Goal: Task Accomplishment & Management: Manage account settings

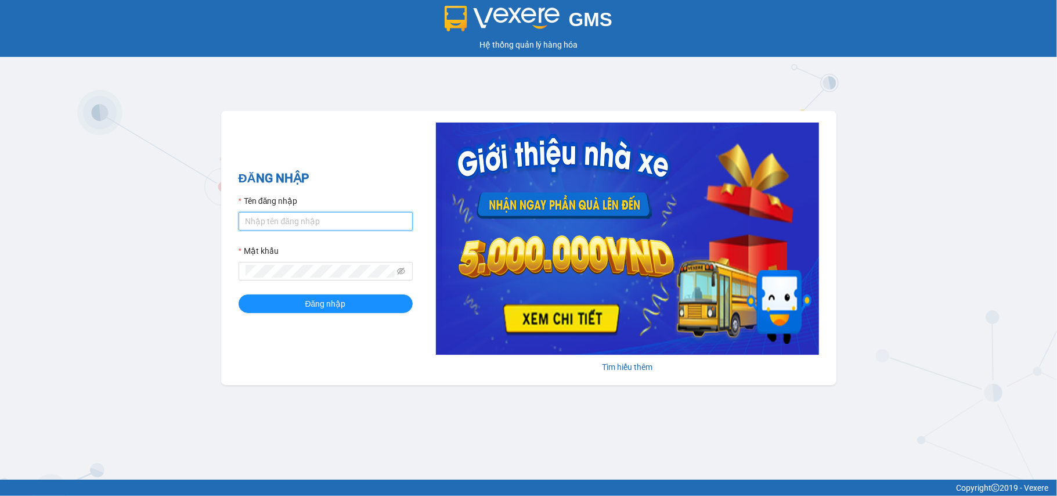
click at [311, 218] on input "Tên đăng nhập" at bounding box center [326, 221] width 174 height 19
type input "doantiendat.xevn"
click at [239, 294] on button "Đăng nhập" at bounding box center [326, 303] width 174 height 19
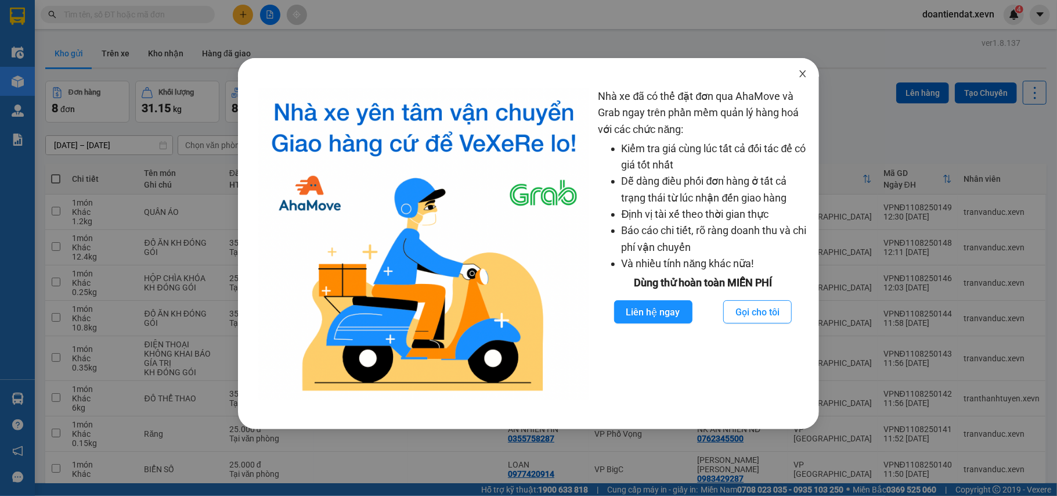
click at [806, 72] on icon "close" at bounding box center [802, 73] width 9 height 9
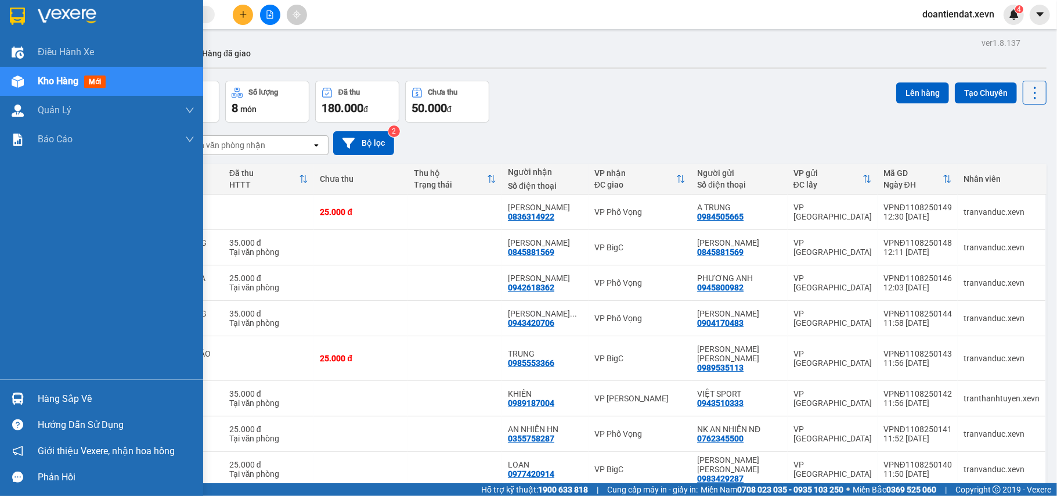
click at [15, 395] on img at bounding box center [18, 398] width 12 height 12
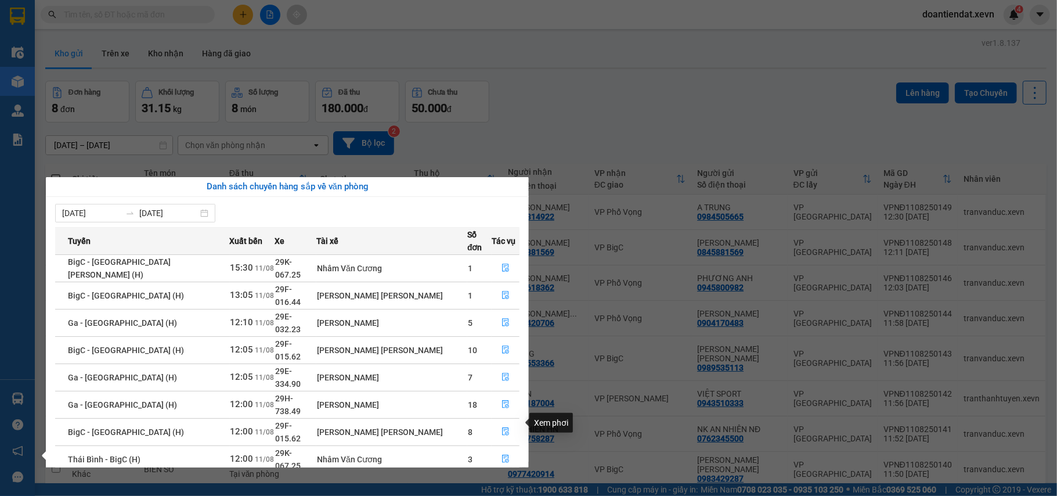
click at [501, 482] on icon "file-done" at bounding box center [505, 486] width 8 height 8
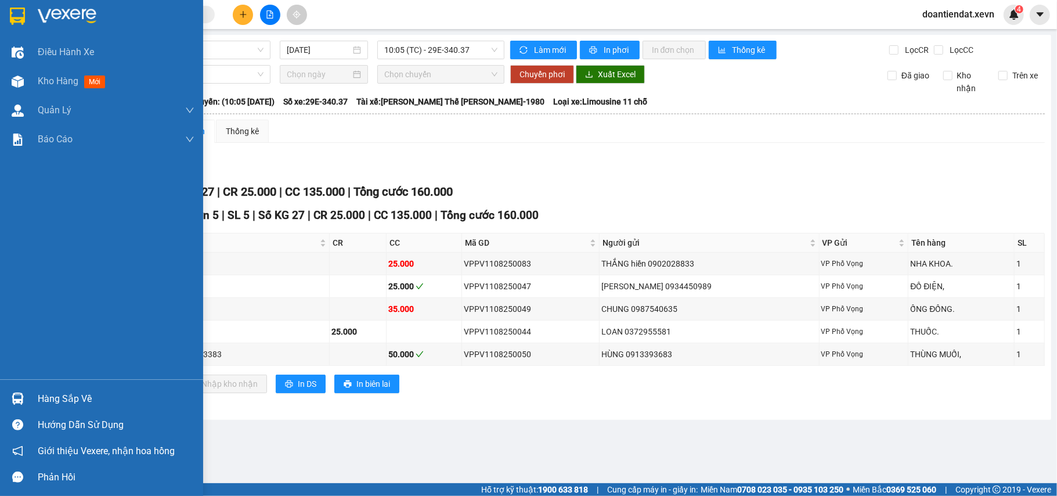
click at [21, 396] on img at bounding box center [18, 398] width 12 height 12
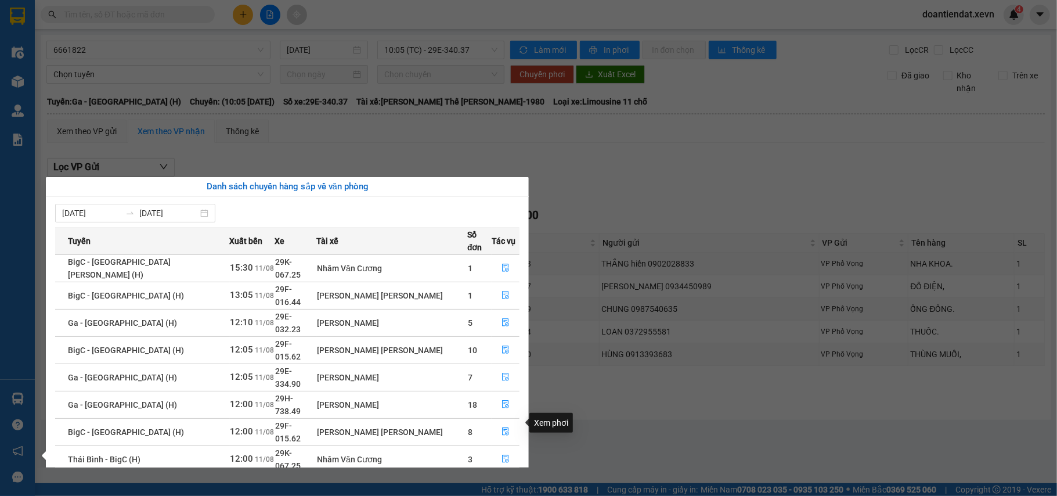
click at [501, 482] on icon "file-done" at bounding box center [505, 486] width 8 height 8
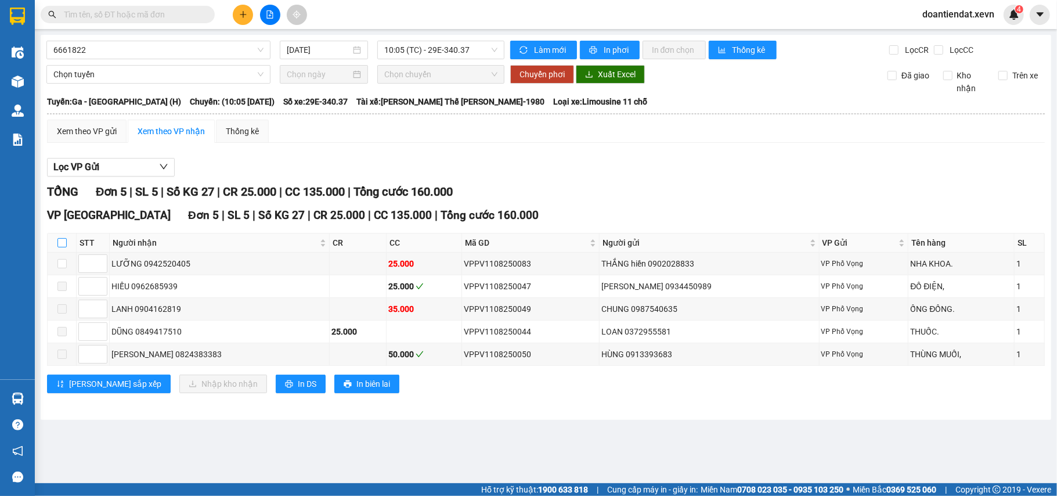
click at [62, 245] on input "checkbox" at bounding box center [61, 242] width 9 height 9
checkbox input "true"
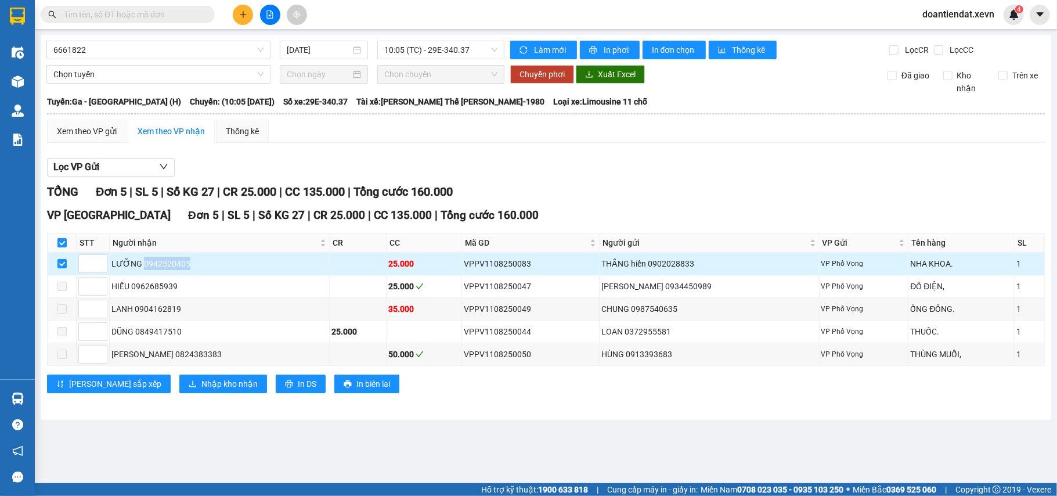
drag, startPoint x: 192, startPoint y: 266, endPoint x: 143, endPoint y: 265, distance: 48.8
click at [143, 265] on div "LƯỠNG 0942520405" at bounding box center [219, 263] width 216 height 13
copy div "0942520405"
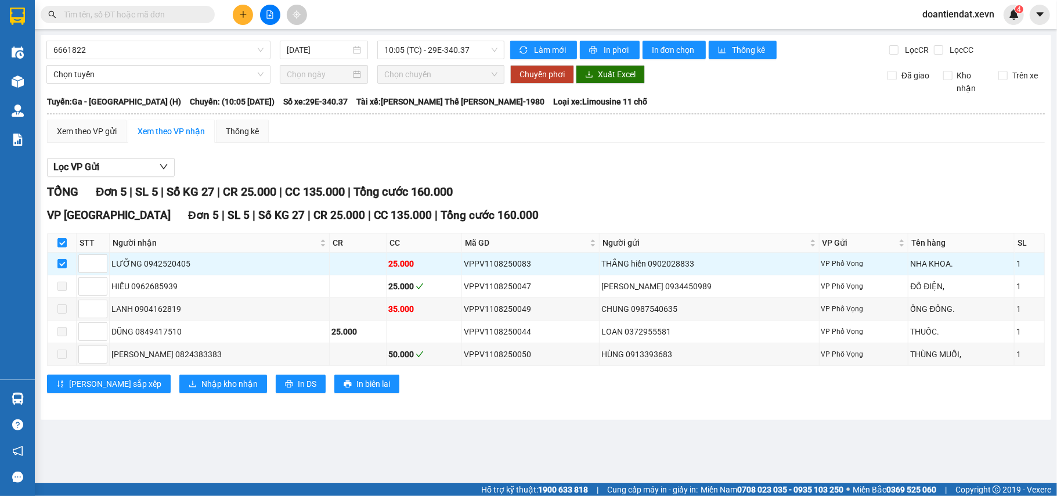
click at [151, 9] on input "text" at bounding box center [132, 14] width 137 height 13
paste input "0942520405"
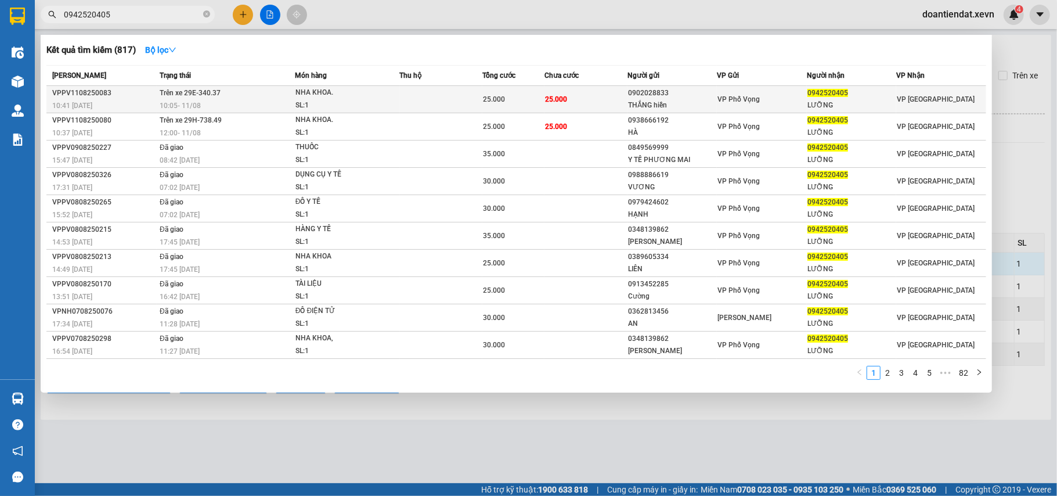
type input "0942520405"
click at [235, 100] on div "10:05 - 11/08" at bounding box center [227, 105] width 135 height 13
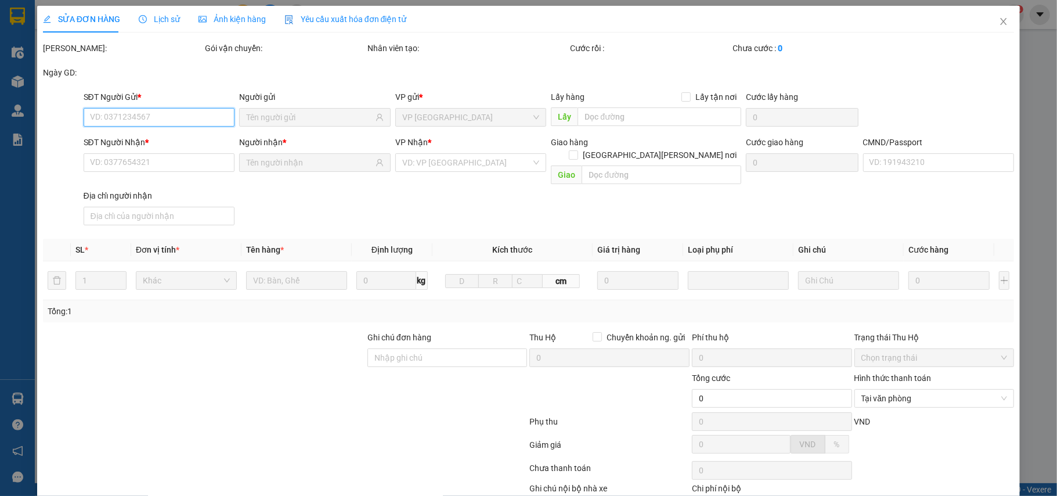
type input "0902028833"
type input "THẮNG hiền"
type input "0942520405"
type input "LƯỠNG"
type input "25.000"
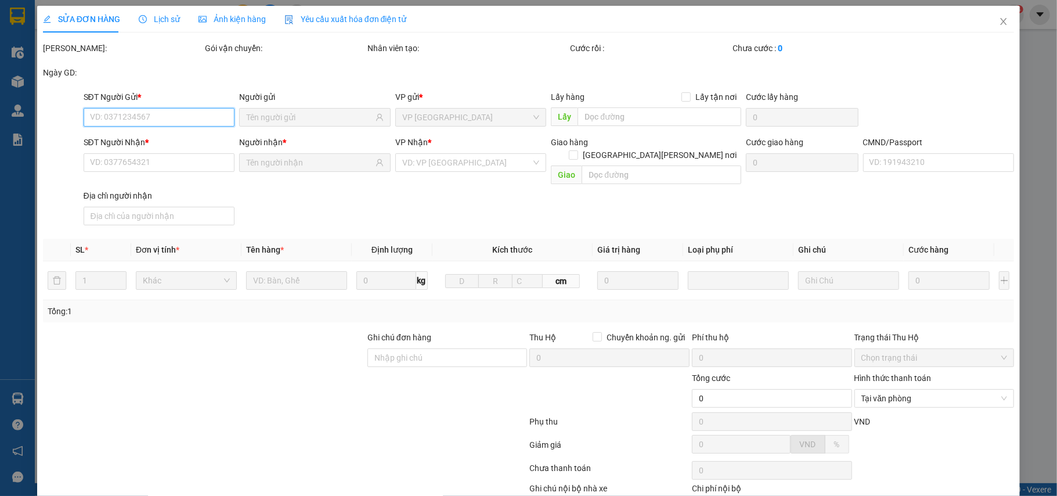
type input "25.000"
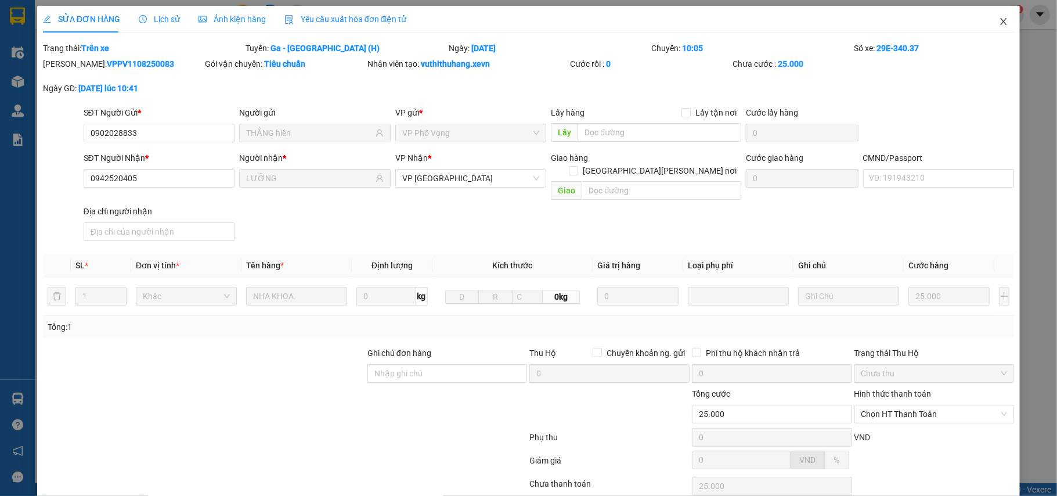
click at [999, 19] on icon "close" at bounding box center [1003, 21] width 9 height 9
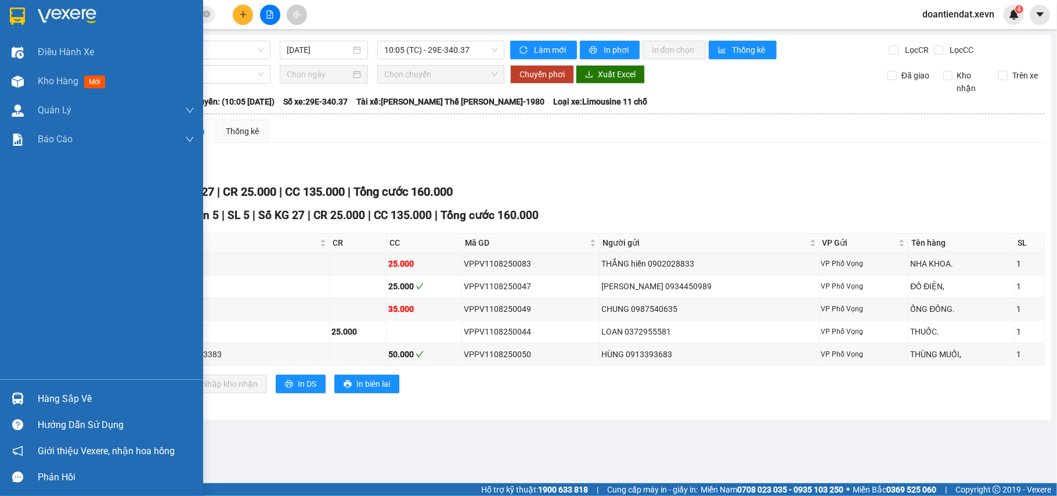
click at [12, 392] on img at bounding box center [18, 398] width 12 height 12
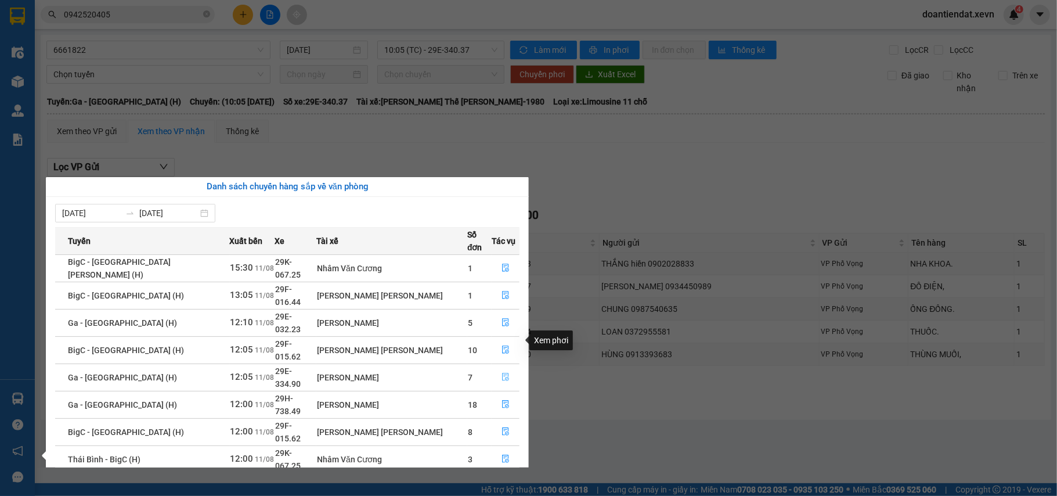
click at [501, 373] on icon "file-done" at bounding box center [505, 377] width 8 height 8
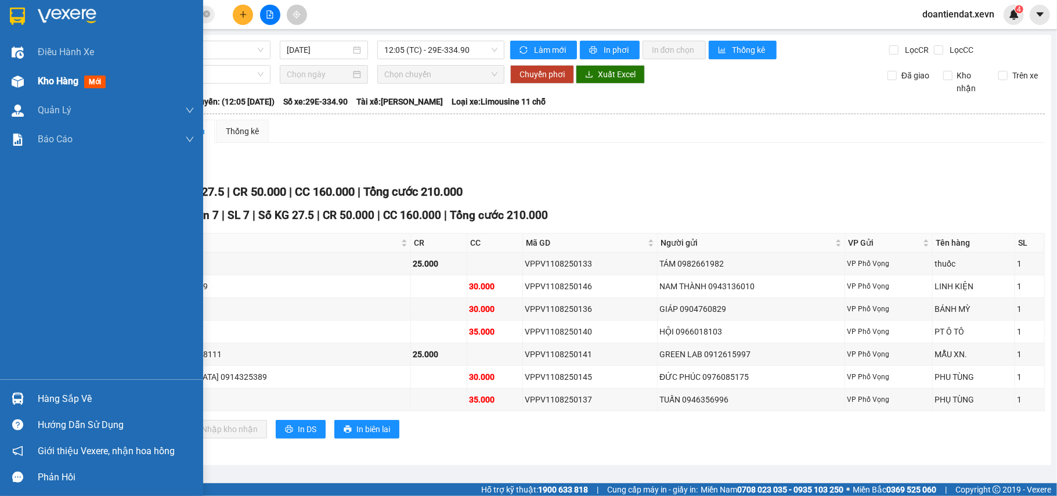
click at [15, 87] on div at bounding box center [18, 81] width 20 height 20
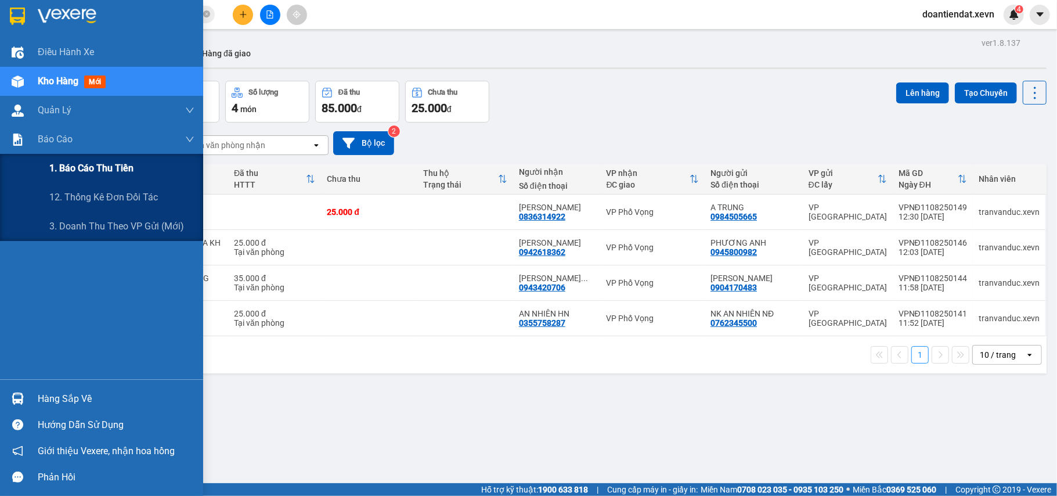
click at [103, 176] on div "1. Báo cáo thu tiền" at bounding box center [121, 168] width 145 height 29
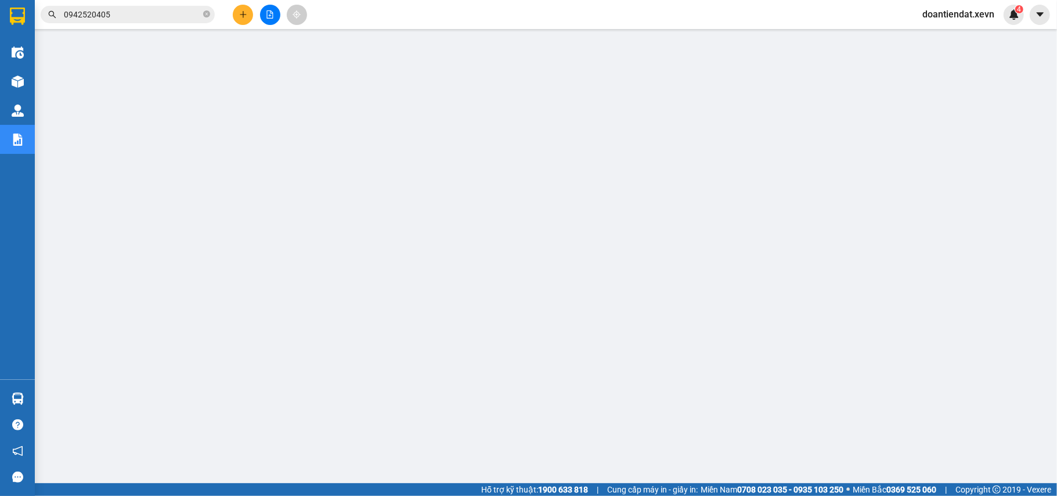
scroll to position [80, 0]
click at [110, 15] on input "0942520405" at bounding box center [132, 14] width 137 height 13
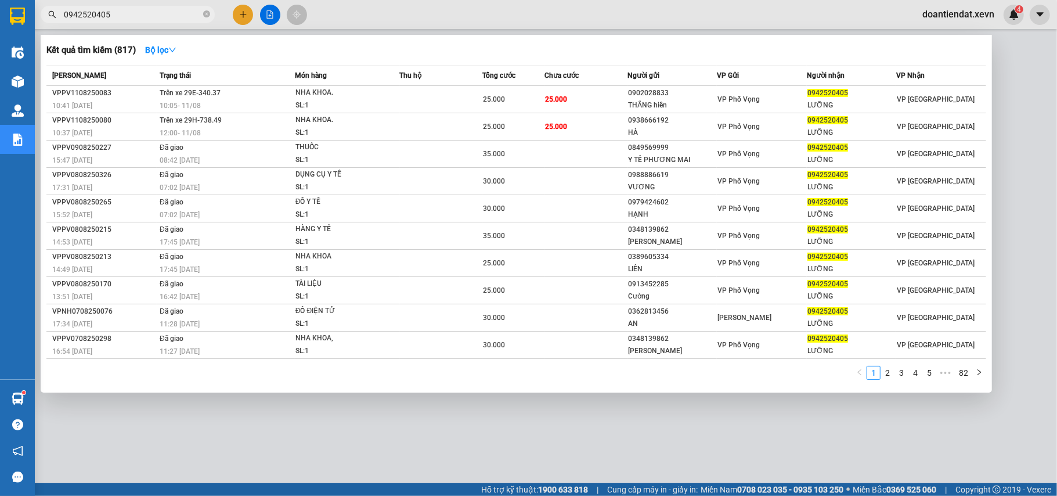
click at [110, 15] on input "0942520405" at bounding box center [132, 14] width 137 height 13
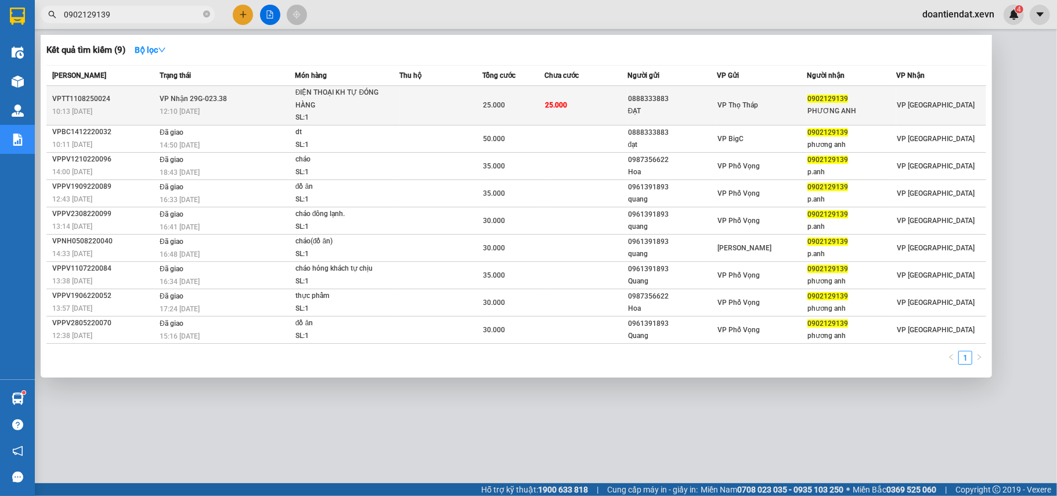
type input "0902129139"
click at [369, 114] on div "SL: 1" at bounding box center [338, 117] width 87 height 13
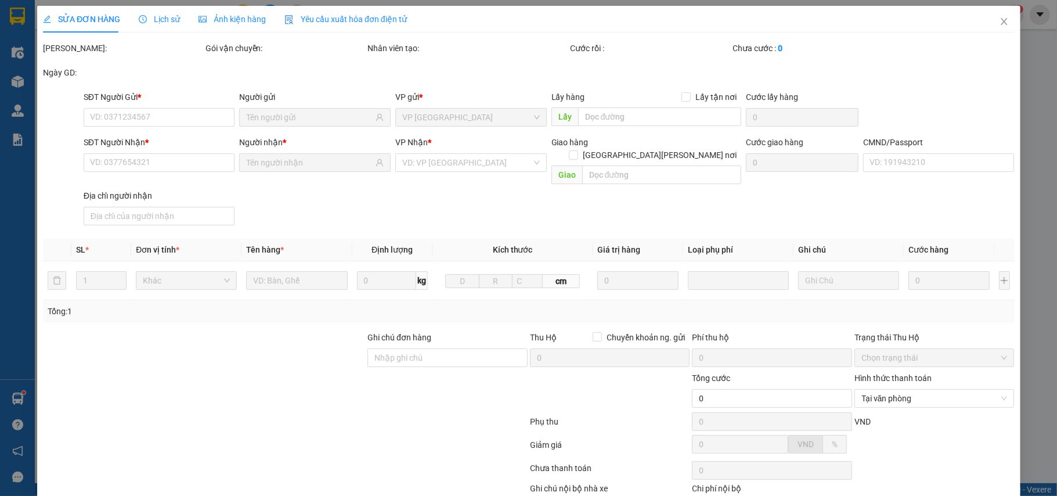
type input "0888333883"
type input "ĐẠT"
type input "0902129139"
type input "PHƯƠNG ANH"
type input "25.000"
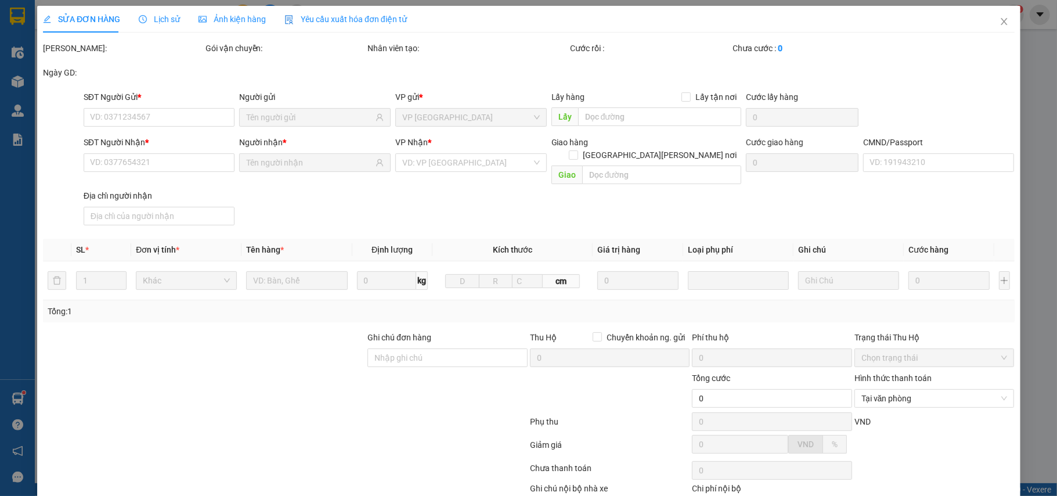
type input "25.000"
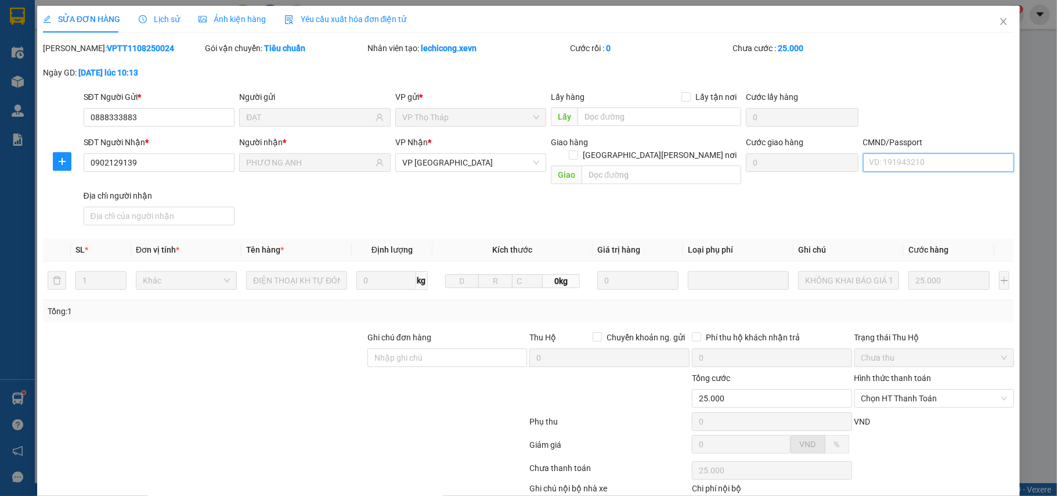
click at [895, 166] on input "CMND/Passport" at bounding box center [938, 162] width 151 height 19
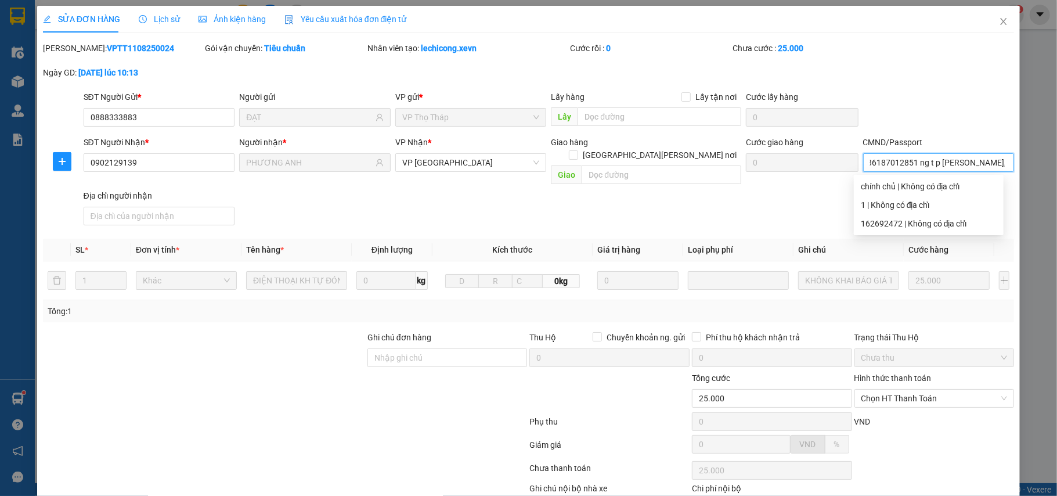
scroll to position [0, 9]
drag, startPoint x: 886, startPoint y: 379, endPoint x: 887, endPoint y: 395, distance: 16.3
click at [887, 389] on span "Chọn HT Thanh Toán" at bounding box center [934, 397] width 146 height 17
type input "036187012851 ng t p anh, 35 vũ hữu lợi"
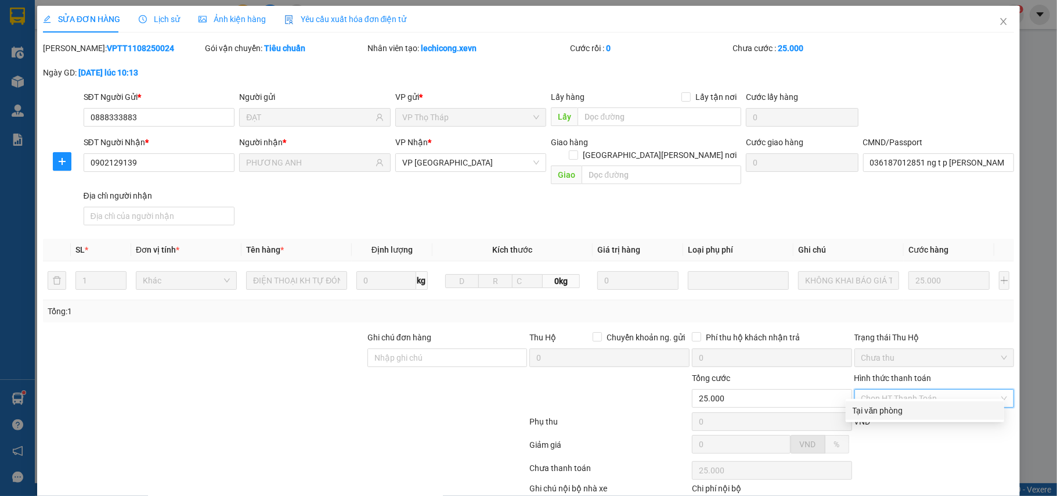
drag, startPoint x: 883, startPoint y: 406, endPoint x: 687, endPoint y: 463, distance: 203.7
click at [878, 411] on div "Tại văn phòng" at bounding box center [925, 410] width 145 height 13
type input "0"
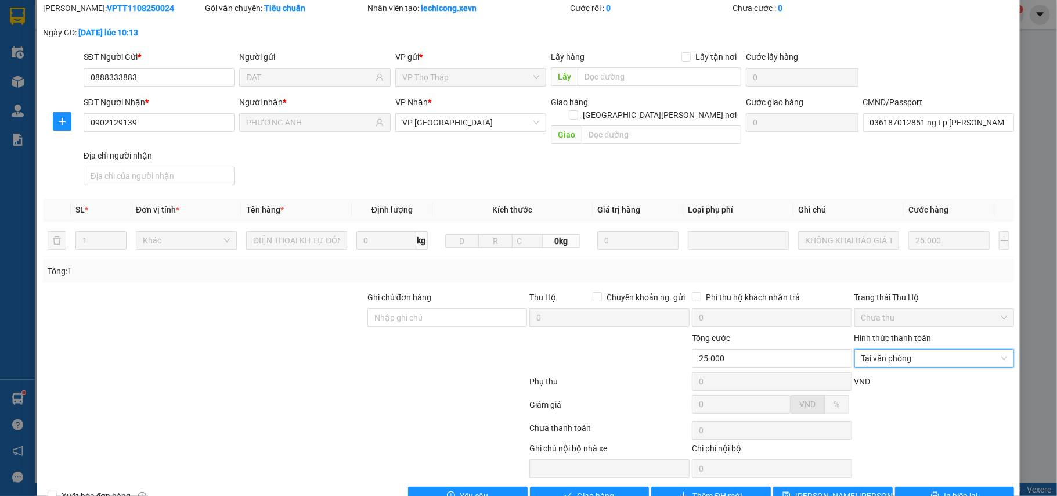
scroll to position [62, 0]
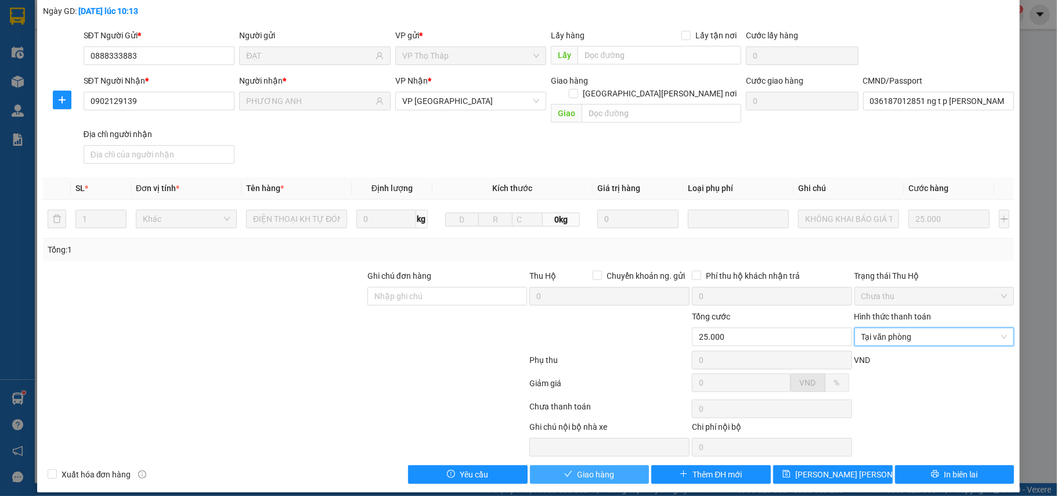
click at [604, 468] on span "Giao hàng" at bounding box center [595, 474] width 37 height 13
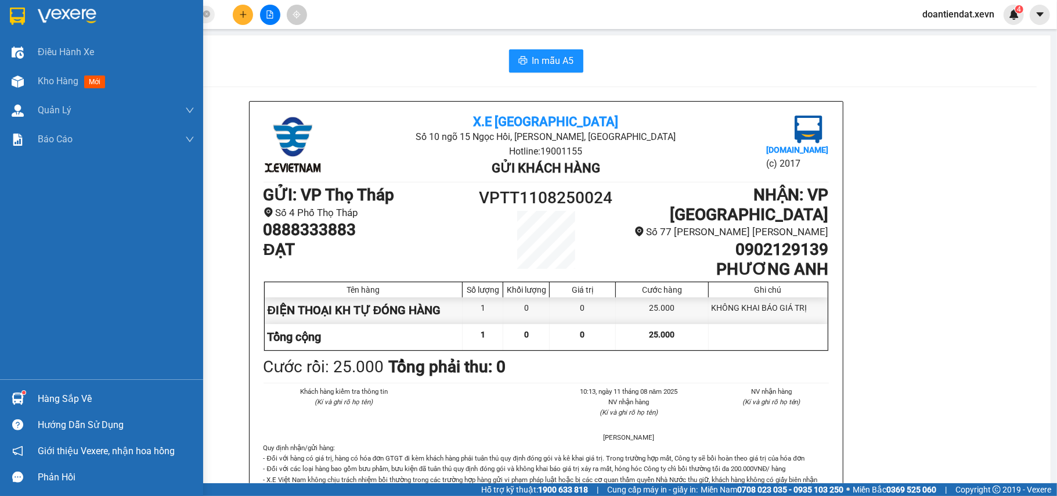
click at [13, 395] on img at bounding box center [18, 398] width 12 height 12
click at [22, 345] on div "Điều hành xe Kho hàng mới Quản [PERSON_NAME] lý chuyến Quản lý giao nhận mới Qu…" at bounding box center [101, 248] width 203 height 496
click at [19, 396] on img at bounding box center [18, 398] width 12 height 12
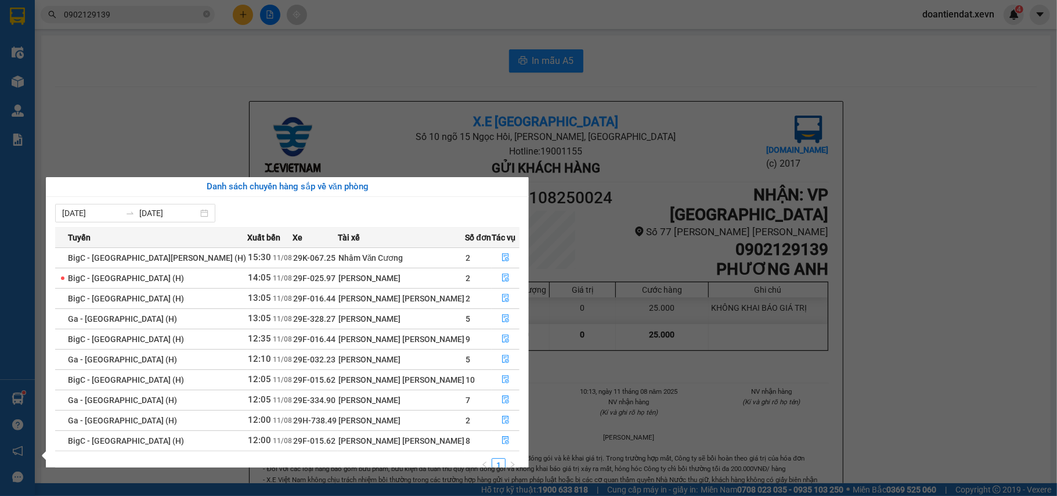
scroll to position [21, 0]
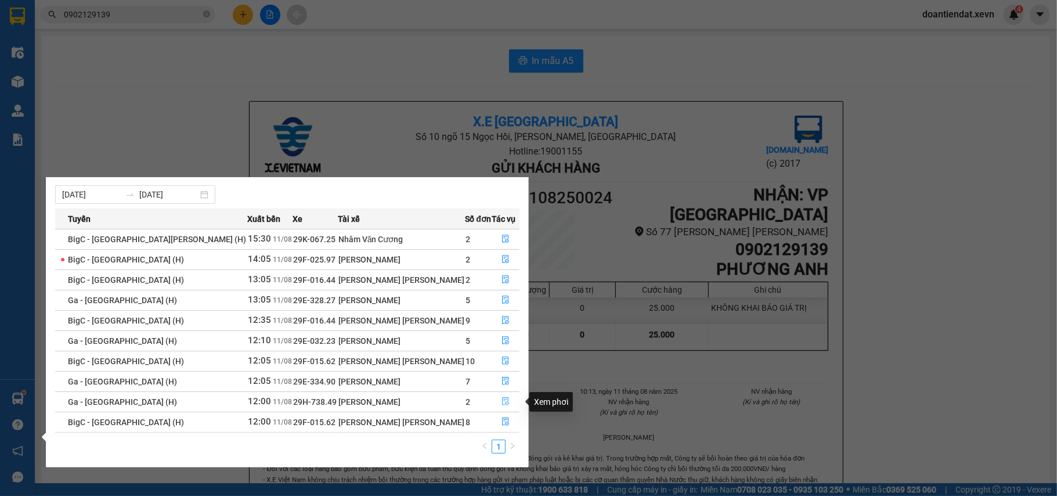
click at [502, 404] on icon "file-done" at bounding box center [505, 401] width 8 height 8
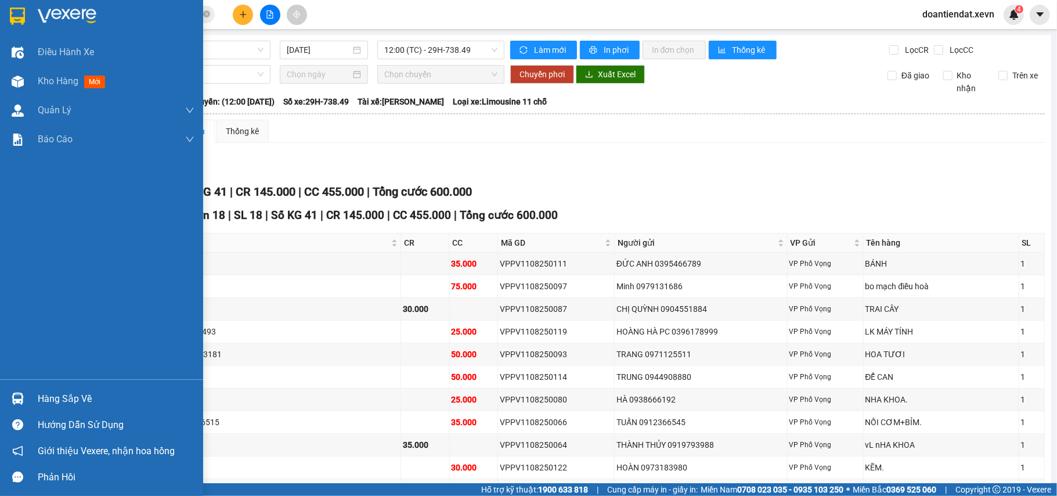
click at [21, 400] on img at bounding box center [18, 398] width 12 height 12
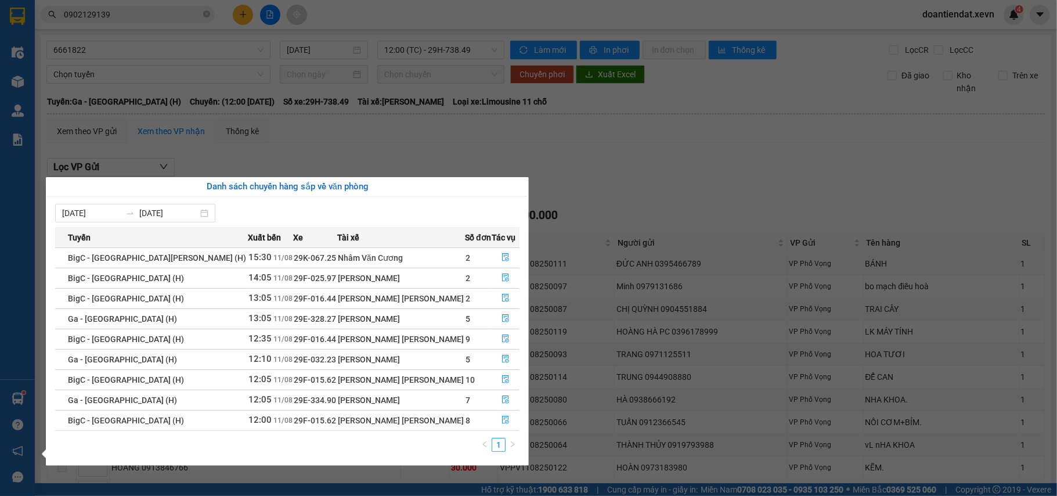
scroll to position [1, 0]
click at [501, 400] on icon "file-done" at bounding box center [505, 399] width 8 height 8
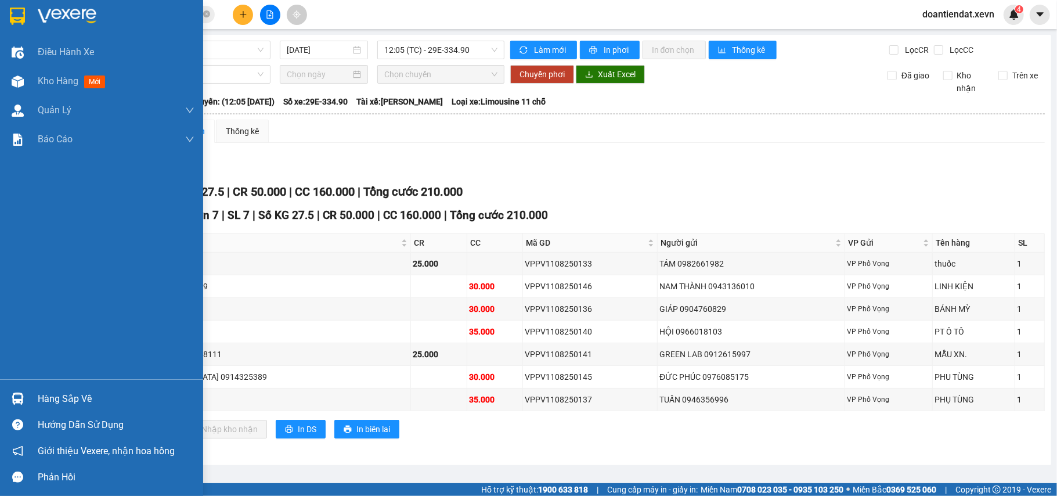
click at [21, 396] on img at bounding box center [18, 398] width 12 height 12
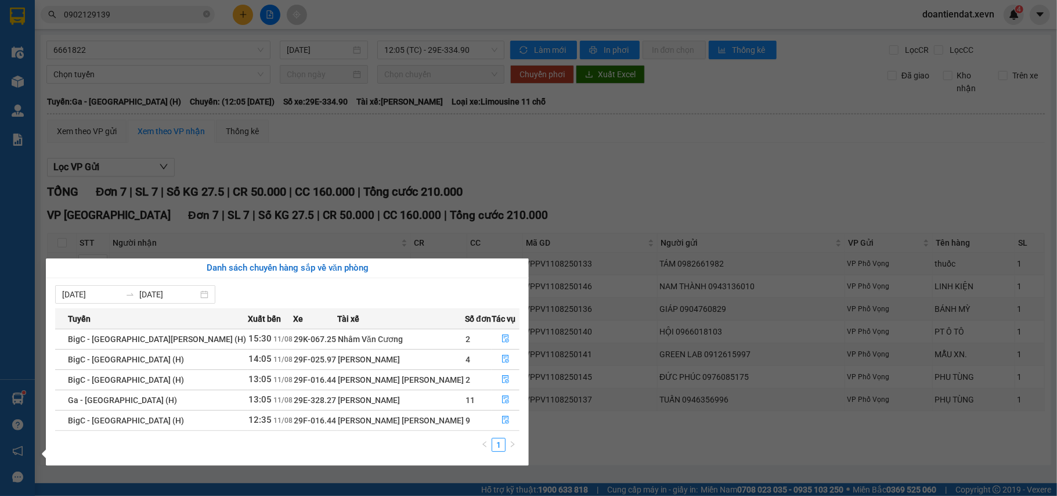
click at [160, 15] on section "Kết quả tìm kiếm ( 9 ) Bộ lọc Mã ĐH Trạng thái Món hàng Thu hộ Tổng cước Chưa c…" at bounding box center [528, 248] width 1057 height 496
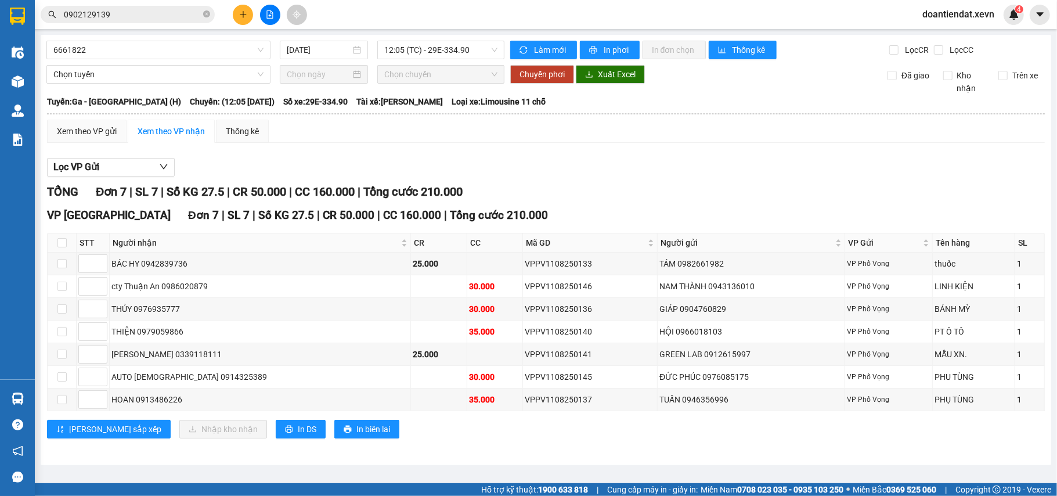
click at [160, 15] on input "0902129139" at bounding box center [132, 14] width 137 height 13
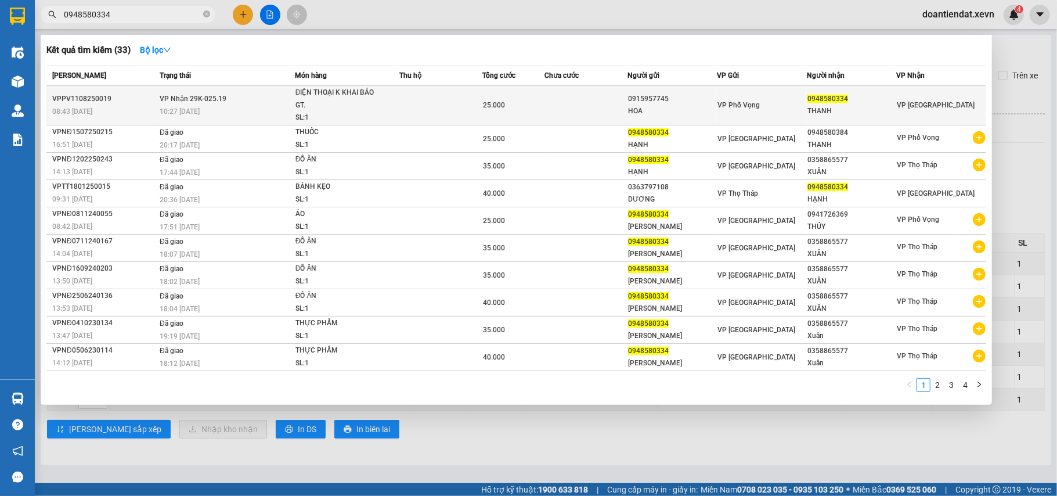
type input "0948580334"
click at [446, 103] on td at bounding box center [441, 105] width 83 height 39
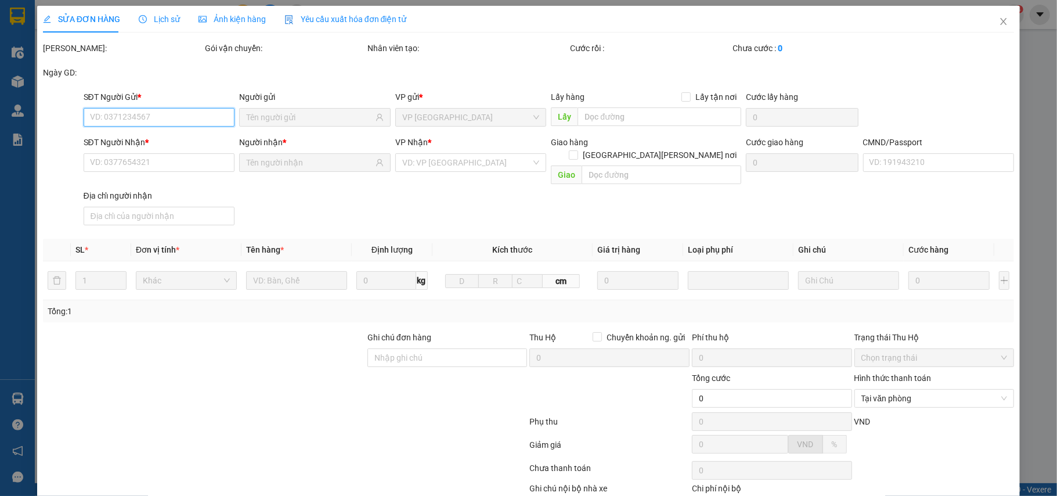
type input "0915957745"
type input "HOA"
type input "0948580334"
type input "THANH"
type input "036091003586 TRẦN MINH TRUNG 30 NG VĂN HUYÊN"
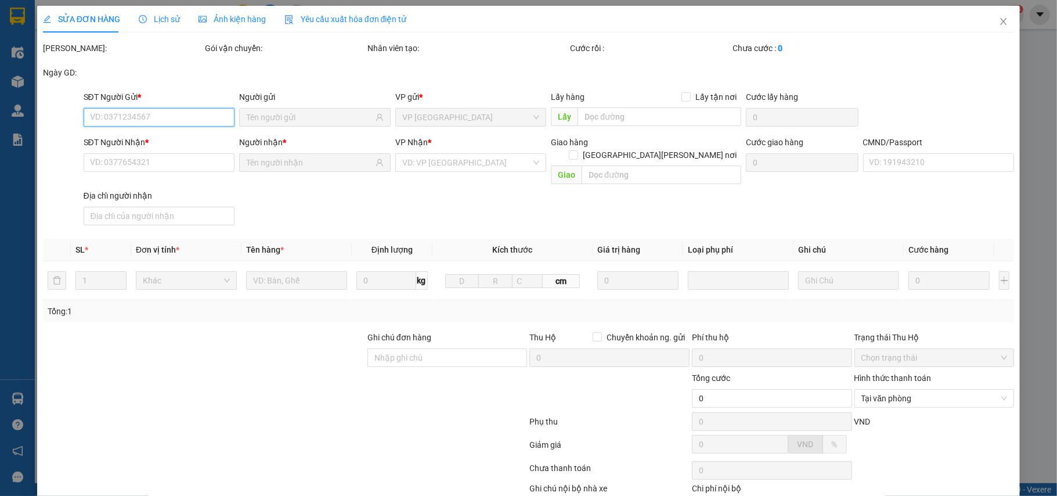
type input "25.000"
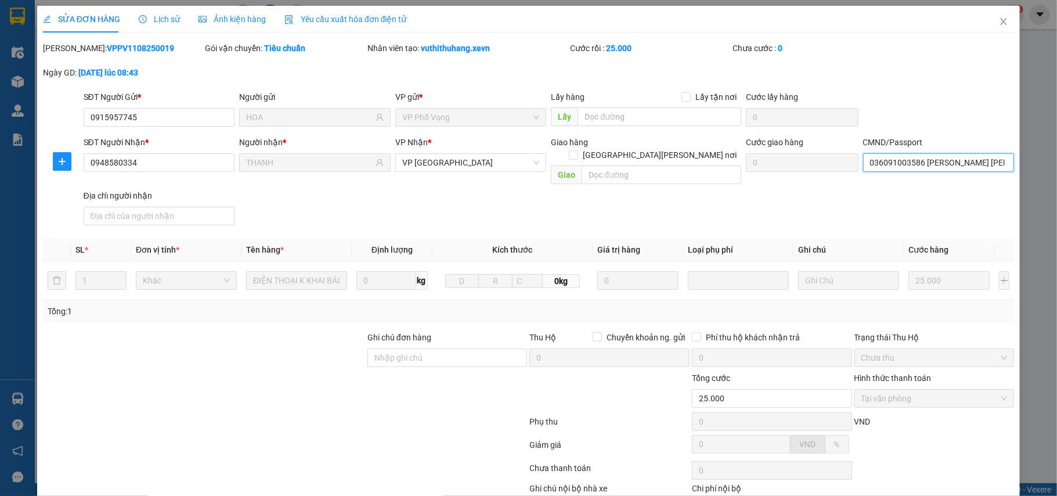
click at [908, 154] on input "036091003586 TRẦN MINH TRUNG 30 NG VĂN HUYÊN" at bounding box center [938, 162] width 151 height 19
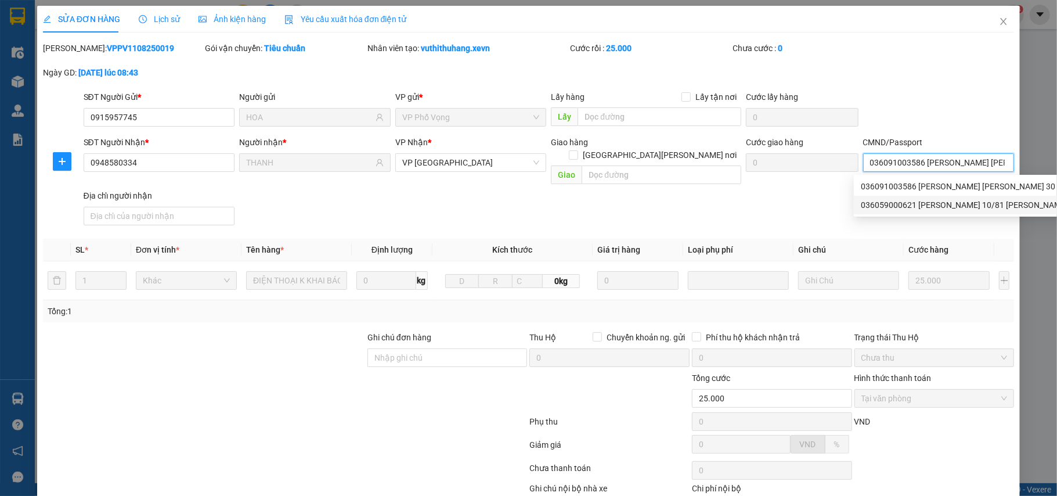
click at [932, 205] on div "036059000621 TRẦN VĂN HẠNH 10/81 TRẦN HUY LIỆU ND | Không có địa chỉ" at bounding box center [1022, 205] width 323 height 13
type input "036059000621 TRẦN VĂN HẠNH 10/81 TRẦN HUY LIỆU ND"
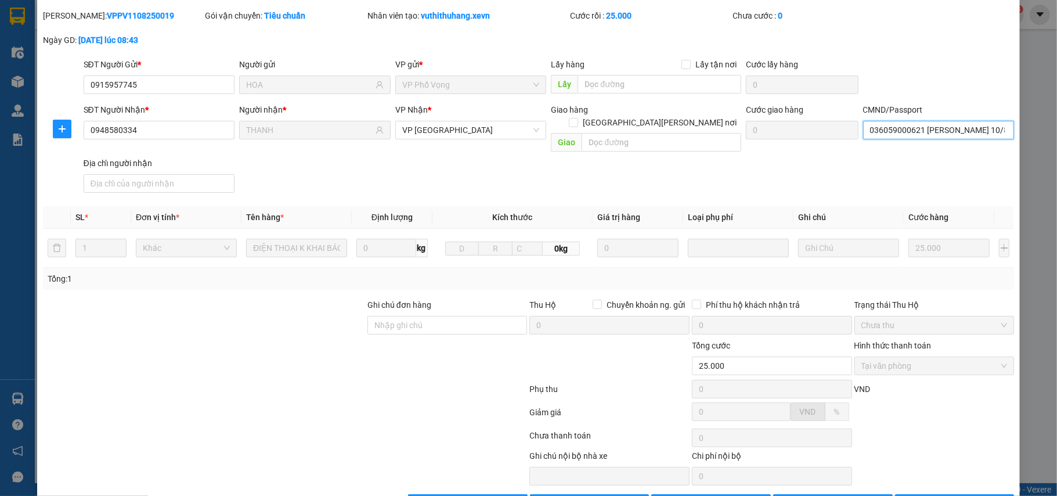
scroll to position [62, 0]
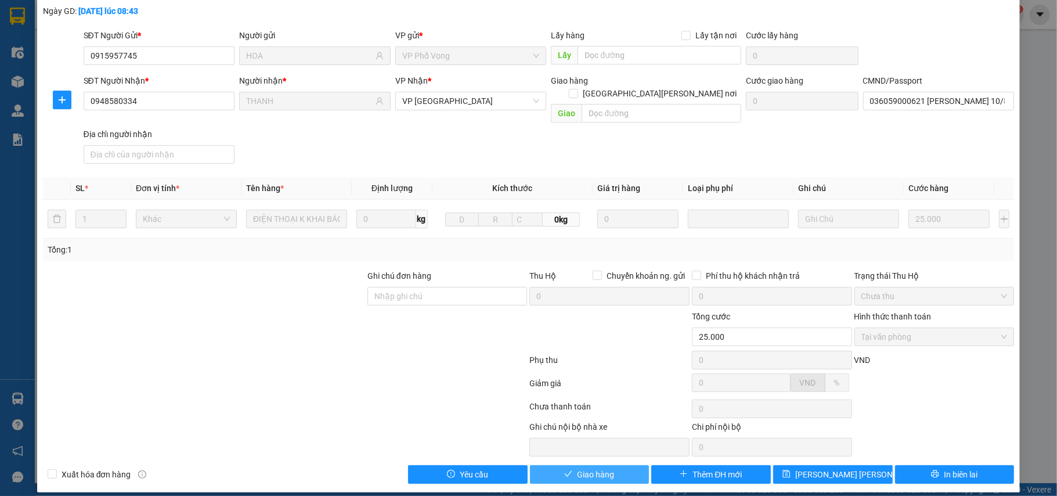
click at [594, 468] on span "Giao hàng" at bounding box center [595, 474] width 37 height 13
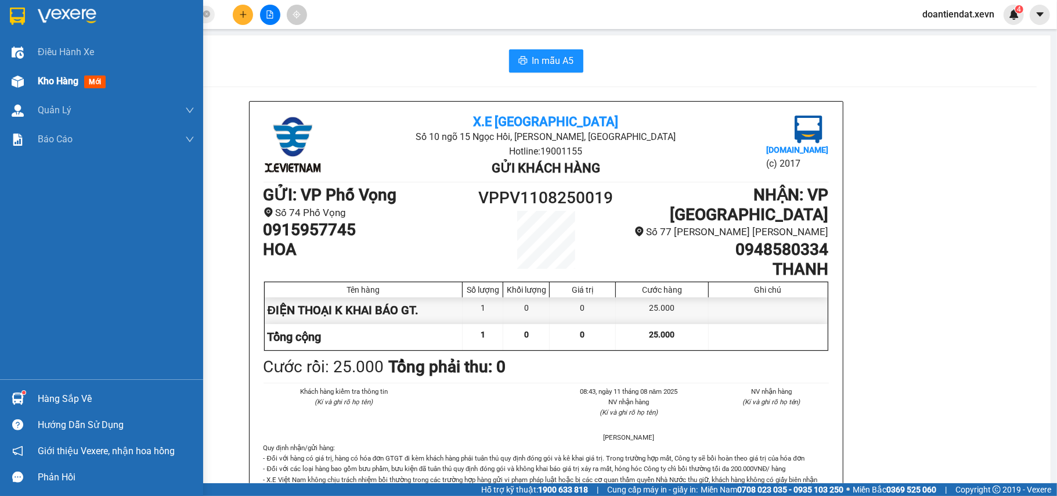
click at [26, 81] on div at bounding box center [18, 81] width 20 height 20
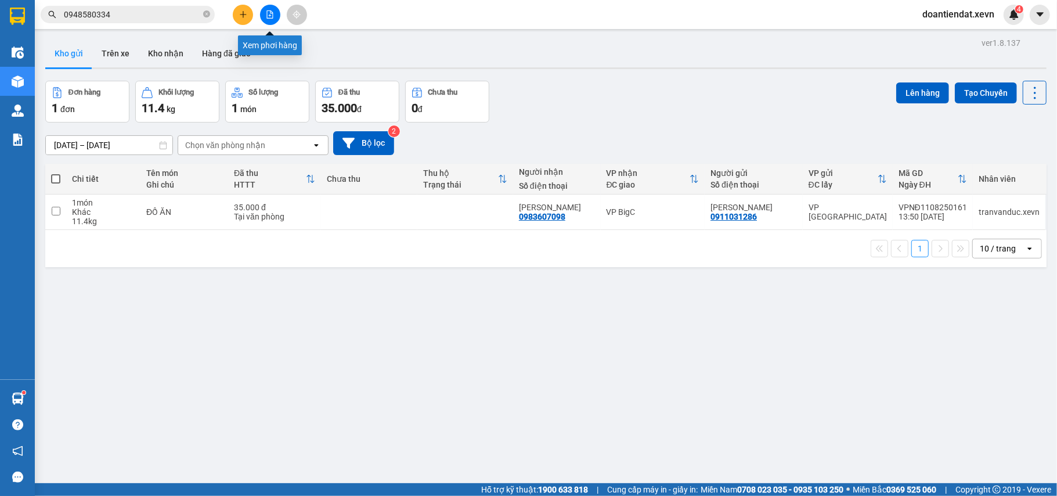
click at [270, 21] on button at bounding box center [270, 15] width 20 height 20
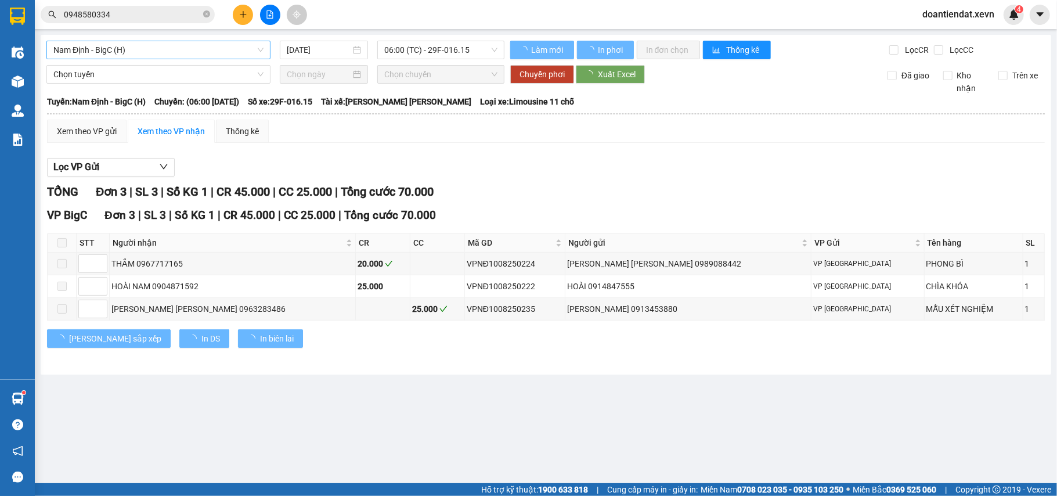
click at [165, 48] on span "Nam Định - BigC (H)" at bounding box center [158, 49] width 210 height 17
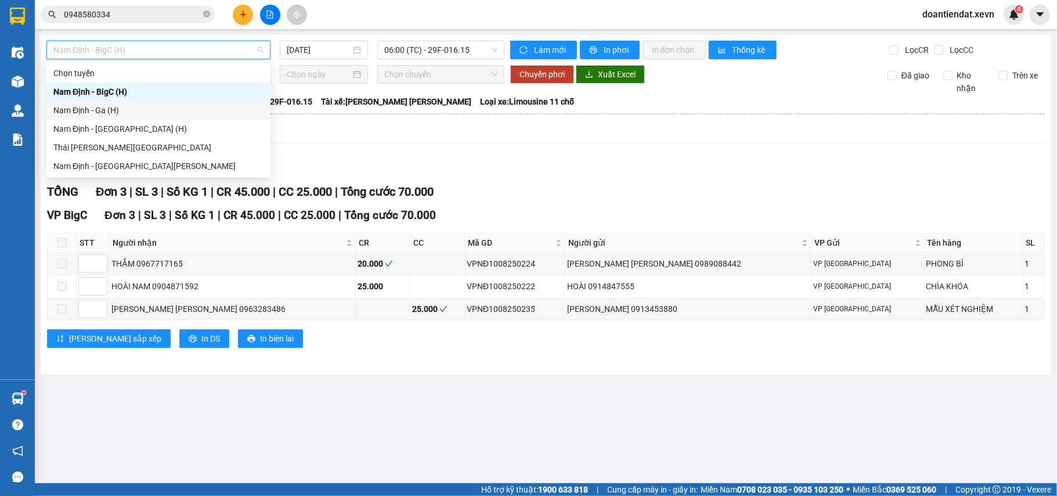
click at [113, 108] on div "Nam Định - Ga (H)" at bounding box center [158, 110] width 210 height 13
type input "[DATE]"
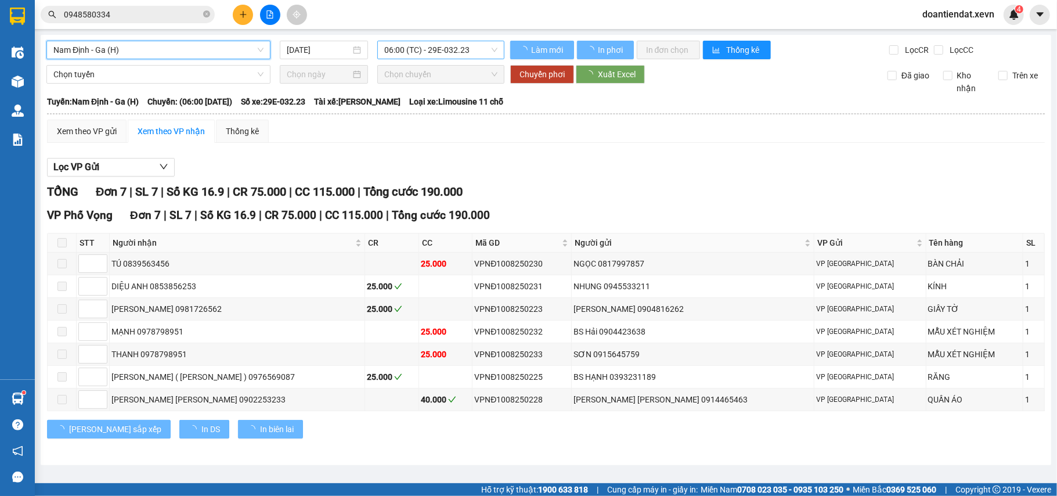
click at [432, 51] on span "06:00 (TC) - 29E-032.23" at bounding box center [440, 49] width 113 height 17
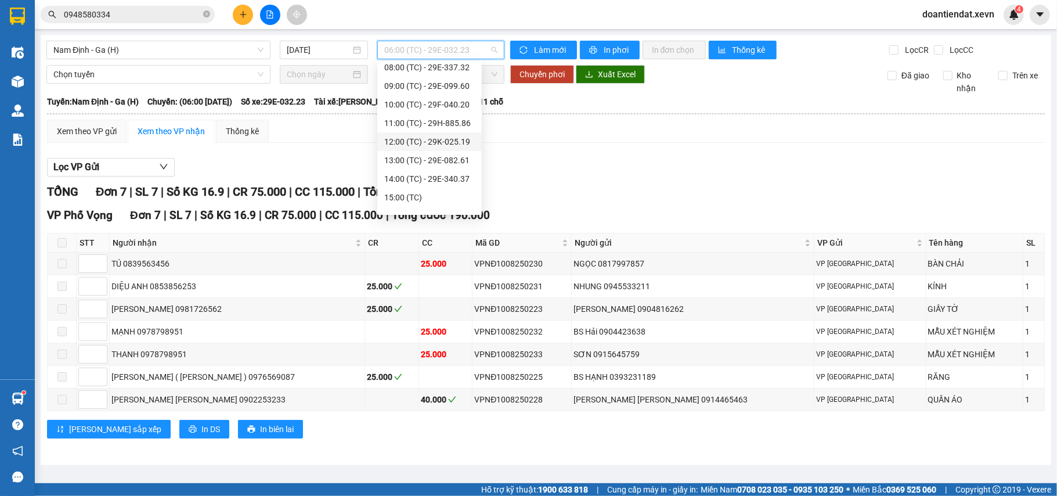
scroll to position [111, 0]
click at [442, 127] on div "14:00 (TC) - 29E-340.37" at bounding box center [429, 128] width 91 height 13
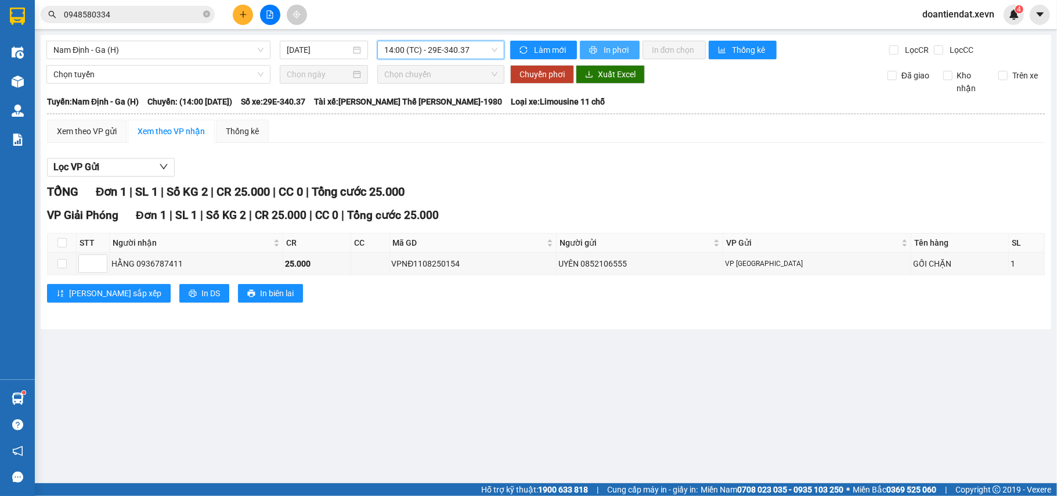
click at [615, 46] on span "In phơi" at bounding box center [617, 50] width 27 height 13
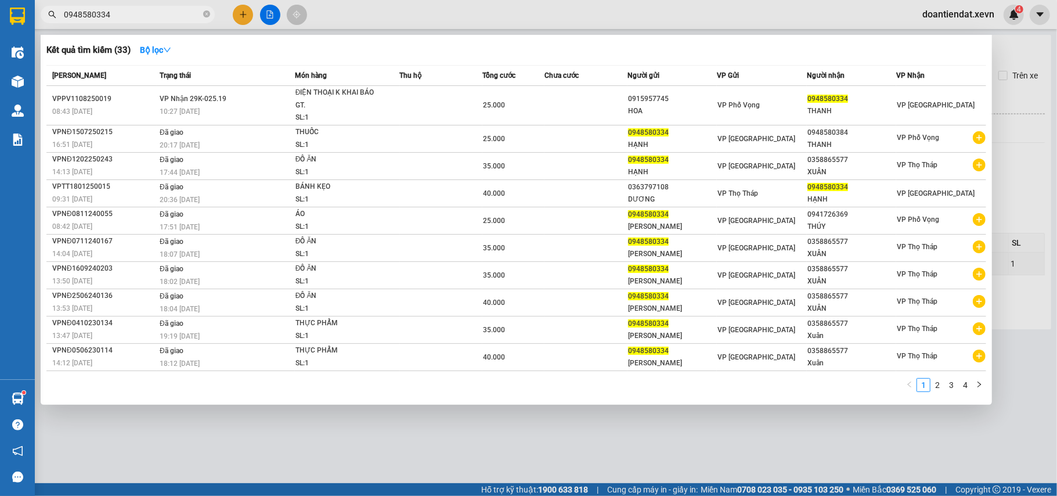
click at [133, 14] on input "0948580334" at bounding box center [132, 14] width 137 height 13
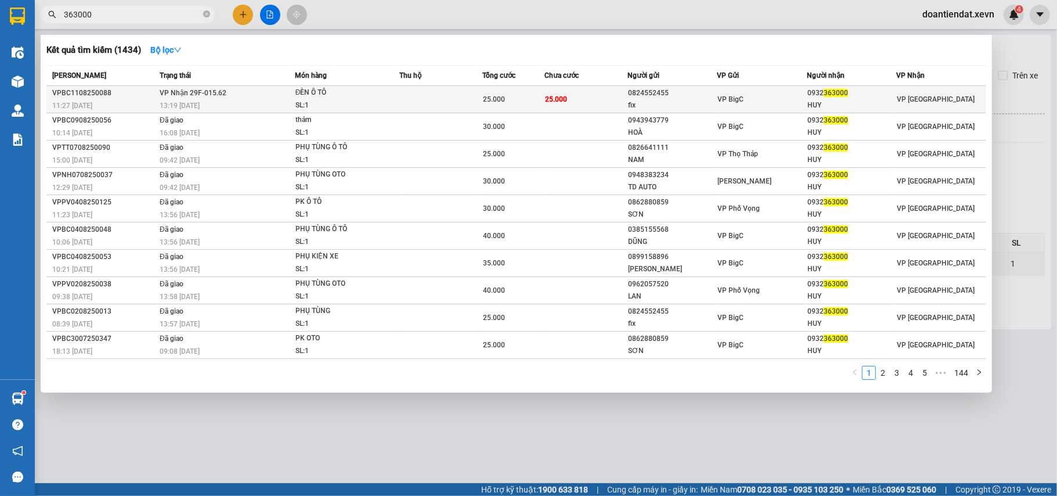
type input "363000"
click at [325, 98] on div "ĐÈN Ô TÔ" at bounding box center [338, 92] width 87 height 13
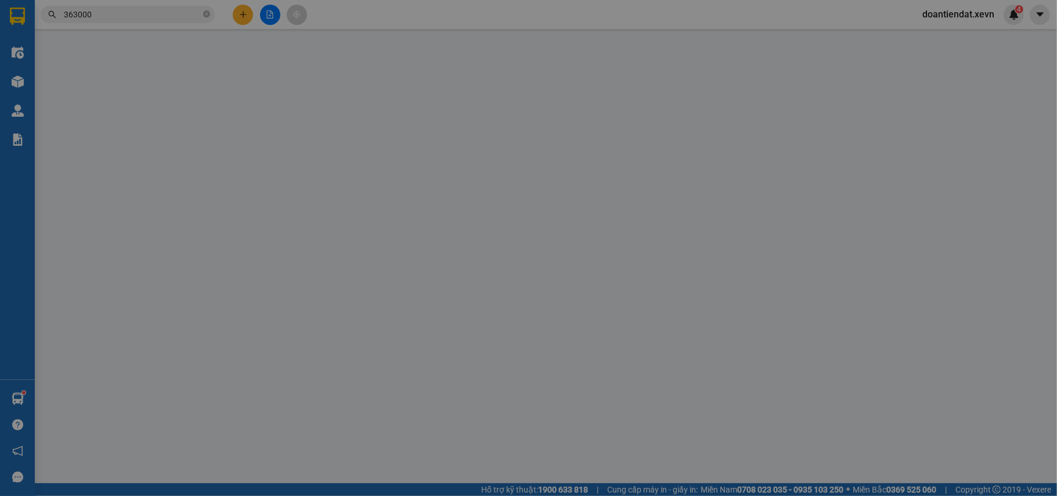
type input "0824552455"
type input "fix"
type input "0932363000"
type input "HUY"
type input "036098016693 NG QUỐC KHANH 247 HÀN THUYÊN"
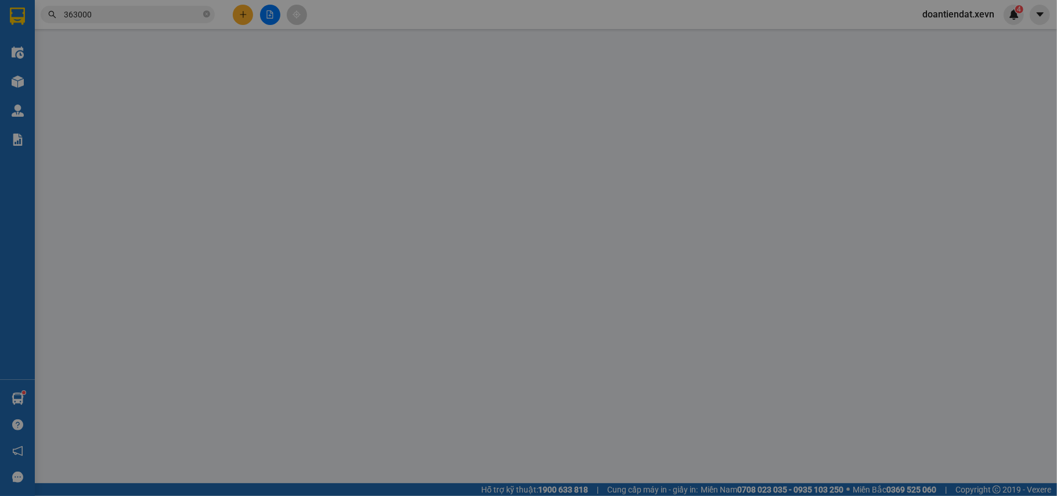
type input "25.000"
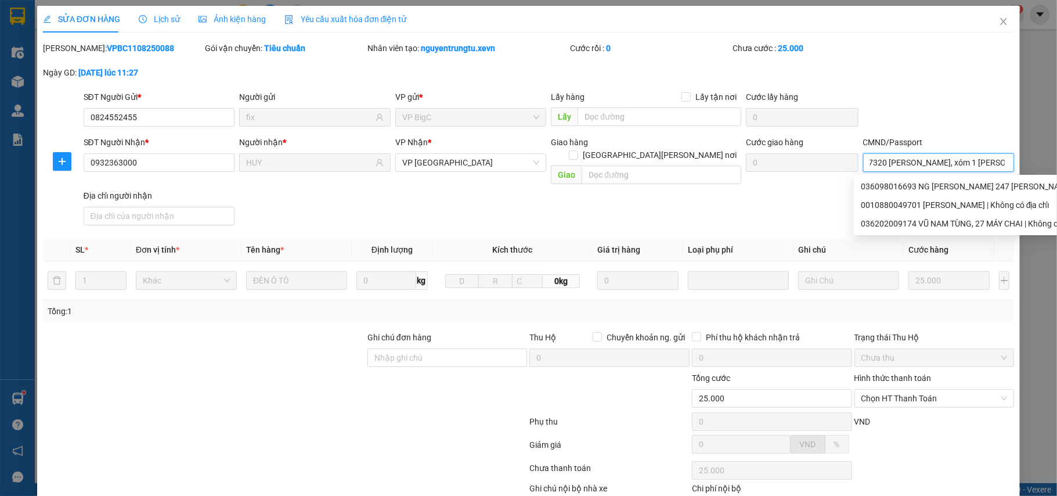
scroll to position [0, 43]
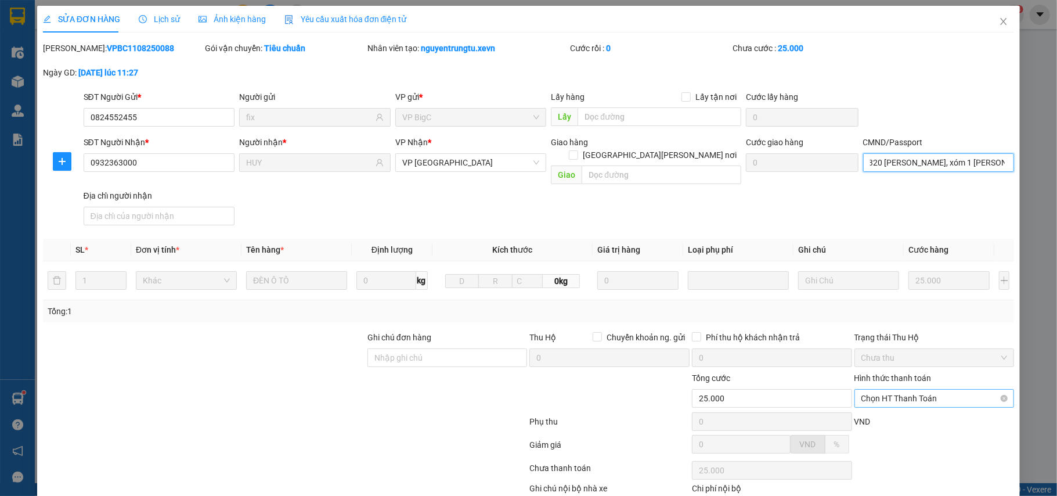
click at [910, 389] on span "Chọn HT Thanh Toán" at bounding box center [934, 397] width 146 height 17
type input "036092017320 đinh ngọc thắng, xóm 1 tân thành"
click at [912, 397] on div "Hình thức thanh toán Chọn HT Thanh Toán" at bounding box center [934, 391] width 160 height 41
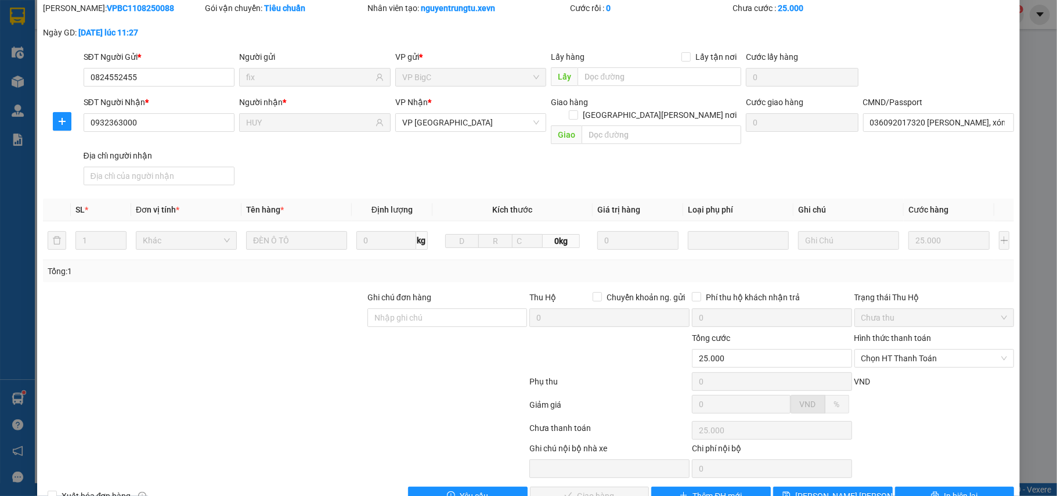
scroll to position [62, 0]
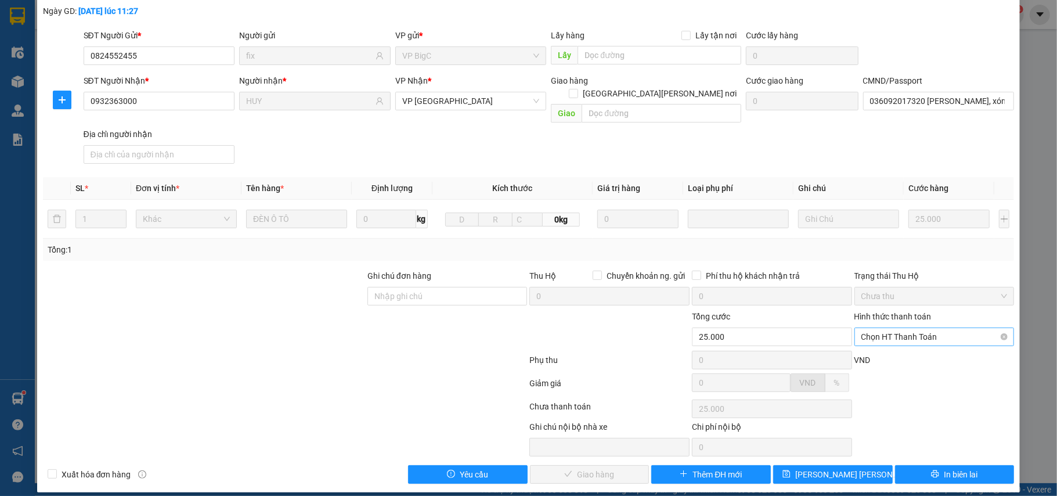
click at [922, 328] on span "Chọn HT Thanh Toán" at bounding box center [934, 336] width 146 height 17
drag, startPoint x: 913, startPoint y: 345, endPoint x: 780, endPoint y: 410, distance: 148.0
click at [913, 346] on div "Tại văn phòng" at bounding box center [925, 348] width 145 height 13
type input "0"
click at [611, 465] on button "Giao hàng" at bounding box center [590, 474] width 120 height 19
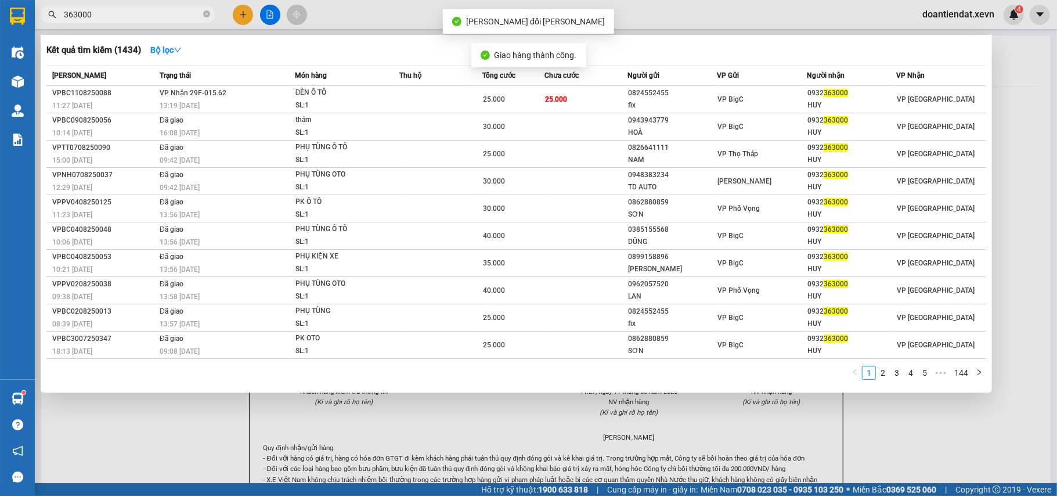
click at [159, 14] on input "363000" at bounding box center [132, 14] width 137 height 13
click at [232, 10] on div at bounding box center [528, 248] width 1057 height 496
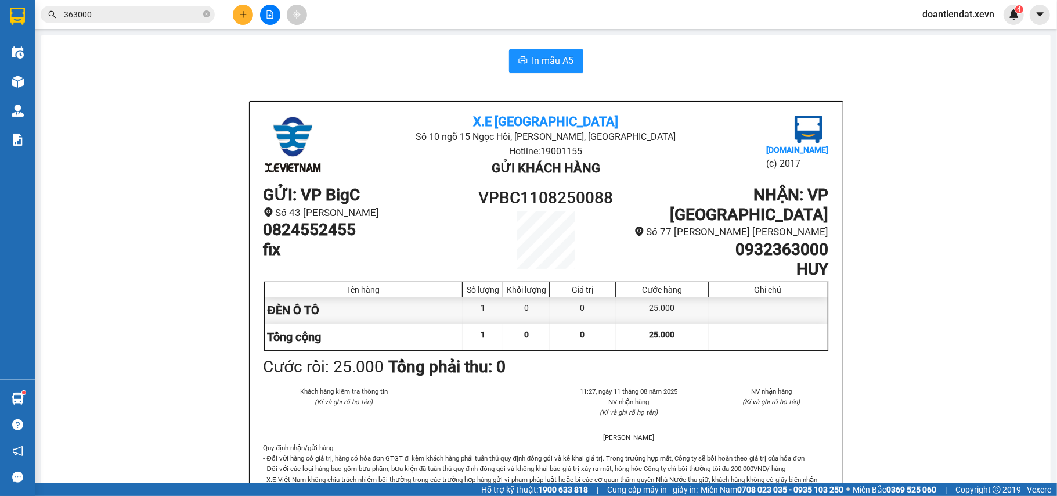
click at [243, 13] on icon "plus" at bounding box center [243, 14] width 1 height 6
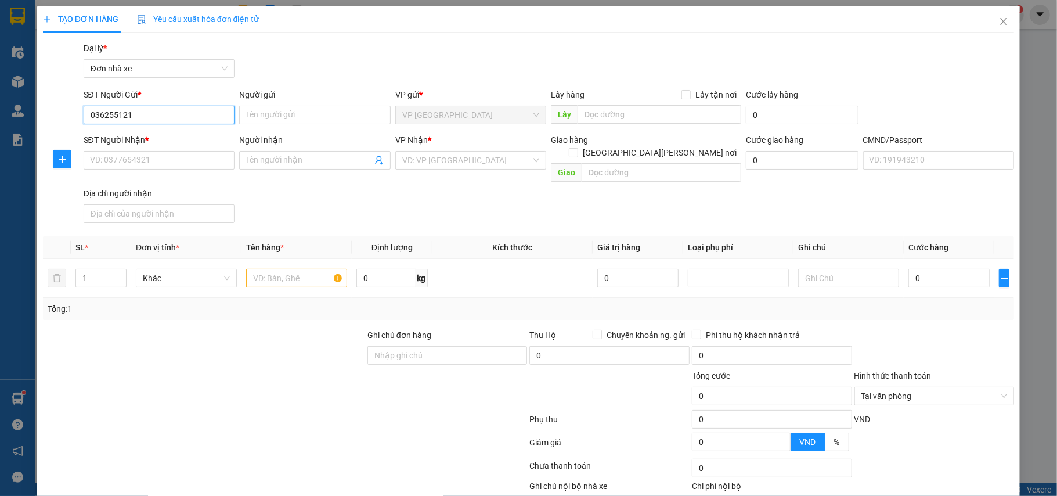
type input "0362551215"
drag, startPoint x: 156, startPoint y: 131, endPoint x: 295, endPoint y: 180, distance: 147.6
click at [160, 131] on div "0362551215 - LAN" at bounding box center [157, 138] width 150 height 19
type input "LAN"
type input "0903285452"
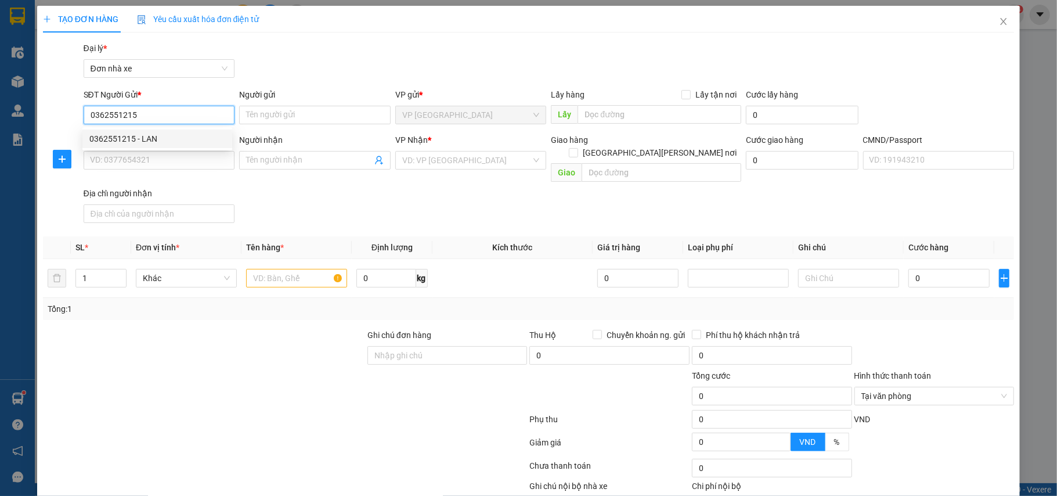
type input "phú"
checkbox input "true"
type input "49 Đ. Lê Đức Thọ, Mỹ Đình, Nam Từ Liêm, Hà Nội, Việt Nam"
type input "26547"
type input "40.000"
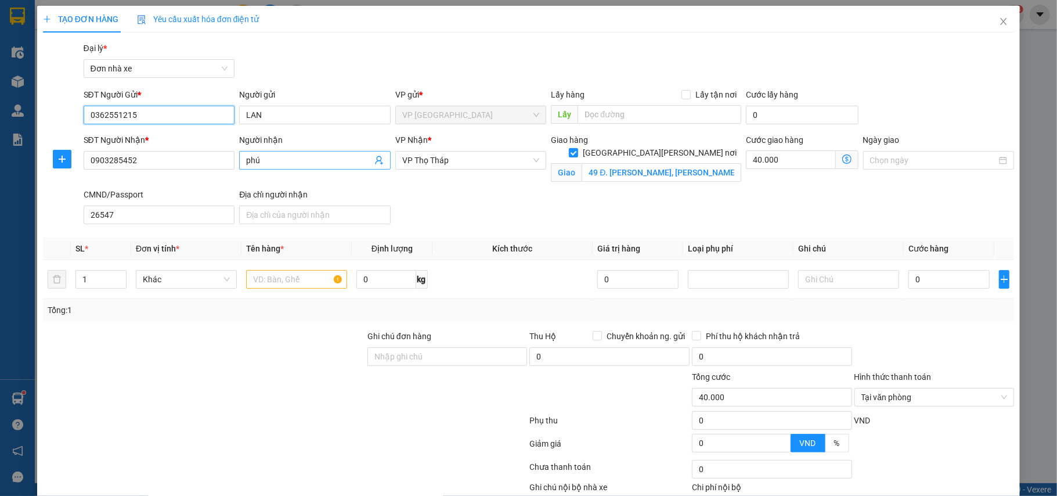
type input "0362551215"
click at [284, 168] on span "phú" at bounding box center [314, 160] width 151 height 19
click at [286, 165] on input "phú" at bounding box center [309, 160] width 126 height 13
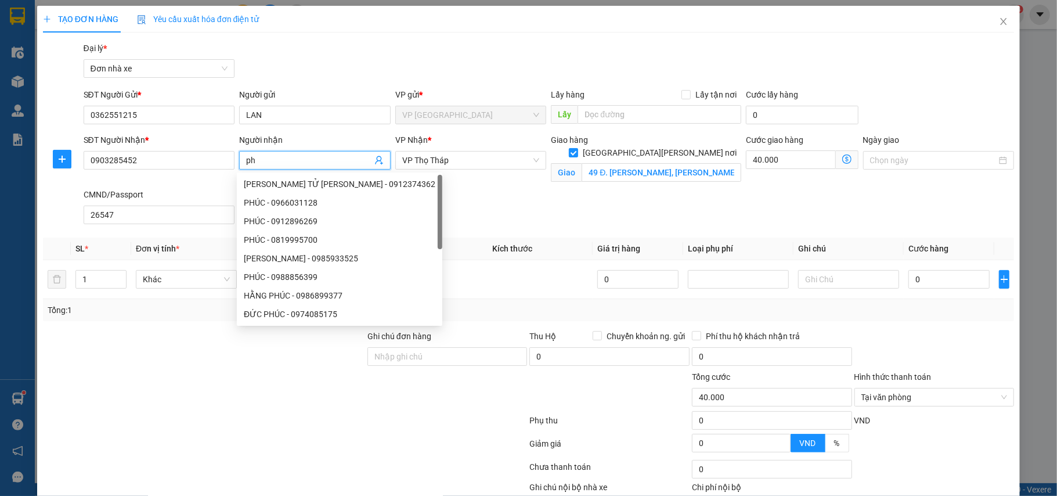
type input "p"
type input "PHÚ"
click at [890, 161] on input "Ngày giao" at bounding box center [933, 160] width 127 height 13
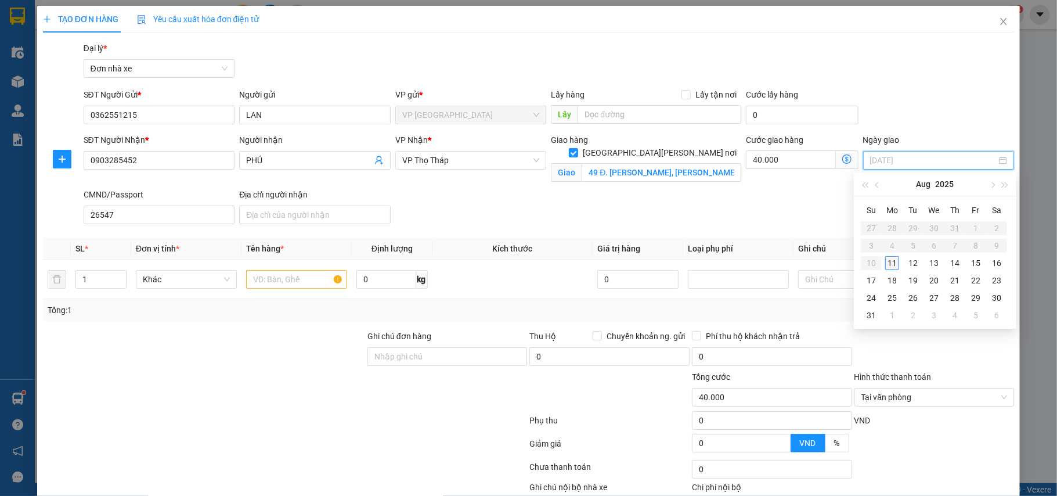
type input "[DATE]"
click at [894, 262] on div "11" at bounding box center [892, 263] width 14 height 14
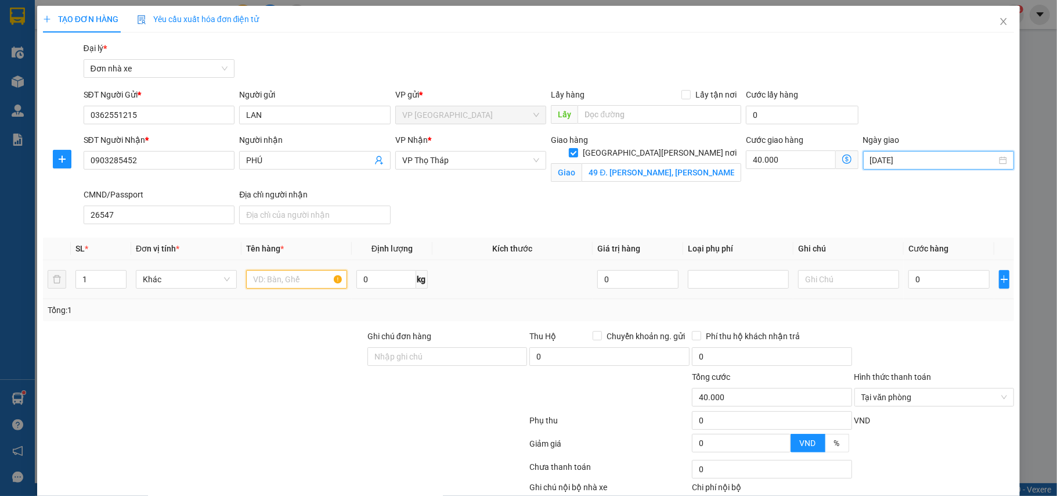
click at [281, 281] on input "text" at bounding box center [296, 279] width 101 height 19
type input "GIẤY TỜ"
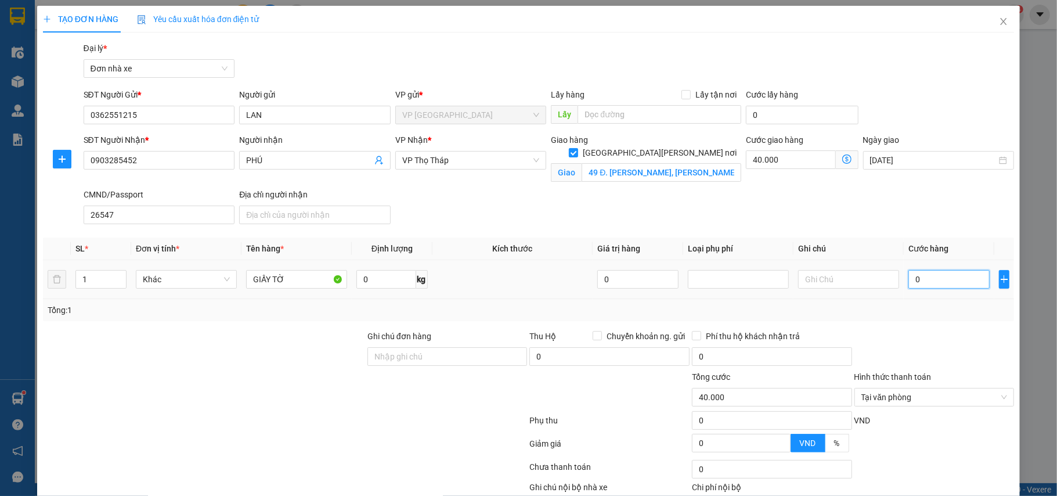
click at [915, 275] on input "0" at bounding box center [948, 279] width 81 height 19
type input "2"
type input "40.002"
type input "20"
type input "40.020"
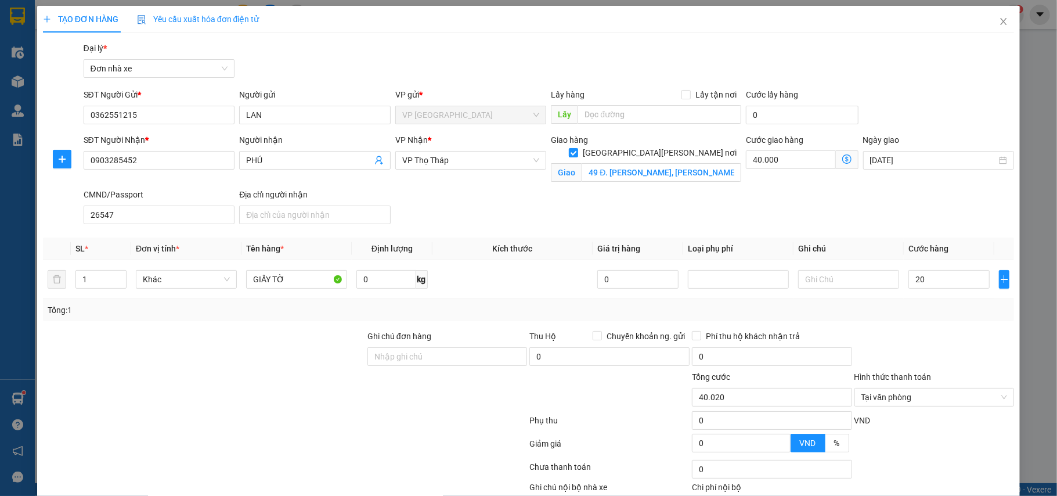
type input "20.000"
type input "60.000"
click at [950, 384] on div "Hình thức thanh toán" at bounding box center [934, 378] width 160 height 17
type input "60.000"
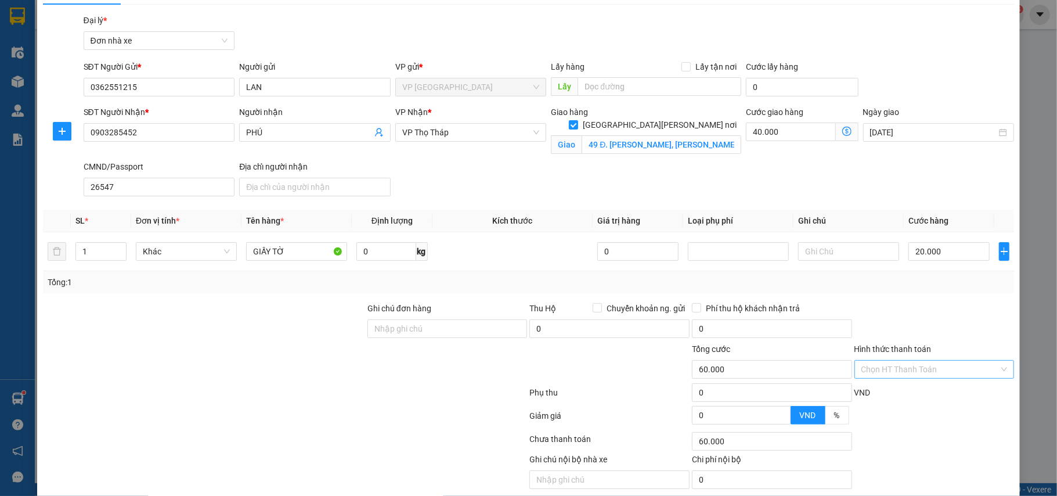
scroll to position [73, 0]
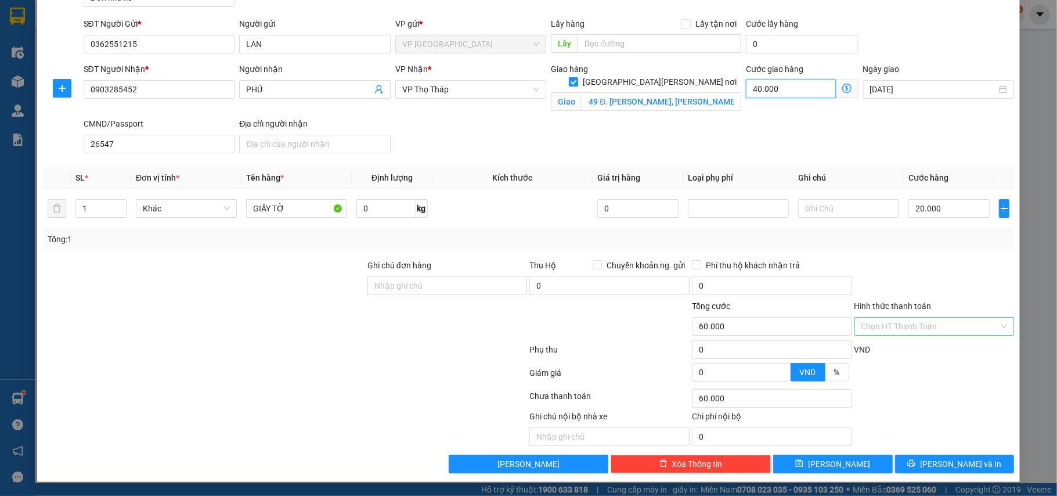
click at [774, 88] on input "40.000" at bounding box center [790, 89] width 89 height 19
type input "20.005"
type input "5"
type input "20.050"
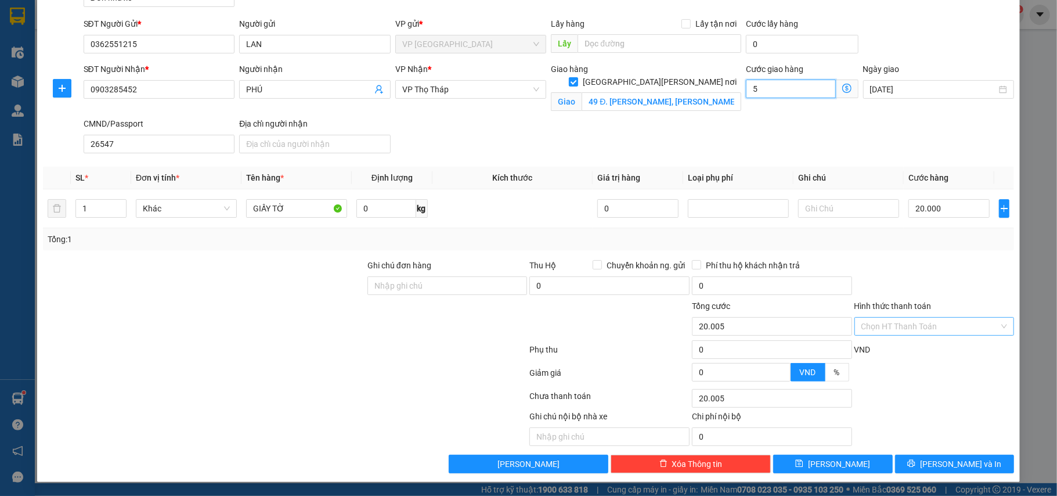
type input "20.050"
type input "50"
type input "70.000"
type input "50.000"
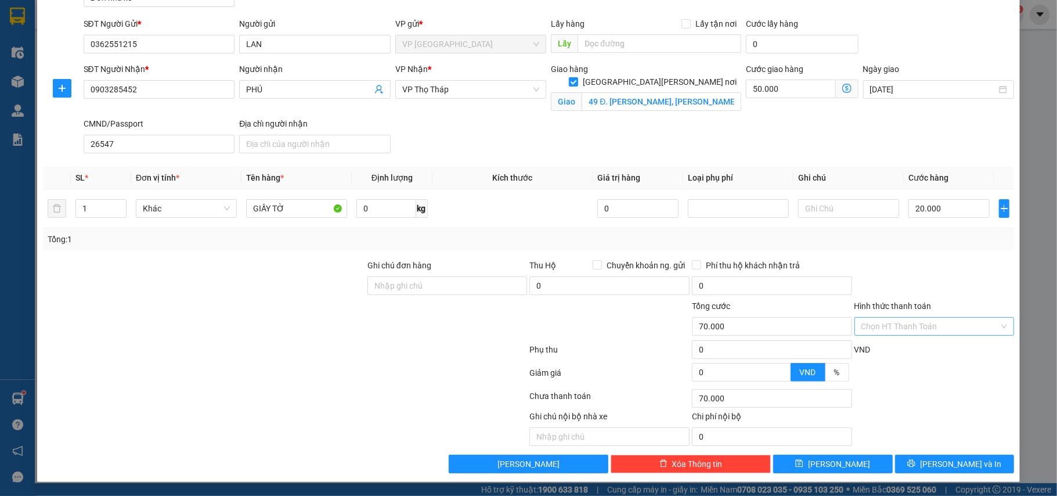
click at [764, 117] on div "SĐT Người Nhận * 0903285452 Người nhận PHÚ VP Nhận * VP Thọ Tháp Giao hàng Giao…" at bounding box center [549, 110] width 936 height 95
click at [934, 464] on span "[PERSON_NAME] và In" at bounding box center [960, 463] width 81 height 13
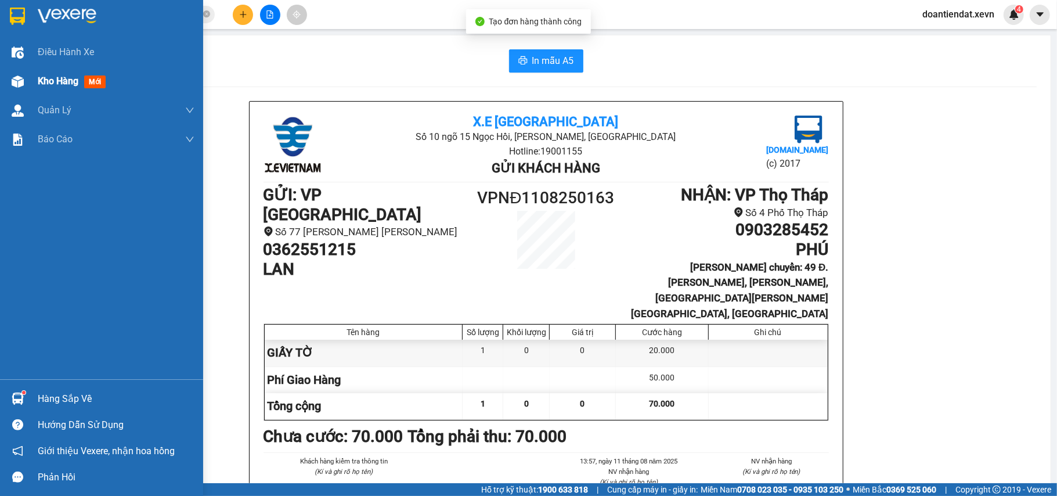
click at [24, 80] on div at bounding box center [18, 81] width 20 height 20
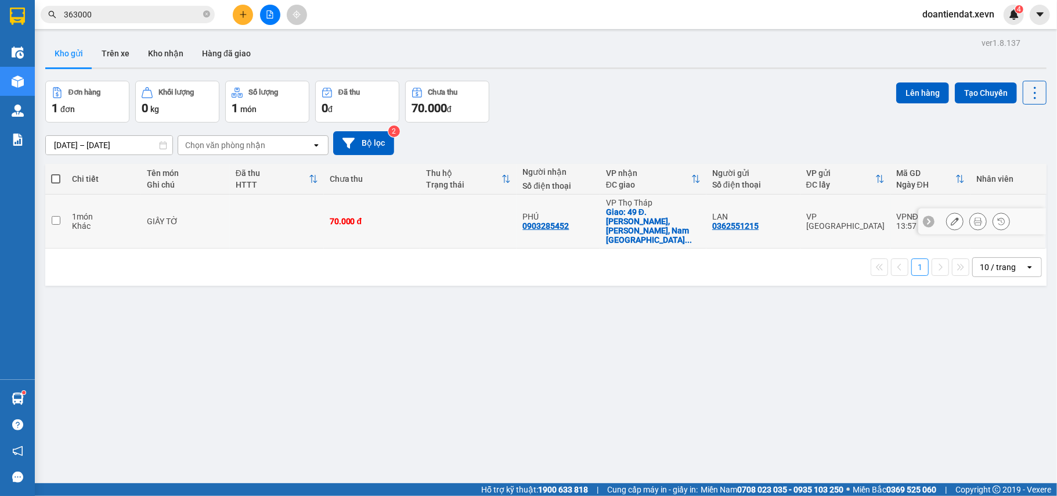
click at [946, 218] on div at bounding box center [954, 220] width 17 height 17
click at [951, 217] on icon at bounding box center [955, 221] width 8 height 8
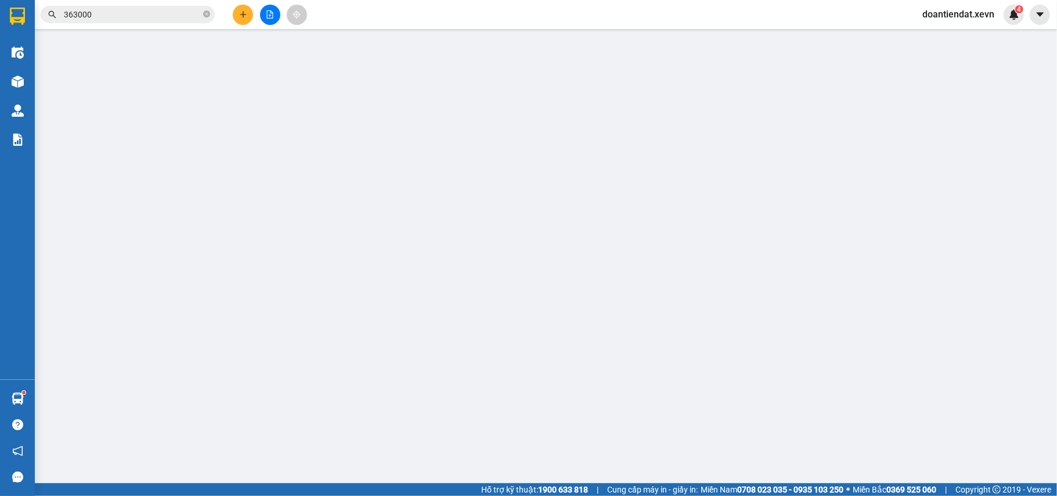
type input "0362551215"
type input "0903285452"
checkbox input "true"
type input "49 Đ. Lê Đức Thọ, Mỹ Đình, Nam Từ Liêm, Hà Nội, Việt Nam"
type input "26547"
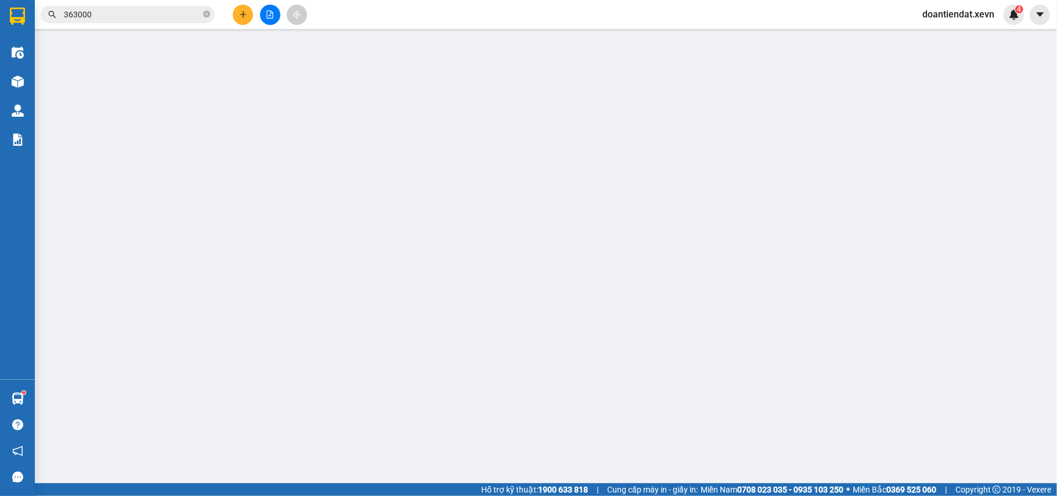
type input "70.000"
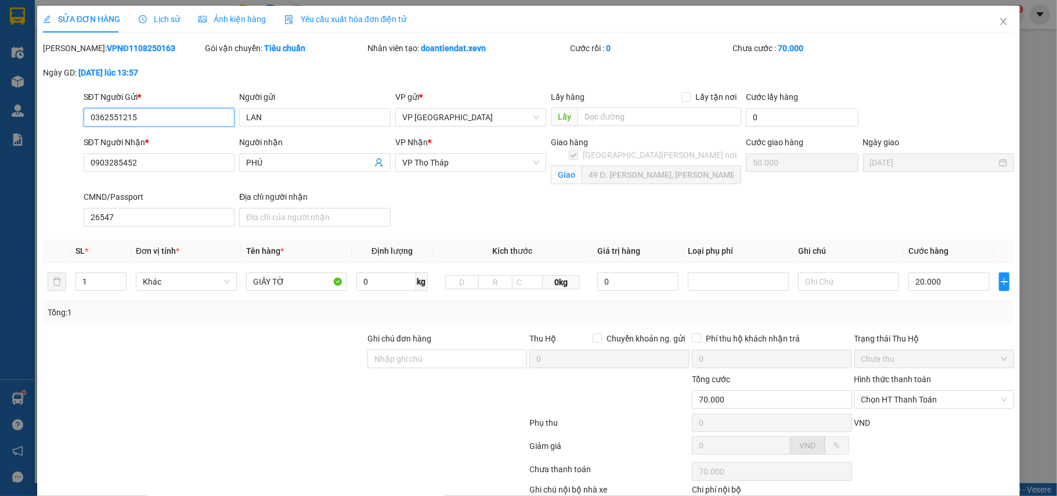
scroll to position [75, 0]
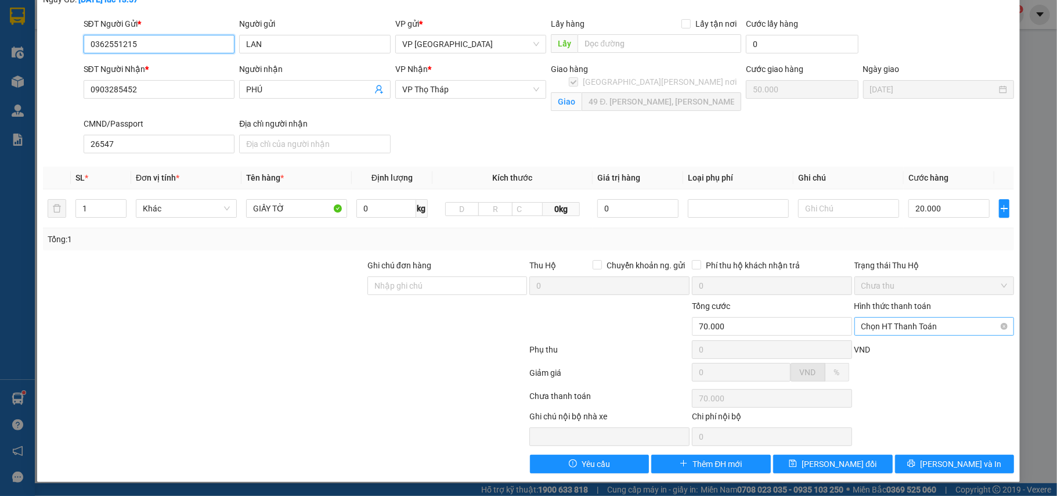
click at [892, 331] on span "Chọn HT Thanh Toán" at bounding box center [934, 325] width 146 height 17
click at [893, 347] on div "Tại văn phòng" at bounding box center [925, 351] width 145 height 13
type input "0"
click at [915, 462] on icon "printer" at bounding box center [911, 463] width 8 height 8
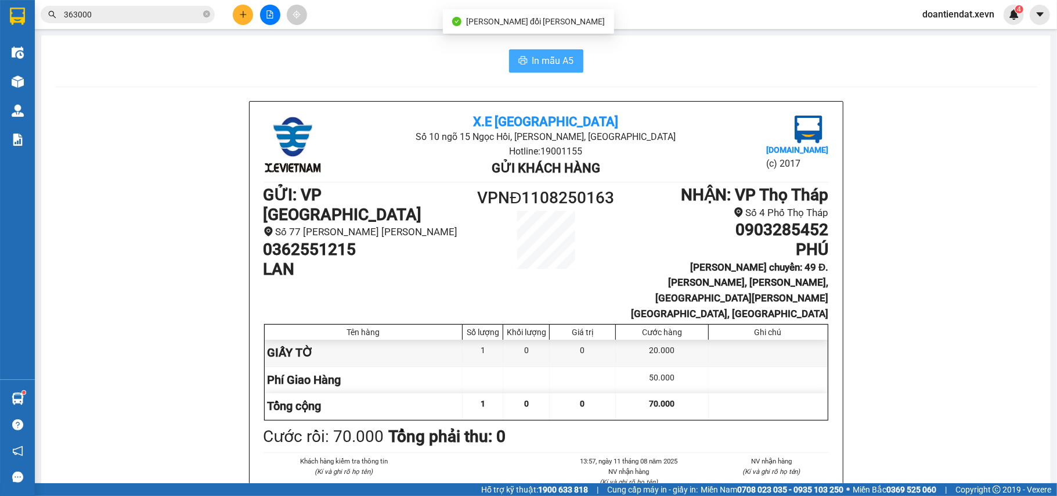
click at [549, 63] on span "In mẫu A5" at bounding box center [553, 60] width 42 height 15
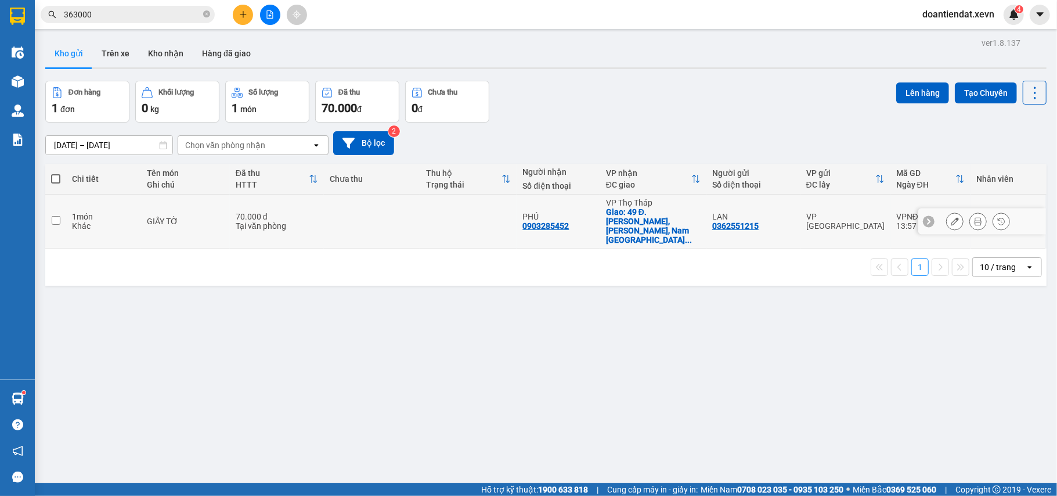
drag, startPoint x: 456, startPoint y: 207, endPoint x: 692, endPoint y: 159, distance: 240.5
click at [457, 208] on td at bounding box center [468, 221] width 96 height 54
checkbox input "true"
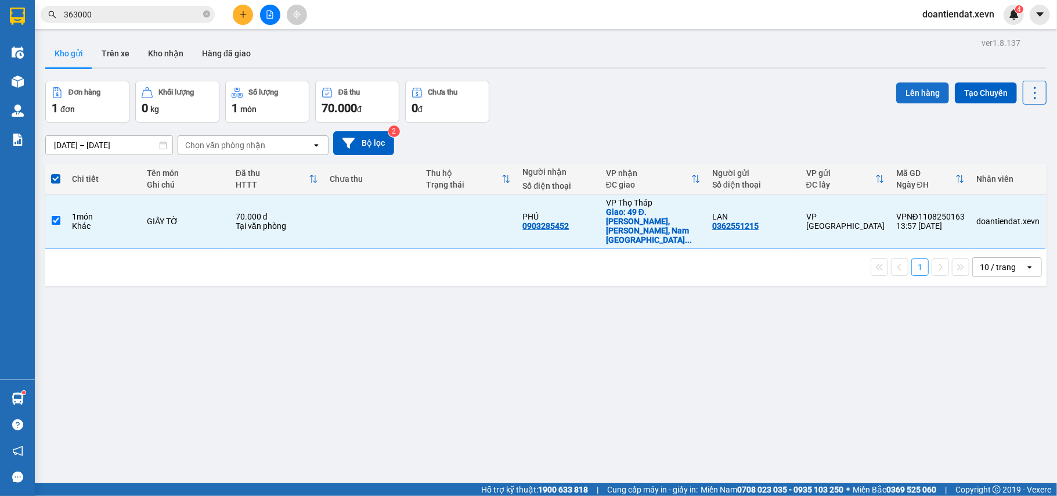
click at [914, 88] on button "Lên hàng" at bounding box center [922, 92] width 53 height 21
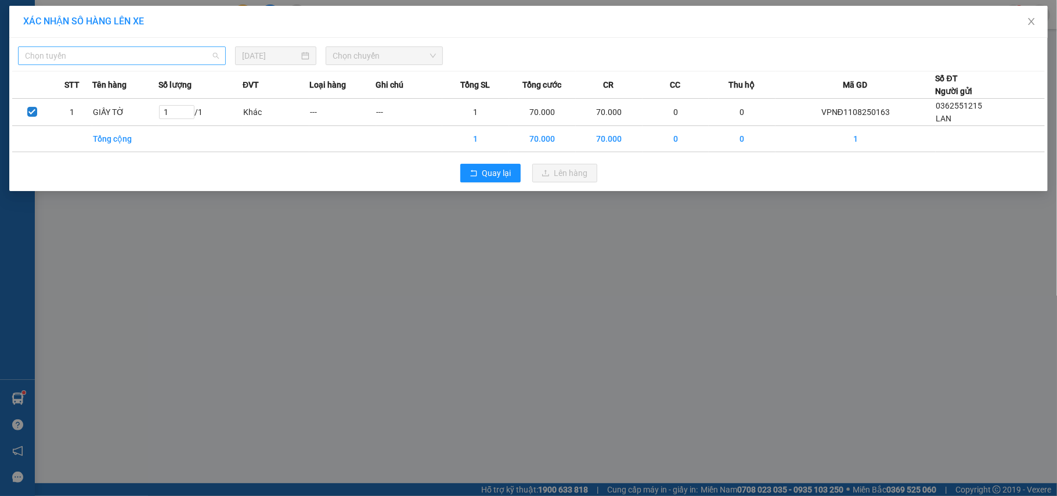
drag, startPoint x: 103, startPoint y: 50, endPoint x: 75, endPoint y: 84, distance: 43.3
click at [102, 52] on span "Chọn tuyến" at bounding box center [122, 55] width 194 height 17
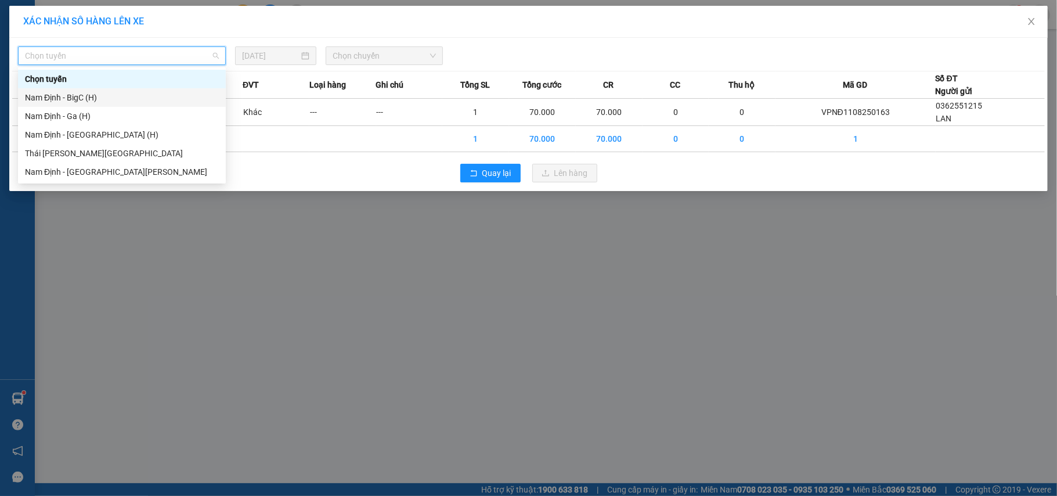
click at [73, 96] on div "Nam Định - BigC (H)" at bounding box center [122, 97] width 194 height 13
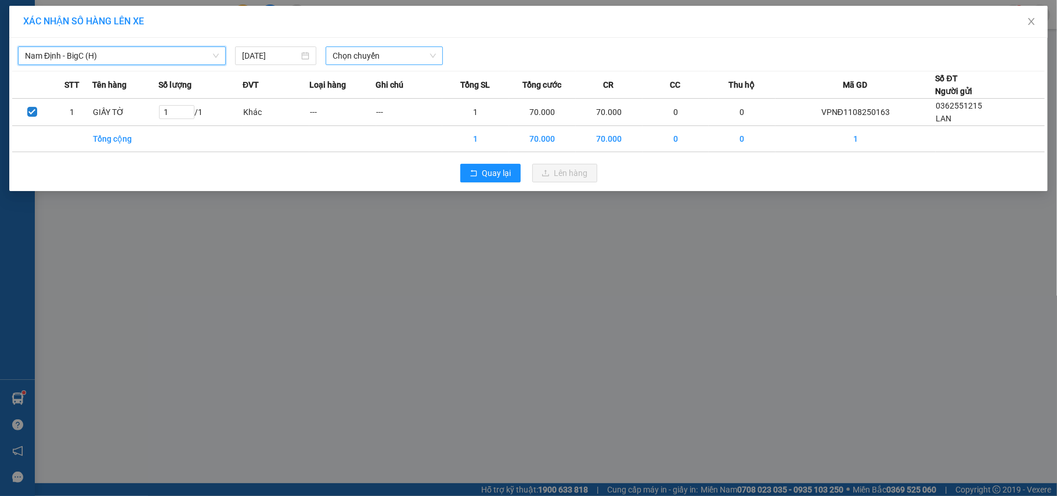
click at [414, 63] on span "Chọn chuyến" at bounding box center [384, 55] width 103 height 17
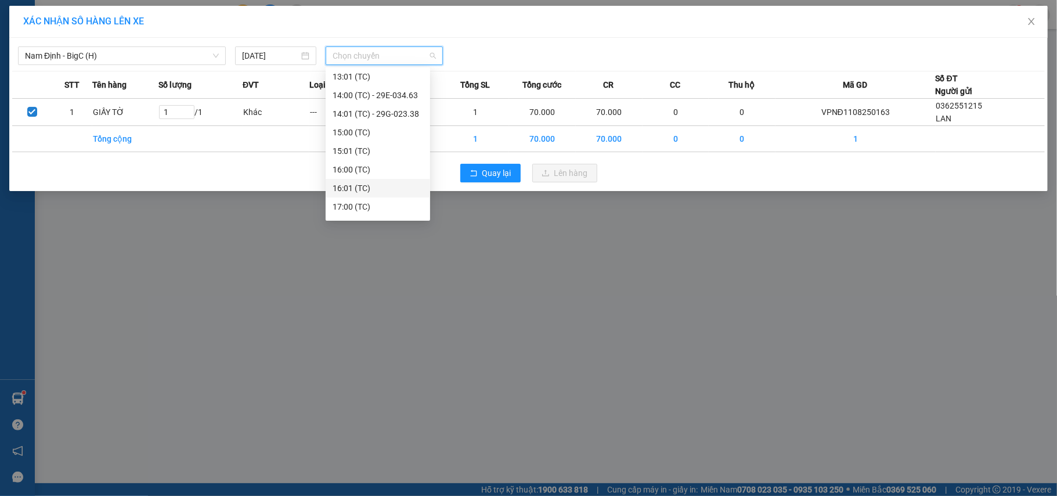
scroll to position [257, 0]
click at [374, 138] on div "14:01 (TC) - 29G-023.38" at bounding box center [378, 138] width 91 height 13
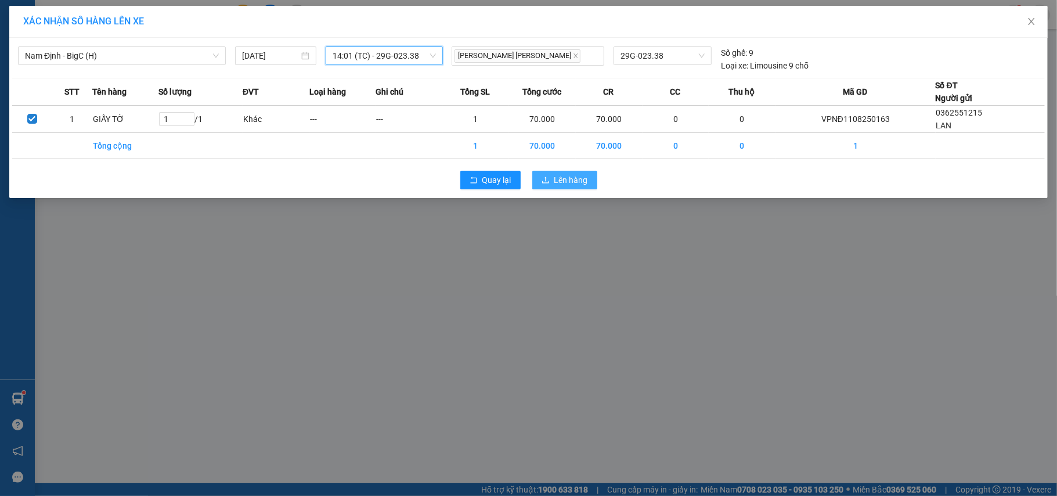
click at [590, 187] on button "Lên hàng" at bounding box center [564, 180] width 65 height 19
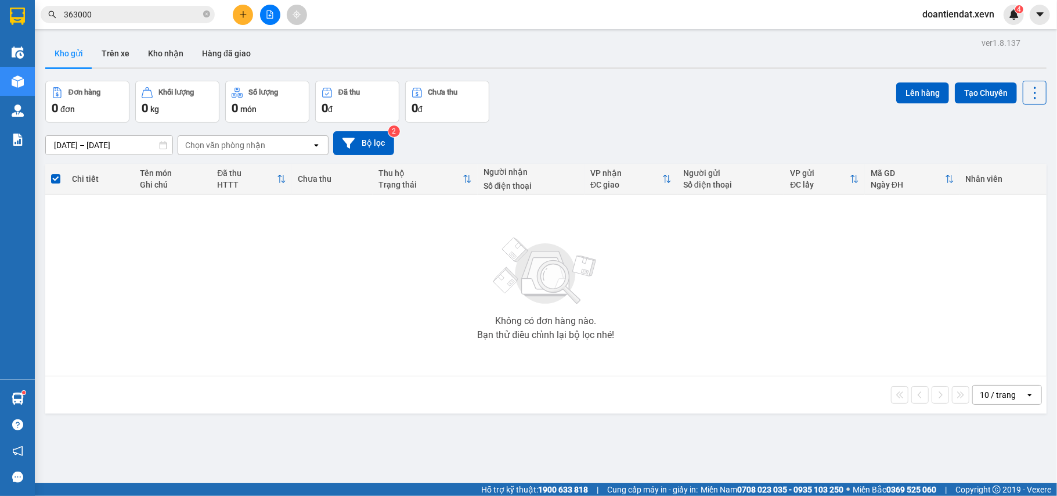
click at [959, 20] on span "doantiendat.xevn" at bounding box center [958, 14] width 91 height 15
click at [957, 33] on span "Đăng xuất" at bounding box center [963, 36] width 66 height 13
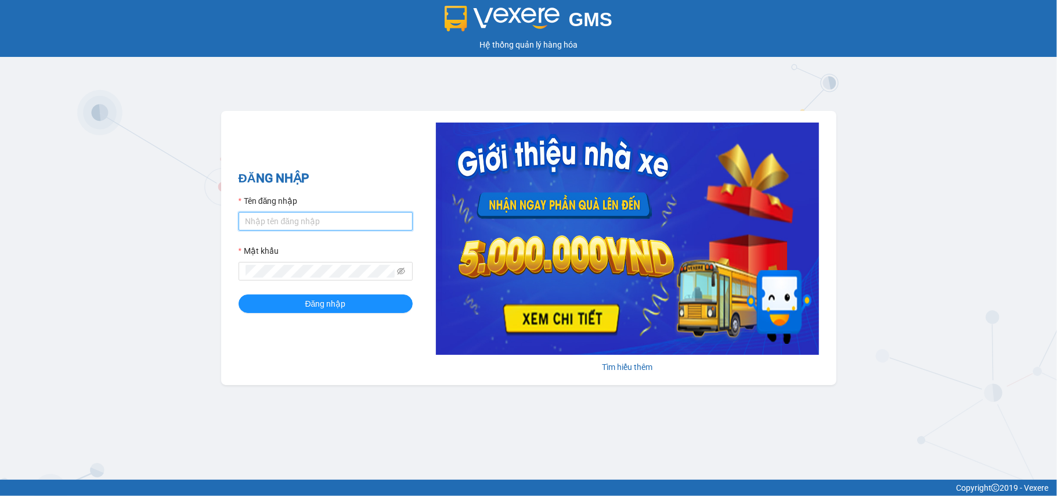
click at [325, 221] on input "Tên đăng nhập" at bounding box center [326, 221] width 174 height 19
type input "tranbaloi.xevn"
click at [239, 294] on button "Đăng nhập" at bounding box center [326, 303] width 174 height 19
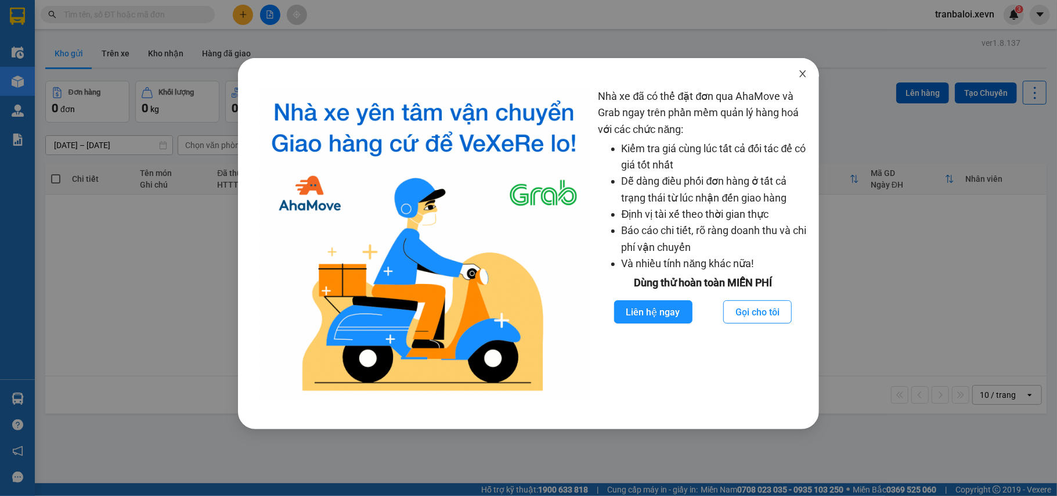
click at [802, 71] on icon "close" at bounding box center [802, 73] width 9 height 9
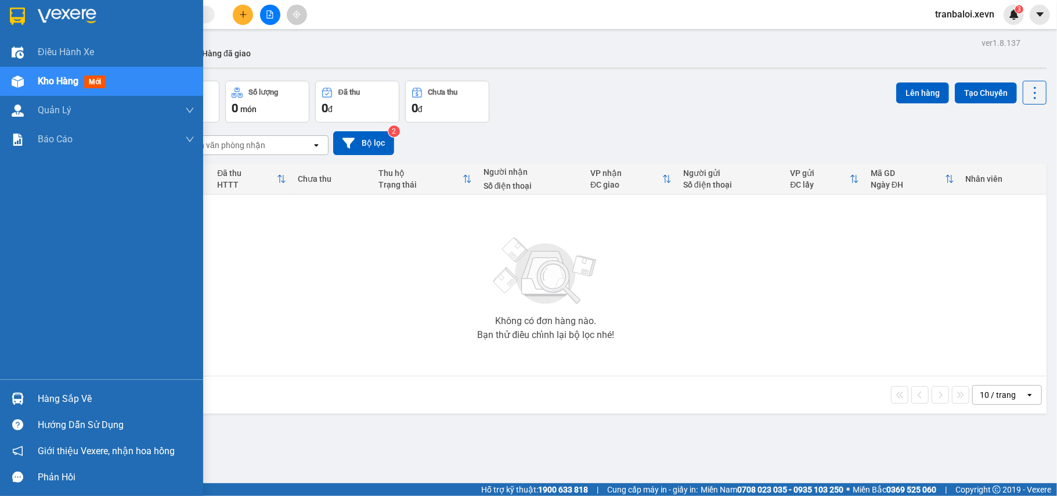
click at [33, 386] on div "Hàng sắp về" at bounding box center [101, 398] width 203 height 26
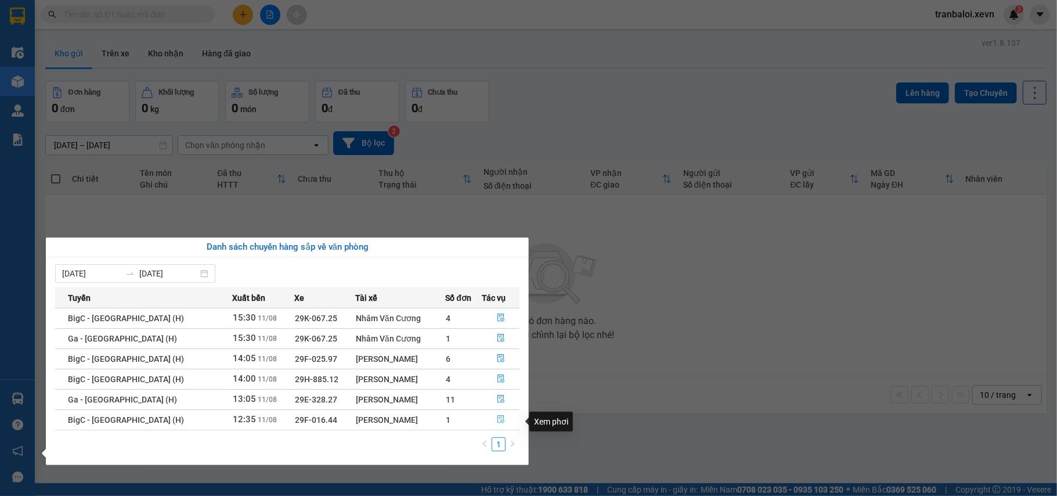
drag, startPoint x: 497, startPoint y: 421, endPoint x: 481, endPoint y: 431, distance: 19.5
click at [497, 420] on icon "file-done" at bounding box center [501, 419] width 8 height 8
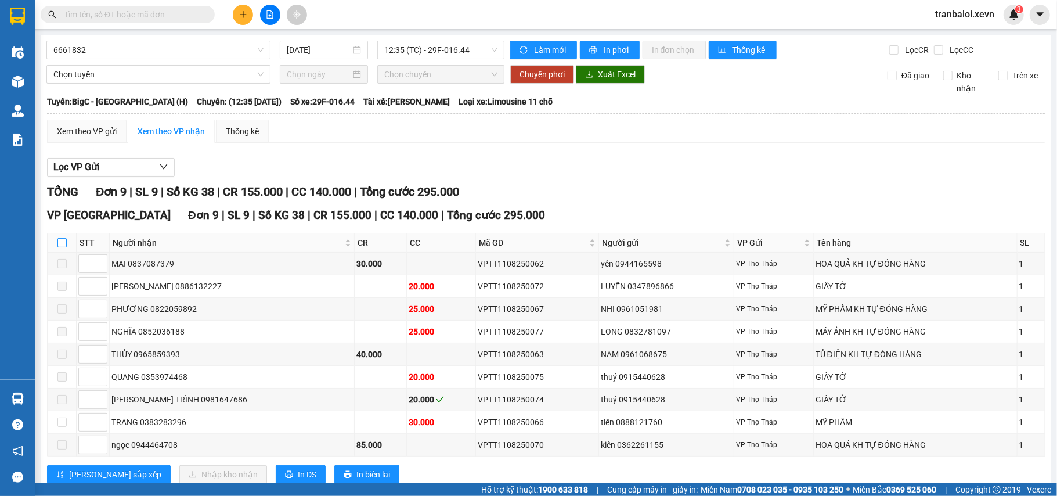
click at [60, 244] on input "checkbox" at bounding box center [61, 242] width 9 height 9
checkbox input "true"
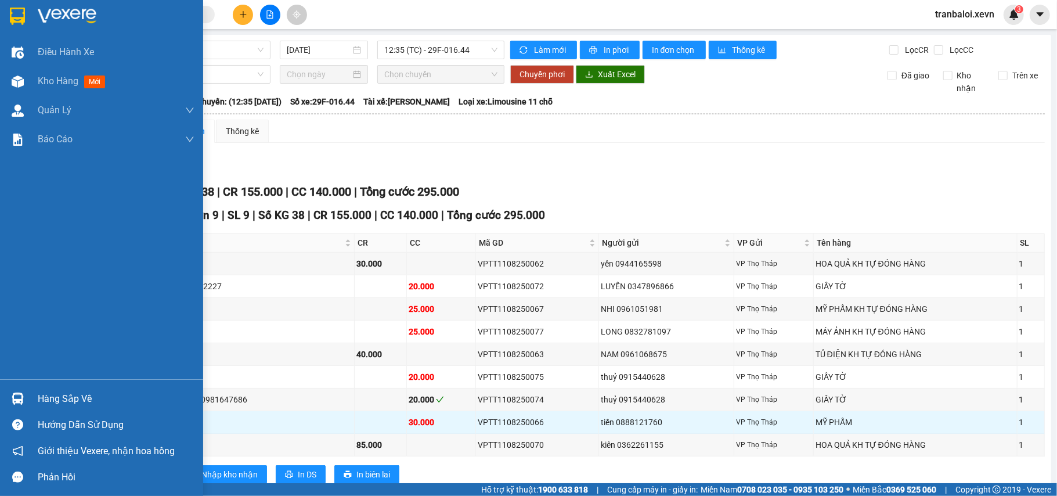
click at [16, 397] on img at bounding box center [18, 398] width 12 height 12
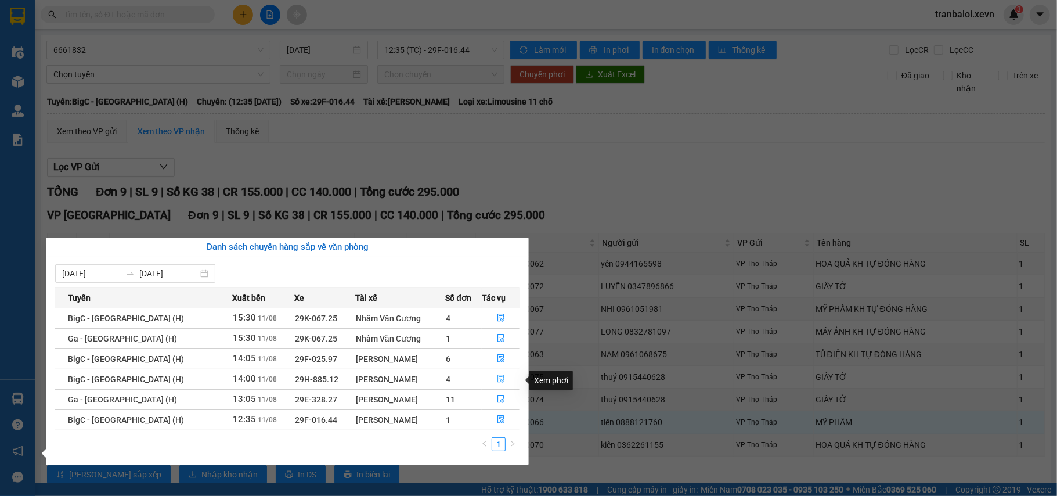
click at [497, 375] on icon "file-done" at bounding box center [501, 378] width 8 height 8
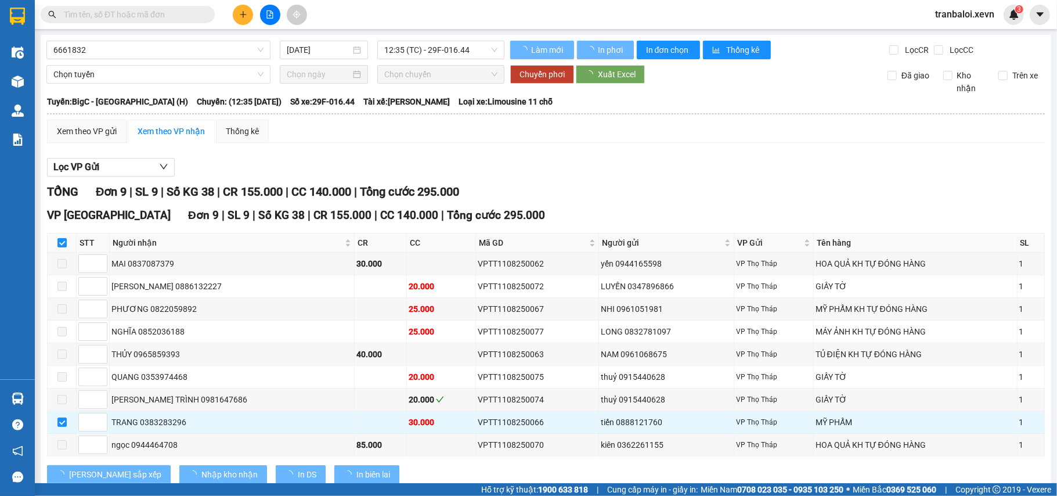
checkbox input "false"
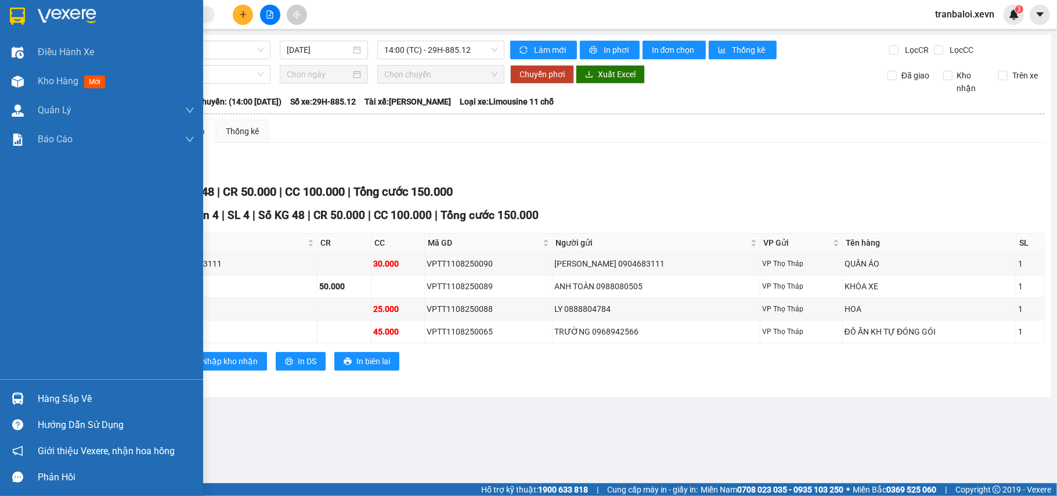
click at [33, 397] on div "Hàng sắp về" at bounding box center [101, 398] width 203 height 26
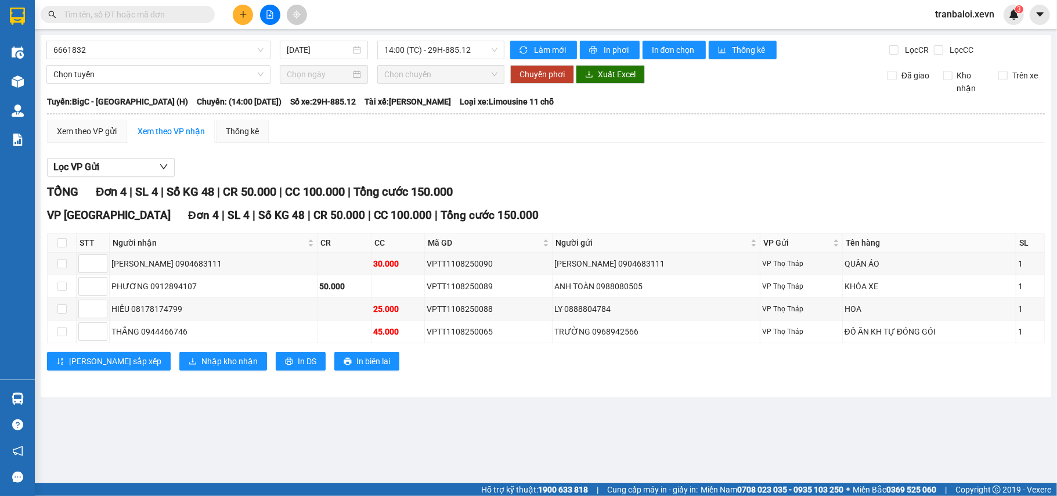
click at [732, 170] on section "Kết quả tìm kiếm ( 0 ) Bộ lọc No Data tranbaloi.xevn 3 Điều hành xe Kho hàng mớ…" at bounding box center [528, 248] width 1057 height 496
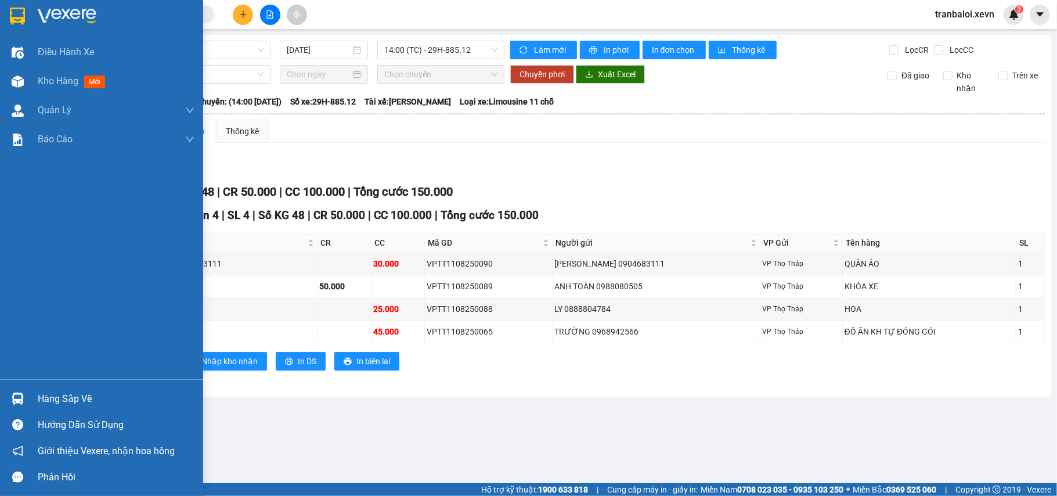
click at [9, 400] on div at bounding box center [18, 398] width 20 height 20
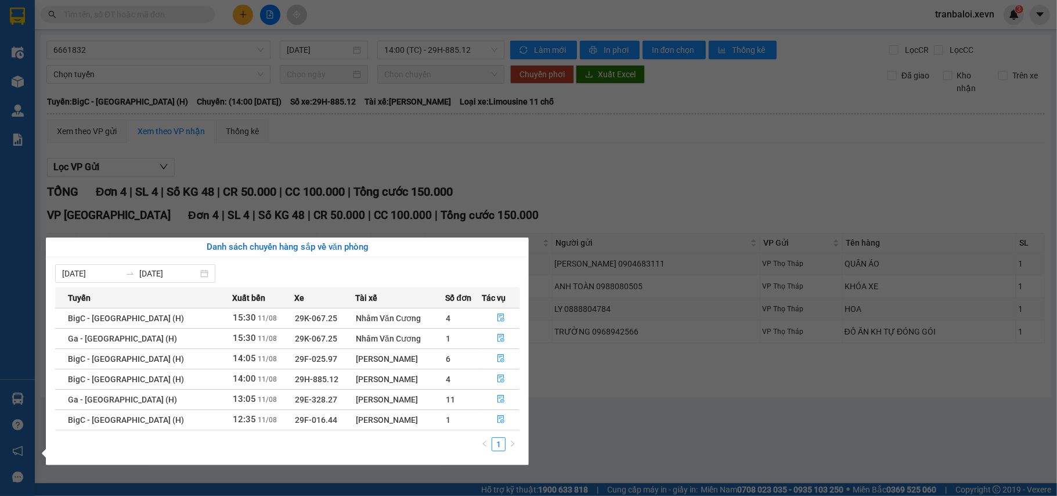
click at [14, 80] on div "Điều hành xe Kho hàng mới Quản [PERSON_NAME] lý chuyến Quản lý giao nhận mới Qu…" at bounding box center [17, 248] width 35 height 496
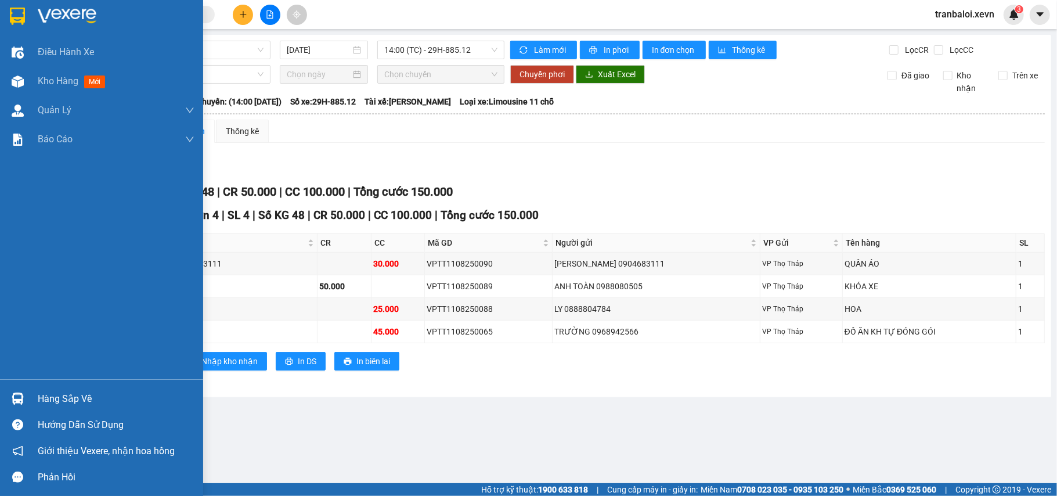
click at [14, 80] on img at bounding box center [18, 81] width 12 height 12
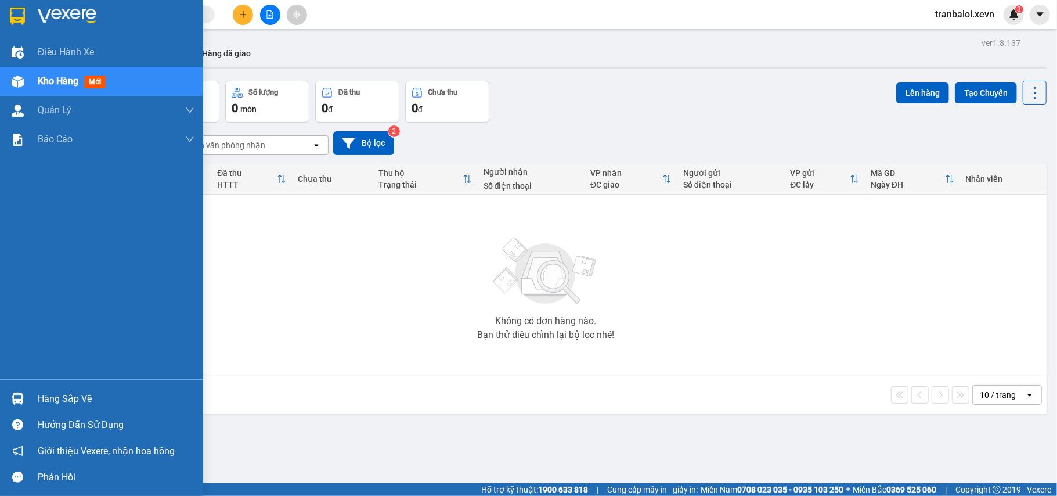
click at [17, 398] on img at bounding box center [18, 398] width 12 height 12
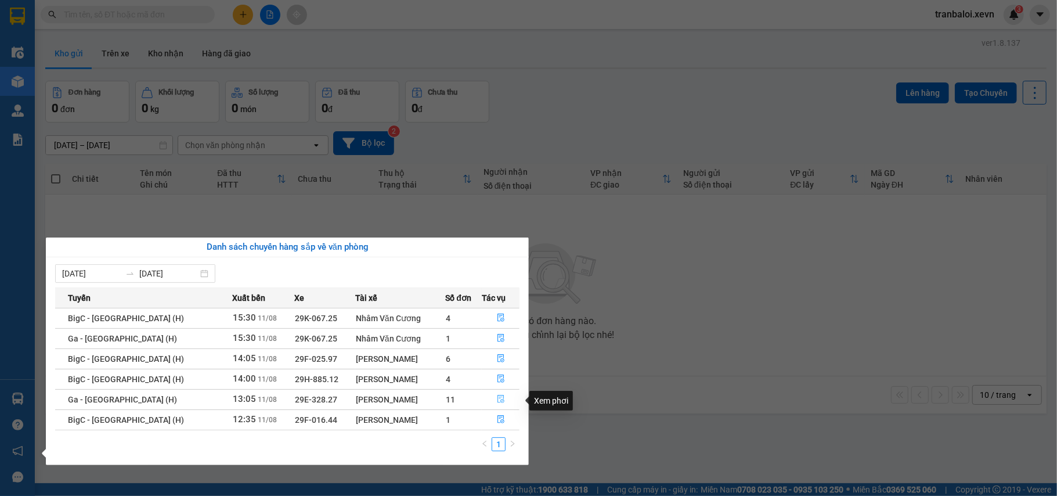
click at [498, 396] on icon "file-done" at bounding box center [501, 399] width 8 height 8
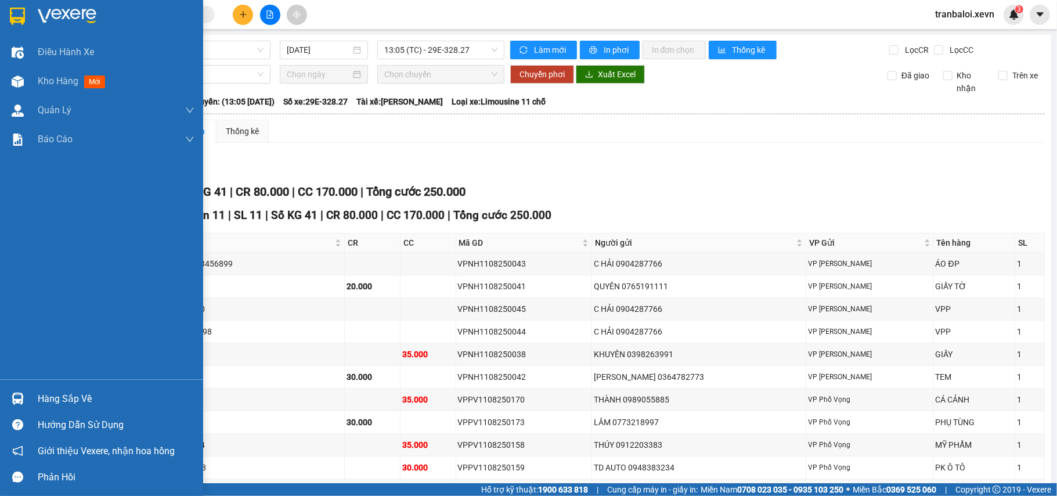
click at [31, 397] on div "Hàng sắp về" at bounding box center [101, 398] width 203 height 26
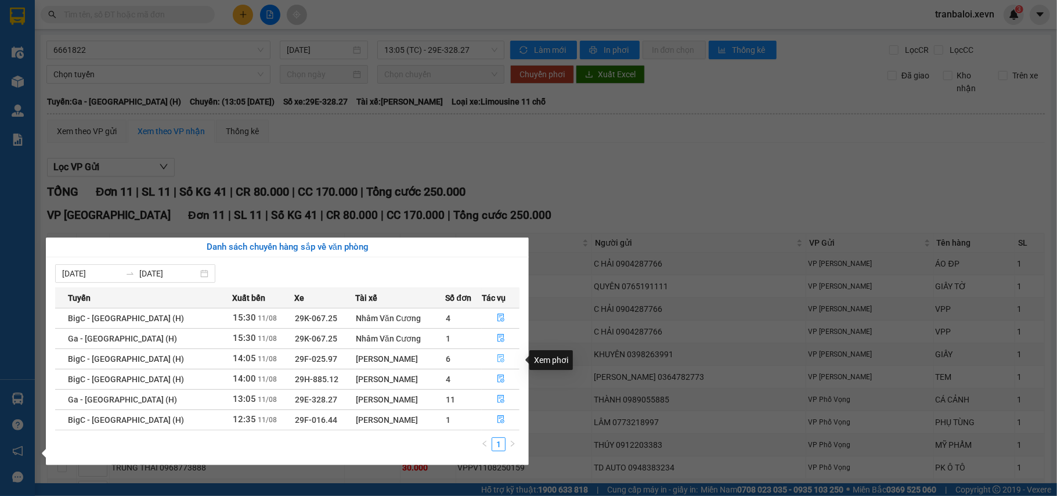
click at [497, 358] on icon "file-done" at bounding box center [500, 359] width 7 height 8
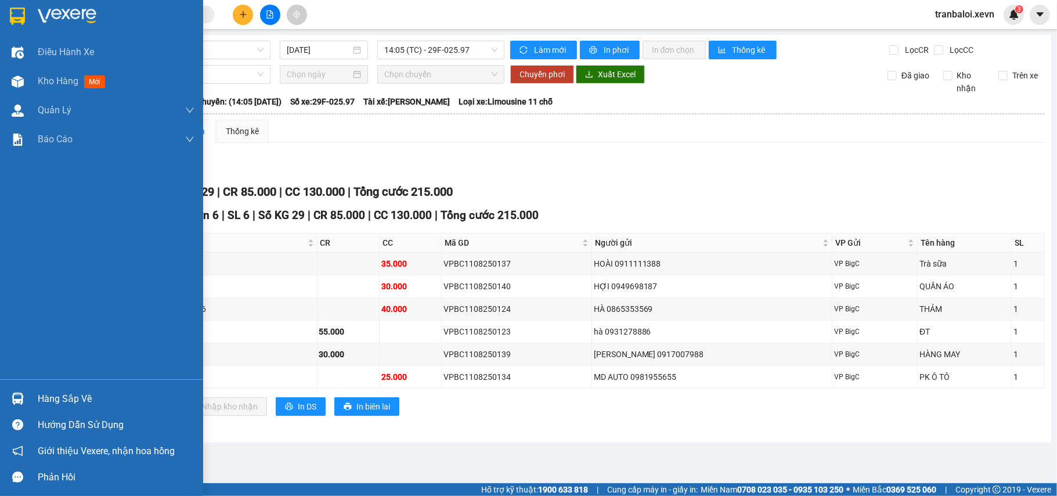
click at [20, 392] on img at bounding box center [18, 398] width 12 height 12
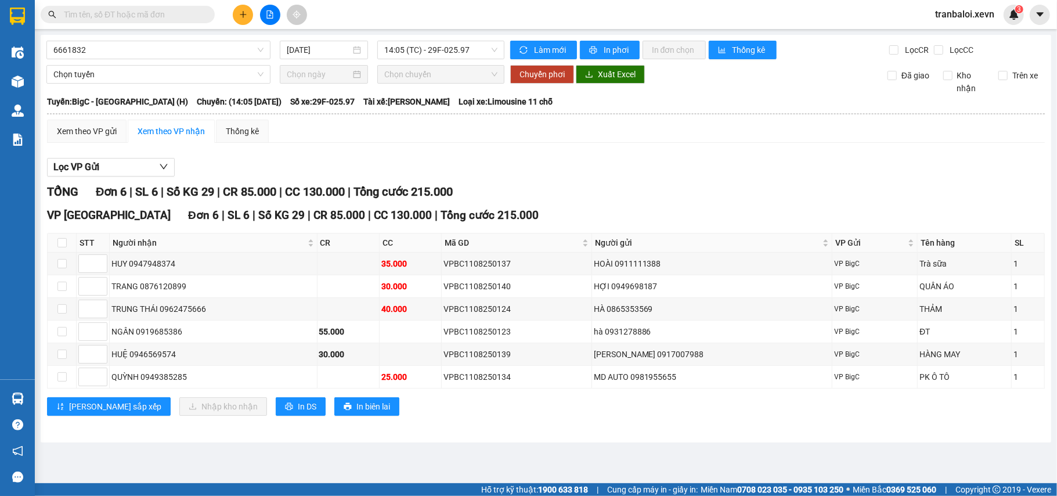
click at [775, 252] on section "Kết quả tìm kiếm ( 0 ) Bộ lọc No Data tranbaloi.xevn 3 Điều hành xe Kho hàng mớ…" at bounding box center [528, 248] width 1057 height 496
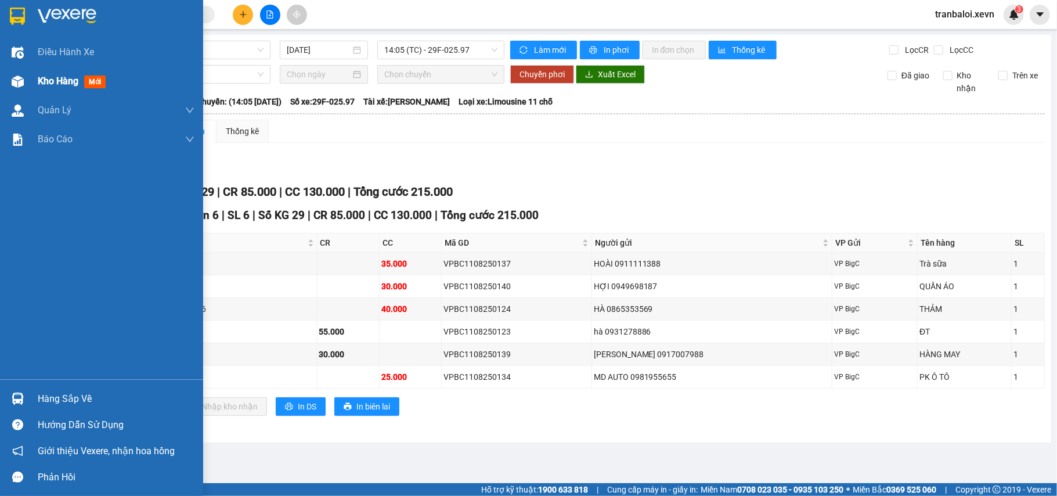
click at [16, 73] on div at bounding box center [18, 81] width 20 height 20
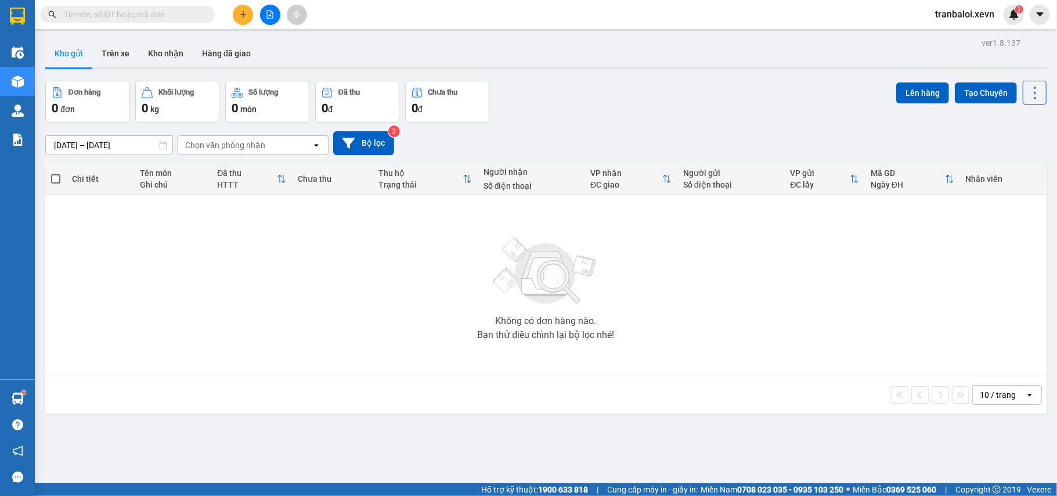
click at [146, 16] on input "text" at bounding box center [132, 14] width 137 height 13
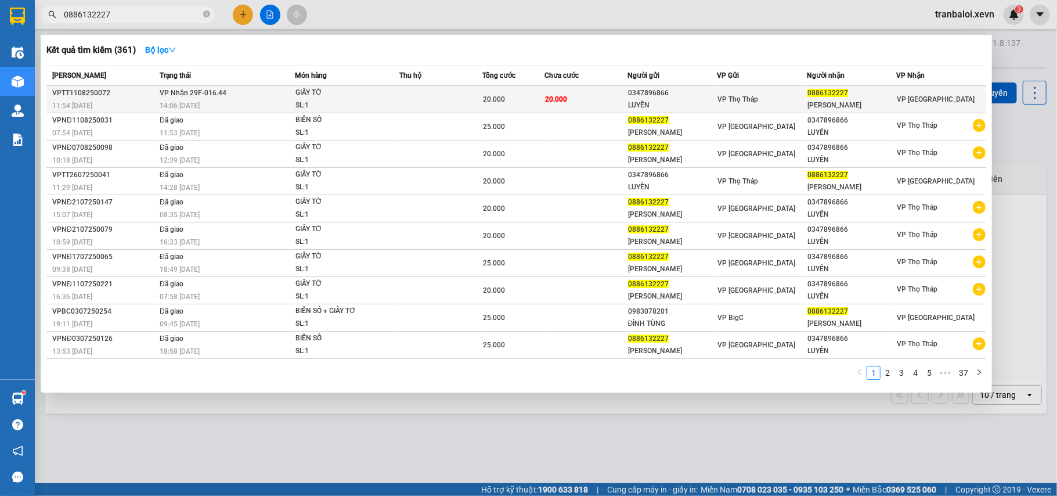
type input "0886132227"
click at [402, 96] on td at bounding box center [441, 99] width 83 height 27
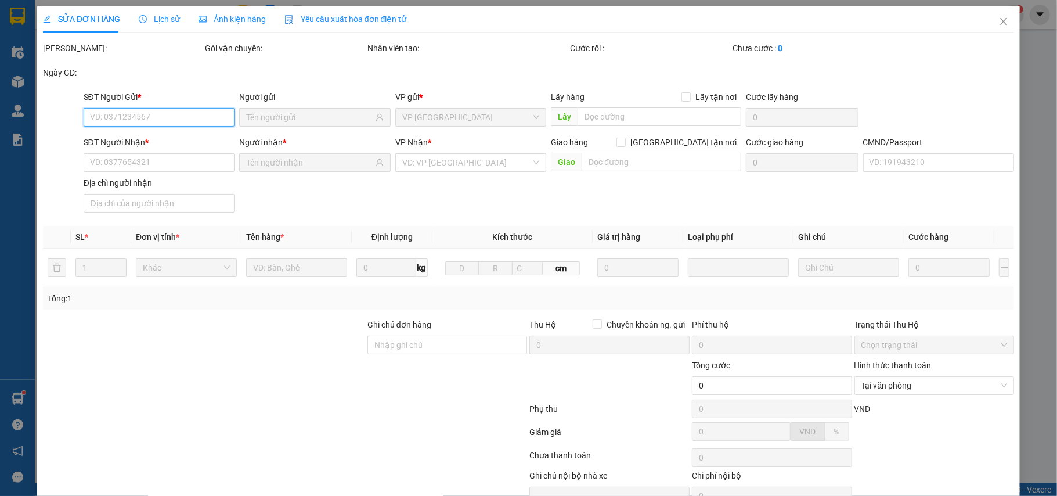
type input "0347896866"
type input "LUYẾN"
type input "0886132227"
type input "PHẠM QUÝ ĐÀO"
type input "036062010801 PHẠM QUÝ ĐÀO, XÓM 7 NAM VÂN"
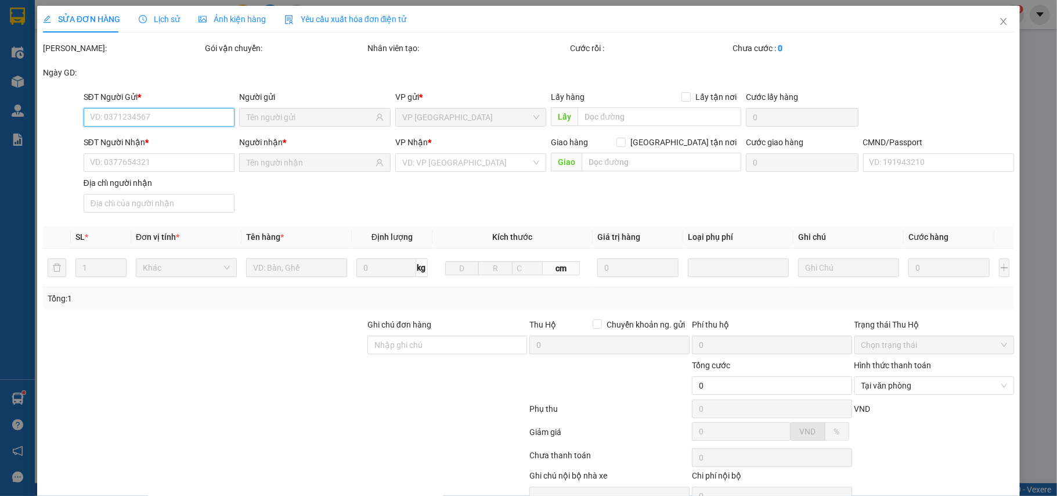
type input "20.000"
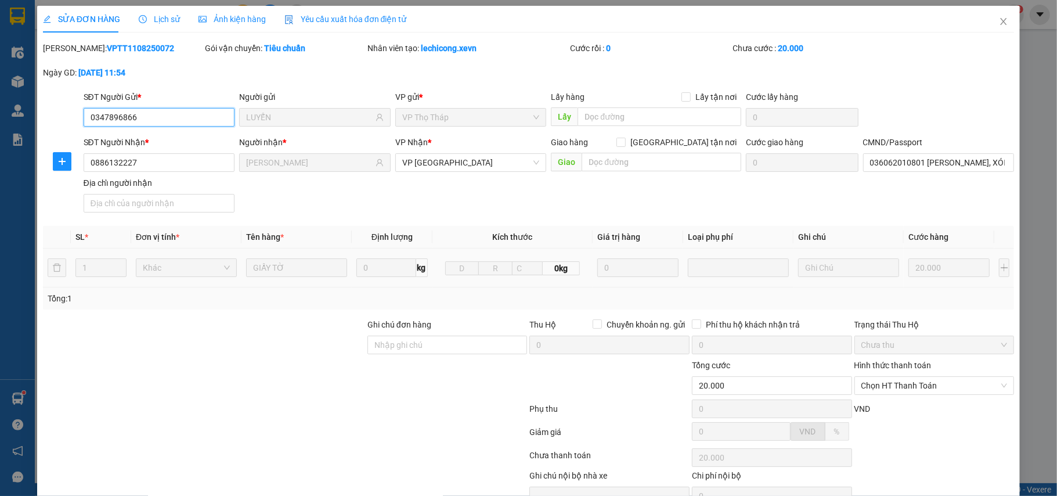
scroll to position [62, 0]
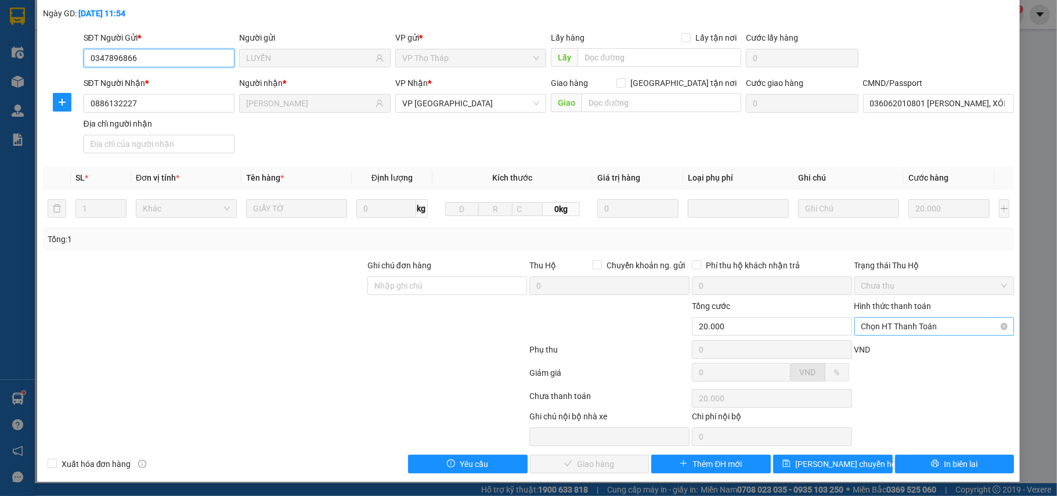
click at [932, 321] on span "Chọn HT Thanh Toán" at bounding box center [934, 325] width 146 height 17
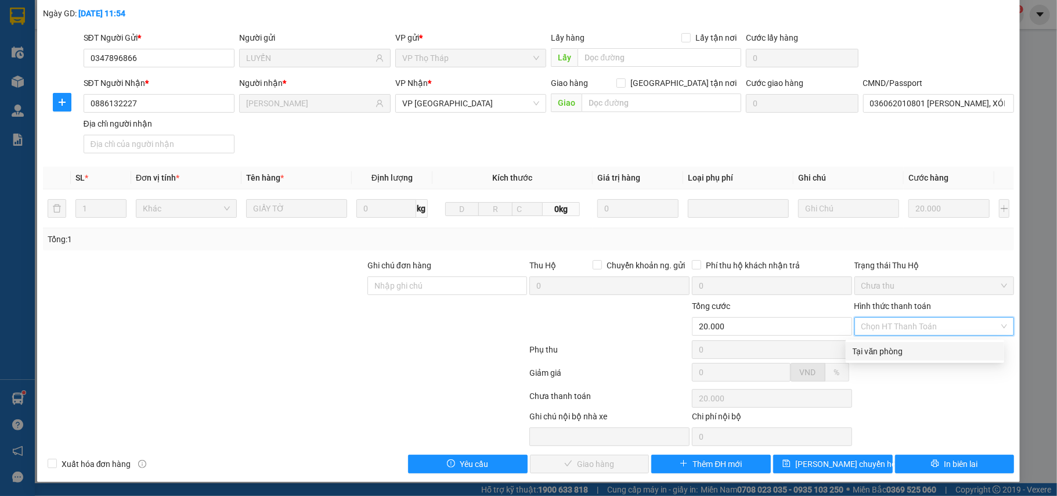
click at [874, 345] on div "Tại văn phòng" at bounding box center [925, 351] width 145 height 13
type input "0"
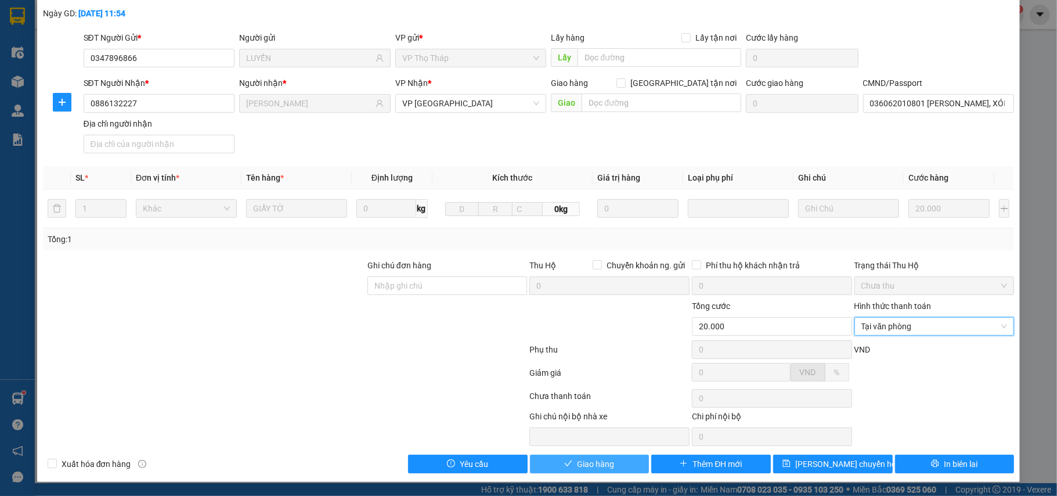
click at [579, 464] on span "Giao hàng" at bounding box center [595, 463] width 37 height 13
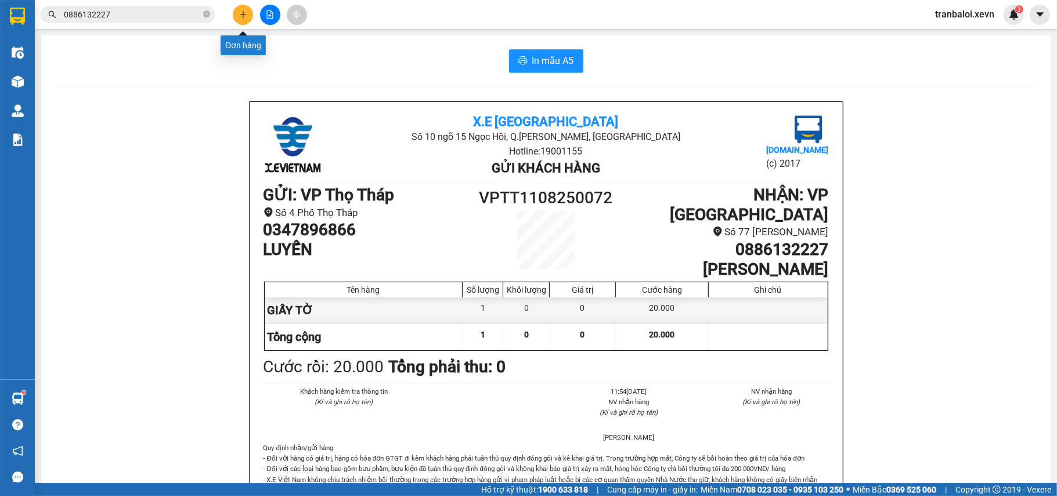
click at [249, 8] on button at bounding box center [243, 15] width 20 height 20
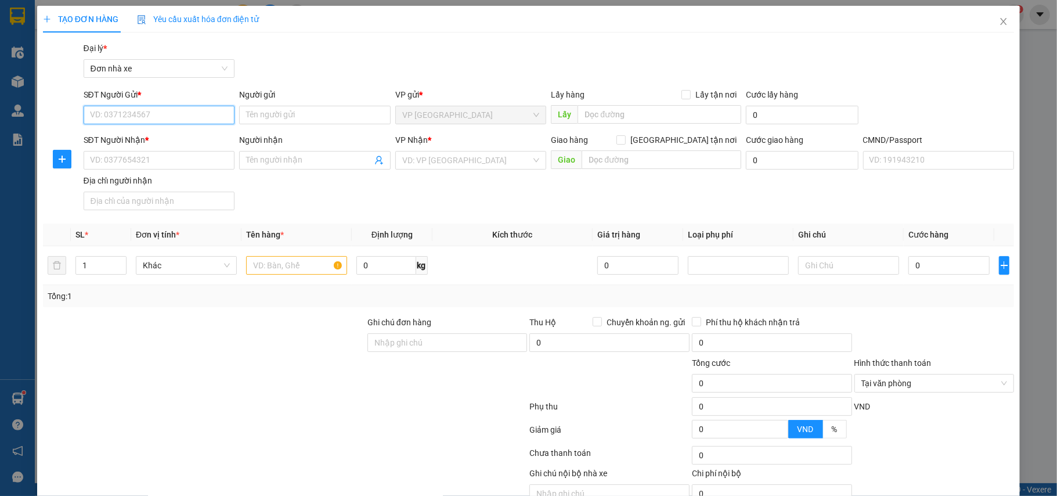
click at [182, 117] on input "SĐT Người Gửi *" at bounding box center [159, 115] width 151 height 19
click at [192, 115] on input "115115" at bounding box center [159, 115] width 151 height 19
click at [185, 117] on input "115115" at bounding box center [159, 115] width 151 height 19
drag, startPoint x: 93, startPoint y: 114, endPoint x: 67, endPoint y: 120, distance: 26.1
click at [68, 120] on div "SĐT Người Gửi * 115115 115115 Người gửi Tên người gửi VP gửi * VP Nam Định Lấy …" at bounding box center [529, 108] width 974 height 41
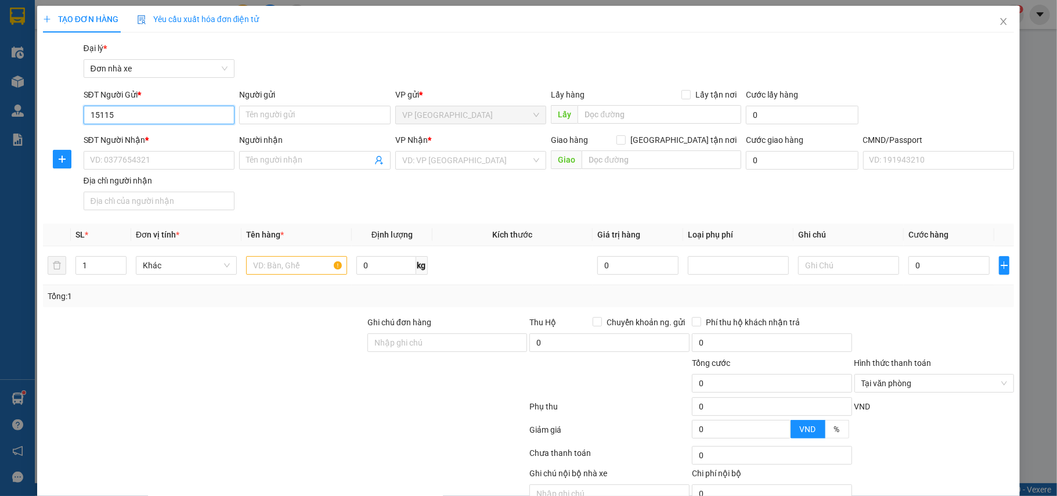
click at [138, 110] on input "15115" at bounding box center [159, 115] width 151 height 19
click at [154, 131] on div "0328115115 - TÂM AN" at bounding box center [157, 138] width 150 height 19
type input "0328115115"
type input "TÂM AN"
type input "0328115115"
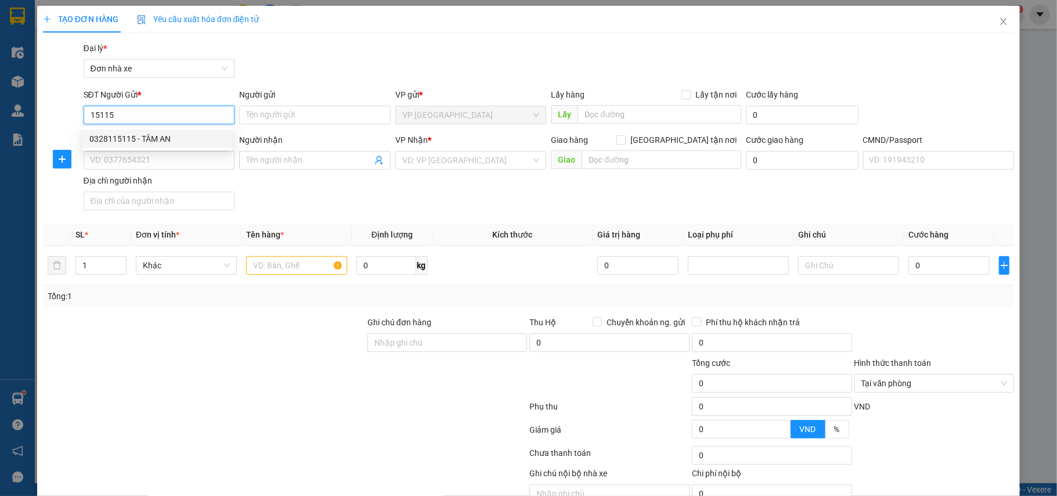
type input "TÂM AN"
type input "0350881011828 PHẠM VĂN THUẬN"
type input "0328115115"
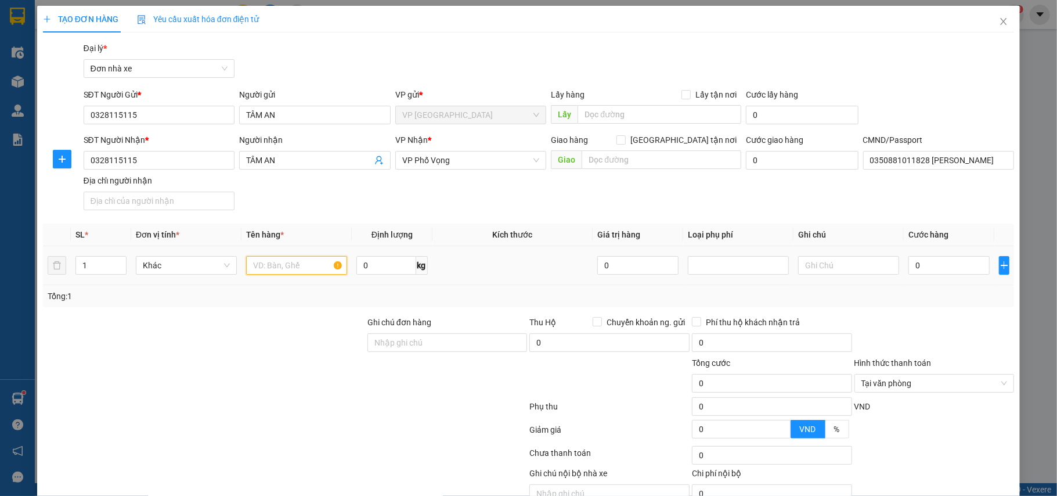
click at [282, 265] on input "text" at bounding box center [296, 265] width 101 height 19
type input "M"
type input "MẪU XÉT NGHIỆM"
drag, startPoint x: 899, startPoint y: 310, endPoint x: 908, endPoint y: 286, distance: 25.3
click at [903, 298] on div "Transit Pickup Surcharge Ids Transit Deliver Surcharge Ids Transit Deliver Surc…" at bounding box center [529, 286] width 972 height 488
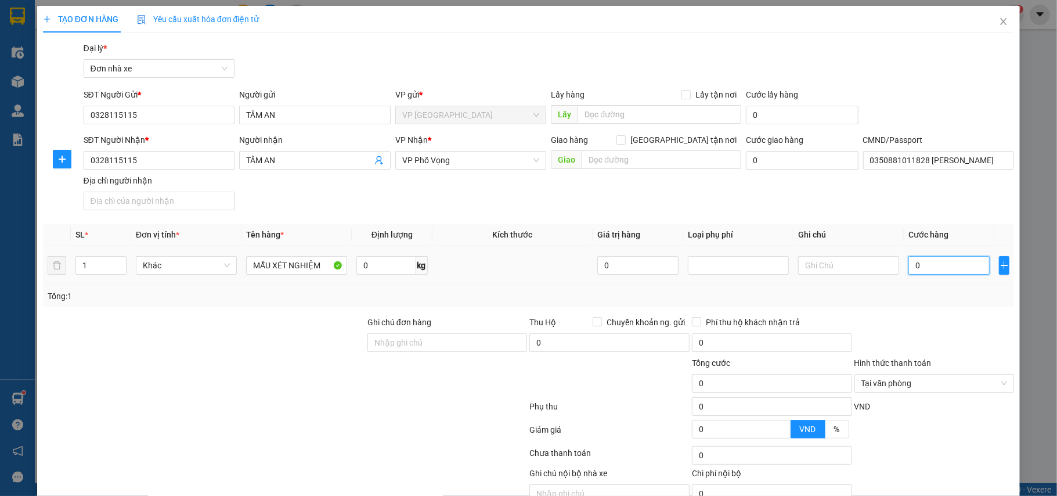
click at [920, 262] on input "0" at bounding box center [948, 265] width 81 height 19
type input "2"
type input "25"
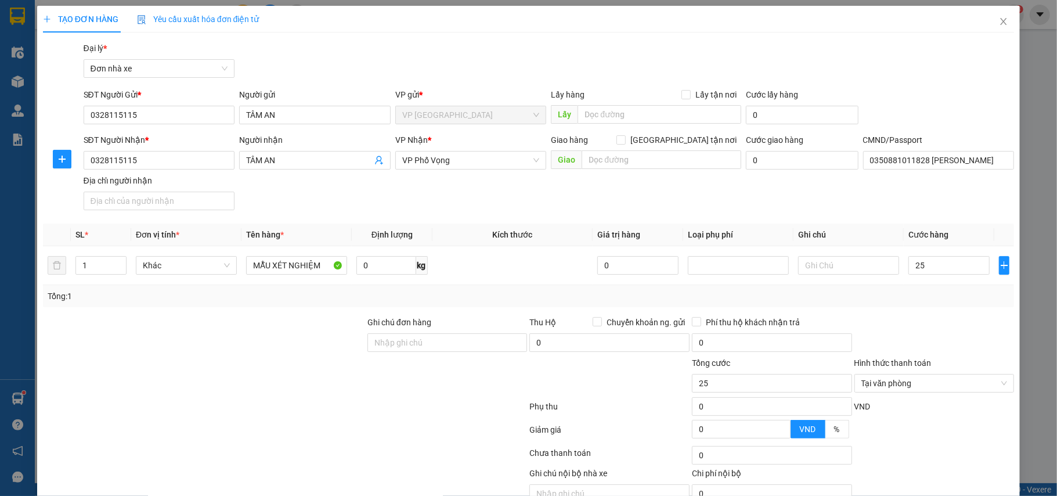
type input "25.000"
click at [918, 298] on div "Tổng: 1" at bounding box center [529, 296] width 962 height 13
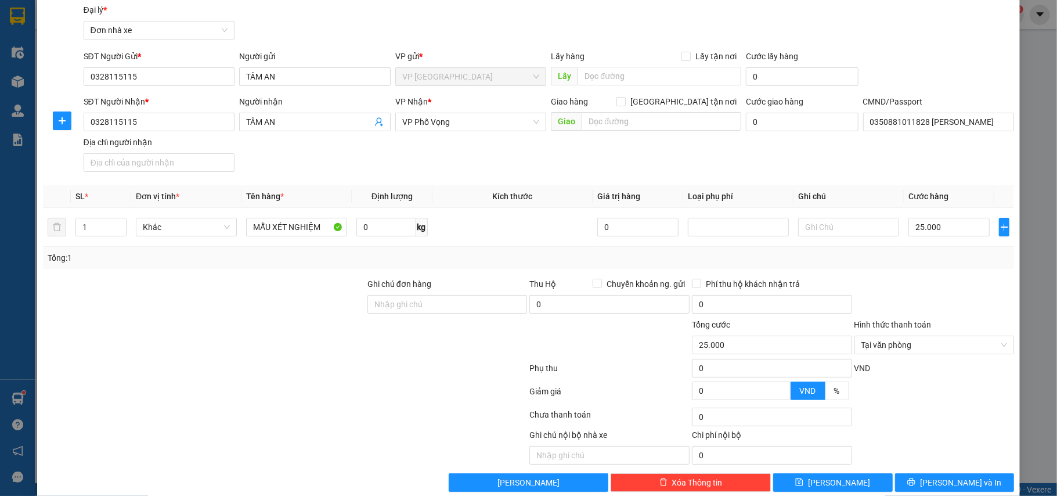
scroll to position [59, 0]
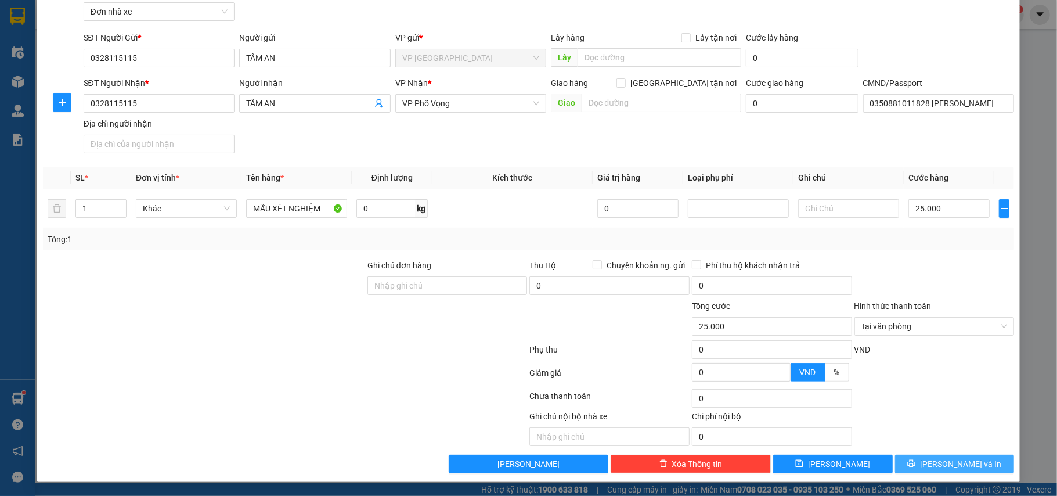
click at [946, 459] on span "[PERSON_NAME] và In" at bounding box center [960, 463] width 81 height 13
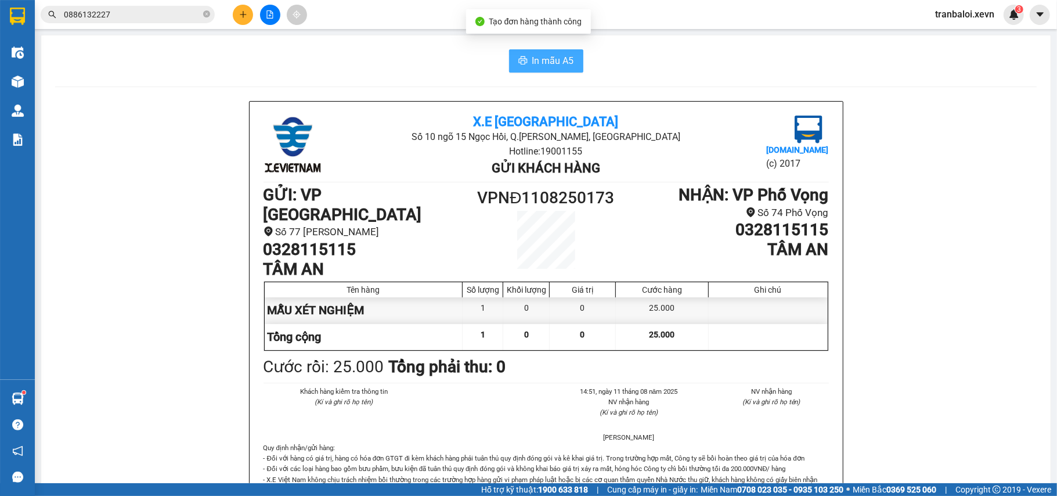
click at [565, 56] on span "In mẫu A5" at bounding box center [553, 60] width 42 height 15
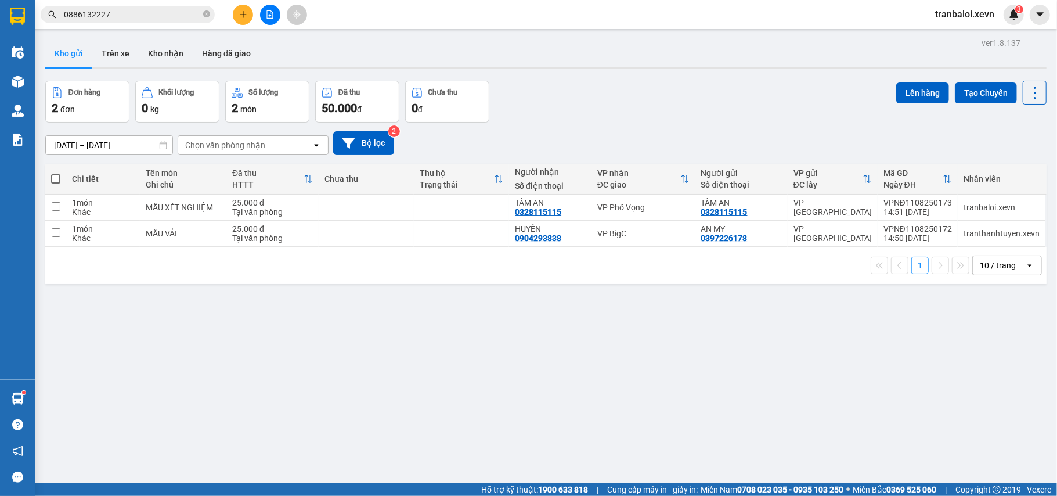
click at [244, 12] on icon "plus" at bounding box center [243, 14] width 8 height 8
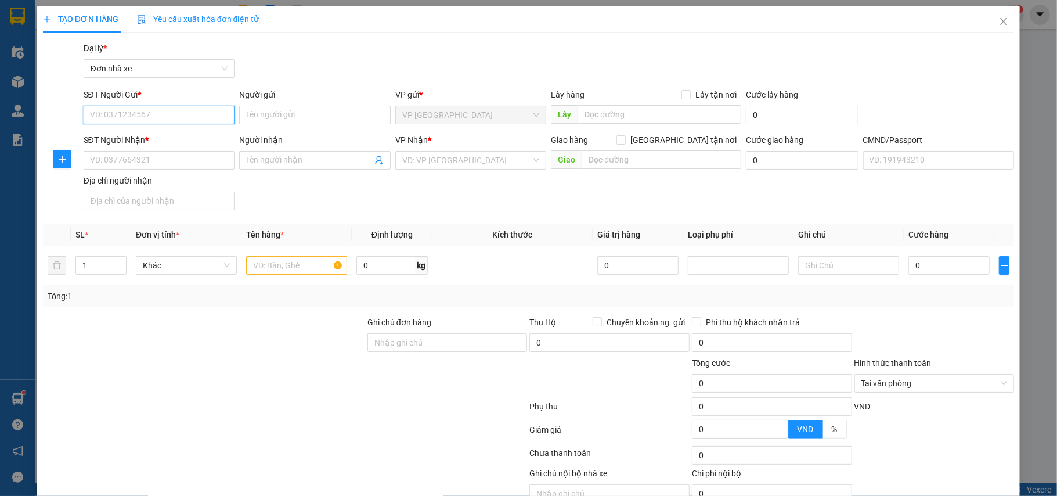
click at [187, 118] on input "SĐT Người Gửi *" at bounding box center [159, 115] width 151 height 19
click at [187, 118] on input "38626" at bounding box center [159, 115] width 151 height 19
click at [158, 131] on div "0946338626 - PHÚ" at bounding box center [157, 138] width 150 height 19
type input "0946338626"
type input "PHÚ"
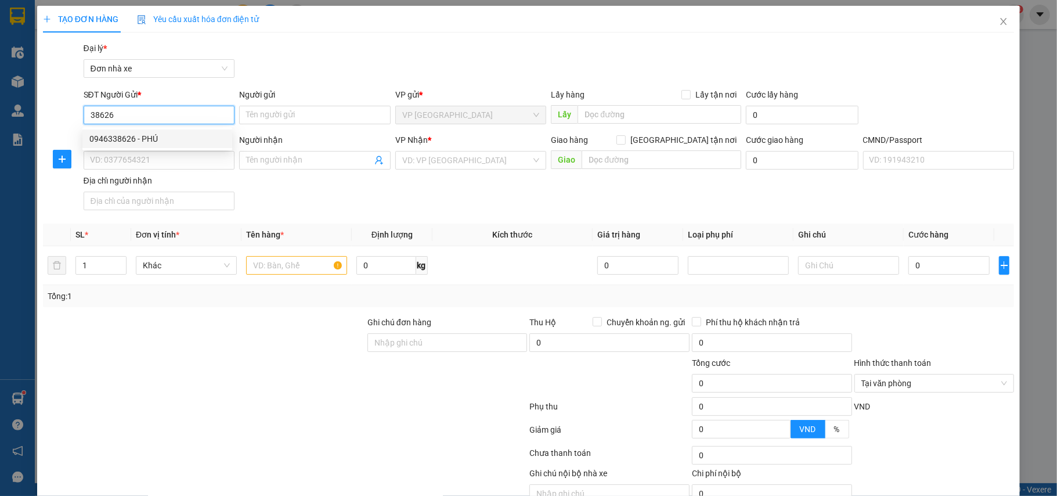
type input "0946338626"
type input "PHÚ"
type input "A TÚ"
type input "0946338626"
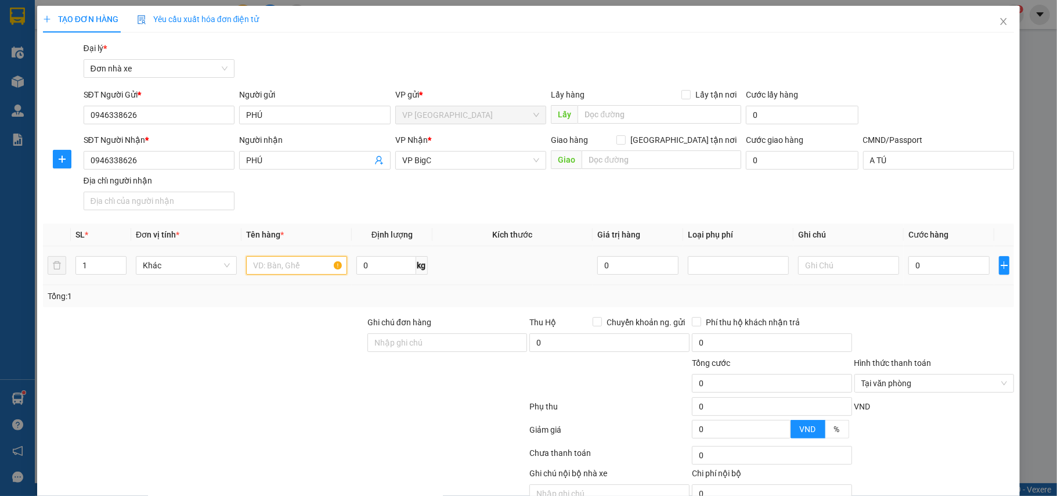
click at [284, 264] on input "text" at bounding box center [296, 265] width 101 height 19
type input "MẪU XÉT NGHIỆM"
click at [923, 268] on input "0" at bounding box center [948, 265] width 81 height 19
type input "2"
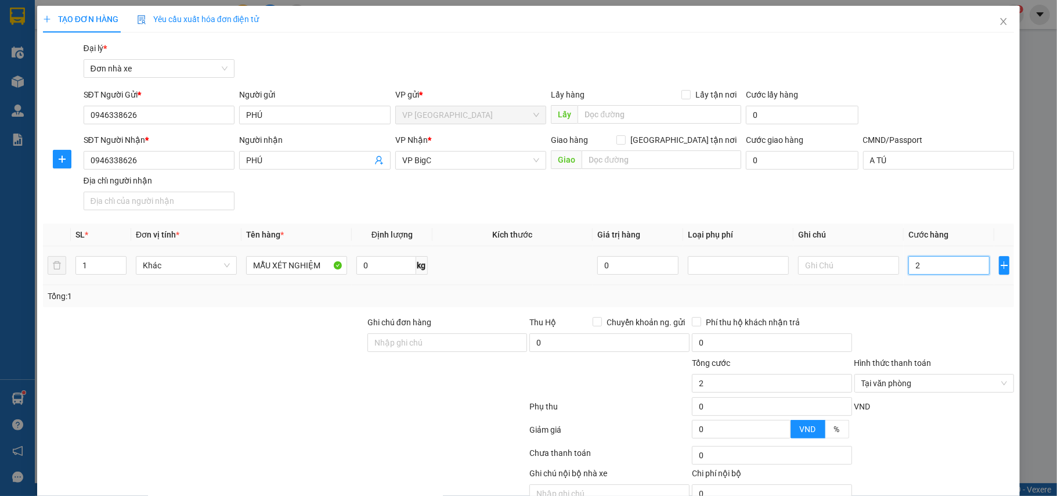
type input "25"
type input "25.000"
click at [958, 340] on div at bounding box center [934, 336] width 163 height 41
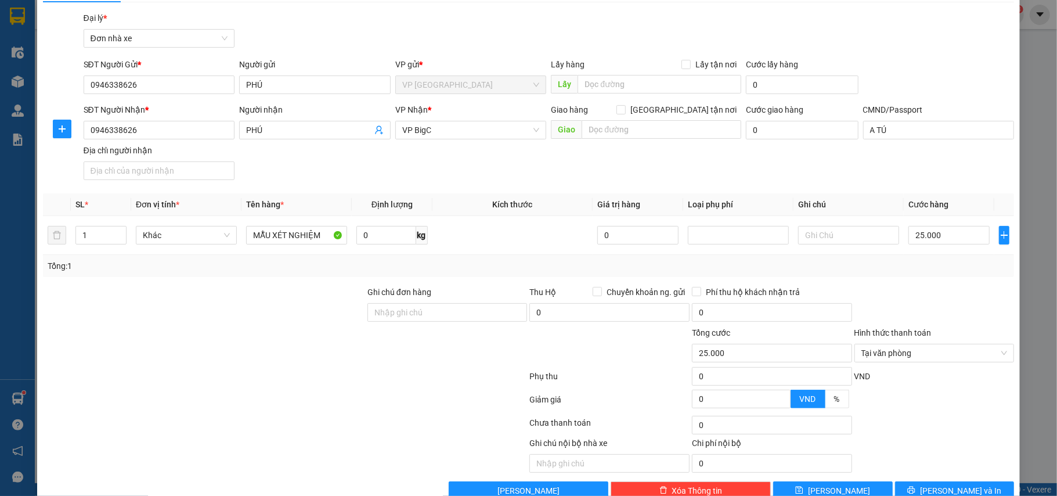
scroll to position [59, 0]
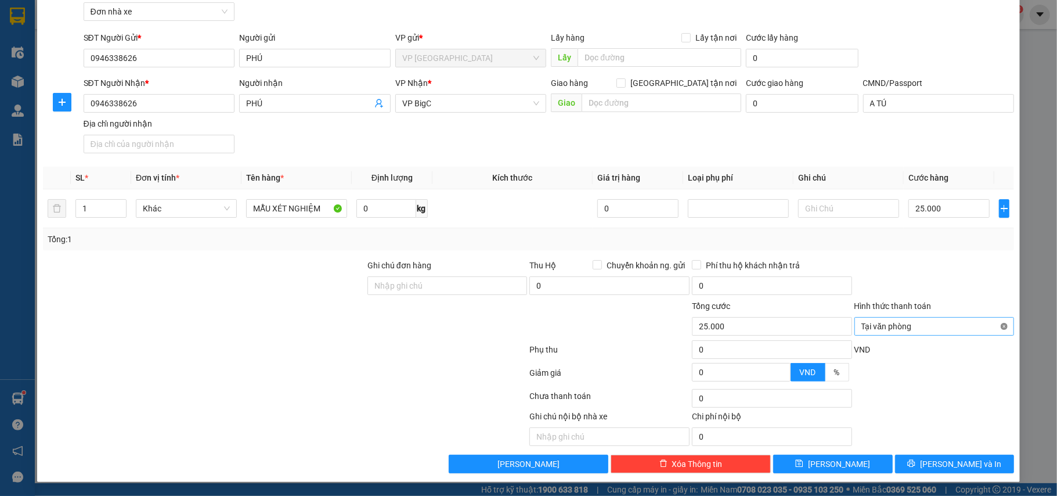
type input "25.000"
drag, startPoint x: 946, startPoint y: 464, endPoint x: 940, endPoint y: 456, distance: 10.0
click at [946, 463] on span "[PERSON_NAME] và In" at bounding box center [960, 463] width 81 height 13
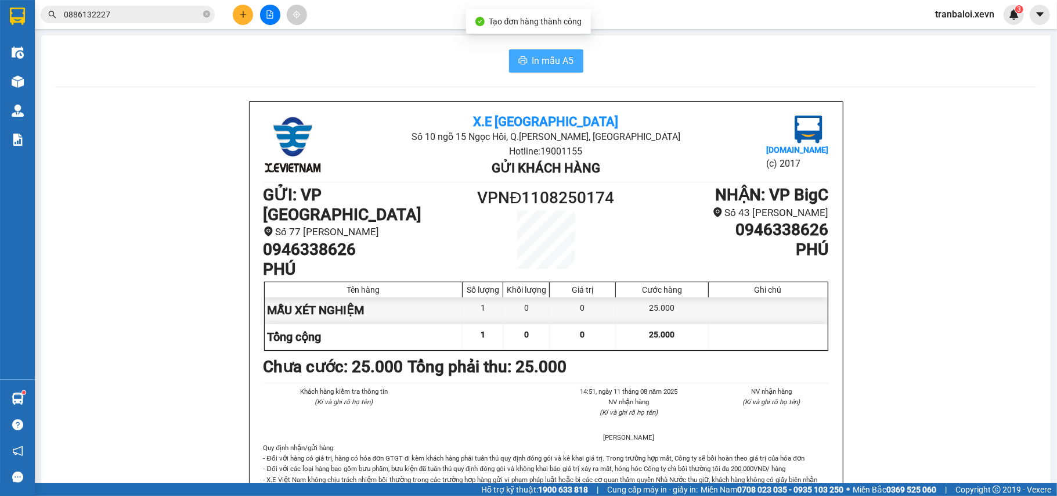
click at [535, 70] on button "In mẫu A5" at bounding box center [546, 60] width 74 height 23
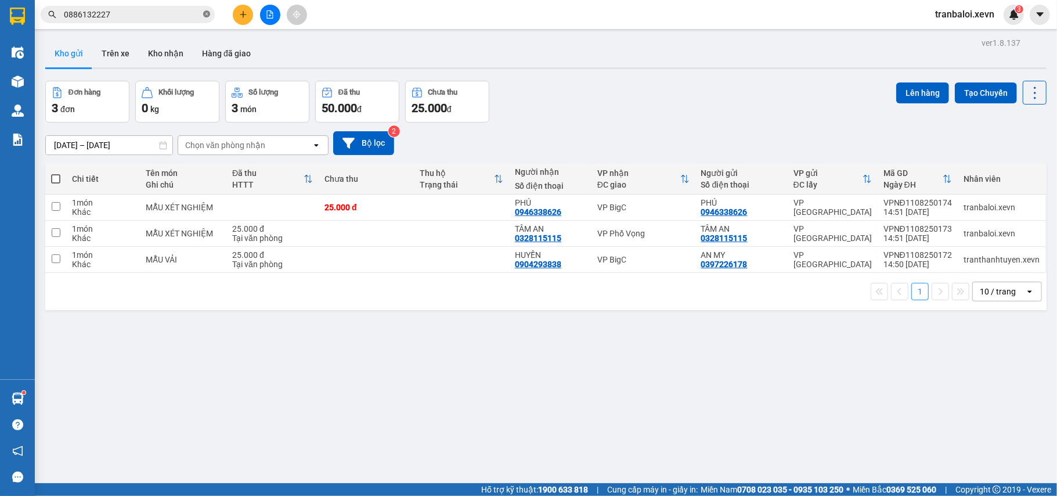
click at [205, 13] on icon "close-circle" at bounding box center [206, 13] width 7 height 7
click at [194, 14] on input "text" at bounding box center [132, 14] width 137 height 13
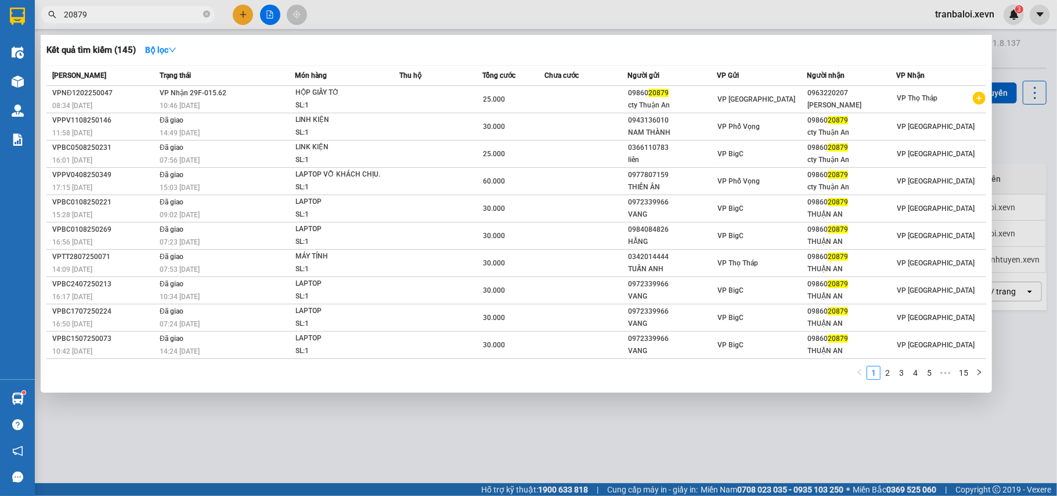
click at [64, 17] on input "20879" at bounding box center [132, 14] width 137 height 13
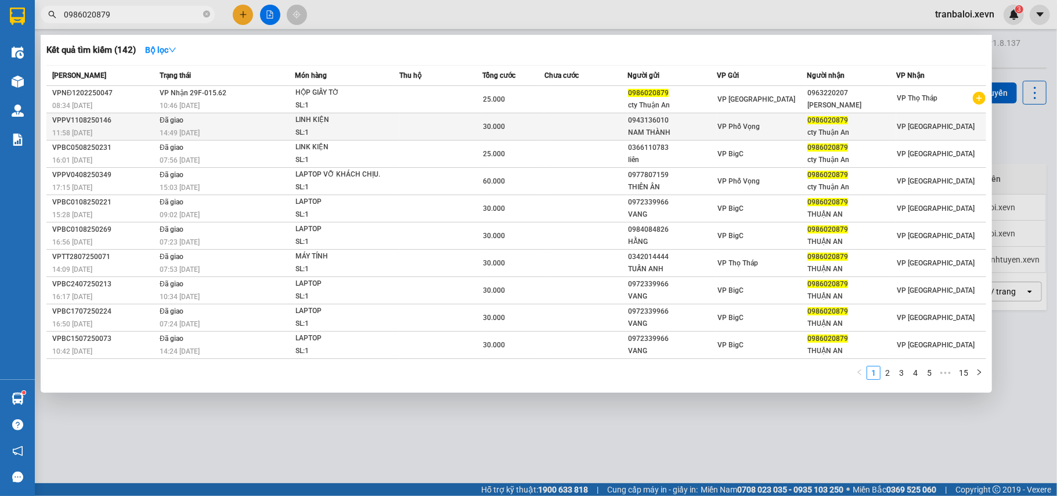
type input "0986020879"
click at [309, 127] on div "SL: 1" at bounding box center [338, 133] width 87 height 13
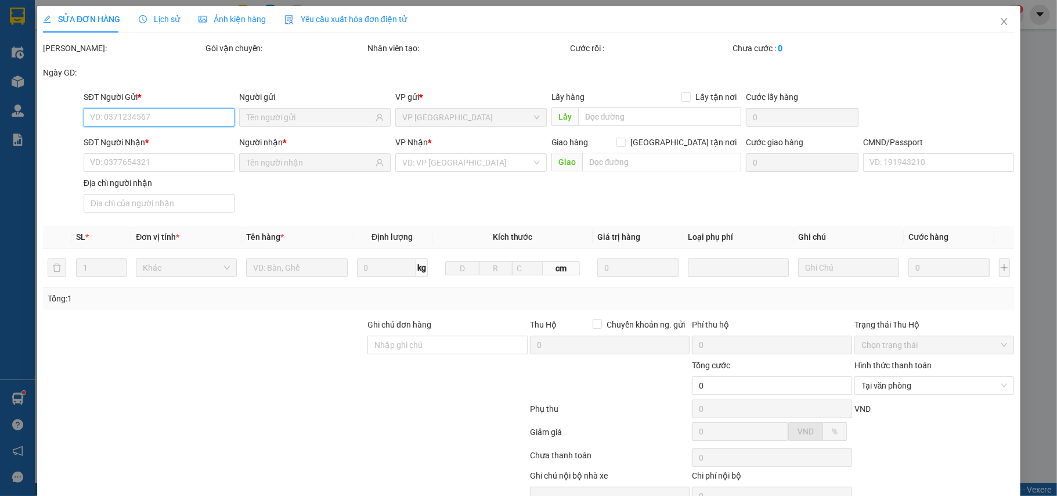
type input "0943136010"
type input "NAM THÀNH"
type input "0986020879"
type input "cty Thuận An"
type input "036074009399 HOÀNG DUY THÀNH MỸ XÁ , NAM ĐỊNH"
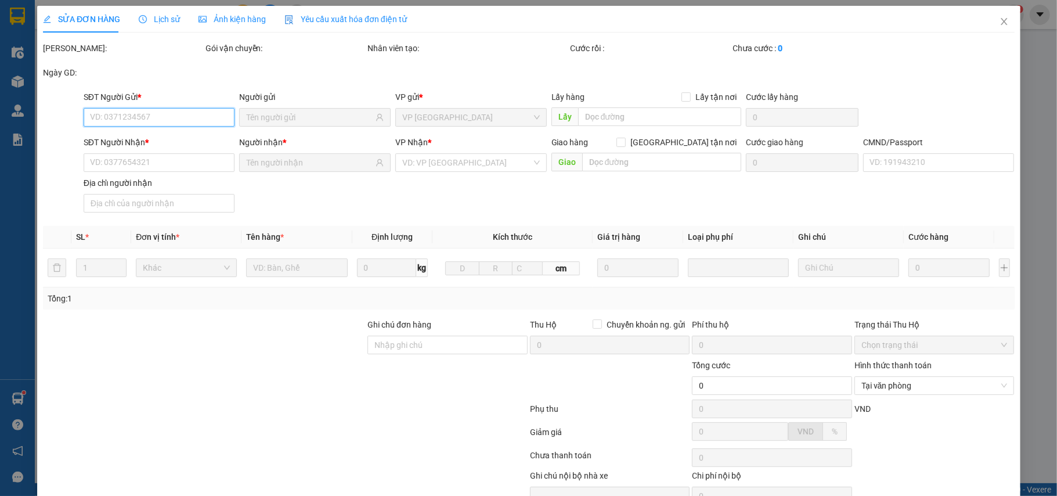
type input "30.000"
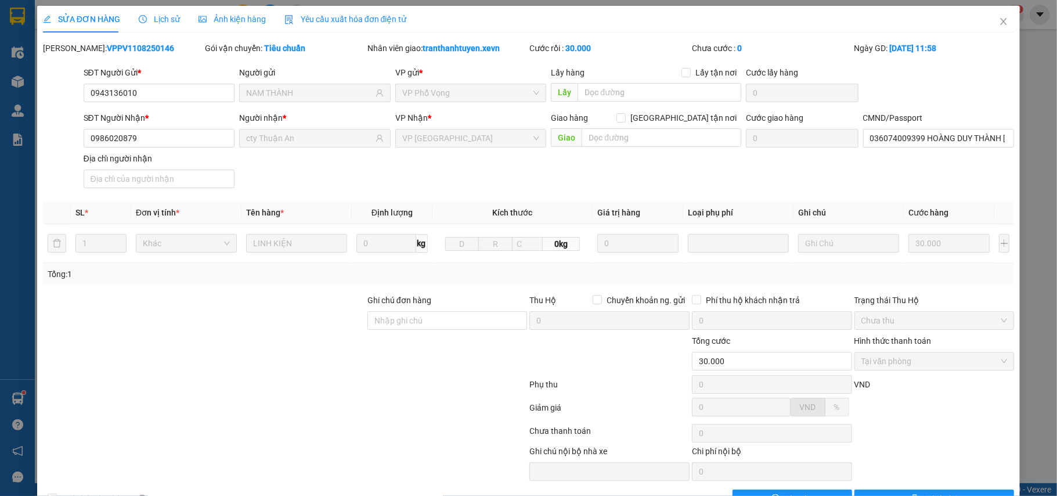
click at [163, 19] on span "Lịch sử" at bounding box center [159, 19] width 41 height 9
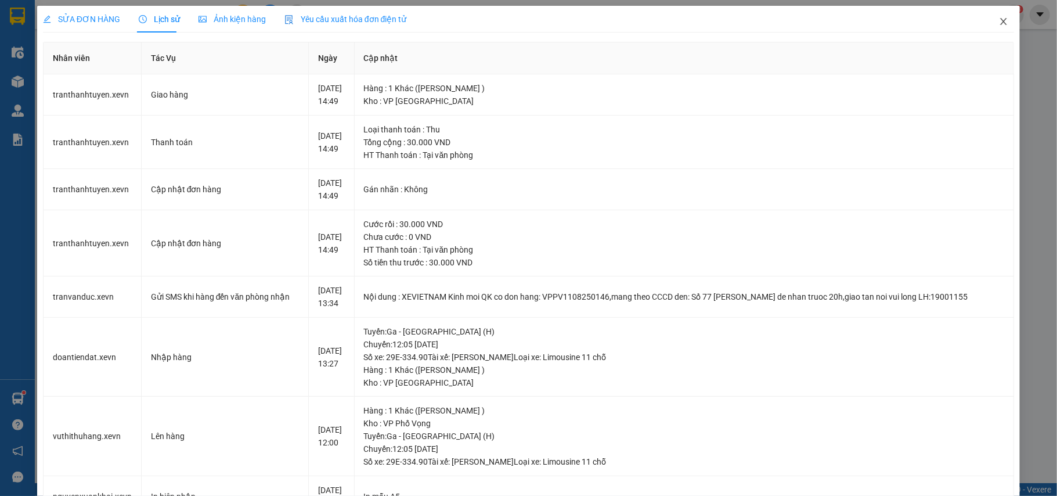
click at [999, 19] on icon "close" at bounding box center [1003, 21] width 9 height 9
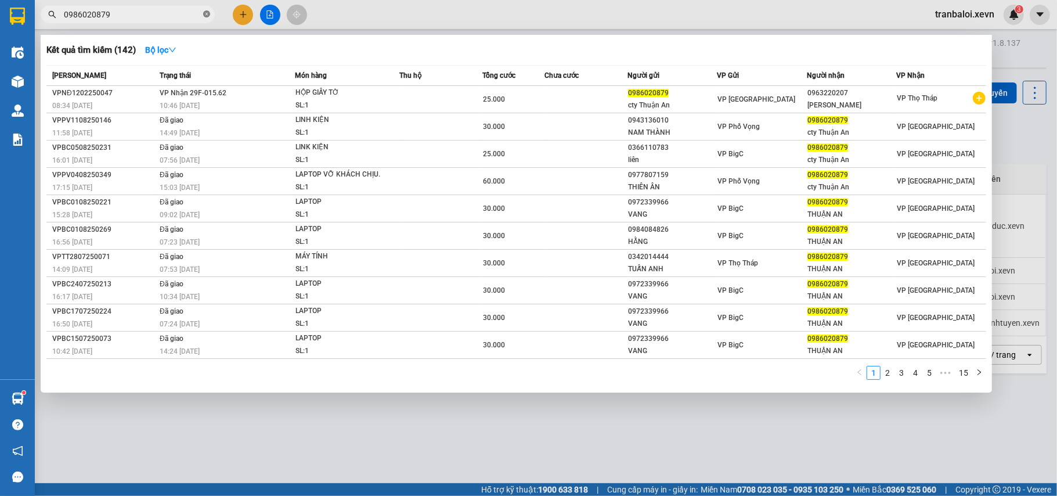
click at [209, 12] on icon "close-circle" at bounding box center [206, 13] width 7 height 7
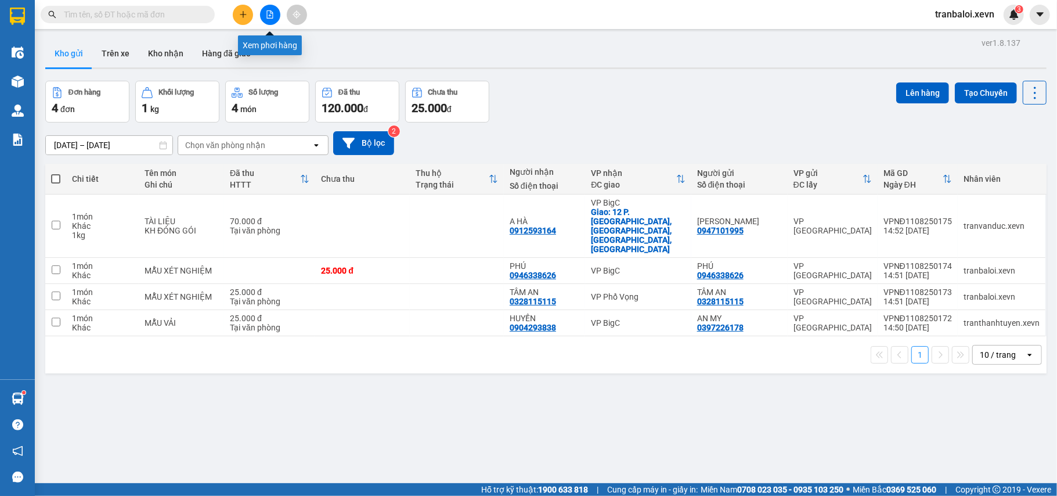
click at [265, 10] on button at bounding box center [270, 15] width 20 height 20
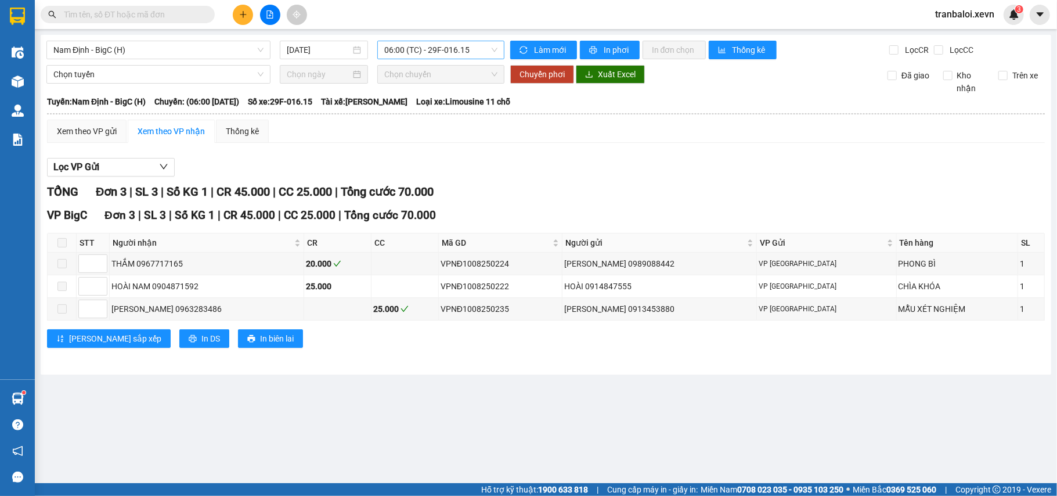
click at [453, 48] on span "06:00 (TC) - 29F-016.15" at bounding box center [440, 49] width 113 height 17
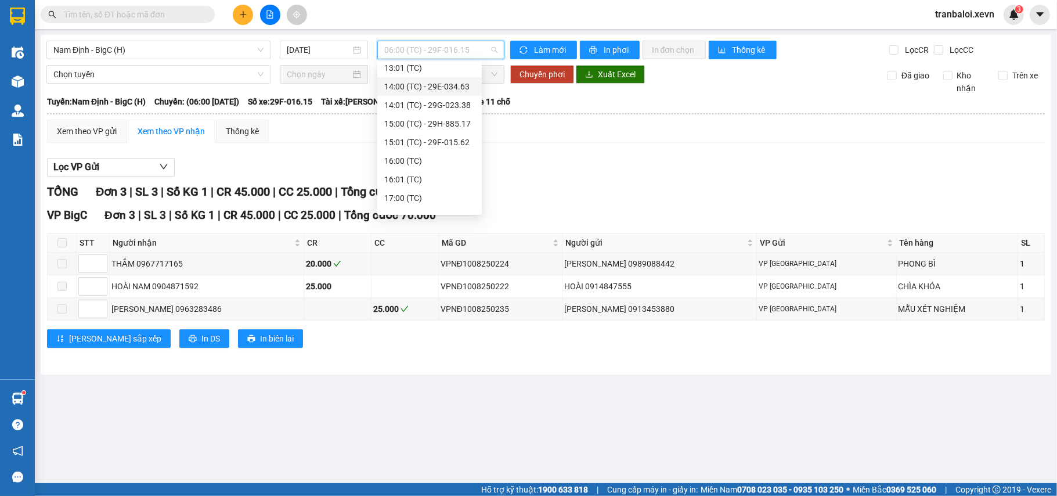
scroll to position [309, 0]
click at [449, 95] on div "15:00 (TC) - 29H-885.17" at bounding box center [429, 98] width 91 height 13
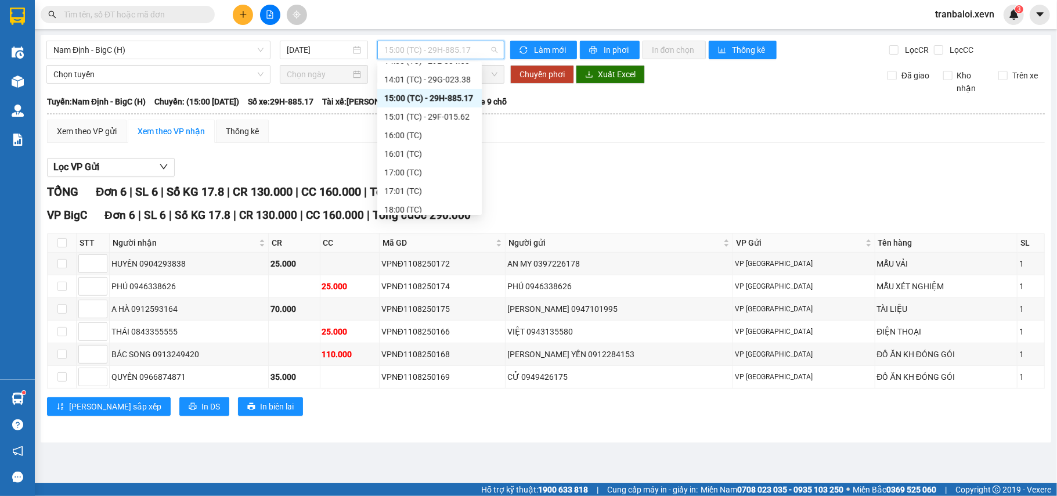
click at [466, 46] on span "15:00 (TC) - 29H-885.17" at bounding box center [440, 49] width 113 height 17
click at [461, 117] on div "15:01 (TC) - 29F-015.62" at bounding box center [429, 116] width 91 height 13
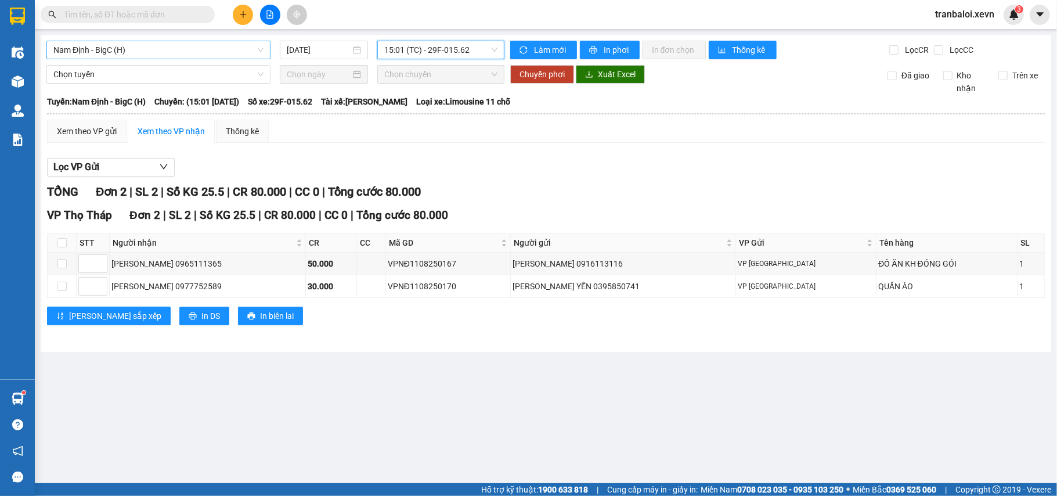
click at [223, 49] on span "Nam Định - BigC (H)" at bounding box center [158, 49] width 210 height 17
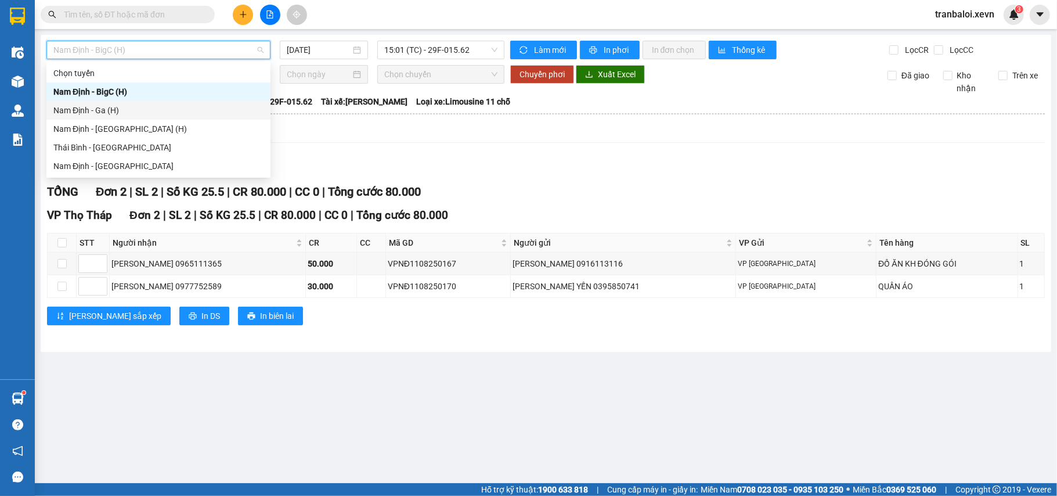
click at [113, 107] on div "Nam Định - Ga (H)" at bounding box center [158, 110] width 210 height 13
type input "[DATE]"
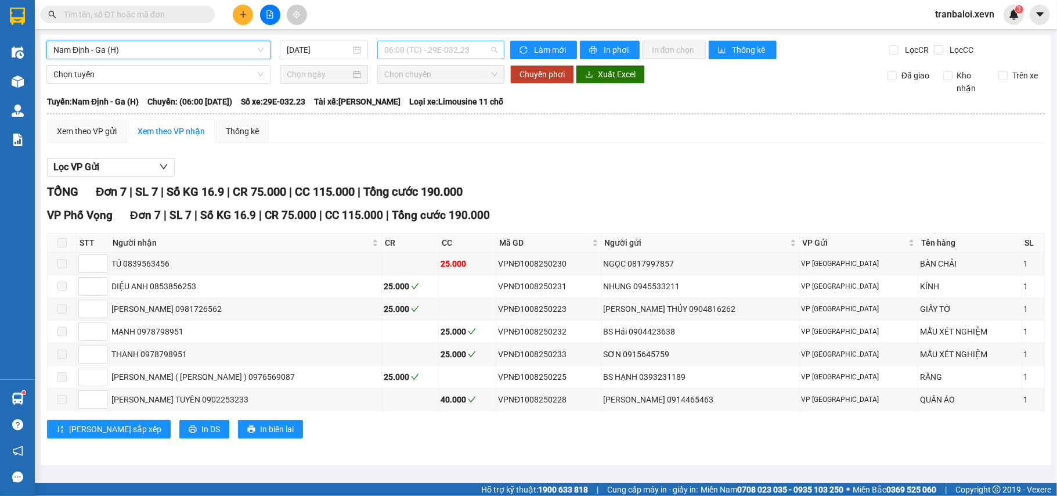
click at [440, 51] on span "06:00 (TC) - 29E-032.23" at bounding box center [440, 49] width 113 height 17
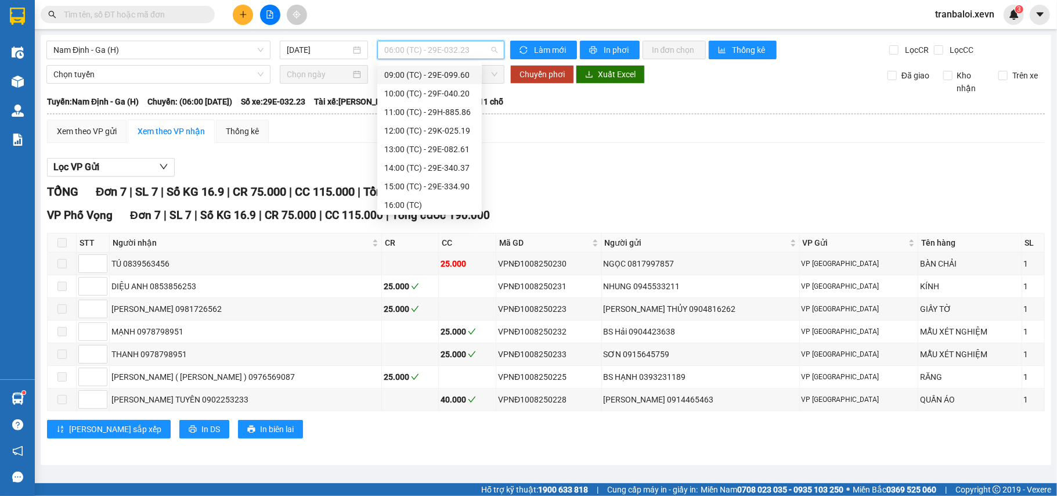
scroll to position [96, 0]
click at [456, 157] on div "15:00 (TC) - 29E-334.90" at bounding box center [429, 163] width 91 height 13
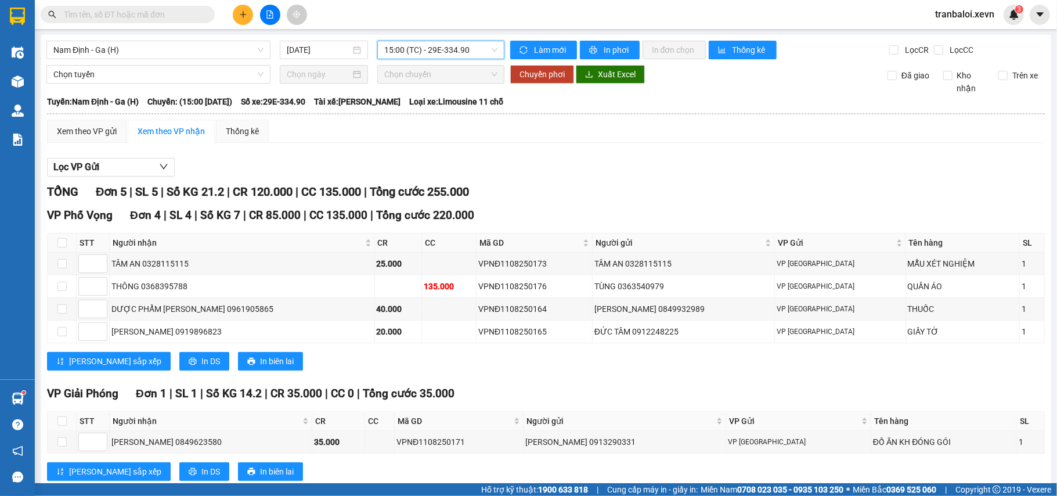
scroll to position [35, 0]
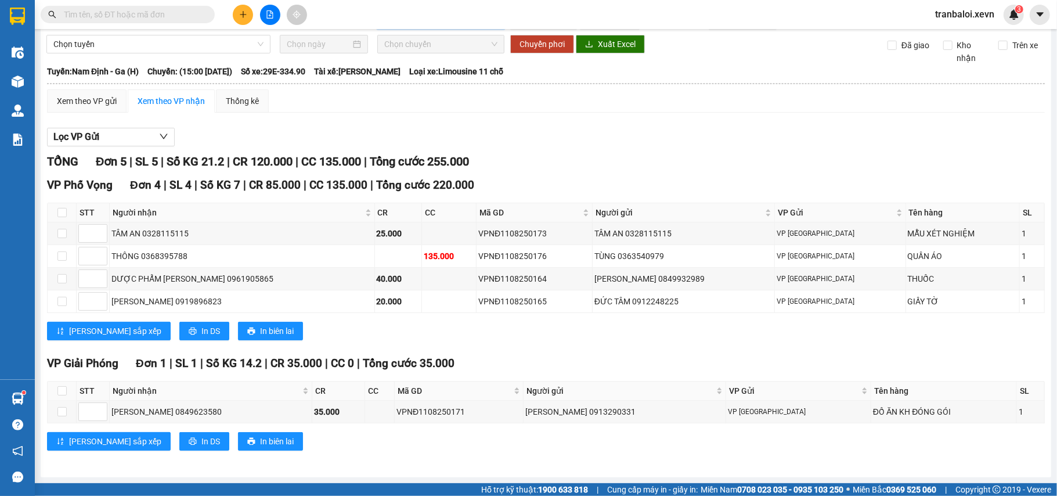
click at [170, 10] on input "text" at bounding box center [132, 14] width 137 height 13
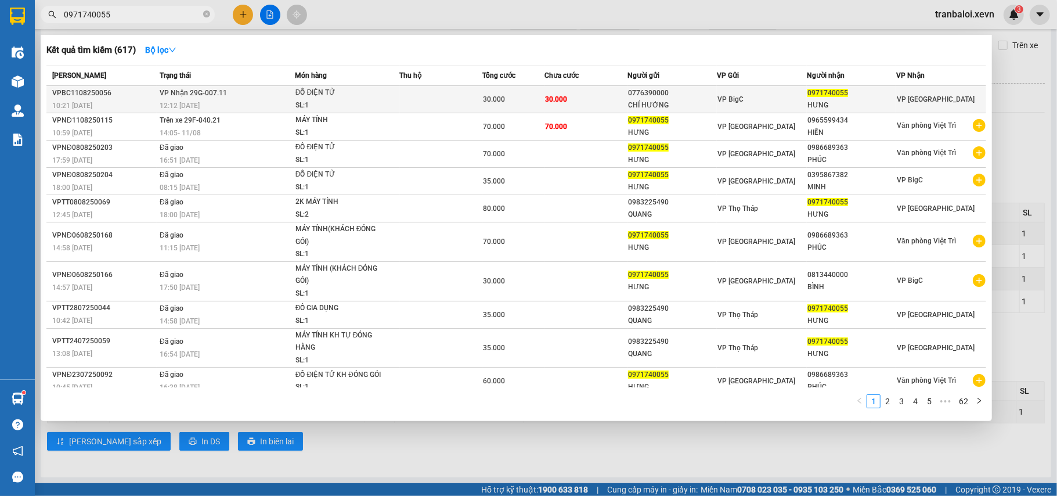
type input "0971740055"
click at [381, 102] on span "ĐỒ ĐIỆN TỬ SL: 1" at bounding box center [347, 98] width 104 height 25
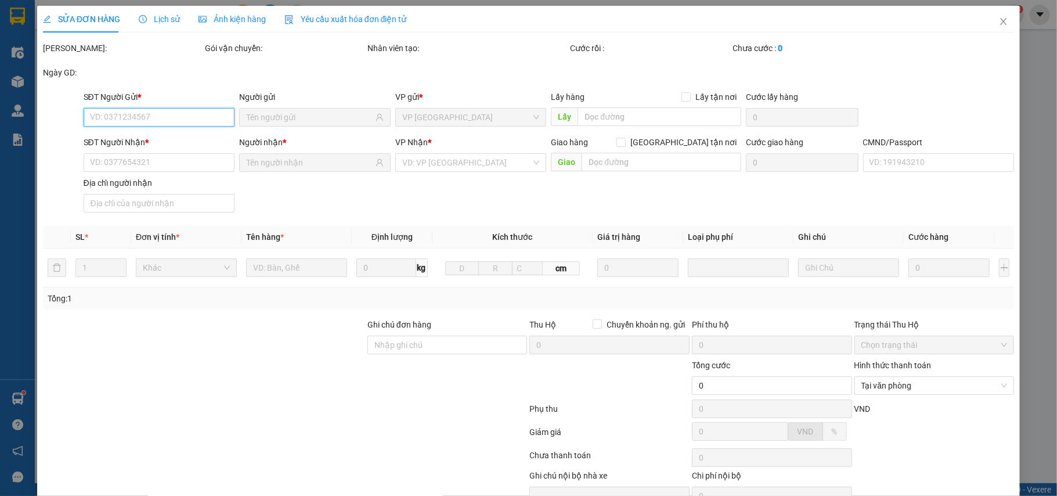
type input "0776390000"
type input "CHÍ HƯỚNG"
type input "0971740055"
type input "HƯNG"
type input "036088008523 phạm đức hưng, 34 xuân trình"
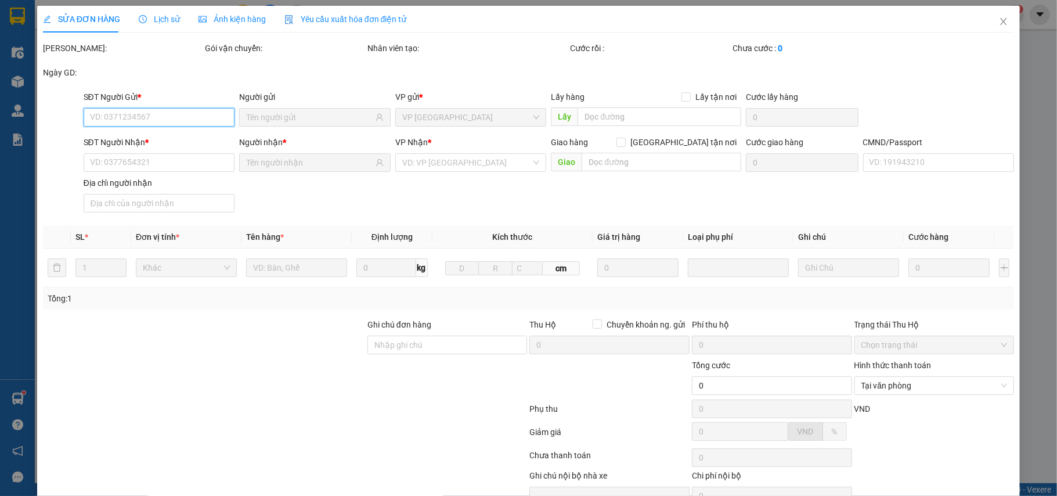
type input "30.000"
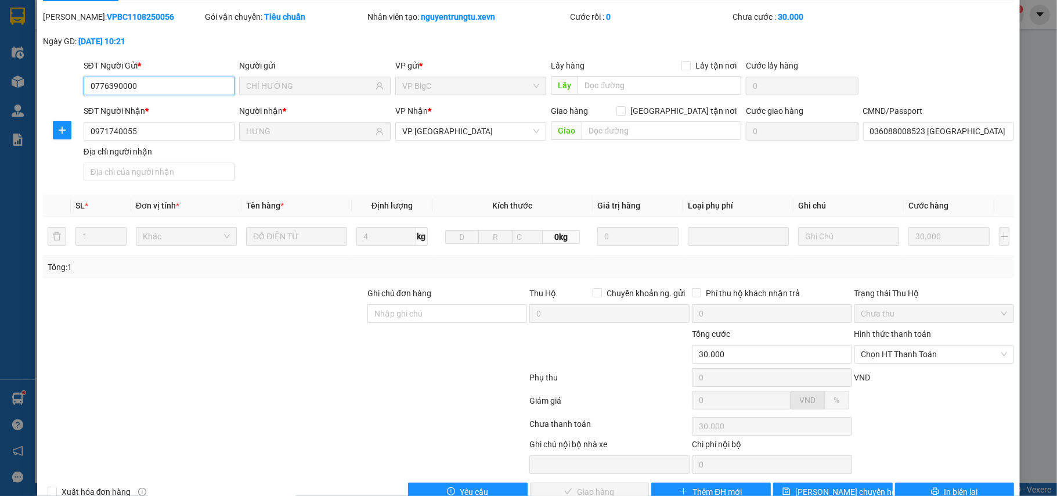
scroll to position [62, 0]
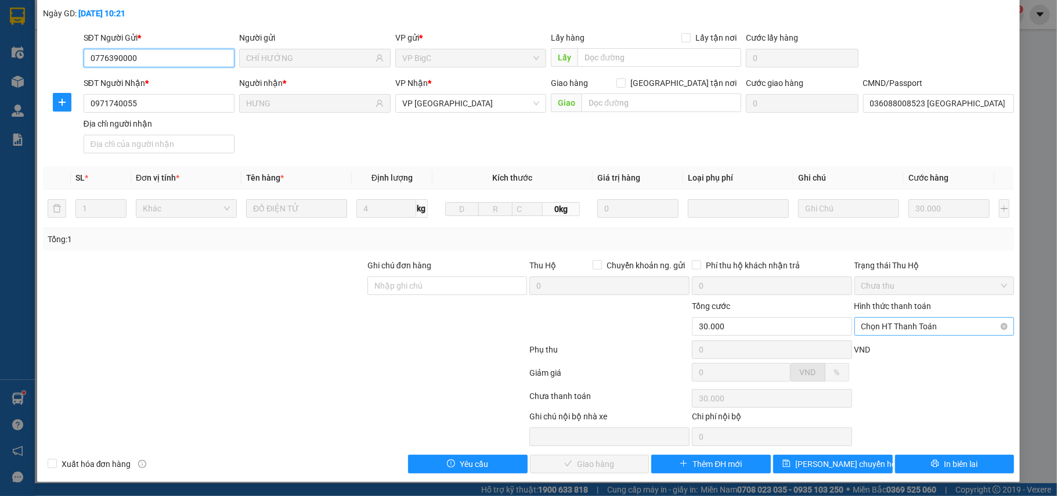
click at [901, 326] on span "Chọn HT Thanh Toán" at bounding box center [934, 325] width 146 height 17
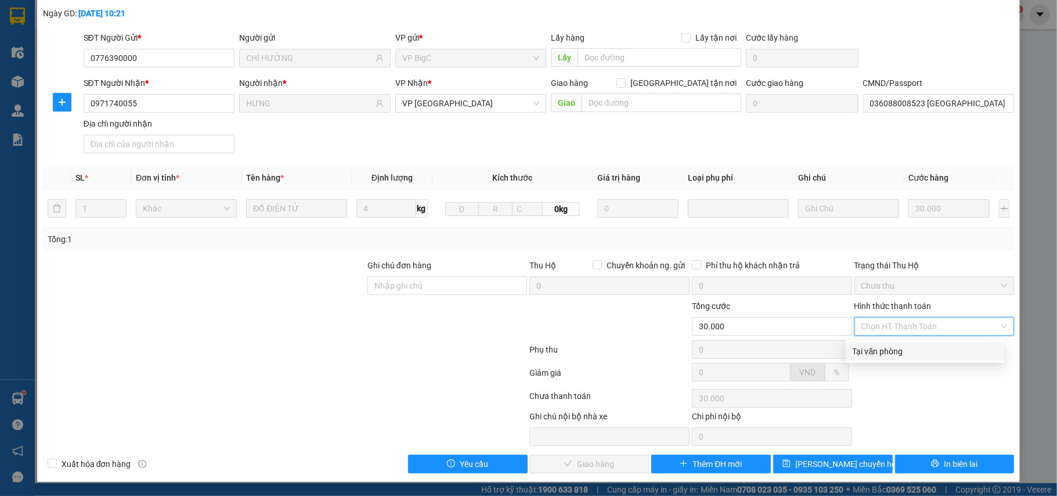
click at [897, 347] on div "Tại văn phòng" at bounding box center [925, 351] width 145 height 13
type input "0"
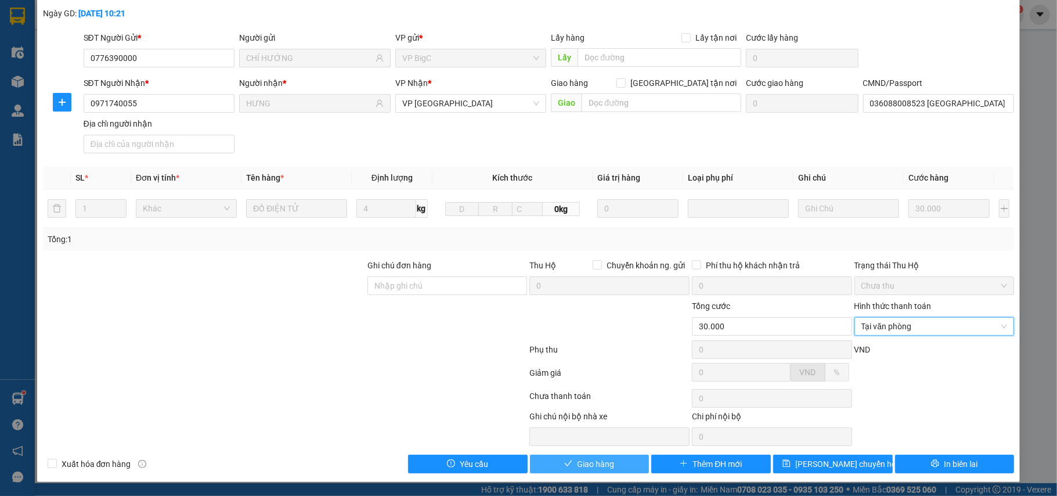
click at [577, 461] on span "Giao hàng" at bounding box center [595, 463] width 37 height 13
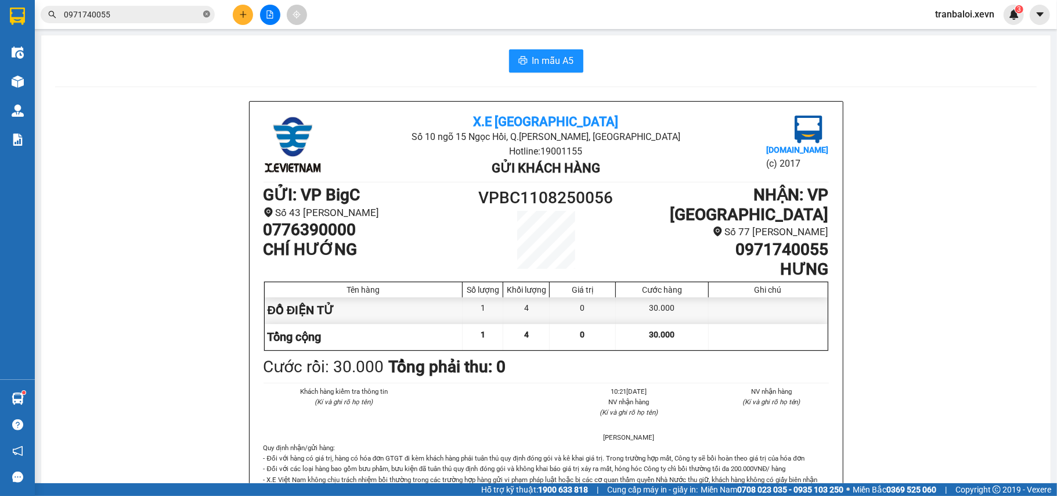
click at [207, 12] on icon "close-circle" at bounding box center [206, 13] width 7 height 7
click at [241, 12] on icon "plus" at bounding box center [243, 14] width 8 height 8
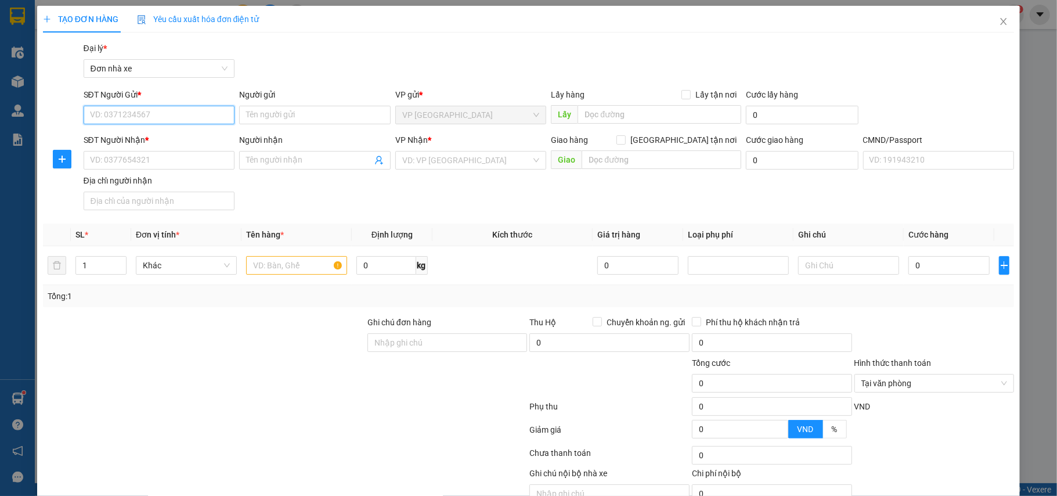
drag, startPoint x: 154, startPoint y: 116, endPoint x: 159, endPoint y: 105, distance: 12.2
click at [157, 106] on input "SĐT Người Gửi *" at bounding box center [159, 115] width 151 height 19
click at [193, 114] on input "75666" at bounding box center [159, 115] width 151 height 19
click at [182, 131] on div "0962475666 - TRUNG THÁI" at bounding box center [157, 138] width 150 height 19
type input "0962475666"
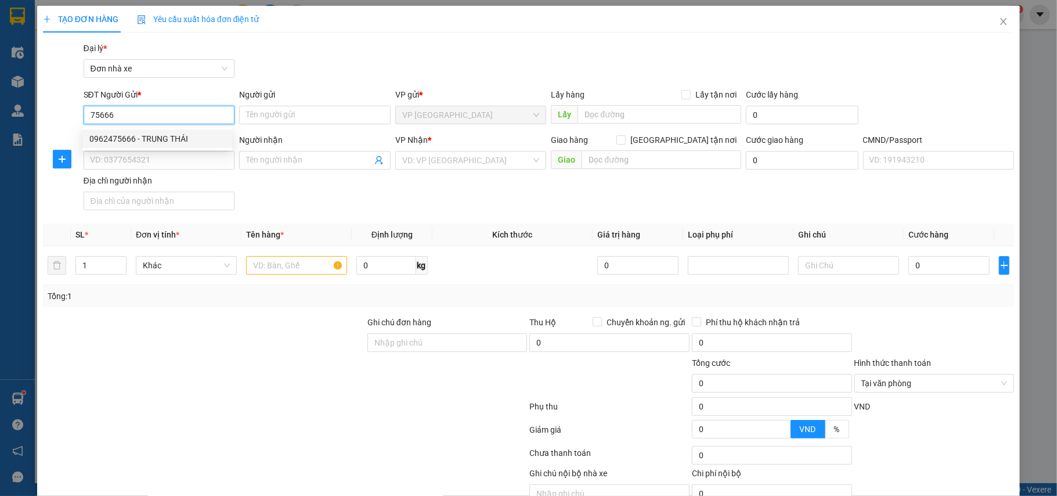
type input "TRUNG THÁI"
type input "0866163418"
type input "TRƯƠNG HỮU ĐỨC"
type input "001200022040 vũ văn quang"
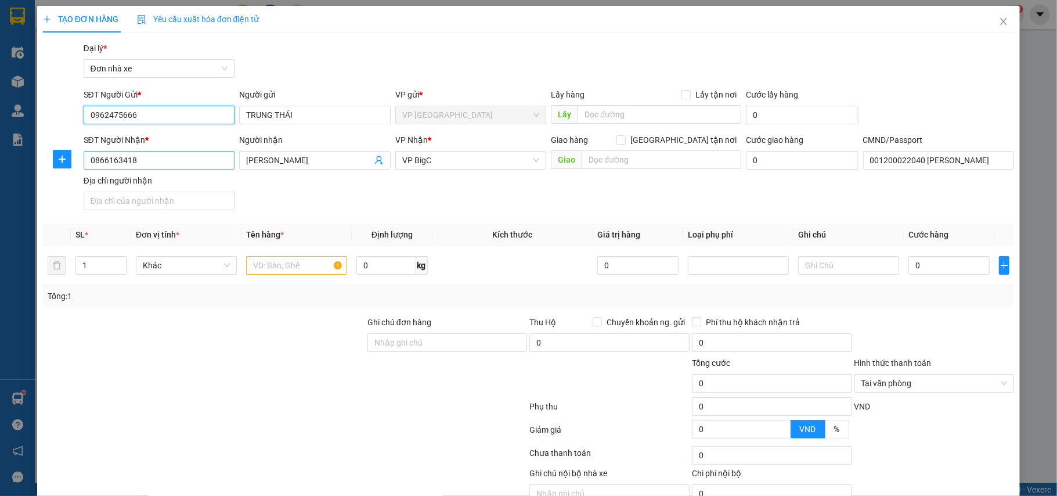
type input "0962475666"
drag, startPoint x: 145, startPoint y: 158, endPoint x: 0, endPoint y: 190, distance: 148.1
click at [0, 190] on div "TẠO ĐƠN HÀNG Yêu cầu xuất hóa đơn điện tử Transit Pickup Surcharge Ids Transit …" at bounding box center [528, 248] width 1057 height 496
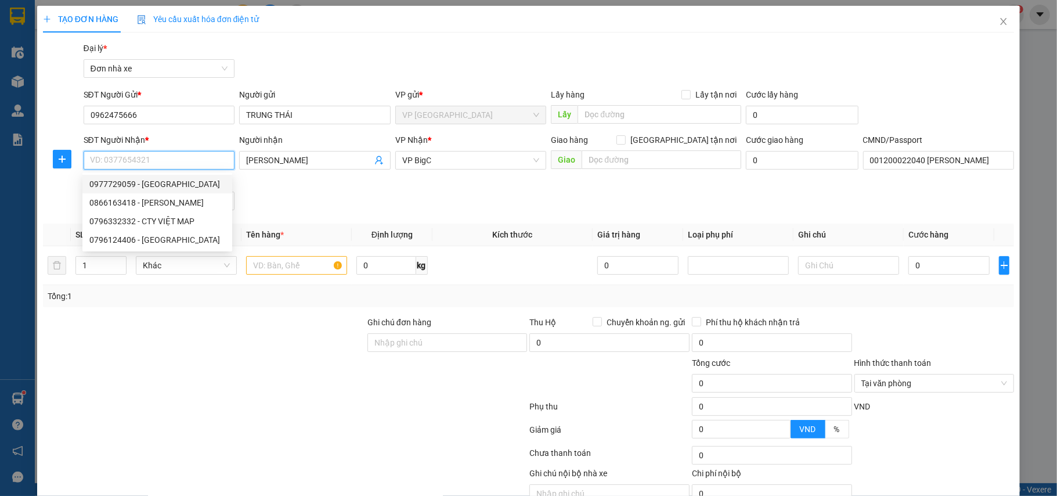
click at [144, 179] on div "0977729059 - QUANG MINH" at bounding box center [157, 184] width 136 height 13
type input "0977729059"
type input "[PERSON_NAME]"
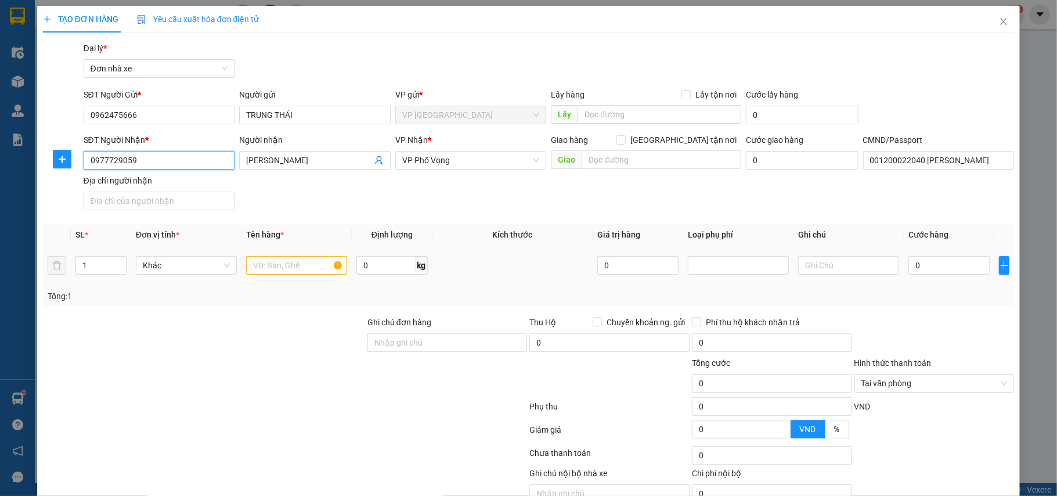
type input "0977729059"
click at [328, 269] on input "text" at bounding box center [296, 265] width 101 height 19
type input "PT Ô TÔ"
click at [406, 272] on input "0" at bounding box center [385, 265] width 59 height 19
click at [925, 265] on input "0" at bounding box center [948, 265] width 81 height 19
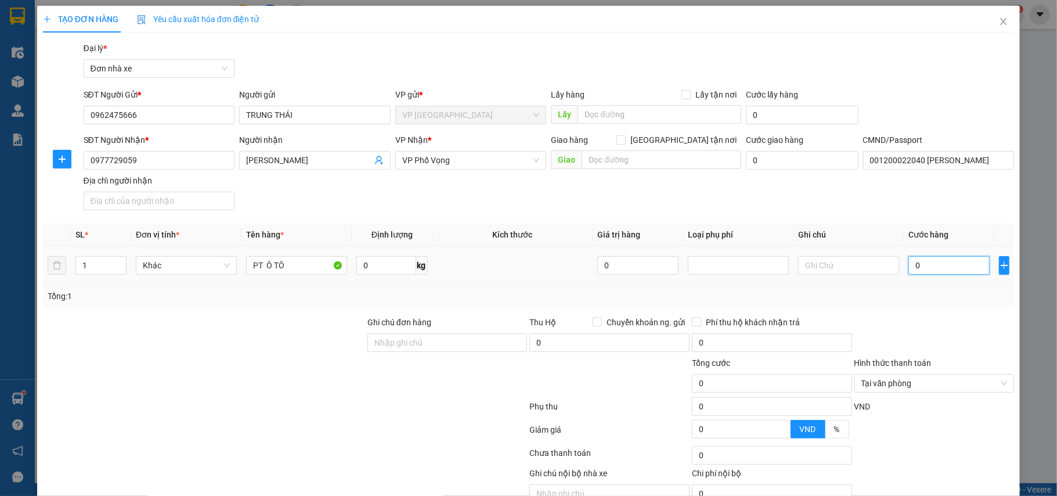
type input "2"
type input "25"
type input "25.000"
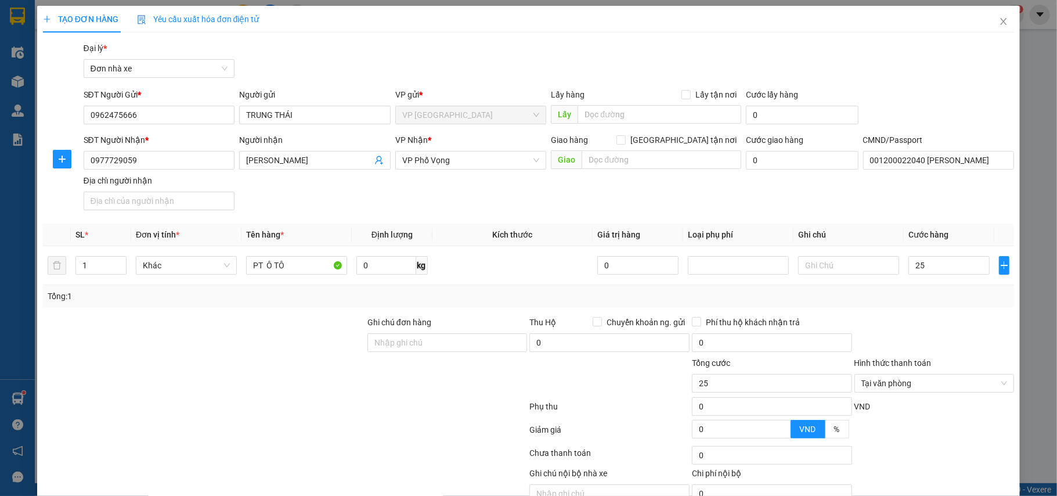
type input "25.000"
click at [939, 289] on div "Tổng: 1" at bounding box center [529, 296] width 972 height 22
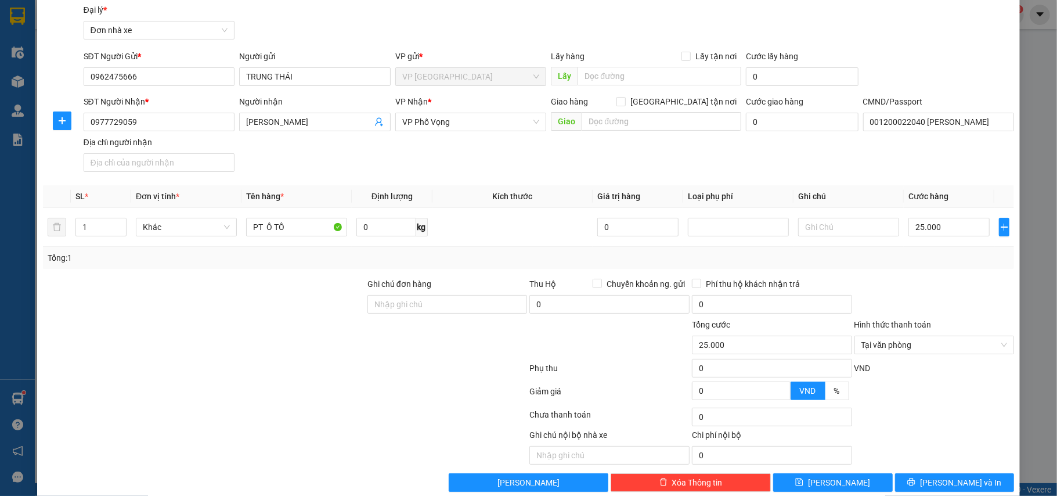
scroll to position [59, 0]
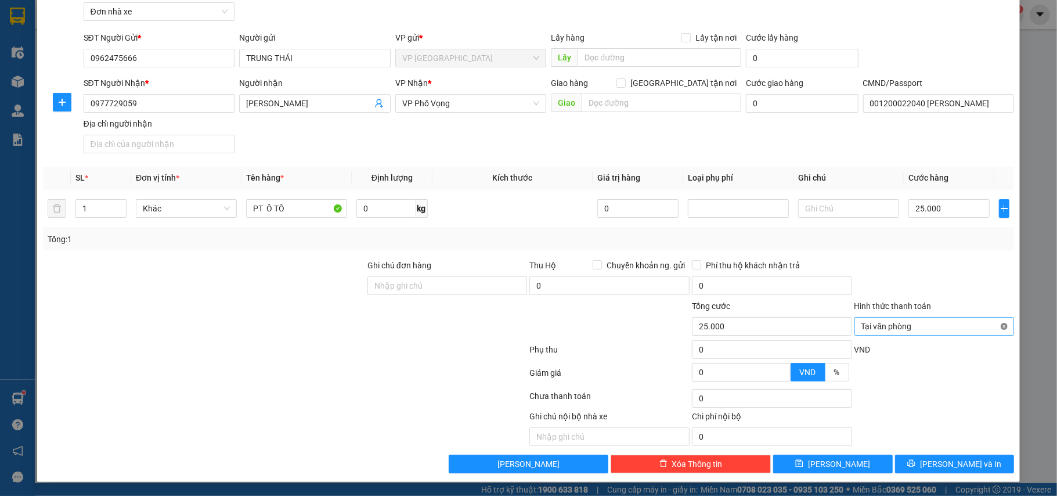
type input "25.000"
click at [962, 464] on span "[PERSON_NAME] và In" at bounding box center [960, 463] width 81 height 13
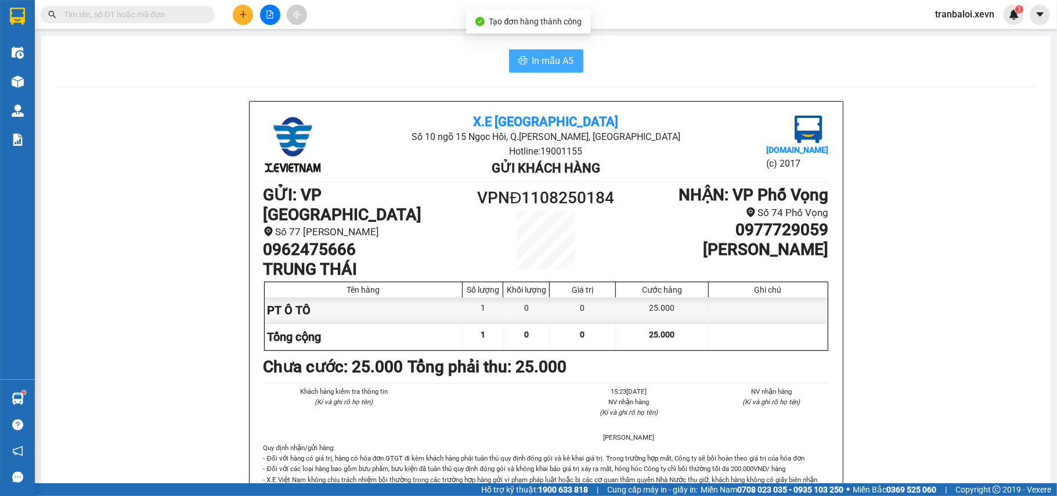
click at [561, 64] on span "In mẫu A5" at bounding box center [553, 60] width 42 height 15
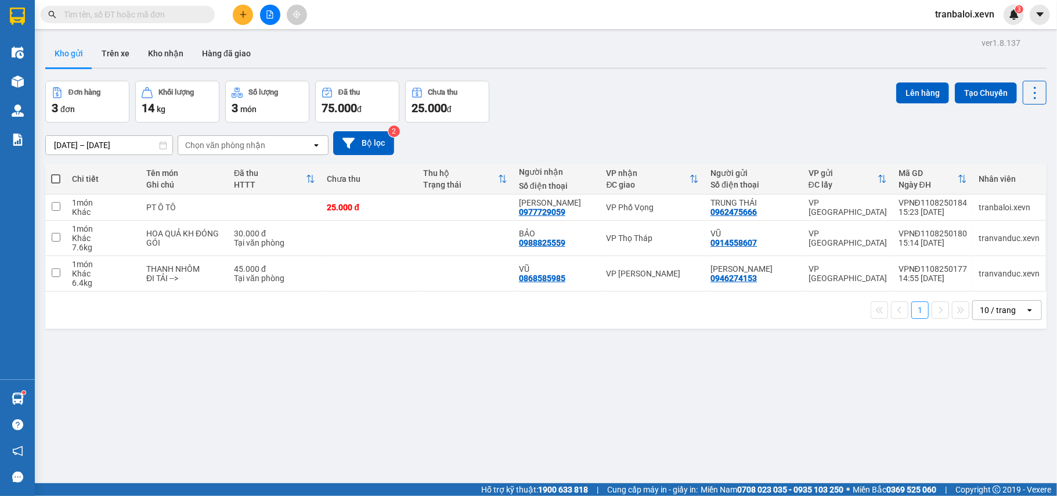
drag, startPoint x: 184, startPoint y: 12, endPoint x: 190, endPoint y: 7, distance: 8.2
click at [184, 12] on input "text" at bounding box center [132, 14] width 137 height 13
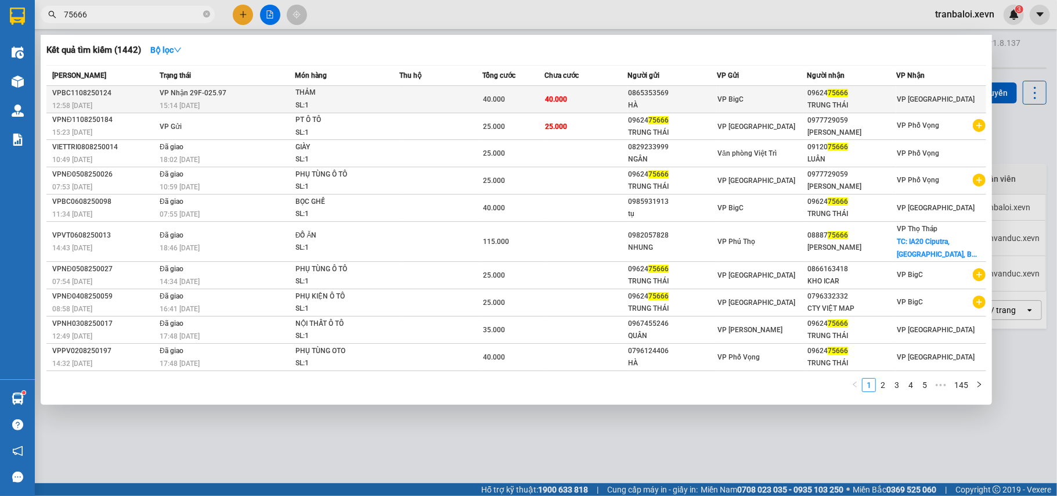
type input "75666"
click at [330, 96] on div "THẢM" at bounding box center [338, 92] width 87 height 13
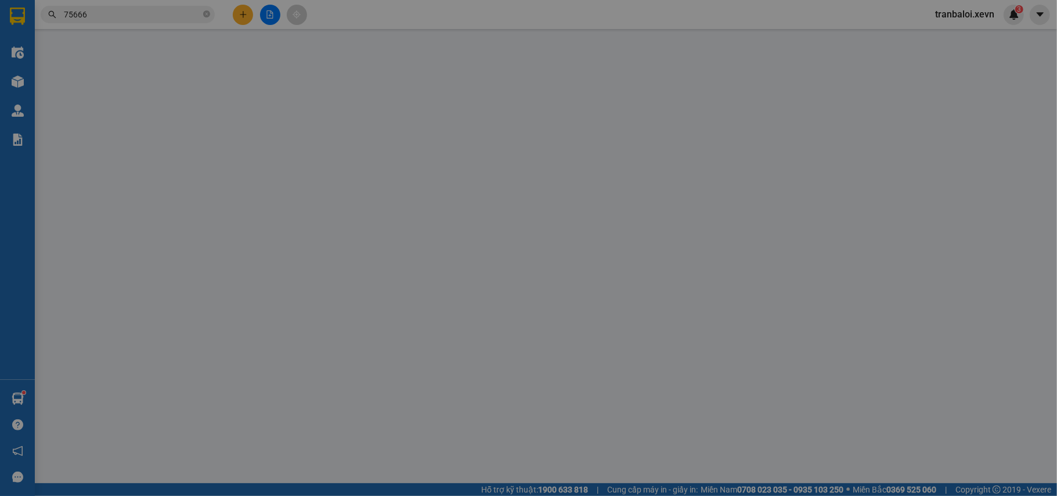
type input "0865353569"
type input "HÀ"
type input "0962475666"
type input "TRUNG THÁI"
type input "036201010052 VŨ NHẬT TÂN"
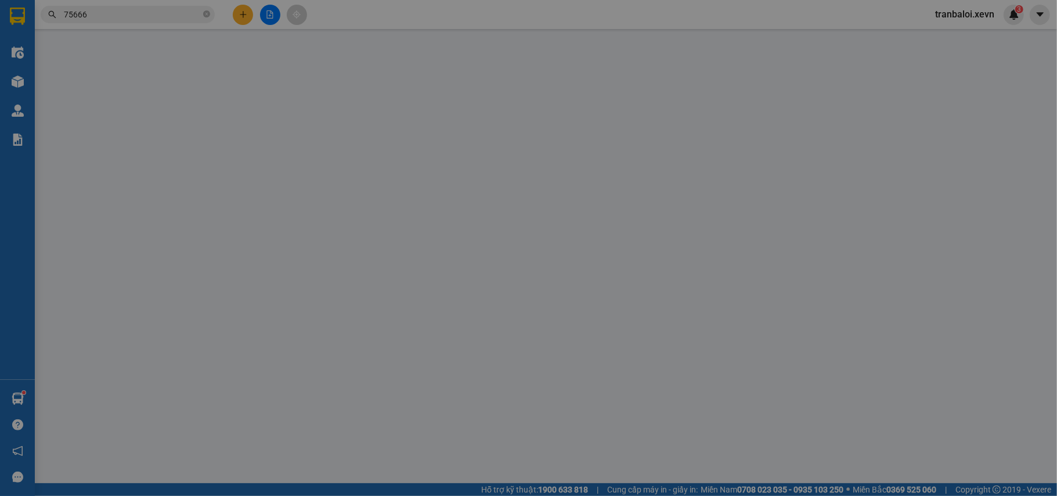
type input "40.000"
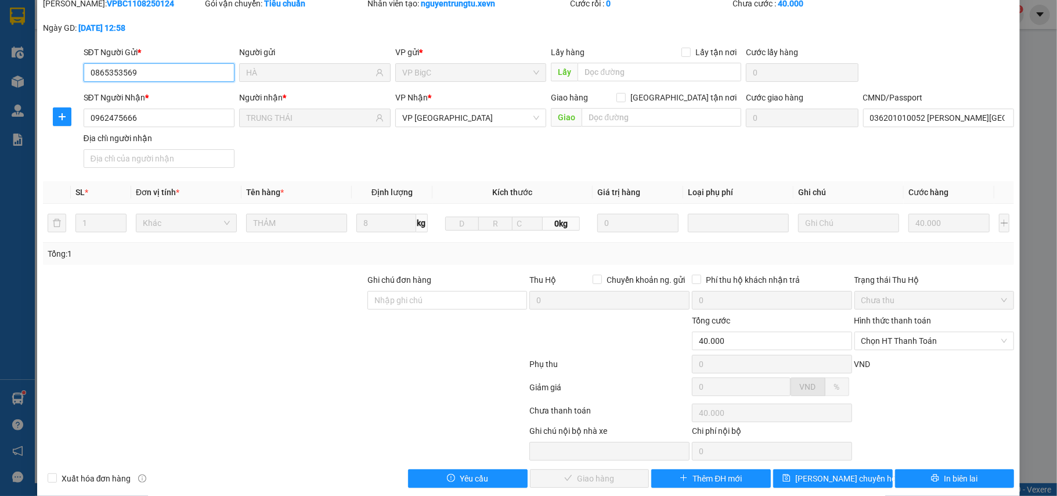
scroll to position [62, 0]
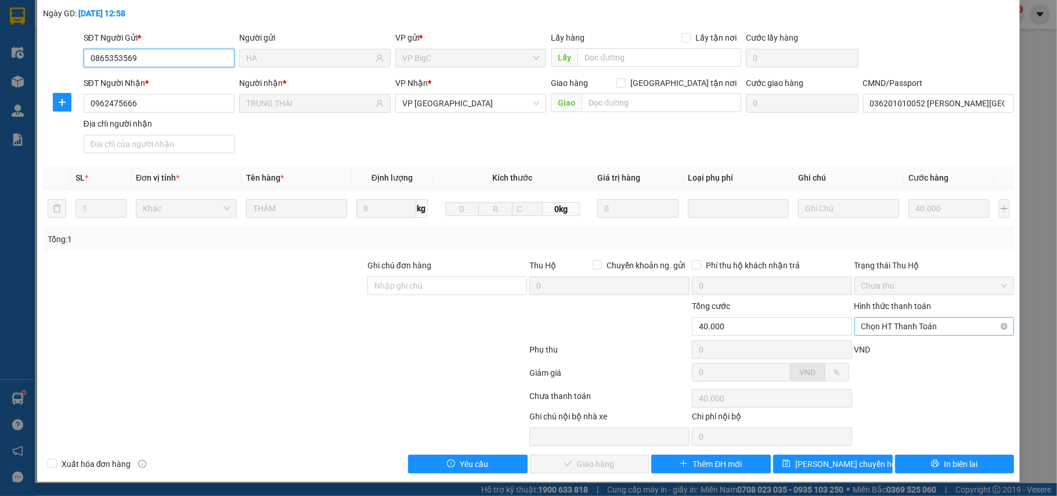
click at [911, 322] on span "Chọn HT Thanh Toán" at bounding box center [934, 325] width 146 height 17
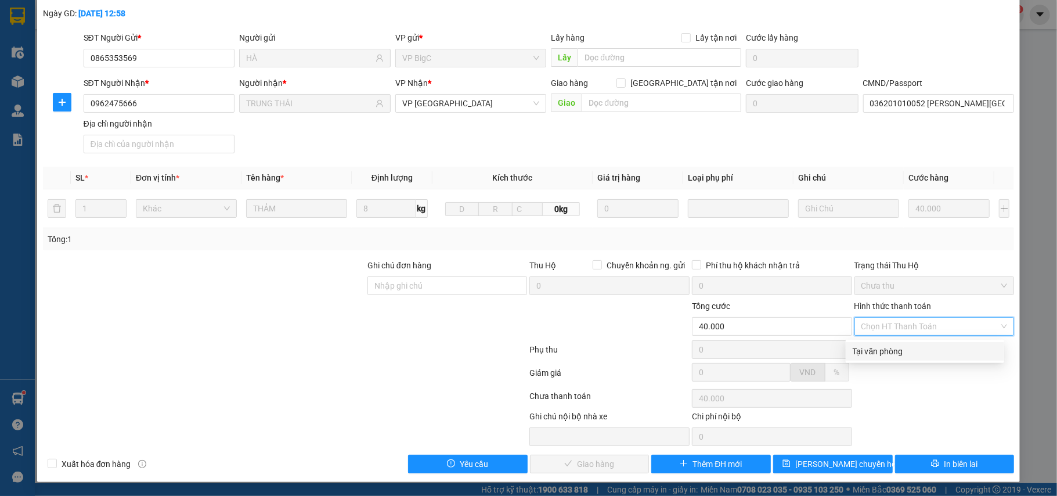
drag, startPoint x: 901, startPoint y: 349, endPoint x: 828, endPoint y: 377, distance: 78.1
click at [901, 349] on div "Tại văn phòng" at bounding box center [925, 351] width 145 height 13
type input "0"
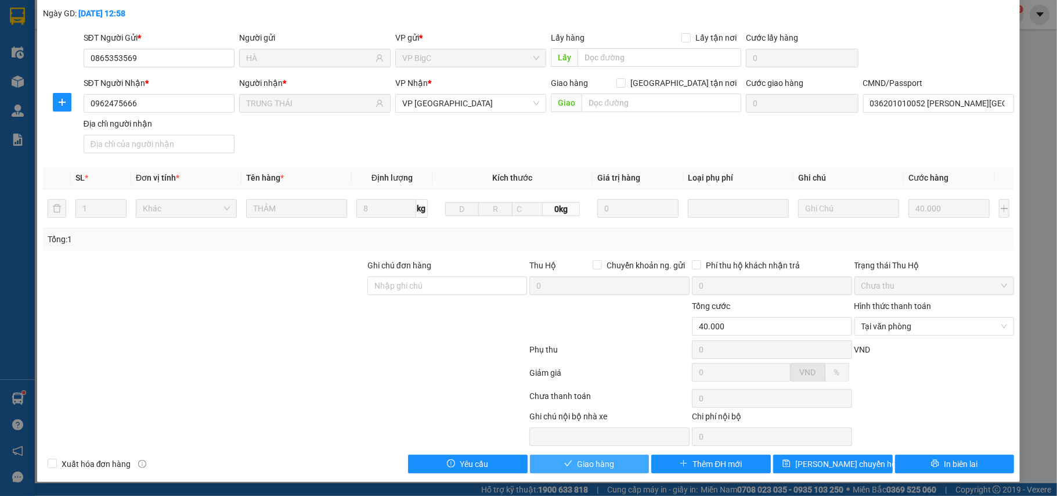
click at [587, 455] on button "Giao hàng" at bounding box center [590, 463] width 120 height 19
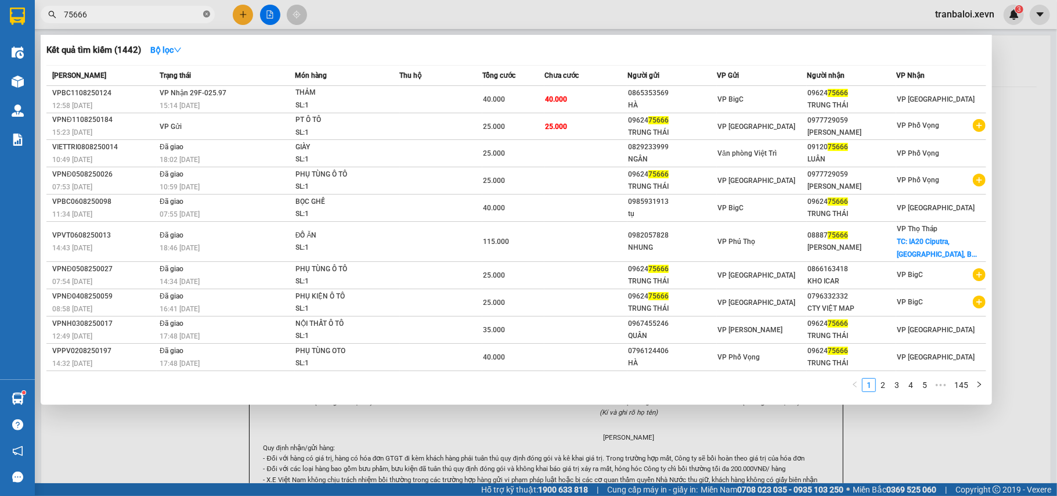
click at [208, 13] on icon "close-circle" at bounding box center [206, 13] width 7 height 7
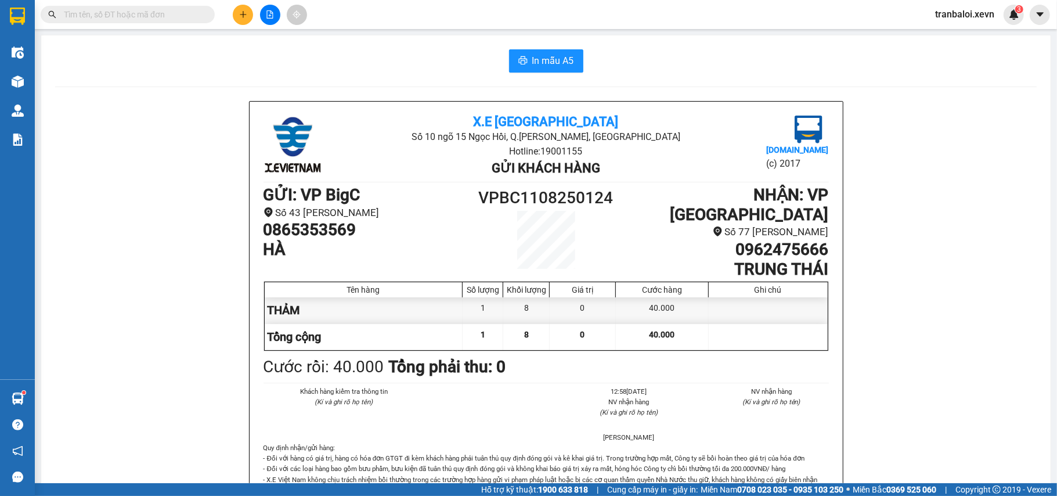
click at [196, 15] on input "text" at bounding box center [132, 14] width 137 height 13
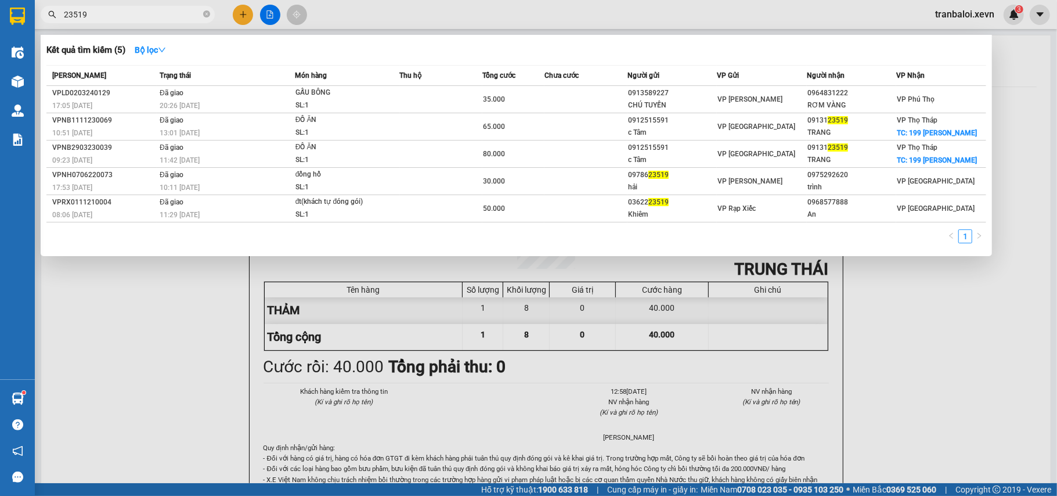
click at [70, 12] on input "23519" at bounding box center [132, 14] width 137 height 13
click at [71, 12] on input "23519" at bounding box center [132, 14] width 137 height 13
type input "28519"
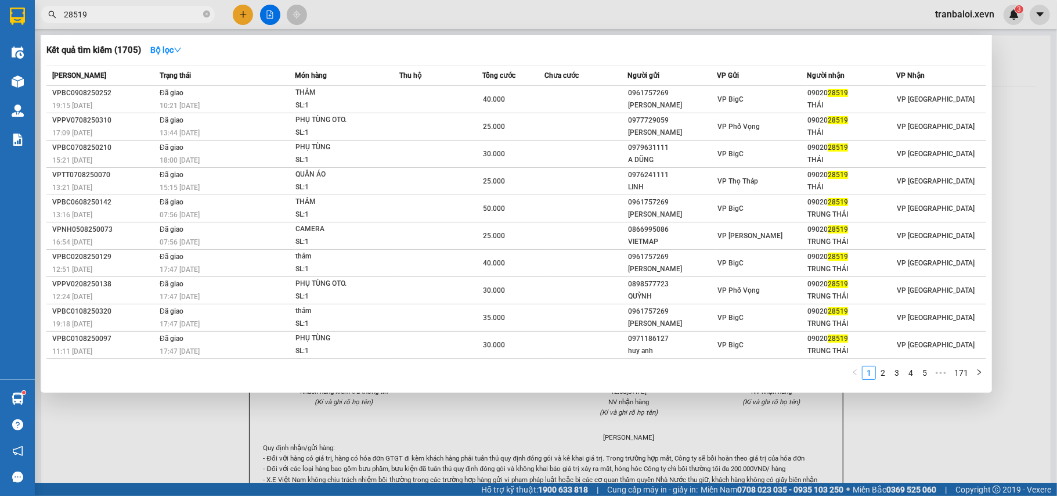
drag, startPoint x: 207, startPoint y: 13, endPoint x: 199, endPoint y: 13, distance: 8.1
click at [204, 13] on icon "close-circle" at bounding box center [206, 13] width 7 height 7
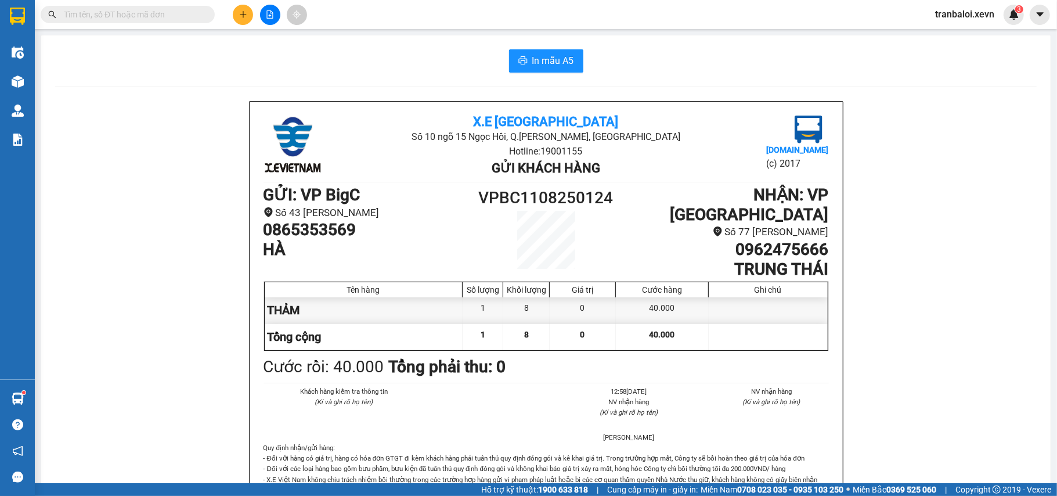
click at [193, 13] on input "text" at bounding box center [132, 14] width 137 height 13
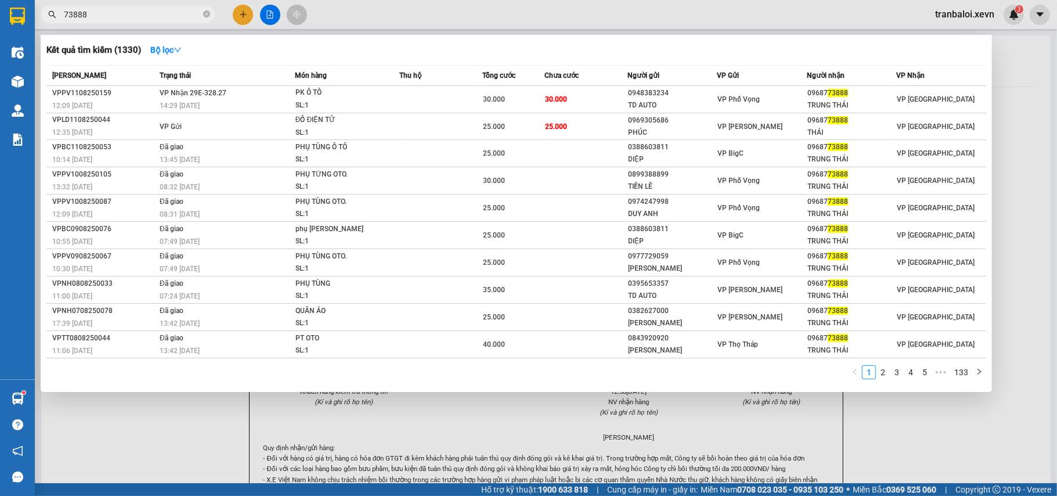
type input "73888"
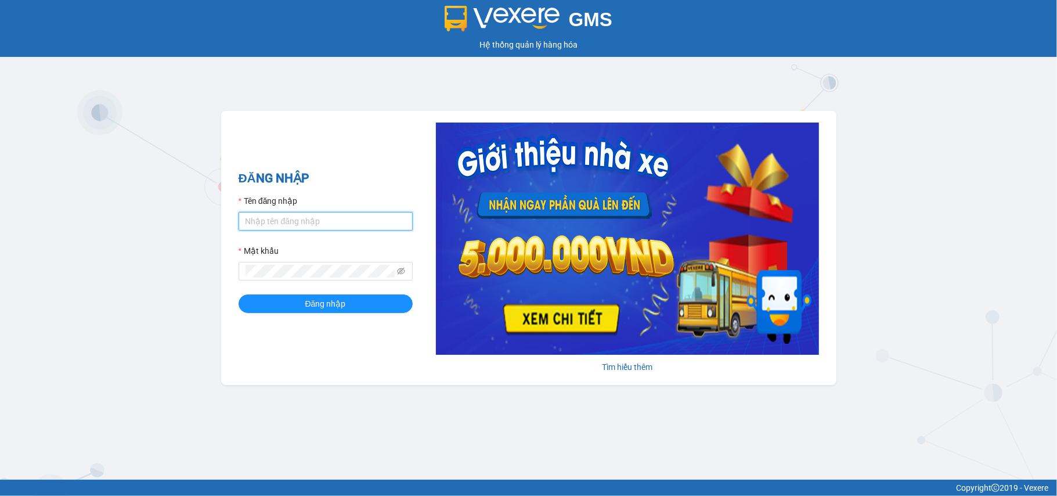
click at [310, 214] on input "Tên đăng nhập" at bounding box center [326, 221] width 174 height 19
type input "tranbaloi.xevn"
click at [239, 294] on button "Đăng nhập" at bounding box center [326, 303] width 174 height 19
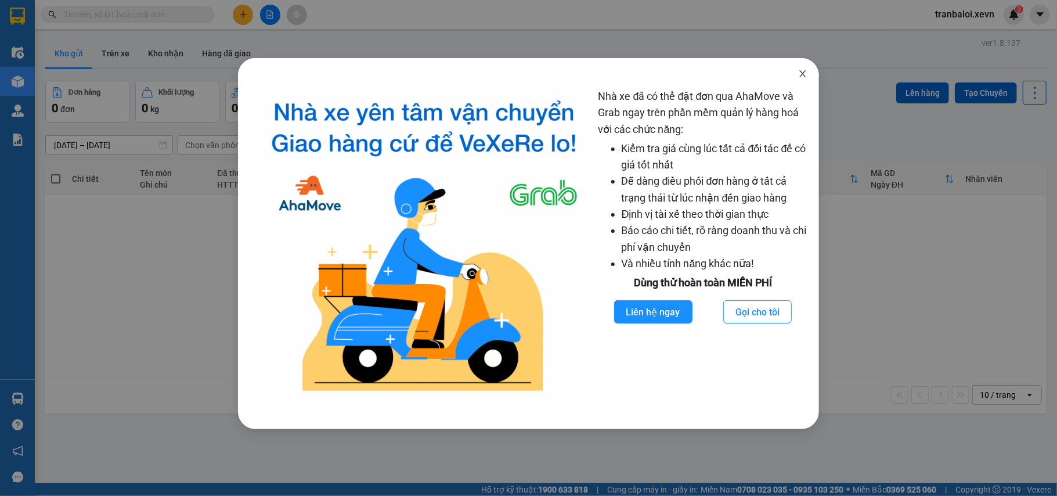
click at [804, 75] on icon "close" at bounding box center [802, 73] width 9 height 9
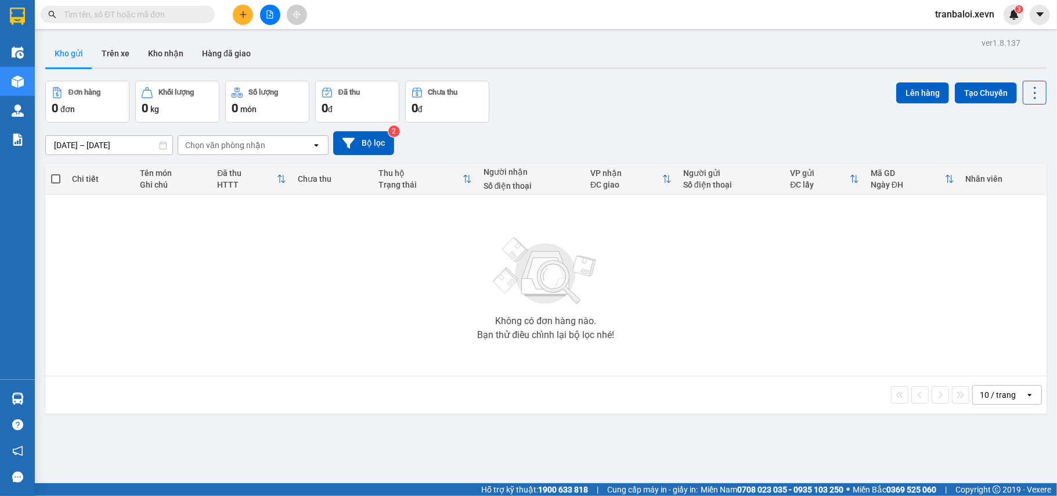
click at [179, 15] on input "text" at bounding box center [132, 14] width 137 height 13
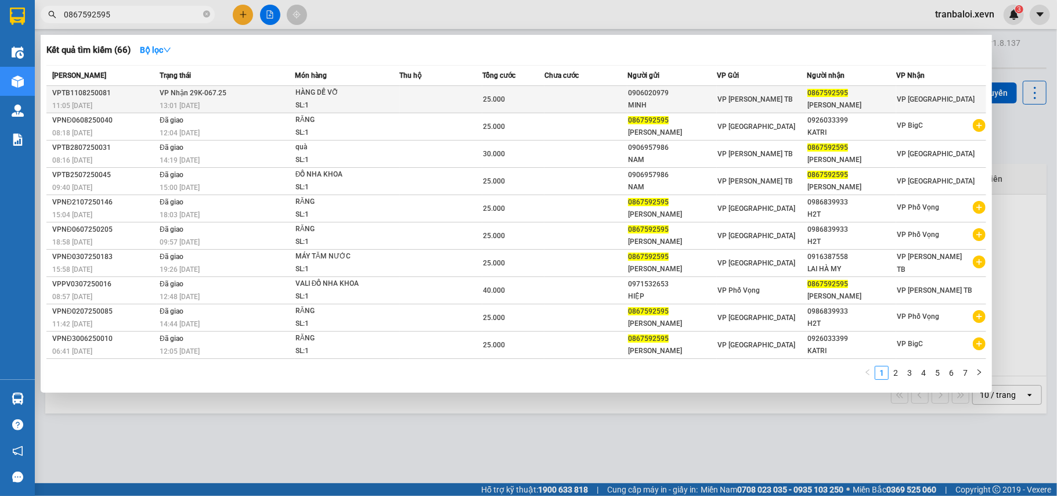
type input "0867592595"
click at [460, 99] on td at bounding box center [441, 99] width 83 height 27
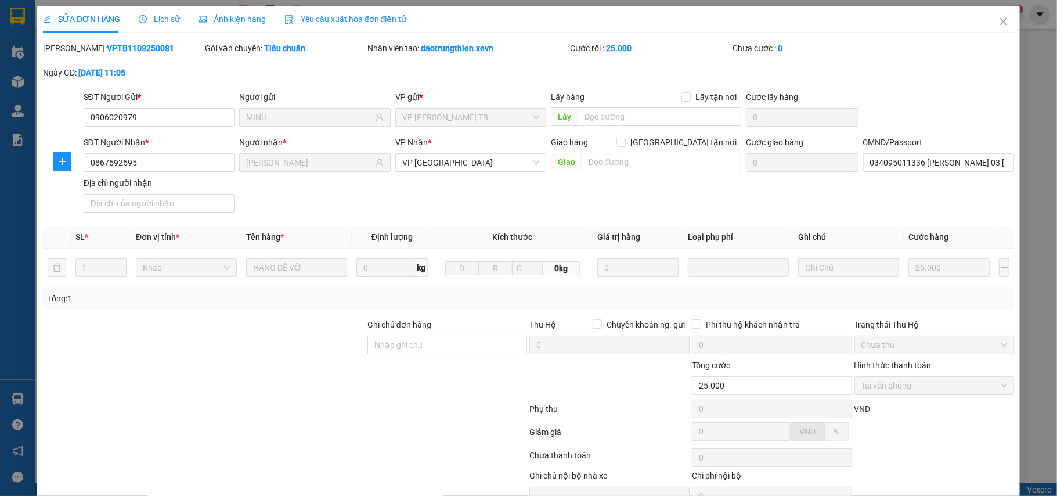
type input "0906020979"
type input "MINH"
type input "0867592595"
type input "[PERSON_NAME]"
type input "034095011336 TRẦN HOÀNG LINH 03 TP THÁI BÌNH"
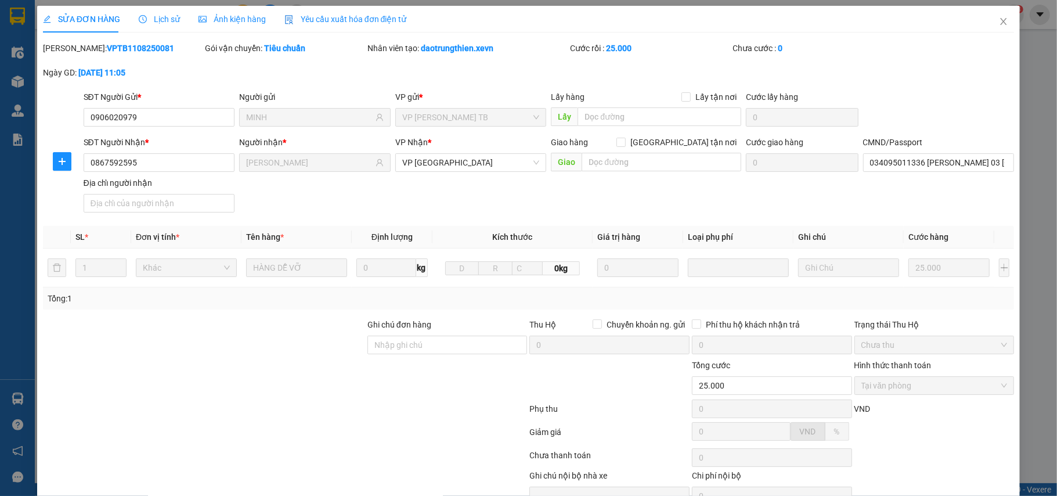
type input "25.000"
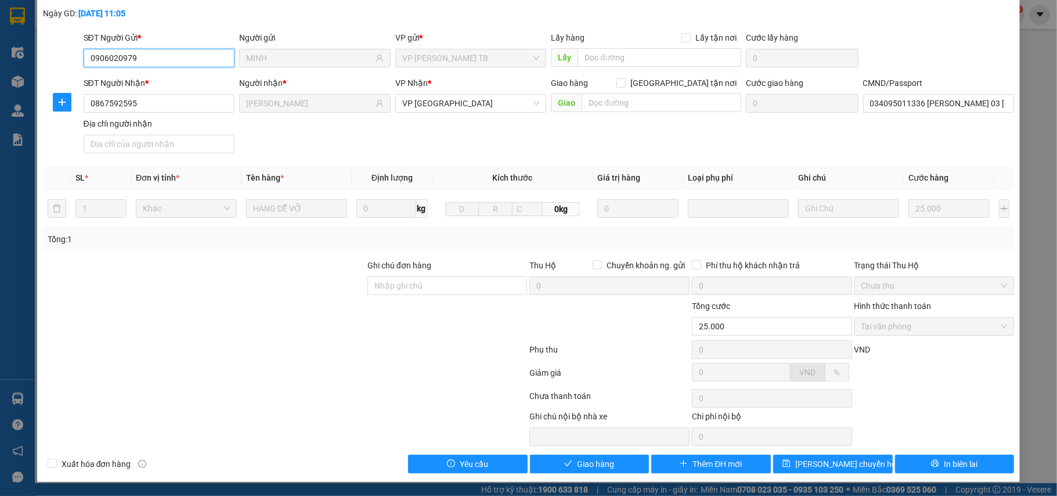
scroll to position [62, 0]
click at [586, 459] on span "Giao hàng" at bounding box center [595, 463] width 37 height 13
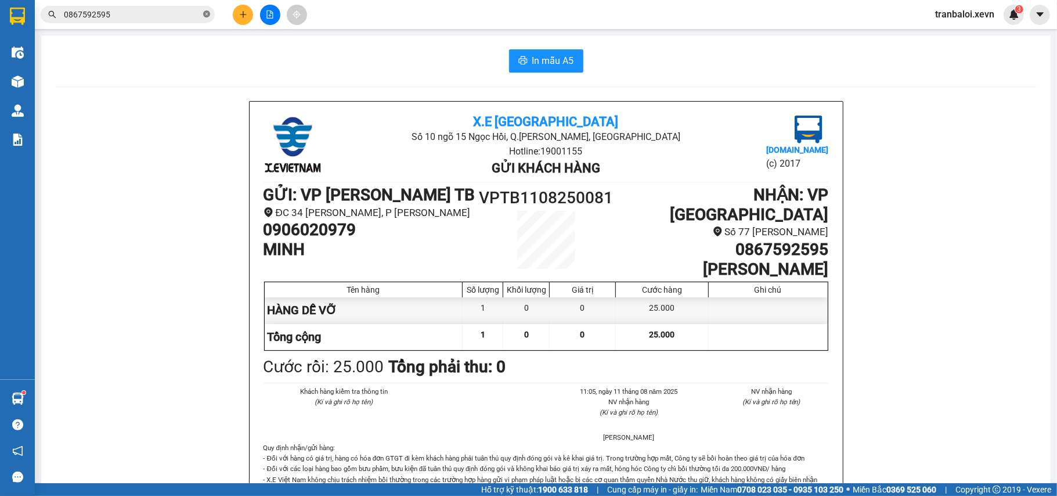
click at [207, 16] on icon "close-circle" at bounding box center [206, 13] width 7 height 7
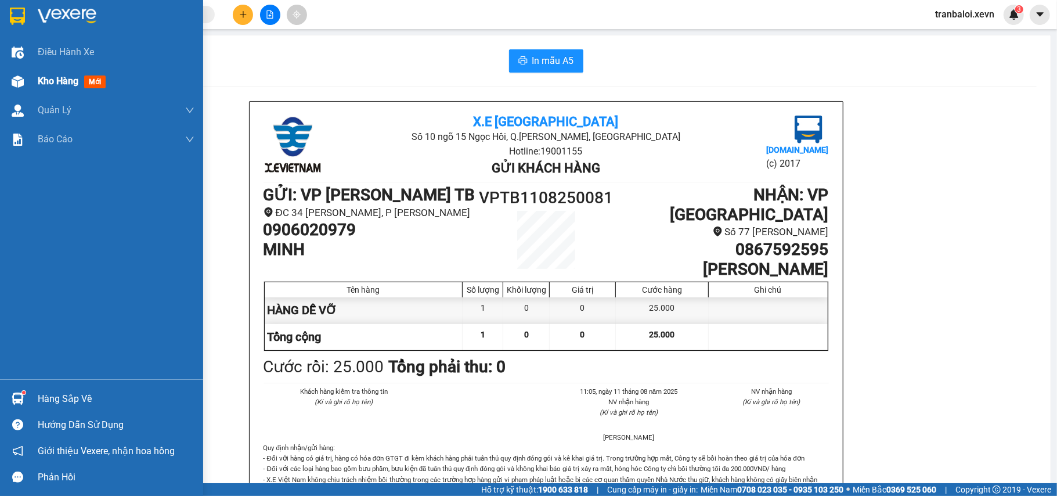
click at [17, 86] on img at bounding box center [18, 81] width 12 height 12
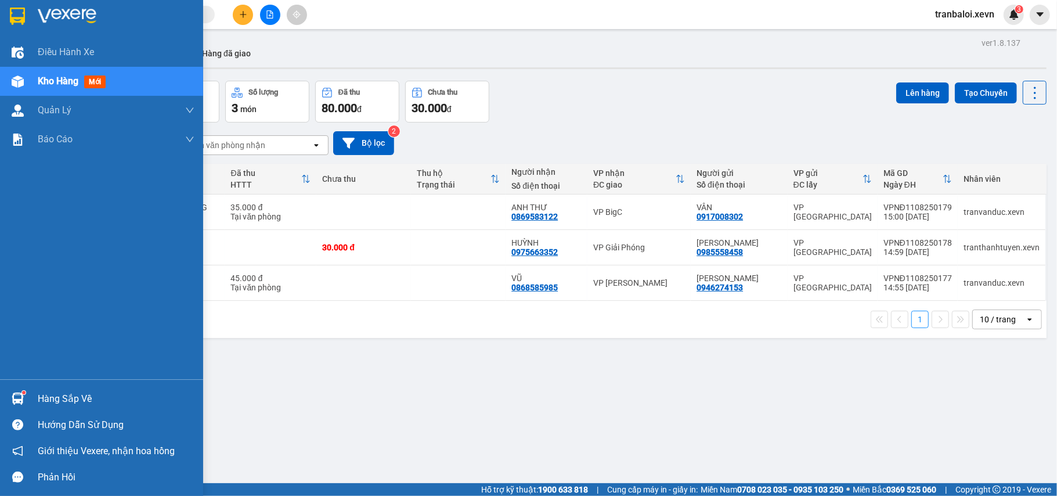
click at [24, 390] on div at bounding box center [18, 398] width 20 height 20
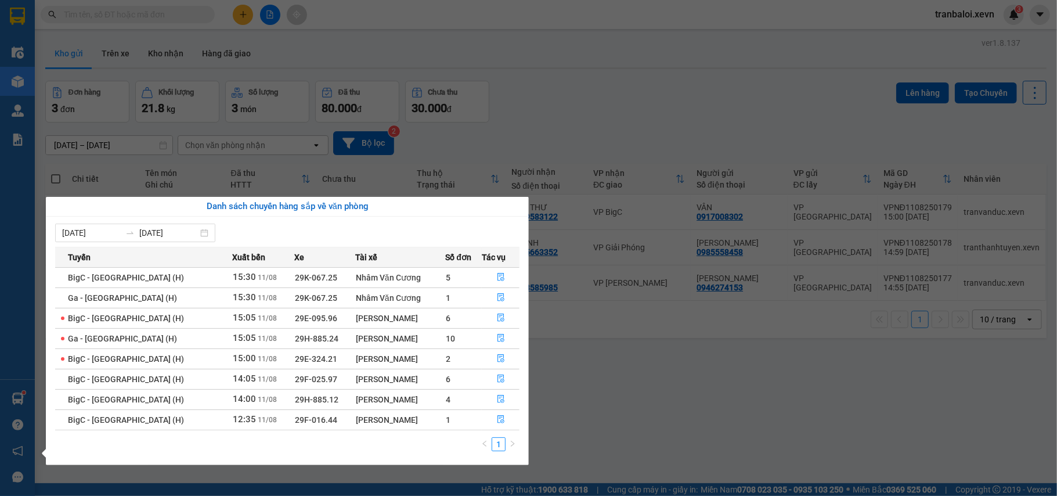
click at [21, 402] on div "Điều hành xe Kho hàng mới Quản [PERSON_NAME] lý chuyến Quản lý giao nhận mới Qu…" at bounding box center [17, 248] width 35 height 496
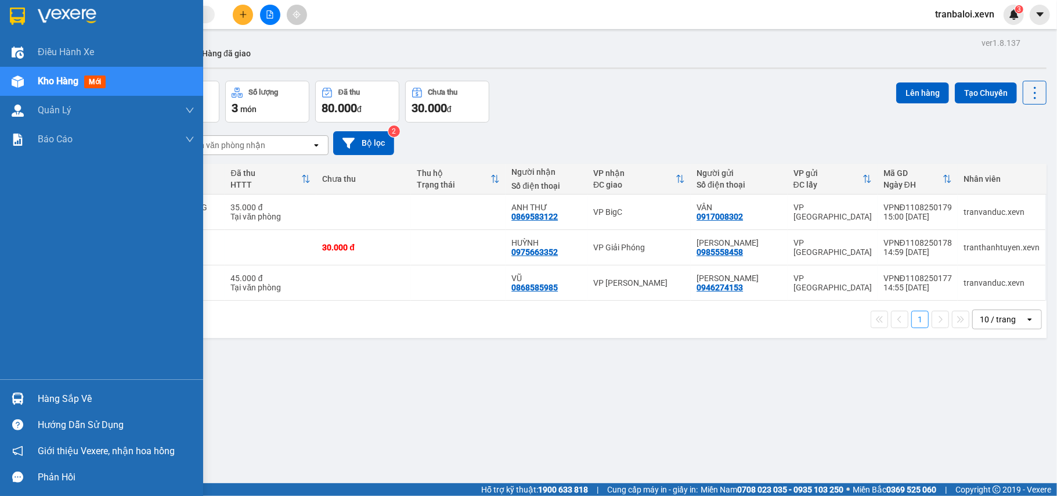
click at [21, 400] on img at bounding box center [18, 398] width 12 height 12
click at [21, 400] on div "Điều hành xe Kho hàng mới Quản [PERSON_NAME] lý chuyến Quản lý giao nhận mới Qu…" at bounding box center [101, 248] width 203 height 496
click at [21, 400] on img at bounding box center [18, 398] width 12 height 12
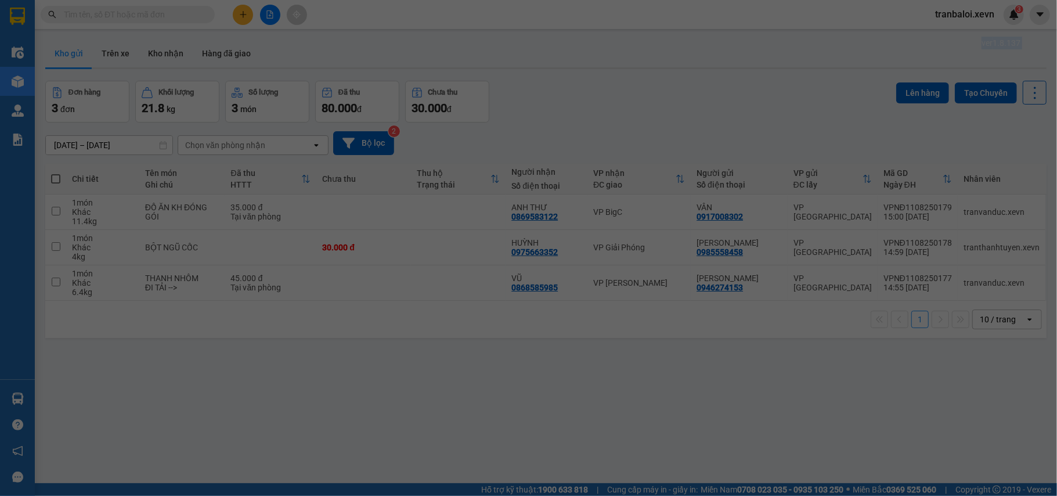
click at [21, 400] on div "Điều hành xe Kho hàng mới Quản [PERSON_NAME] lý chuyến Quản lý giao nhận mới Qu…" at bounding box center [17, 248] width 35 height 496
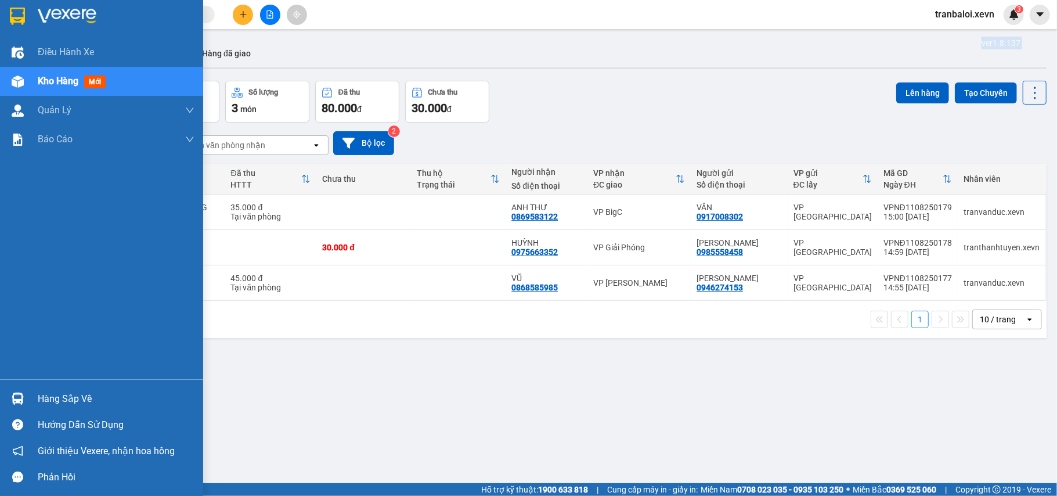
click at [21, 400] on img at bounding box center [18, 398] width 12 height 12
click at [21, 400] on div "Điều hành xe Kho hàng mới Quản [PERSON_NAME] lý chuyến Quản lý giao nhận mới Qu…" at bounding box center [101, 248] width 203 height 496
click at [21, 400] on img at bounding box center [18, 398] width 12 height 12
click at [21, 400] on div "Điều hành xe Kho hàng mới Quản [PERSON_NAME] lý chuyến Quản lý giao nhận mới Qu…" at bounding box center [101, 248] width 203 height 496
click at [21, 400] on img at bounding box center [18, 398] width 12 height 12
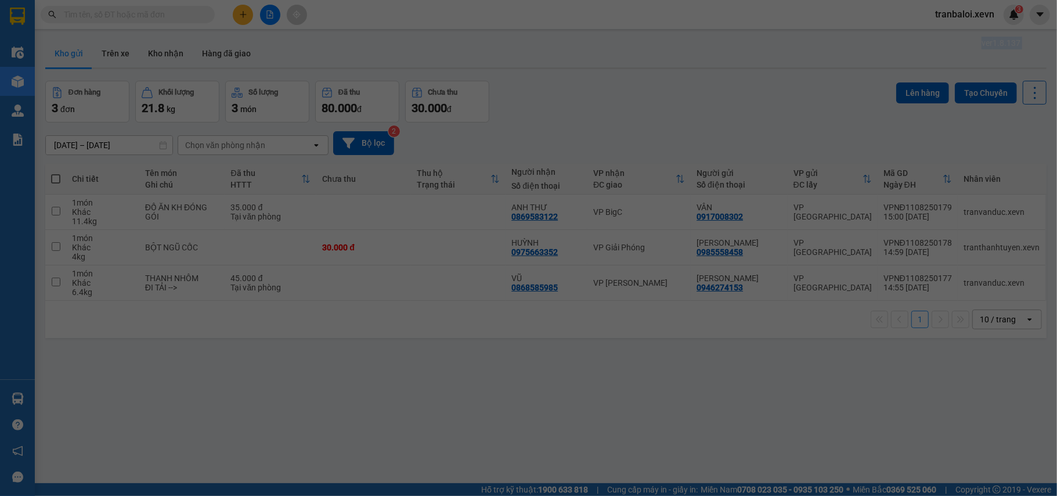
click at [21, 400] on div "Điều hành xe Kho hàng mới Quản [PERSON_NAME] lý chuyến Quản lý giao nhận mới Qu…" at bounding box center [17, 248] width 35 height 496
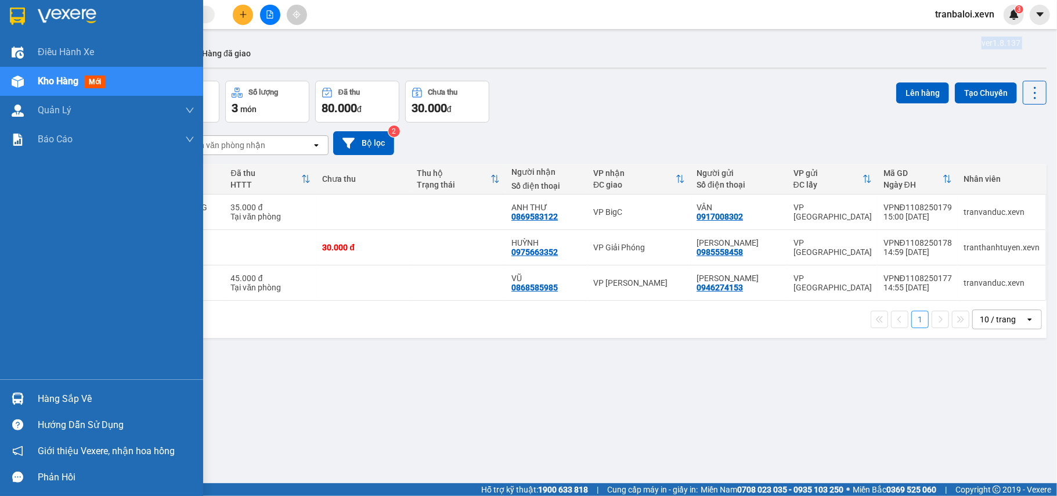
click at [21, 400] on img at bounding box center [18, 398] width 12 height 12
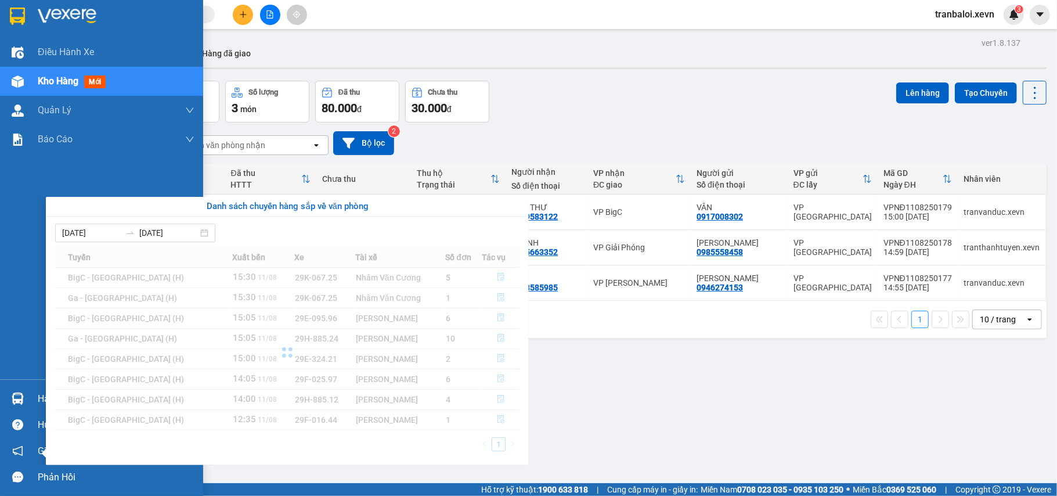
click at [19, 400] on div "Điều hành xe Kho hàng mới Quản [PERSON_NAME] lý chuyến Quản lý giao nhận mới Qu…" at bounding box center [101, 248] width 203 height 496
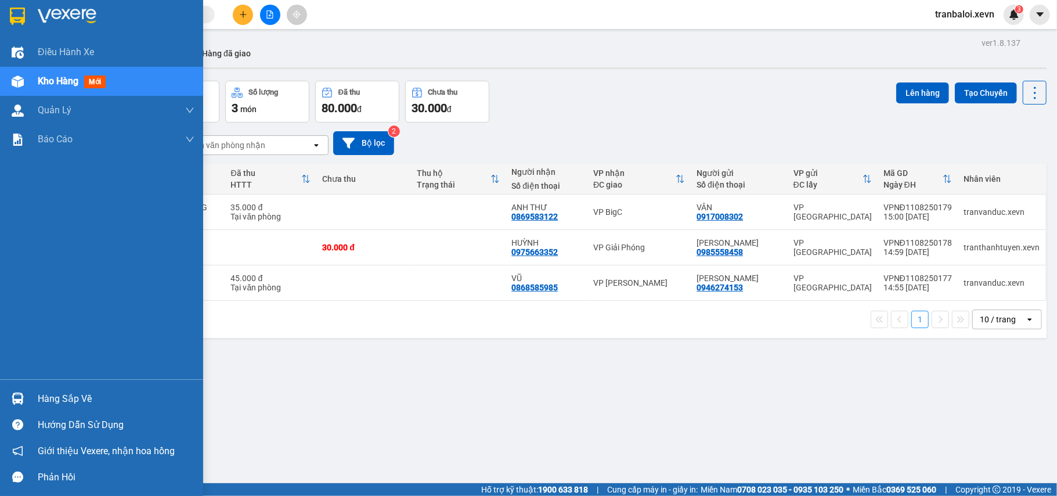
click at [19, 400] on img at bounding box center [18, 398] width 12 height 12
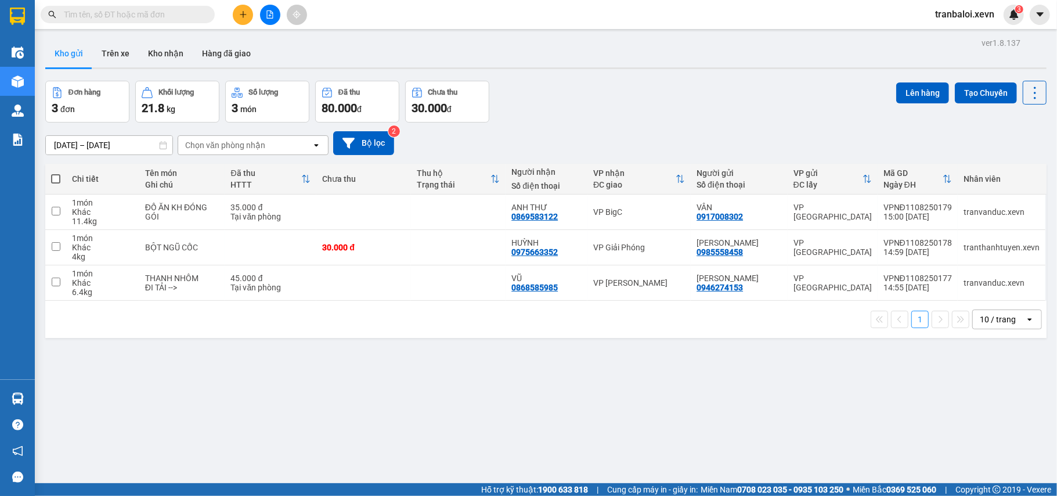
click at [301, 59] on section "Kết quả tìm kiếm ( 66 ) Bộ lọc Mã ĐH Trạng thái Món hàng Thu hộ Tổng cước Chưa …" at bounding box center [528, 248] width 1057 height 496
click at [266, 14] on icon "file-add" at bounding box center [270, 14] width 8 height 8
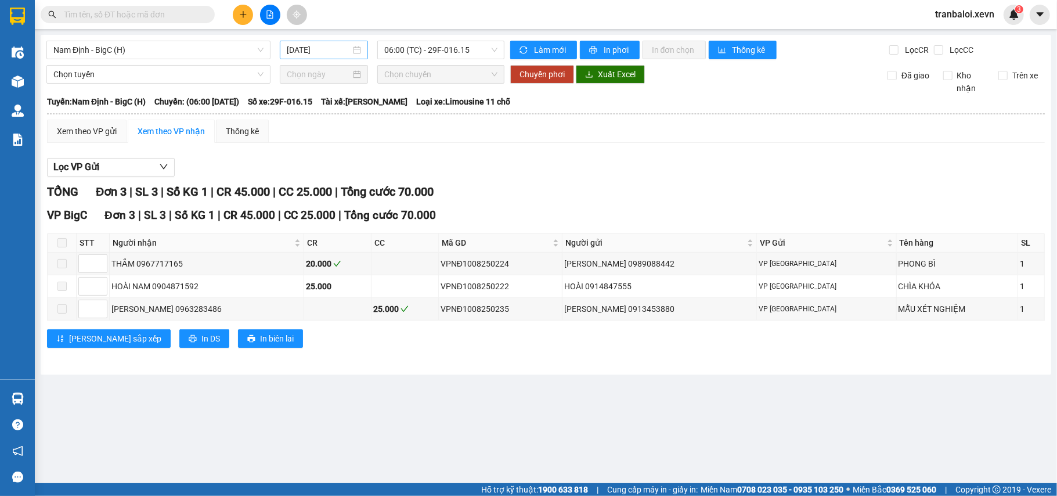
click at [354, 50] on div "[DATE]" at bounding box center [324, 50] width 74 height 13
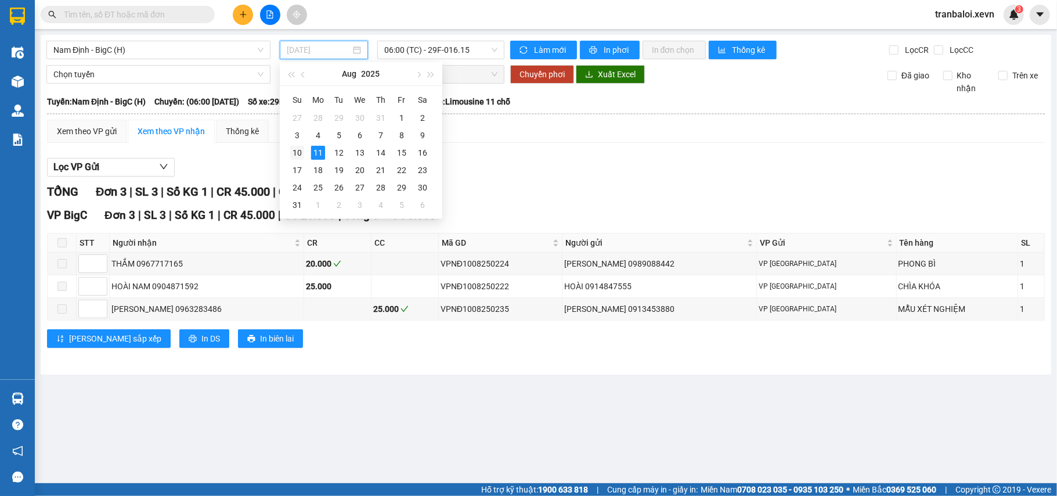
click at [294, 147] on div "10" at bounding box center [297, 153] width 14 height 14
type input "[DATE]"
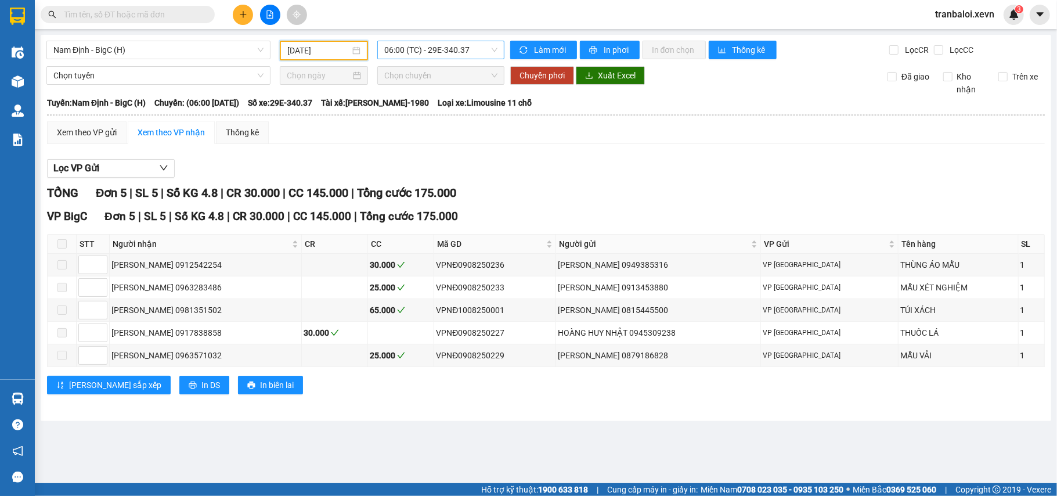
click at [444, 49] on span "06:00 (TC) - 29E-340.37" at bounding box center [440, 49] width 113 height 17
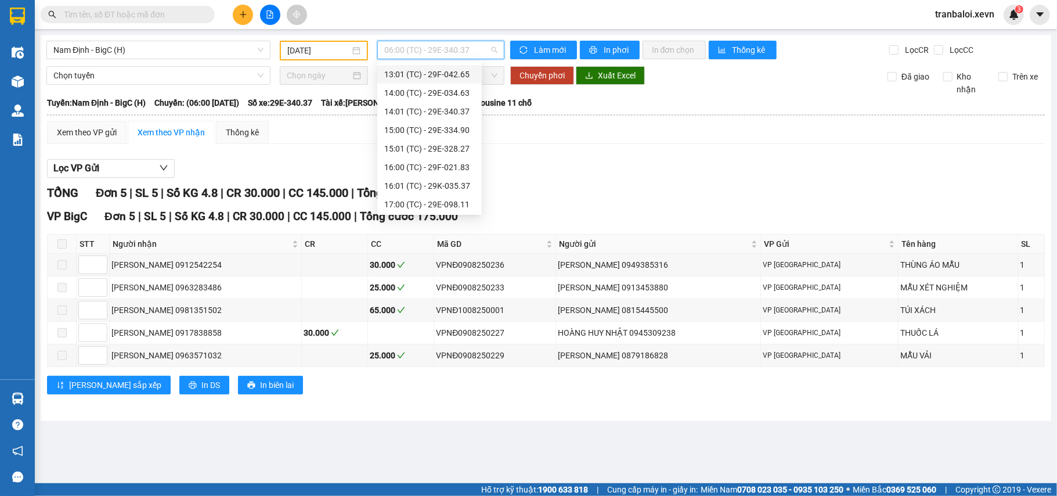
scroll to position [353, 0]
click at [448, 177] on div "18:00 (TC) - 29F-025.95" at bounding box center [429, 184] width 104 height 19
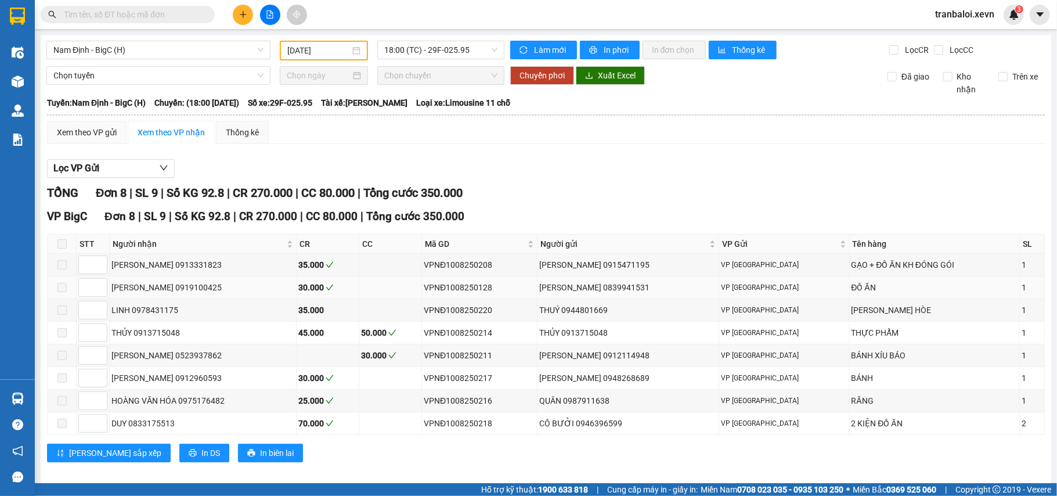
drag, startPoint x: 223, startPoint y: 289, endPoint x: 182, endPoint y: 284, distance: 41.0
click at [182, 284] on div "TRẦN QUỲNH NHI 0919100425" at bounding box center [202, 287] width 183 height 13
copy div "0919100425"
click at [152, 16] on input "text" at bounding box center [132, 14] width 137 height 13
paste input "0919100425"
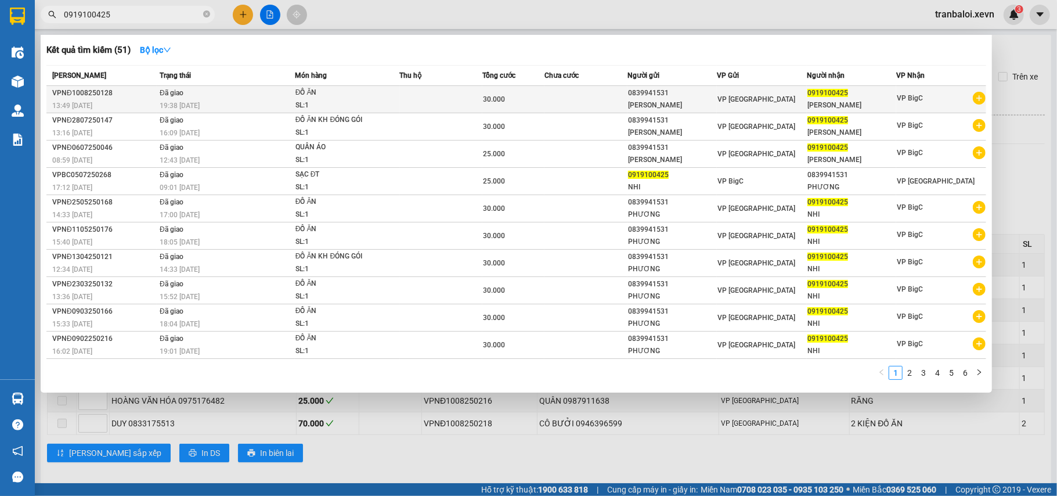
type input "0919100425"
click at [243, 102] on div "19:38 - 10/08" at bounding box center [227, 105] width 135 height 13
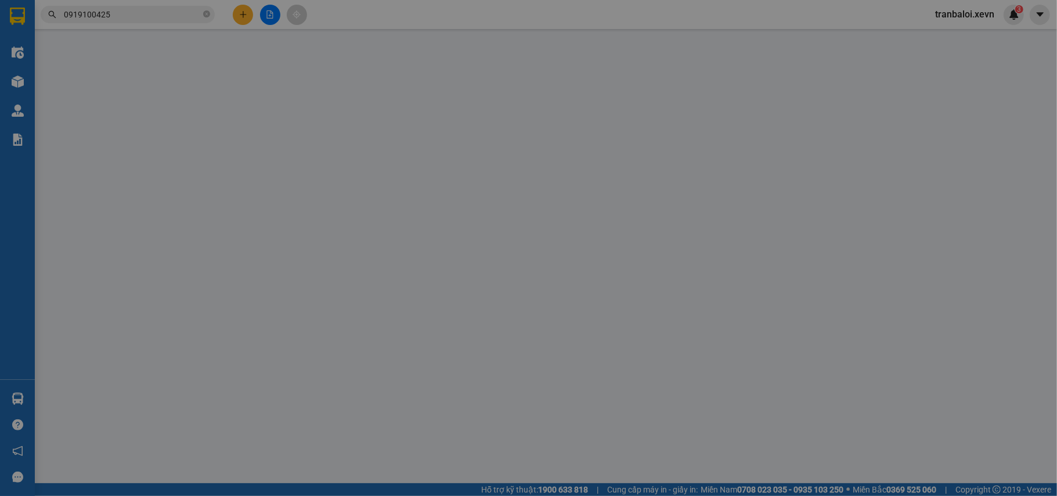
type input "0839941531"
type input "0919100425"
type input "SMS"
type input "30.000"
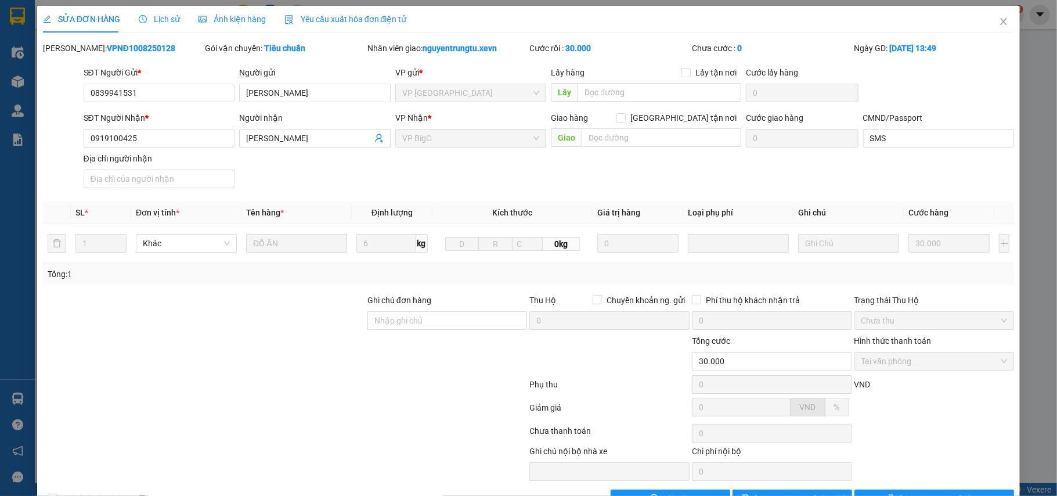
click at [157, 21] on span "Lịch sử" at bounding box center [159, 19] width 41 height 9
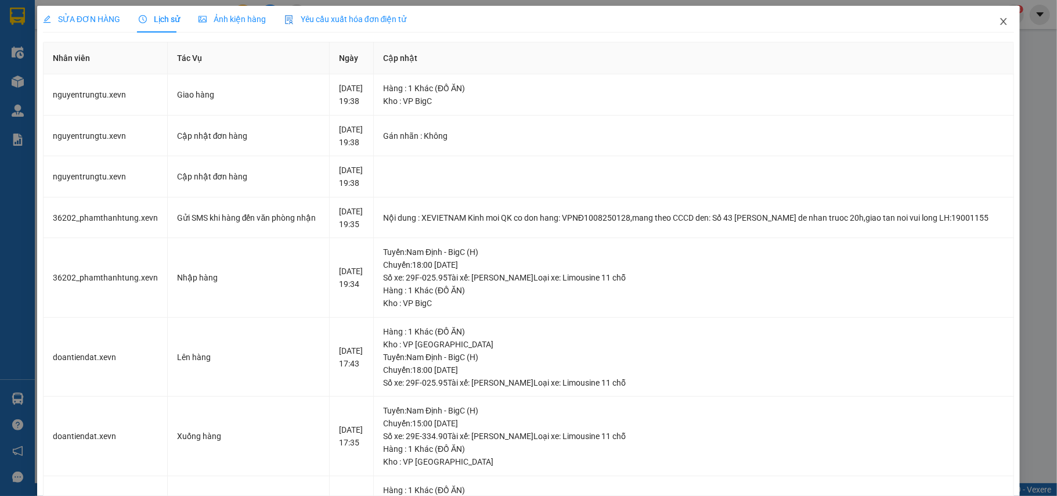
click at [999, 20] on icon "close" at bounding box center [1003, 21] width 9 height 9
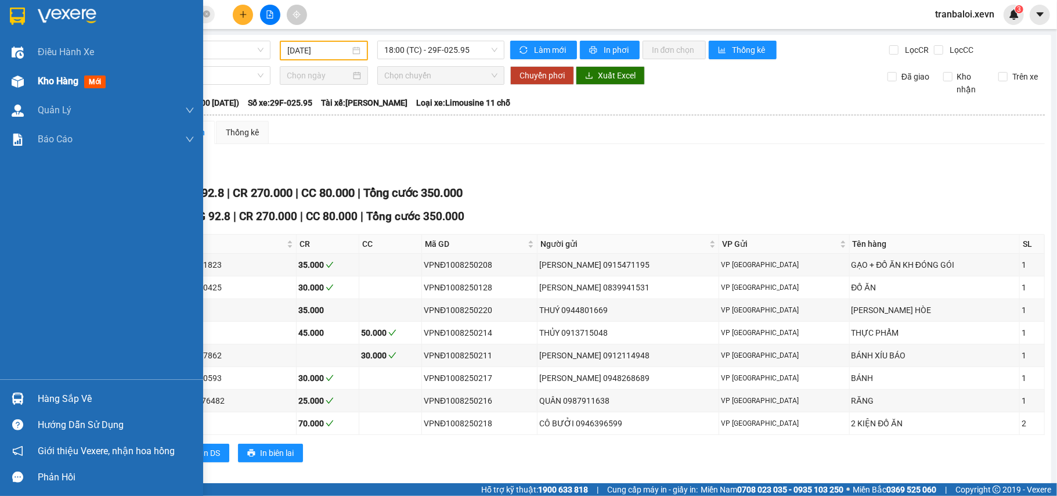
click at [8, 79] on div at bounding box center [18, 81] width 20 height 20
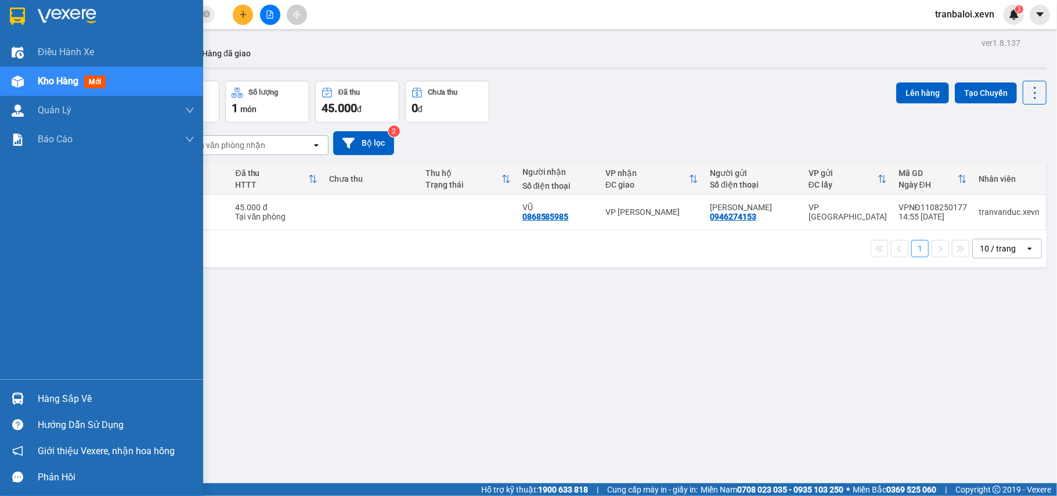
click at [75, 394] on div "Hàng sắp về" at bounding box center [116, 398] width 157 height 17
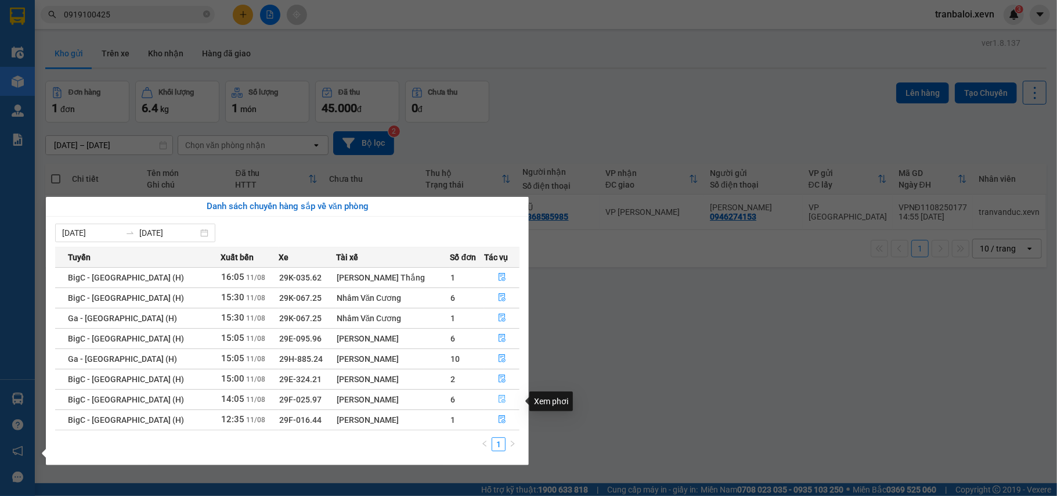
click at [498, 397] on icon "file-done" at bounding box center [502, 399] width 8 height 8
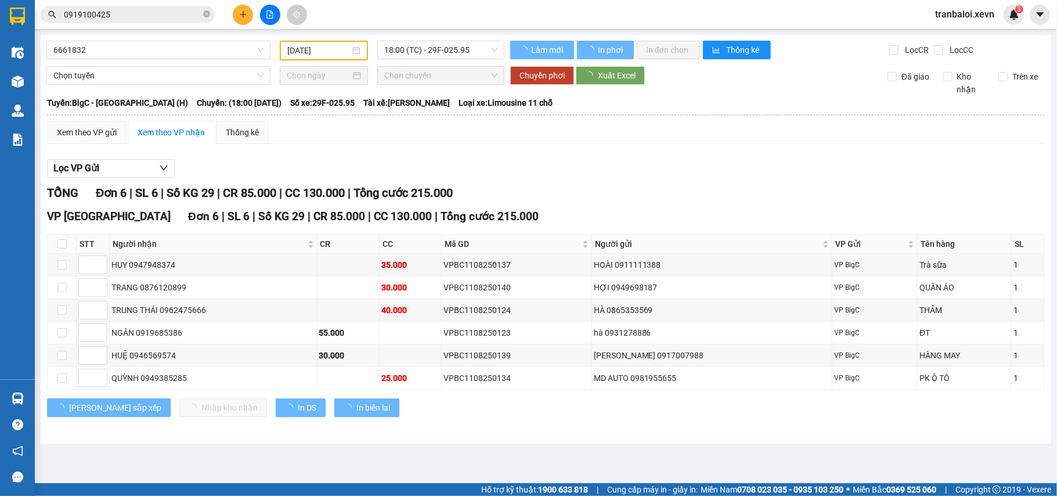
type input "[DATE]"
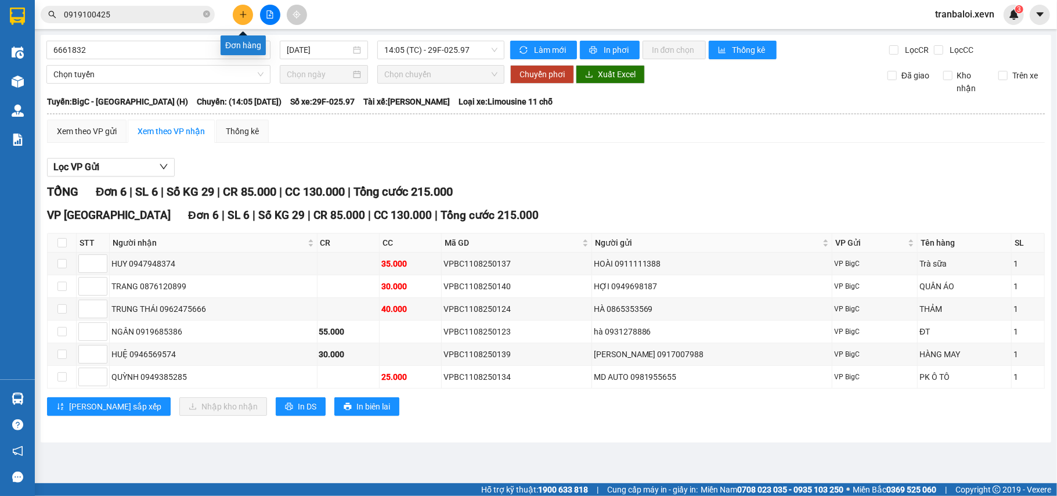
click at [243, 13] on icon "plus" at bounding box center [243, 14] width 1 height 6
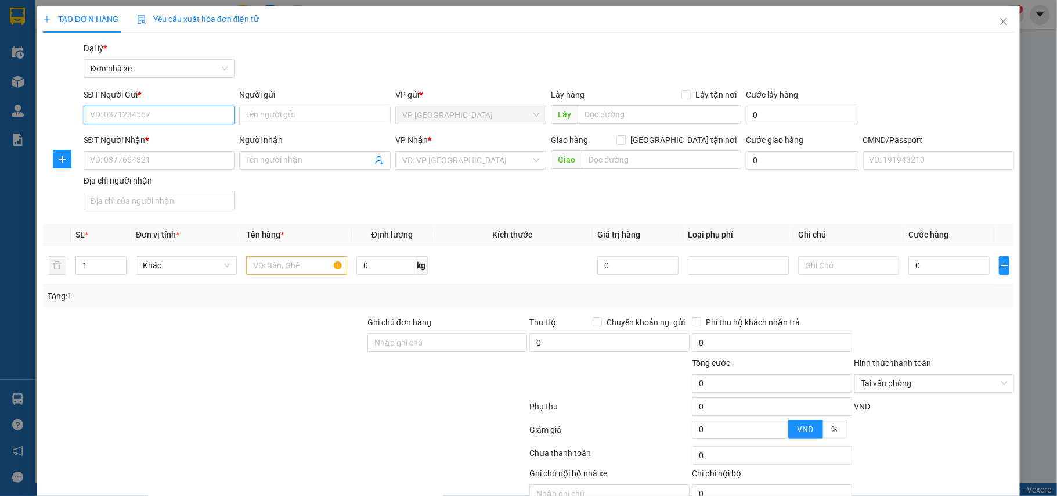
click at [175, 114] on input "SĐT Người Gửi *" at bounding box center [159, 115] width 151 height 19
type input "0971740055"
click at [191, 114] on input "0971740055" at bounding box center [159, 115] width 151 height 19
click at [165, 137] on div "0971740055 - HƯNG" at bounding box center [157, 138] width 136 height 13
type input "HƯNG"
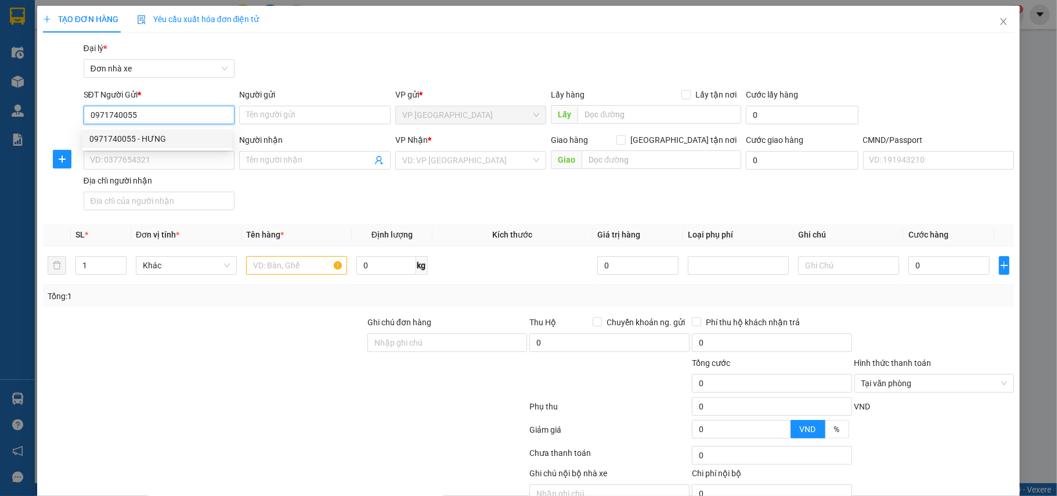
type input "0965599434"
type input "HIỀN"
type input "minh"
type input "0971740055"
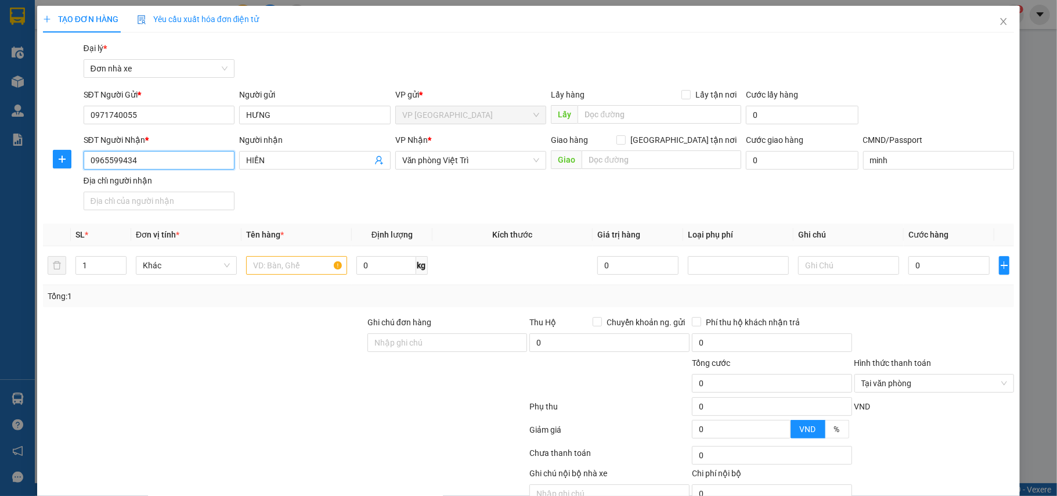
drag, startPoint x: 145, startPoint y: 163, endPoint x: 0, endPoint y: 200, distance: 149.9
click at [0, 200] on div "TẠO ĐƠN HÀNG Yêu cầu xuất hóa đơn điện tử Transit Pickup Surcharge Ids Transit …" at bounding box center [528, 248] width 1057 height 496
type input "0971216423"
click at [140, 182] on div "0971216423 - BIÊN" at bounding box center [157, 184] width 136 height 13
type input "BIÊN"
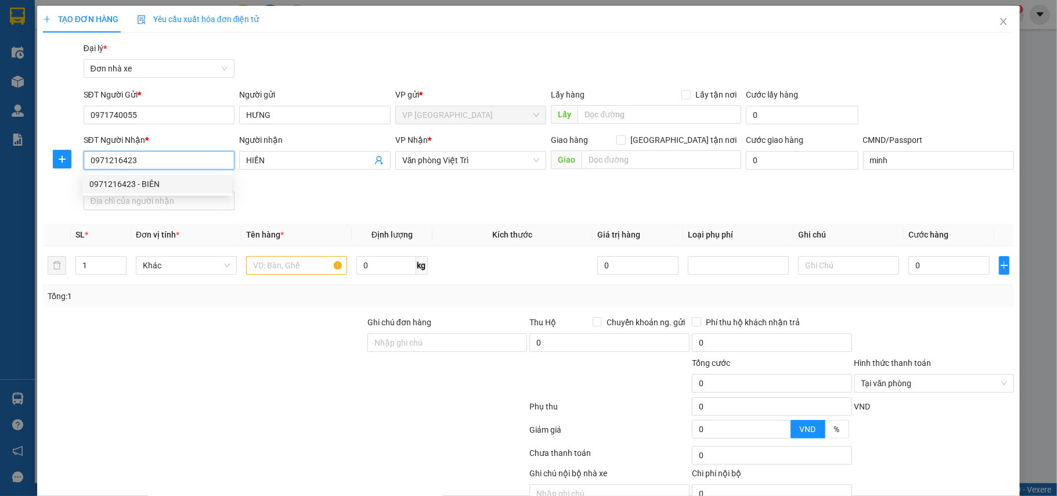
type input "071014608"
type input "0971216423"
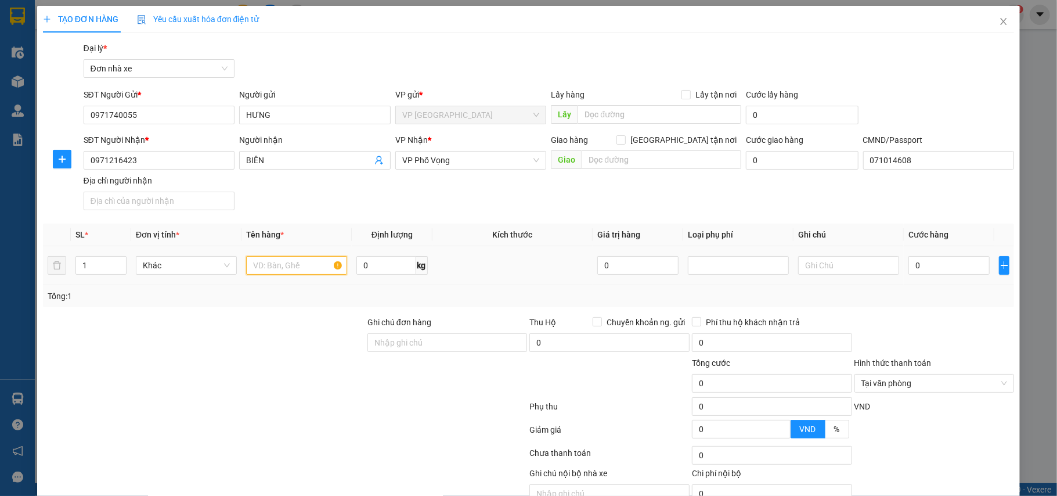
click at [309, 262] on input "text" at bounding box center [296, 265] width 101 height 19
type input "MÁY TÍNH KH ĐÓNG GÓI"
click at [398, 269] on input "0" at bounding box center [385, 265] width 59 height 19
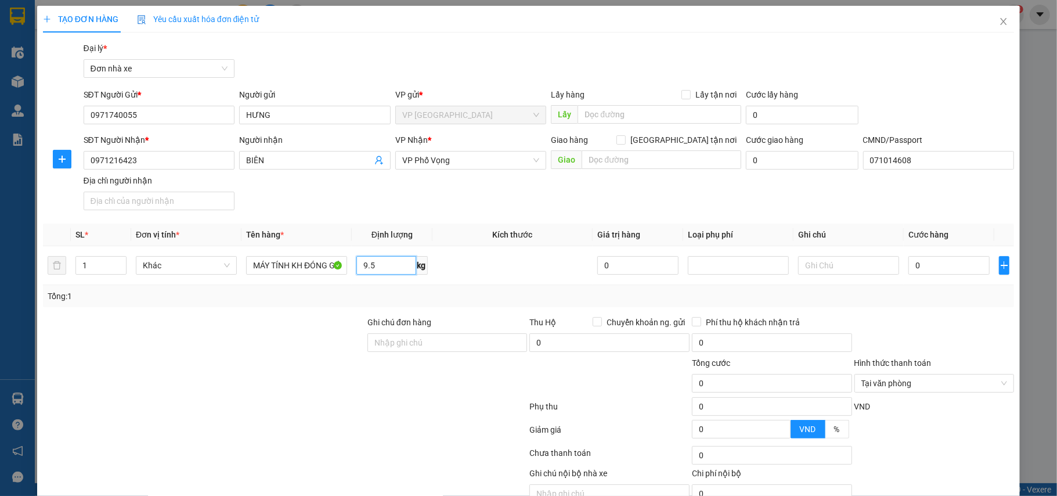
type input "9.5"
click at [297, 333] on div at bounding box center [204, 336] width 324 height 41
click at [950, 272] on input "0" at bounding box center [948, 265] width 81 height 19
type input "3"
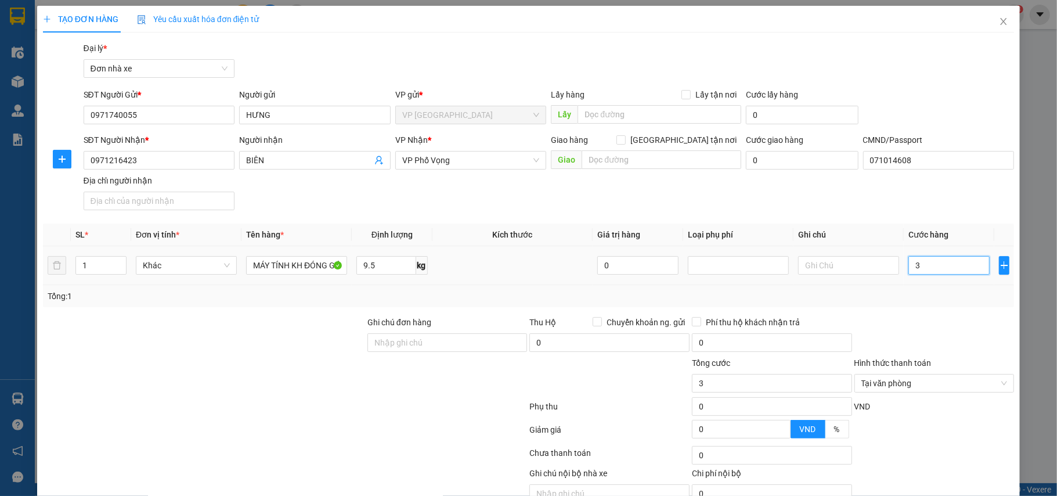
type input "30"
type input "30.000"
click at [936, 337] on div at bounding box center [934, 336] width 163 height 41
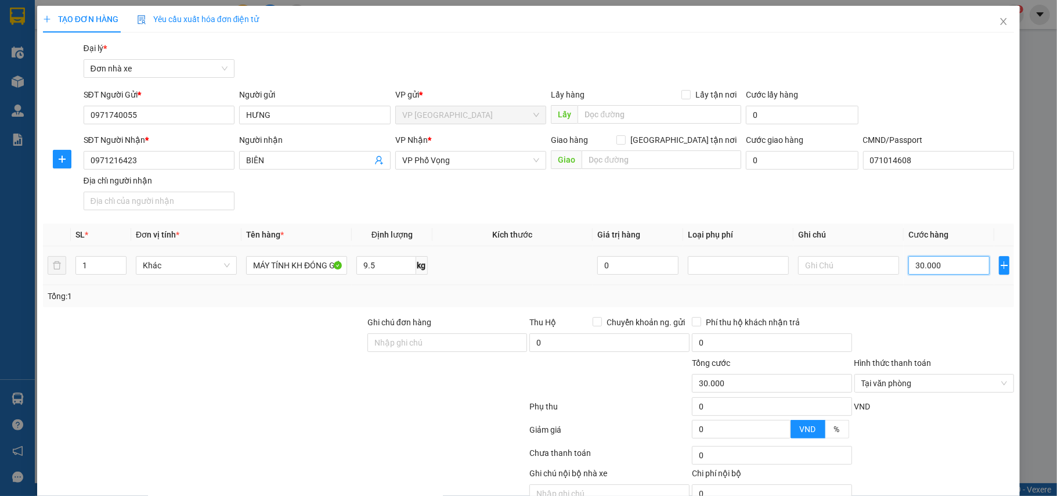
click at [933, 265] on input "30.000" at bounding box center [948, 265] width 81 height 19
type input "3"
type input "35"
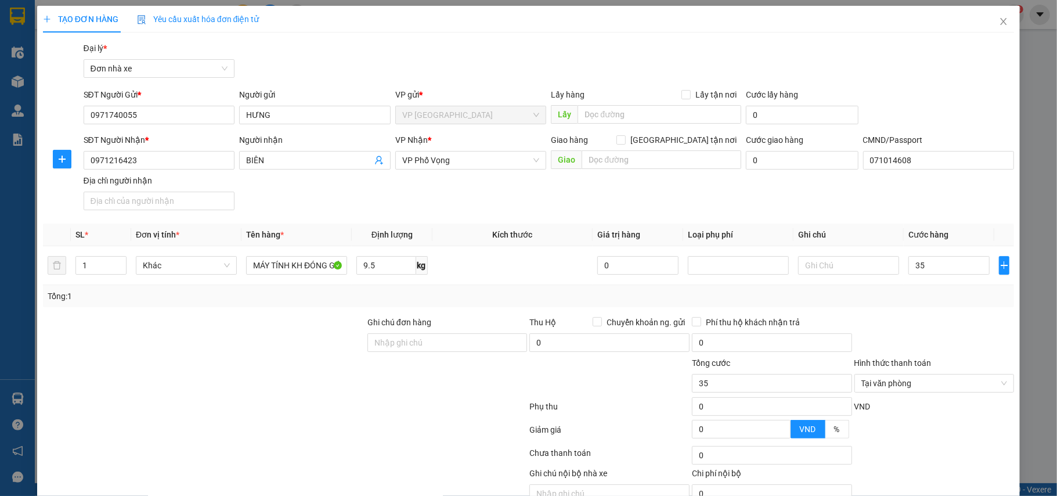
type input "35.000"
click at [936, 321] on div at bounding box center [934, 336] width 163 height 41
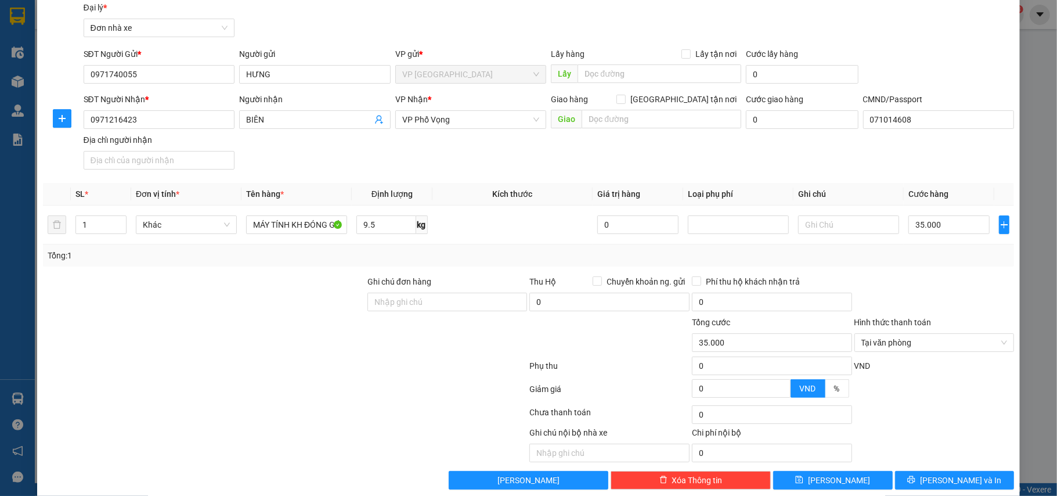
scroll to position [59, 0]
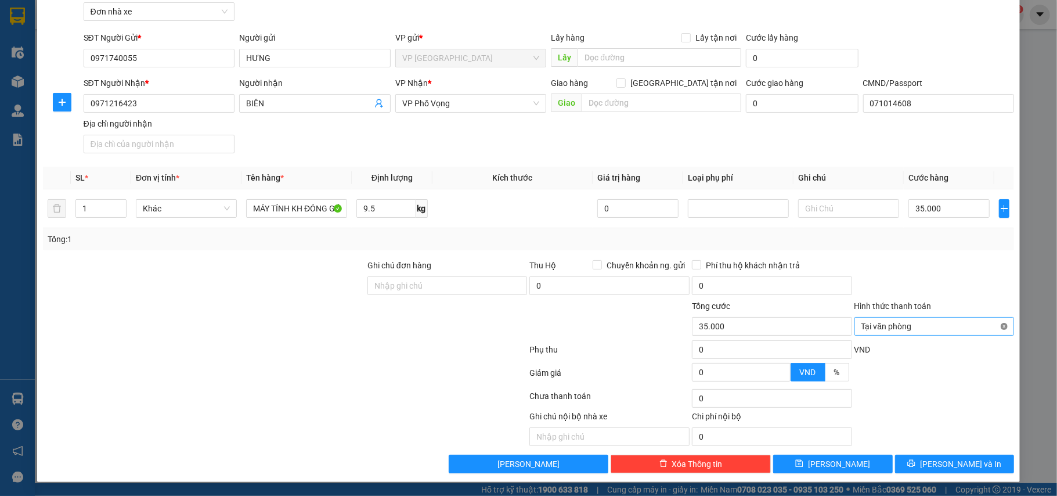
type input "35.000"
drag, startPoint x: 950, startPoint y: 462, endPoint x: 875, endPoint y: 365, distance: 122.9
click at [950, 463] on span "[PERSON_NAME] và In" at bounding box center [960, 463] width 81 height 13
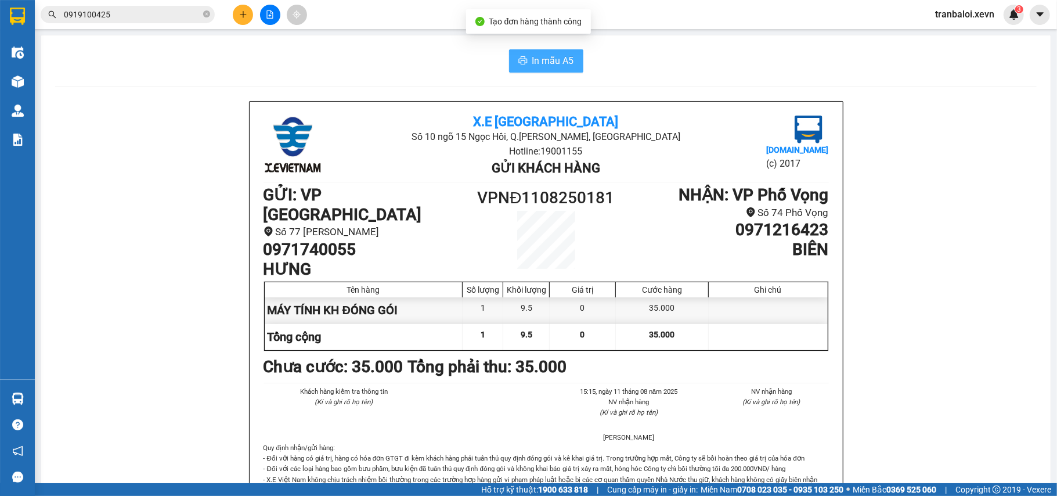
click at [544, 62] on span "In mẫu A5" at bounding box center [553, 60] width 42 height 15
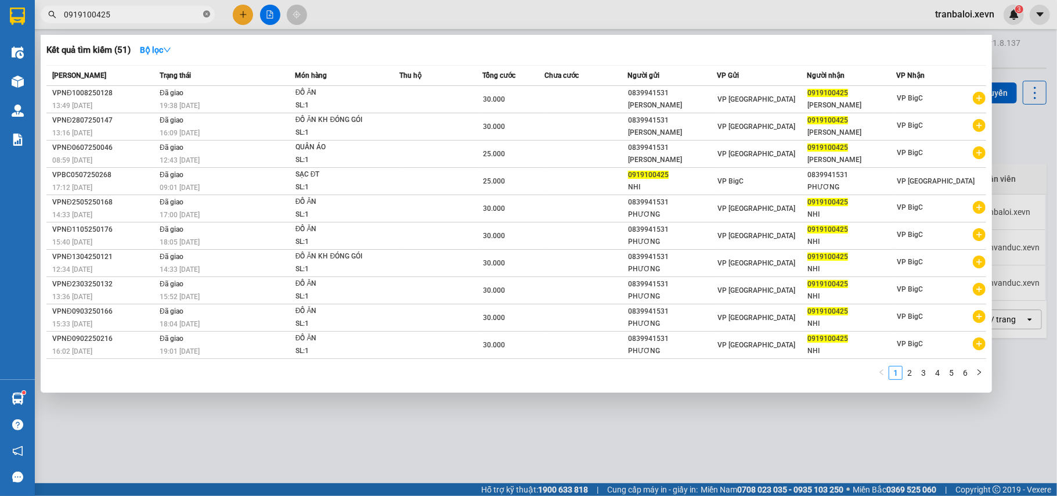
click at [207, 15] on icon "close-circle" at bounding box center [206, 13] width 7 height 7
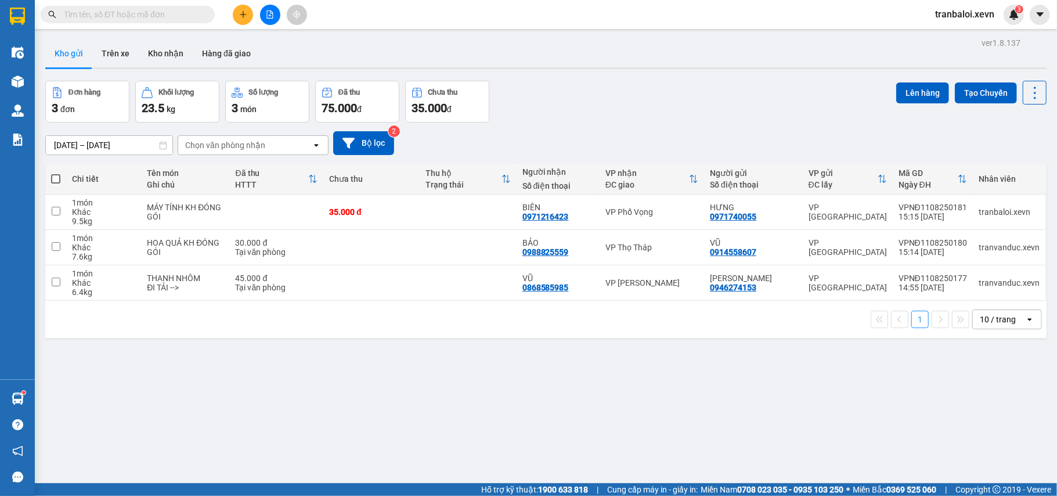
click at [193, 12] on input "text" at bounding box center [132, 14] width 137 height 13
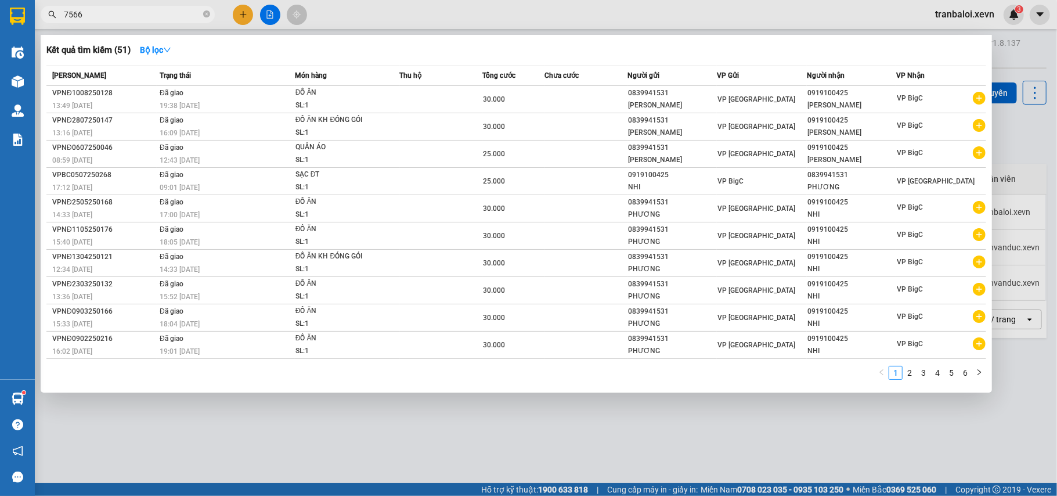
type input "75666"
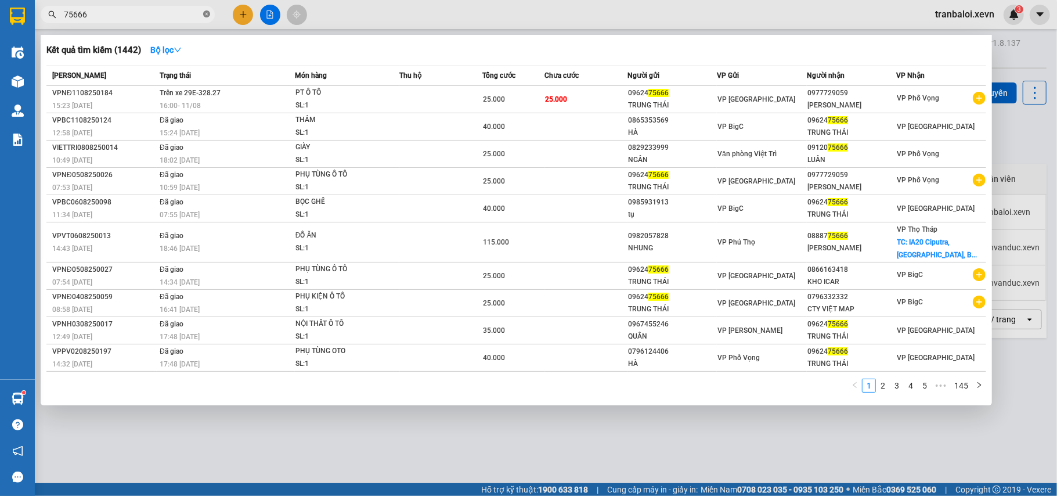
click at [205, 13] on icon "close-circle" at bounding box center [206, 13] width 7 height 7
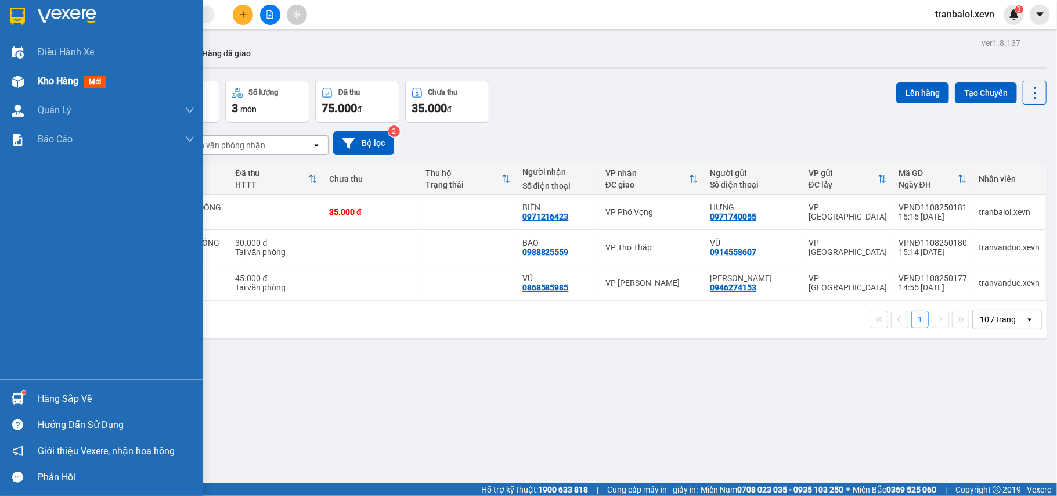
click at [28, 75] on div "Kho hàng mới" at bounding box center [101, 81] width 203 height 29
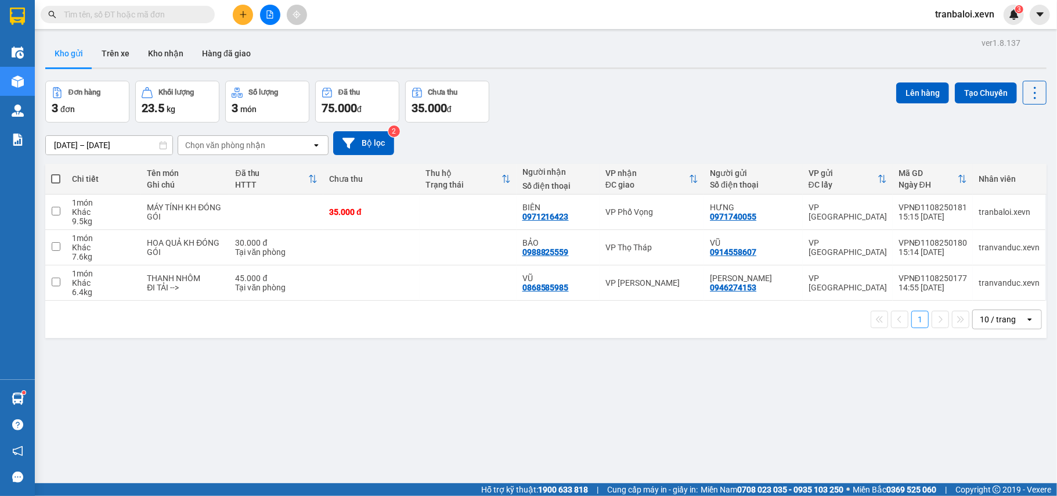
click at [200, 12] on input "text" at bounding box center [132, 14] width 137 height 13
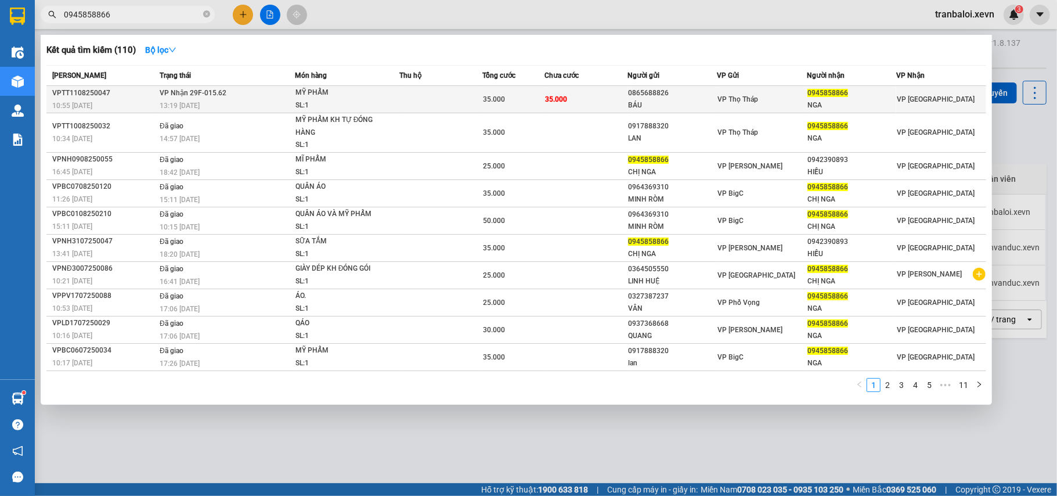
type input "0945858866"
click at [488, 99] on span "35.000" at bounding box center [494, 99] width 22 height 8
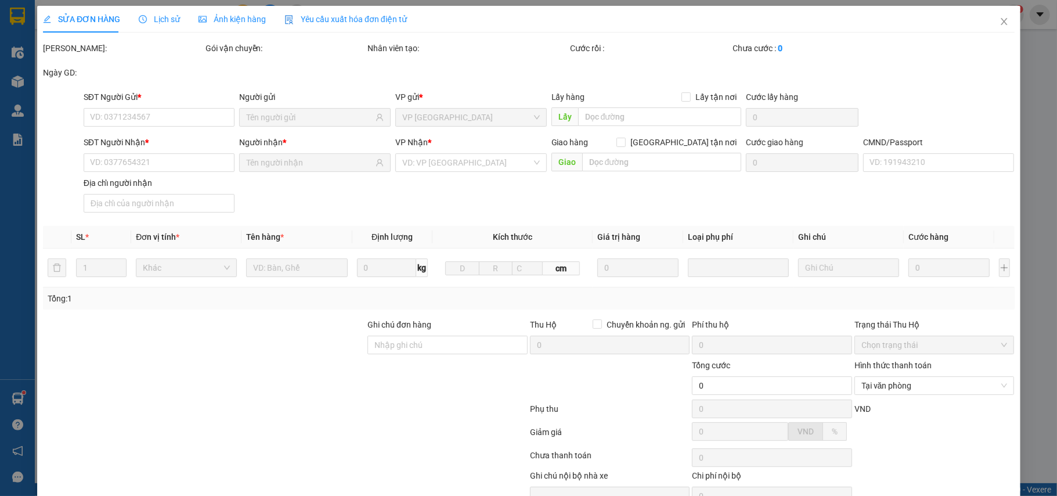
type input "0865688826"
type input "BÁU"
type input "0945858866"
type input "NGA"
type input "35.000"
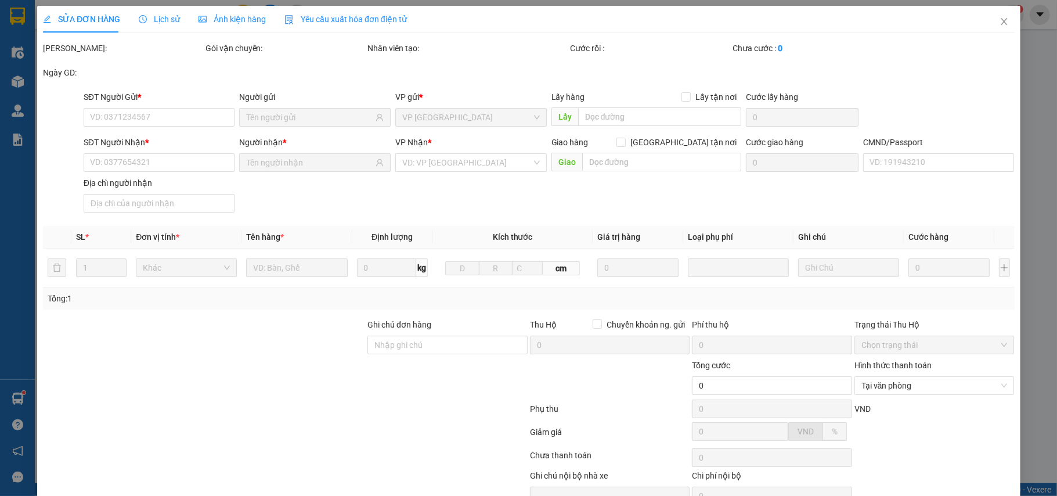
type input "35.000"
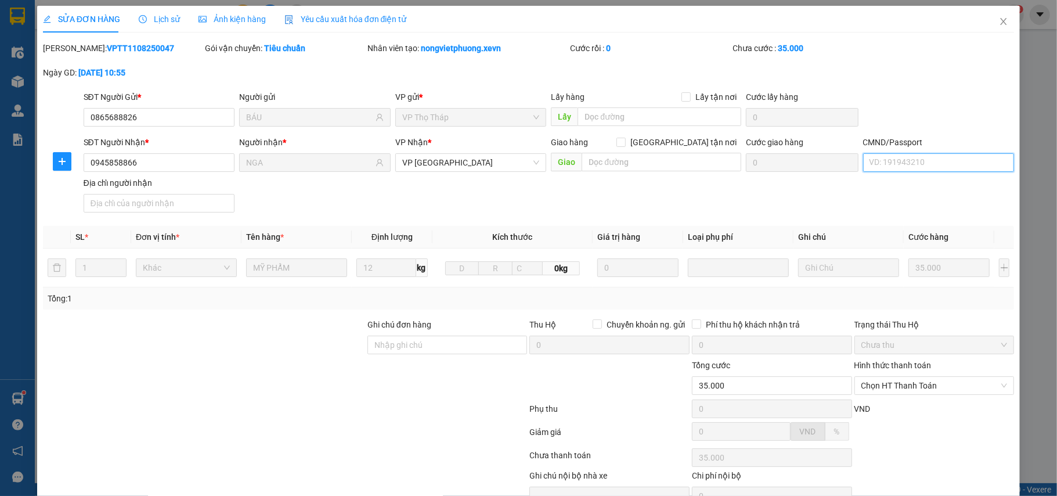
click at [917, 160] on input "CMND/Passport" at bounding box center [938, 162] width 151 height 19
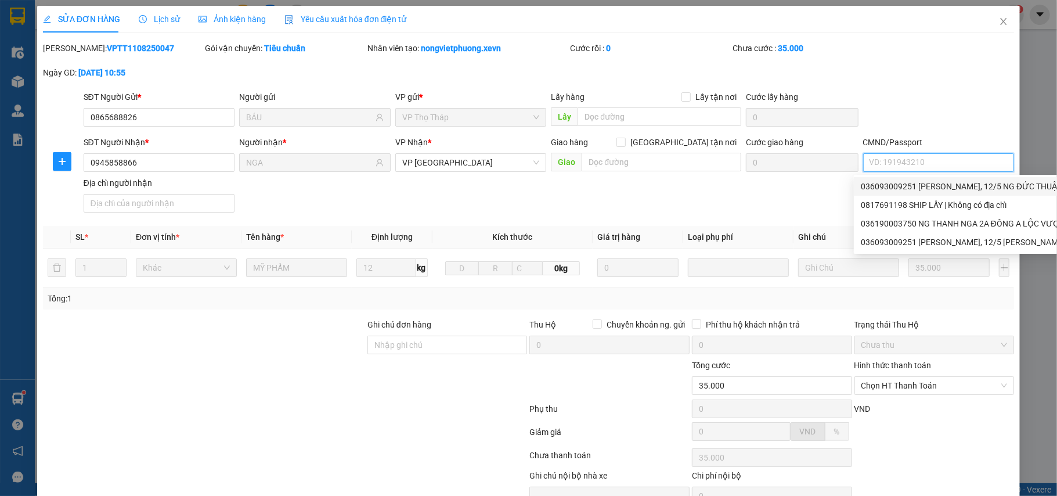
click at [955, 186] on div "036093009251 TRẦN TRUNG HIẾU, 12/5 NG ĐỨC THUẬN | Không có địa chỉ" at bounding box center [999, 186] width 276 height 13
type input "036093009251 TRẦN TRUNG HIẾU, 12/5 NG ĐỨC THUẬN"
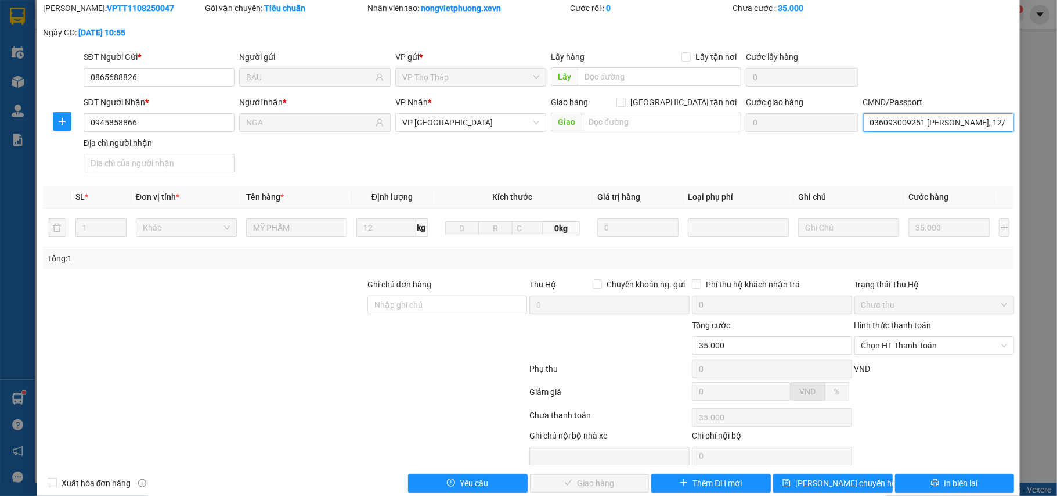
scroll to position [62, 0]
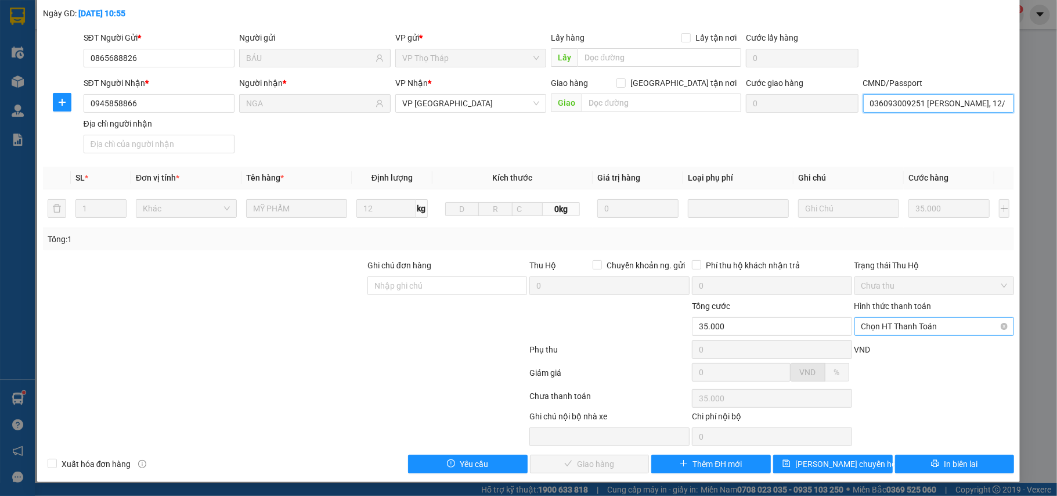
click at [897, 322] on span "Chọn HT Thanh Toán" at bounding box center [934, 325] width 146 height 17
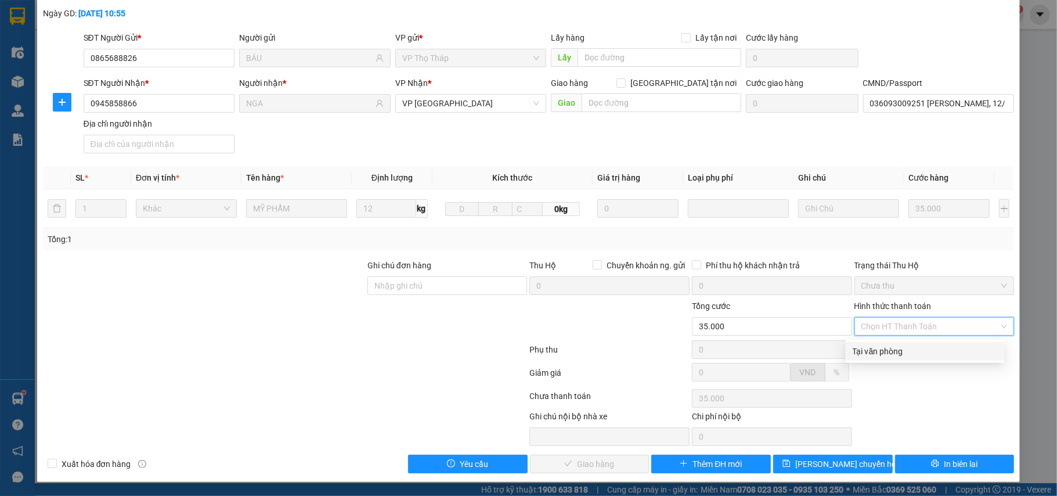
click at [883, 345] on div "Tại văn phòng" at bounding box center [925, 351] width 145 height 13
type input "0"
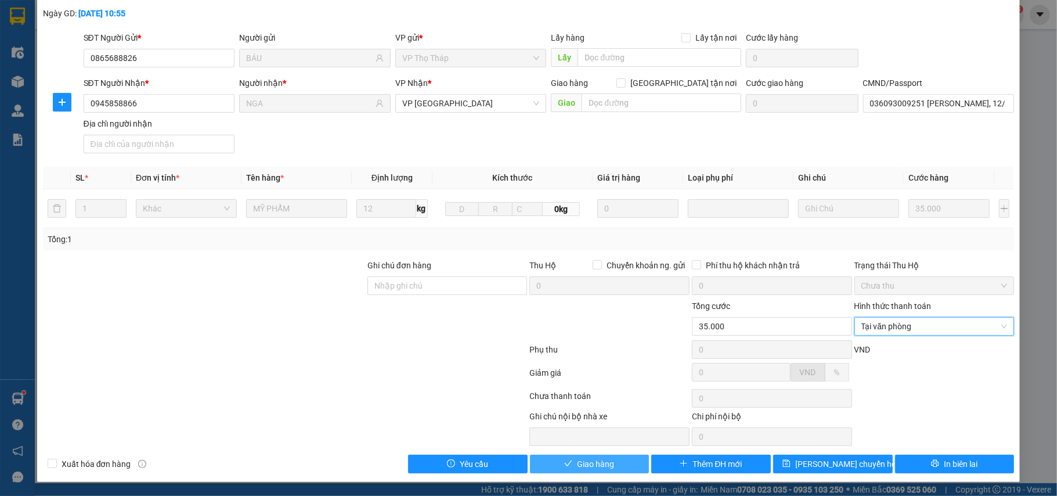
click at [618, 460] on button "Giao hàng" at bounding box center [590, 463] width 120 height 19
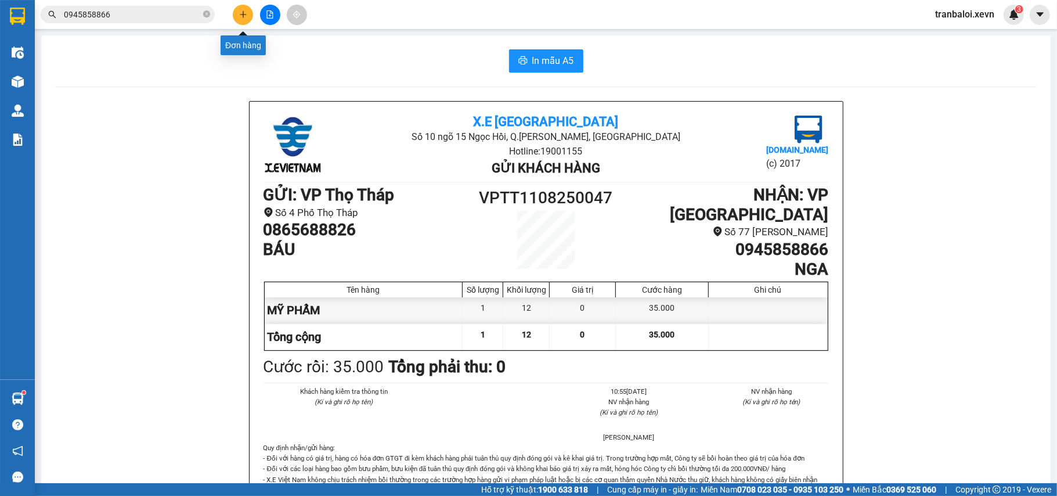
click at [245, 17] on icon "plus" at bounding box center [243, 14] width 8 height 8
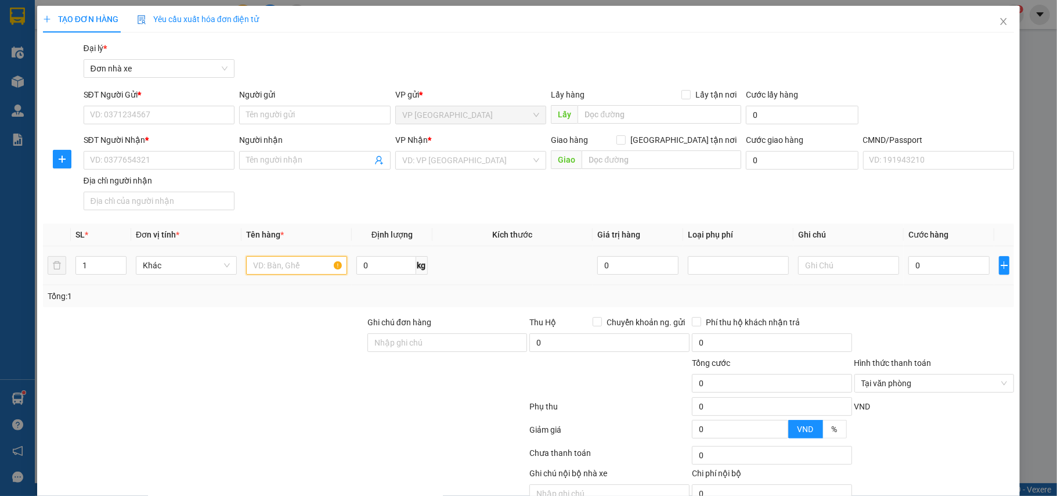
click at [288, 260] on input "text" at bounding box center [296, 265] width 101 height 19
type input "MÁY ĐO GPS"
click at [163, 119] on input "SĐT Người Gửi *" at bounding box center [159, 115] width 151 height 19
type input "0969619730"
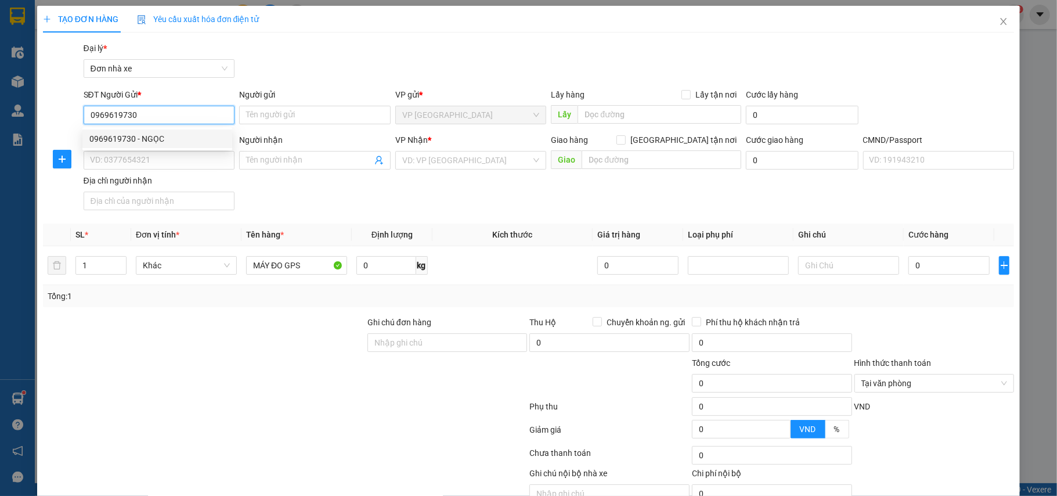
click at [159, 142] on div "0969619730 - NGỌC" at bounding box center [157, 138] width 136 height 13
type input "NGỌC"
type input "0964886892"
type input "CTY TRÁC ĐỊA VN"
type input "0912286470 HÀ"
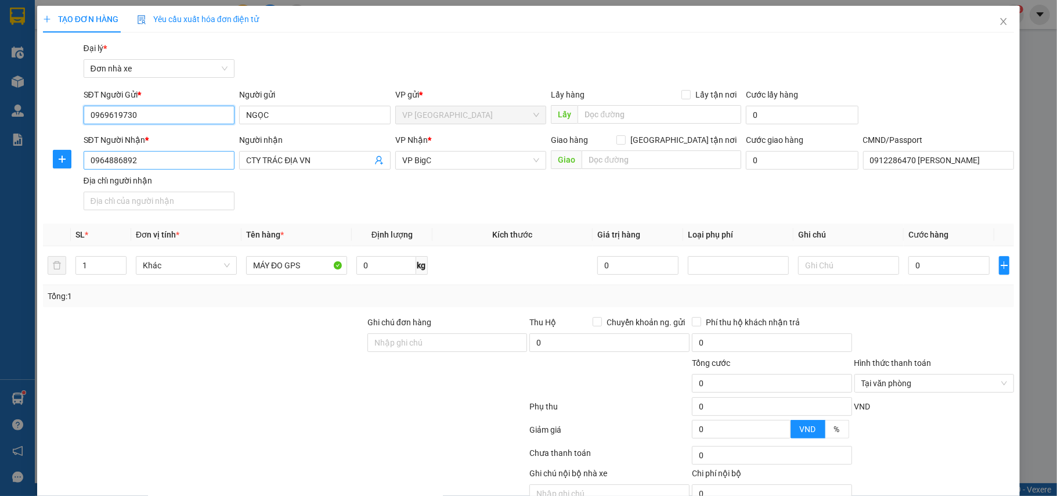
type input "0969619730"
click at [182, 157] on input "0964886892" at bounding box center [159, 160] width 151 height 19
click at [0, 174] on div "TẠO ĐƠN HÀNG Yêu cầu xuất hóa đơn điện tử Transit Pickup Surcharge Ids Transit …" at bounding box center [528, 248] width 1057 height 496
click at [150, 158] on input "0964886895" at bounding box center [159, 160] width 151 height 19
type input "0964886895"
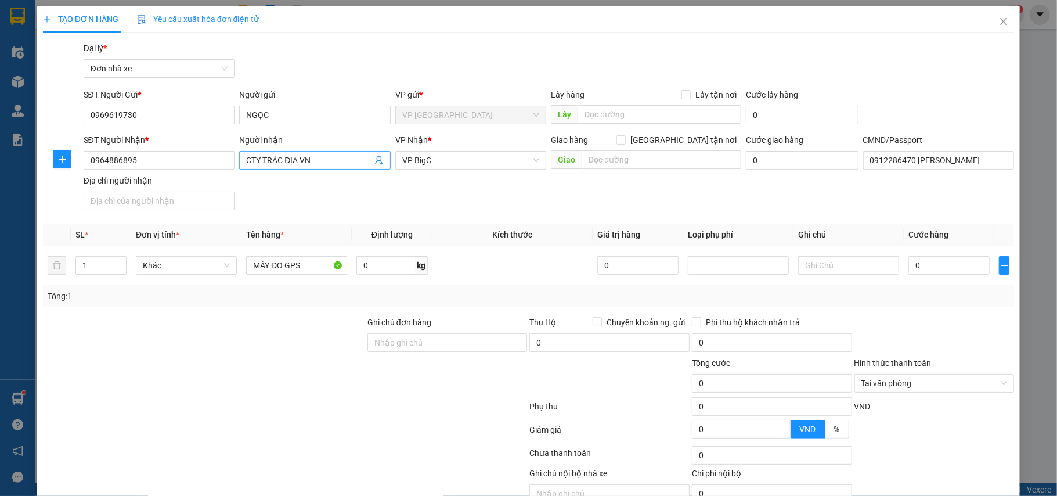
click at [314, 165] on input "CTY TRÁC ĐỊA VN" at bounding box center [309, 160] width 126 height 13
click at [306, 207] on div "SĐT Người Nhận * 0964886895 Người nhận CTY TRÁC ĐỊA VN CTY TRÁC ĐỊA VN VP Nhận …" at bounding box center [549, 173] width 936 height 81
click at [443, 158] on span "VP BigC" at bounding box center [471, 159] width 138 height 17
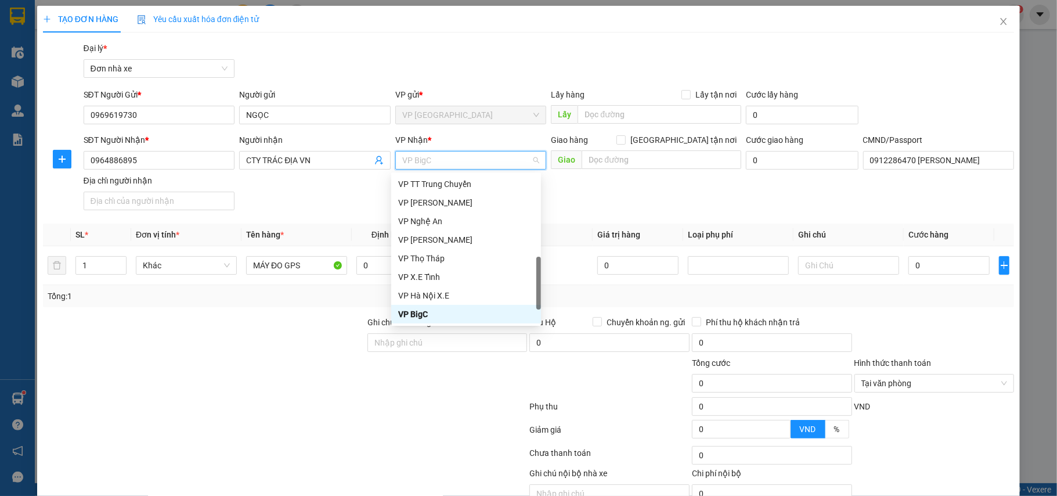
click at [443, 158] on span "VP BigC" at bounding box center [471, 159] width 138 height 17
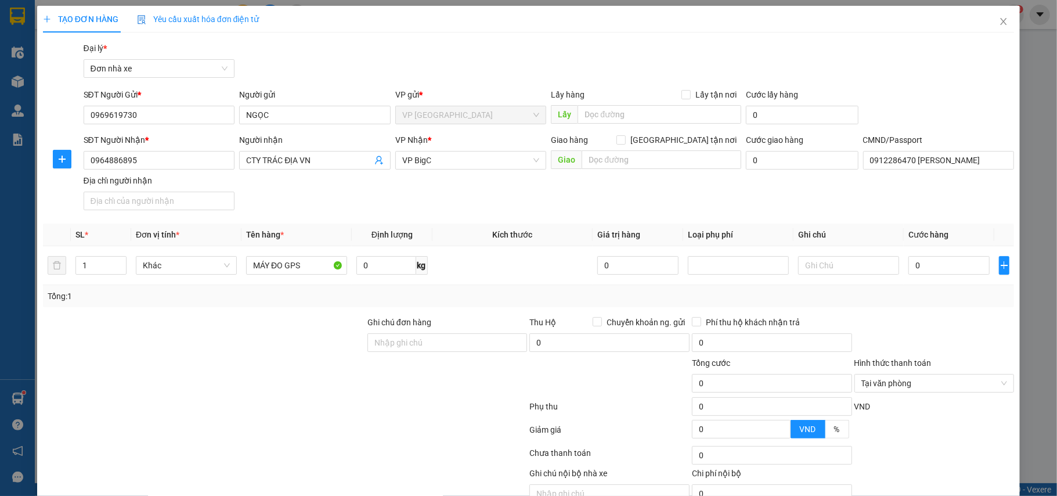
click at [287, 198] on div "SĐT Người Nhận * 0964886895 Người nhận CTY TRÁC ĐỊA VN VP Nhận * VP BigC Giao h…" at bounding box center [549, 173] width 936 height 81
click at [926, 264] on input "0" at bounding box center [948, 265] width 81 height 19
type input "5"
type input "50"
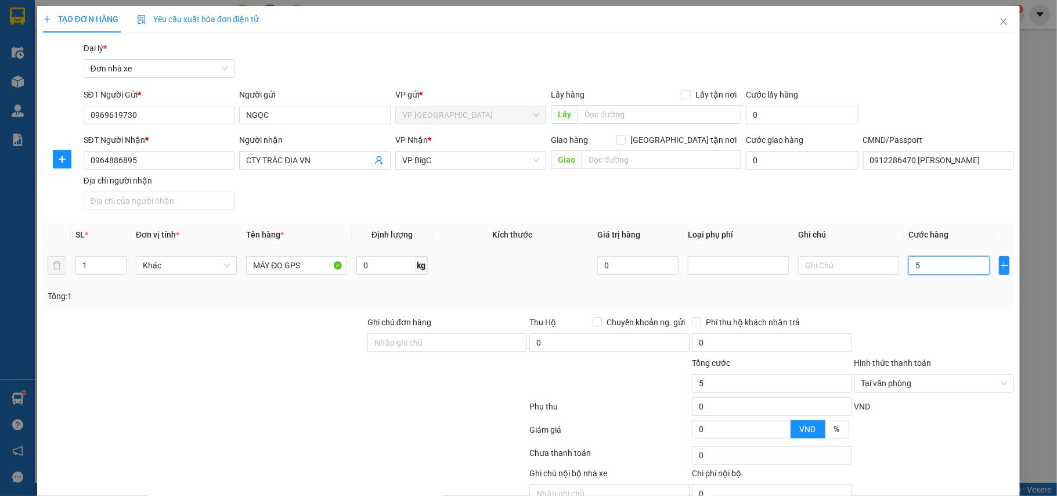
type input "50"
type input "50.000"
click at [943, 339] on div at bounding box center [934, 336] width 163 height 41
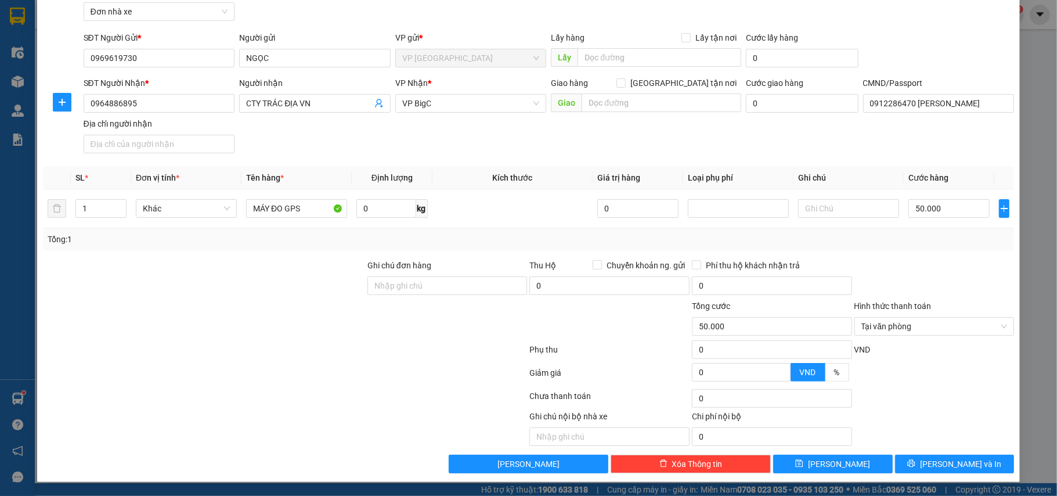
scroll to position [59, 0]
click at [183, 101] on input "0964886895" at bounding box center [159, 103] width 151 height 19
drag, startPoint x: 939, startPoint y: 460, endPoint x: 833, endPoint y: 395, distance: 123.7
click at [939, 456] on button "[PERSON_NAME] và In" at bounding box center [955, 463] width 120 height 19
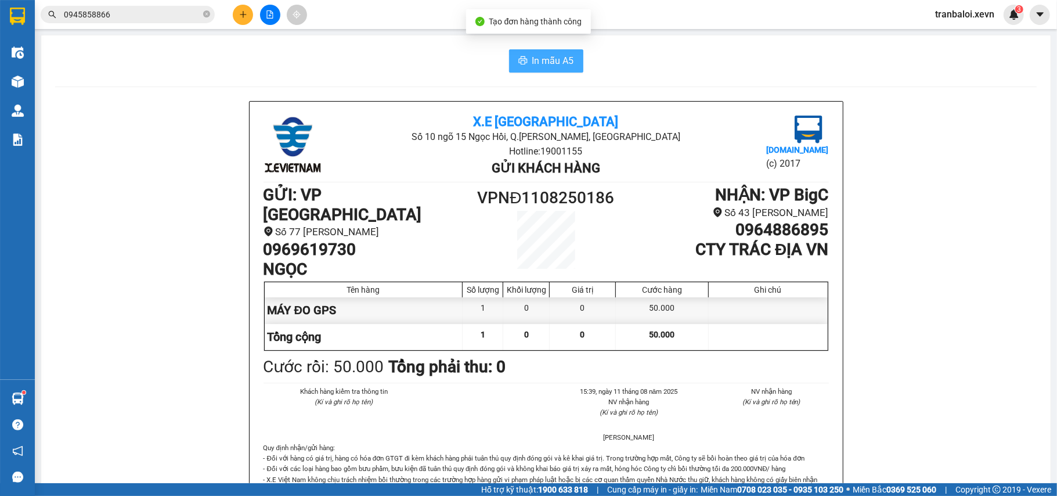
click at [518, 57] on icon "printer" at bounding box center [522, 60] width 9 height 8
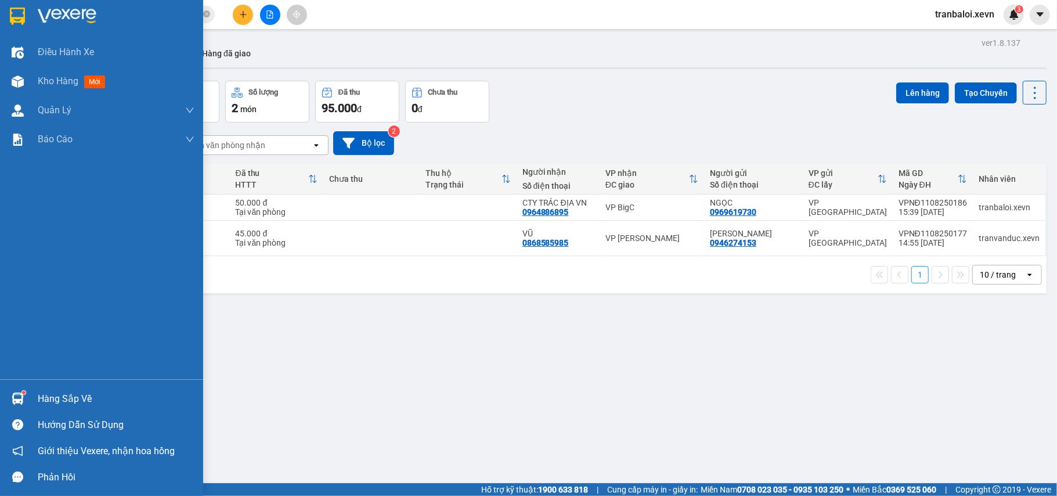
click at [17, 395] on img at bounding box center [18, 398] width 12 height 12
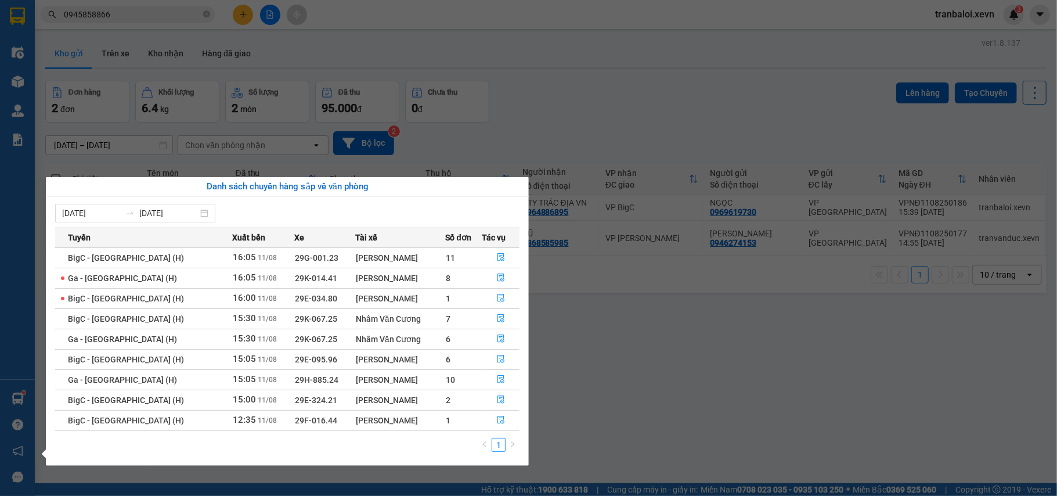
click at [17, 395] on div "Điều hành xe Kho hàng mới Quản [PERSON_NAME] lý chuyến Quản lý giao nhận mới Qu…" at bounding box center [17, 248] width 35 height 496
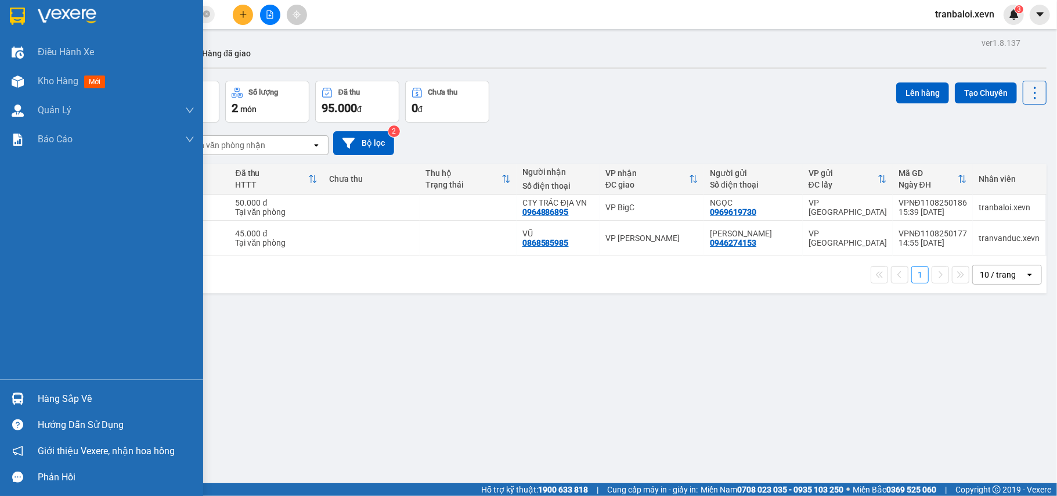
click at [17, 395] on img at bounding box center [18, 398] width 12 height 12
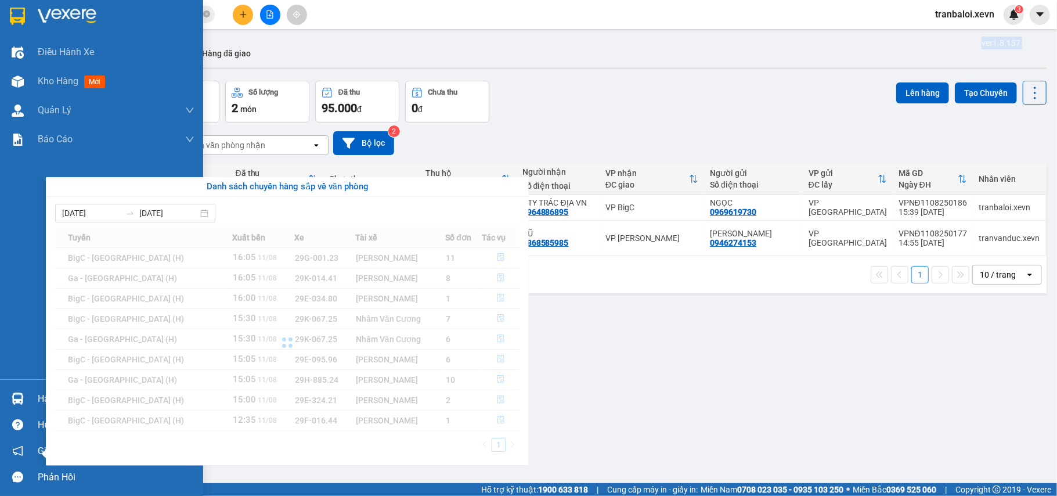
click at [17, 395] on div "Điều hành xe Kho hàng mới Quản [PERSON_NAME] lý chuyến Quản lý giao nhận mới Qu…" at bounding box center [101, 248] width 203 height 496
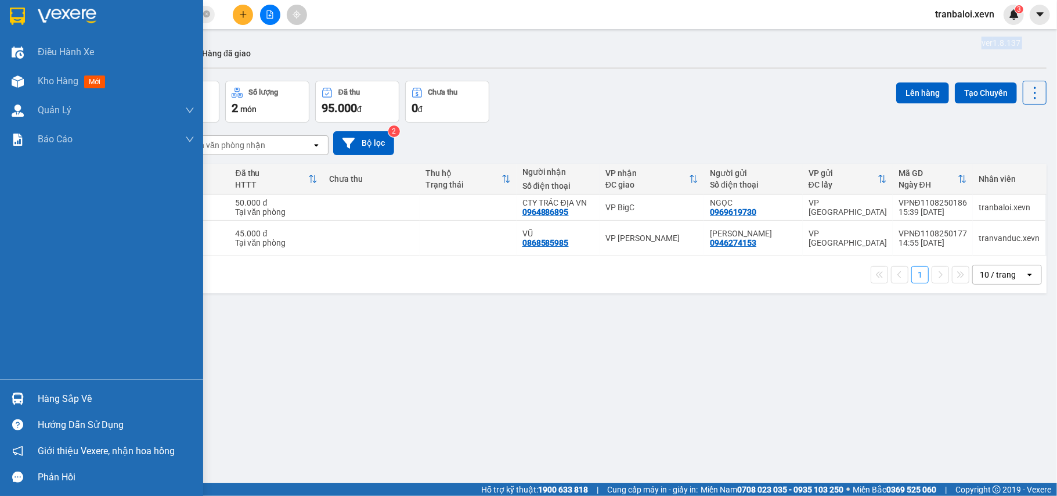
click at [17, 395] on img at bounding box center [18, 398] width 12 height 12
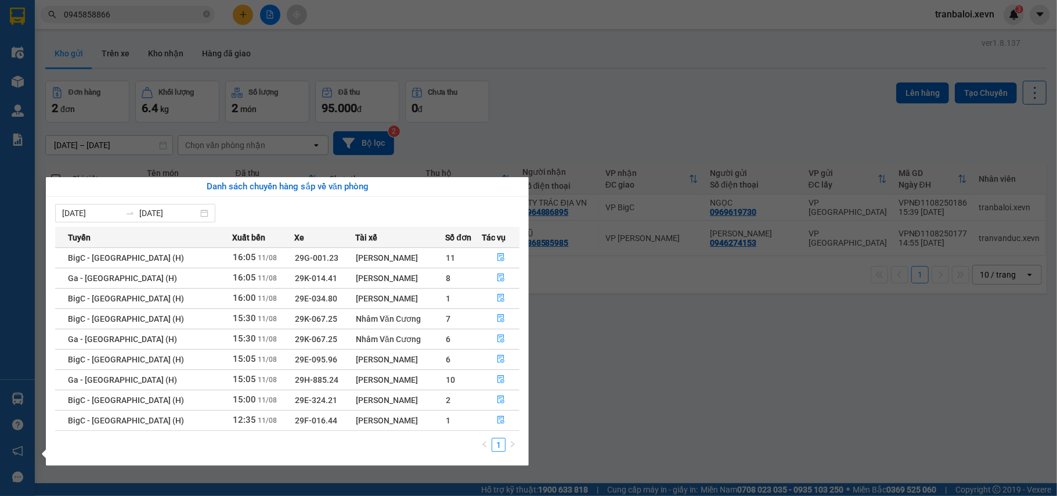
click at [277, 46] on section "Kết quả tìm kiếm ( 110 ) Bộ lọc Mã ĐH Trạng thái Món hàng Thu hộ Tổng cước Chưa…" at bounding box center [528, 248] width 1057 height 496
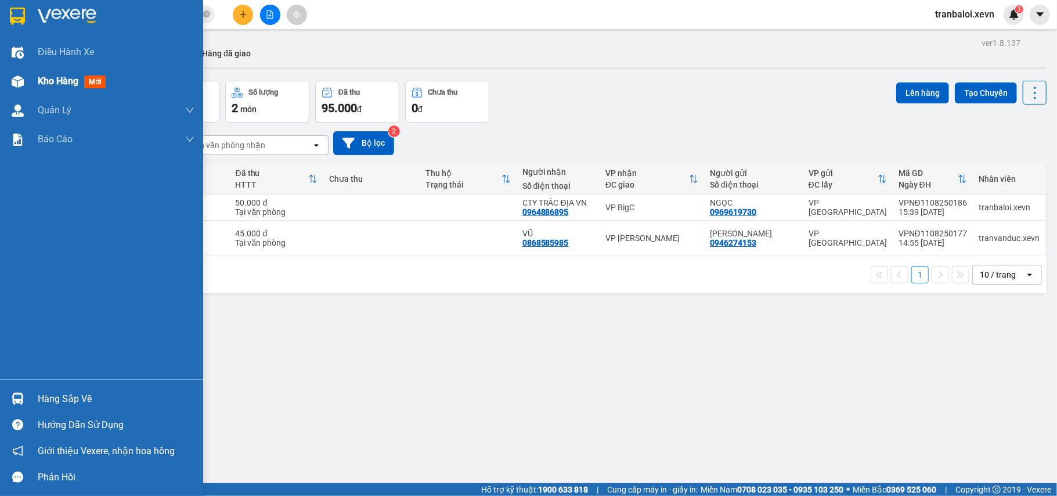
click at [15, 84] on img at bounding box center [18, 81] width 12 height 12
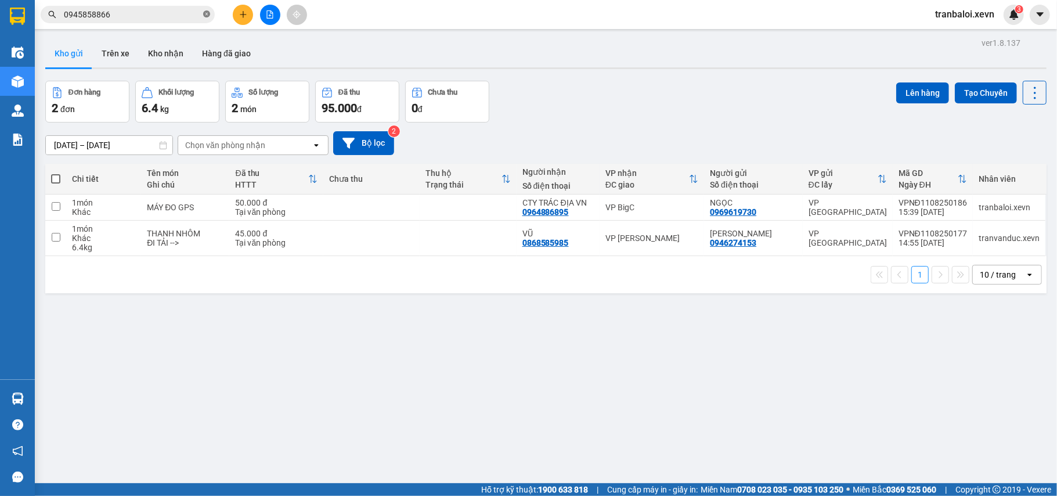
click at [204, 13] on icon "close-circle" at bounding box center [206, 13] width 7 height 7
click at [270, 13] on icon "file-add" at bounding box center [270, 14] width 8 height 8
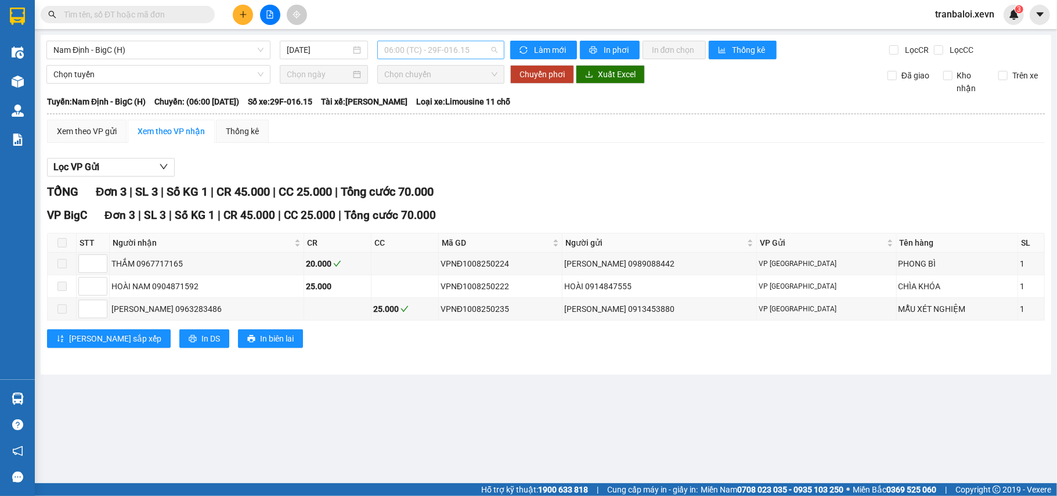
click at [464, 48] on span "06:00 (TC) - 29F-016.15" at bounding box center [440, 49] width 113 height 17
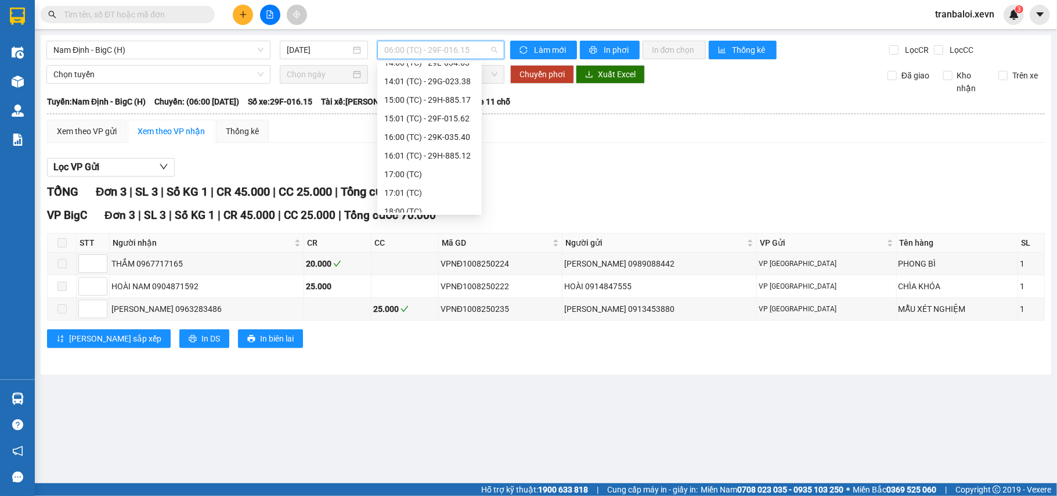
scroll to position [309, 0]
click at [459, 127] on div "16:00 (TC) - 29K-035.40" at bounding box center [429, 135] width 104 height 19
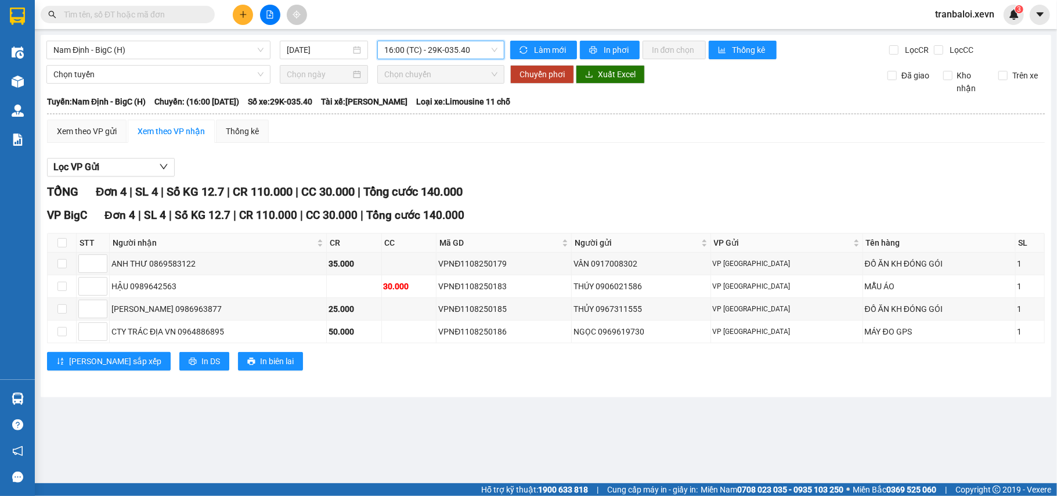
click at [436, 49] on span "16:00 (TC) - 29K-035.40" at bounding box center [440, 49] width 113 height 17
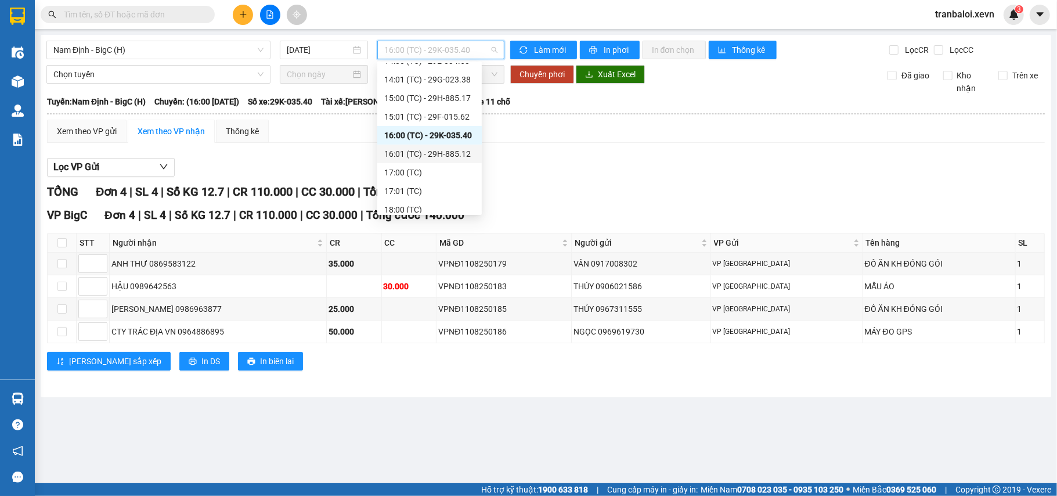
click at [458, 147] on div "16:01 (TC) - 29H-885.12" at bounding box center [429, 153] width 91 height 13
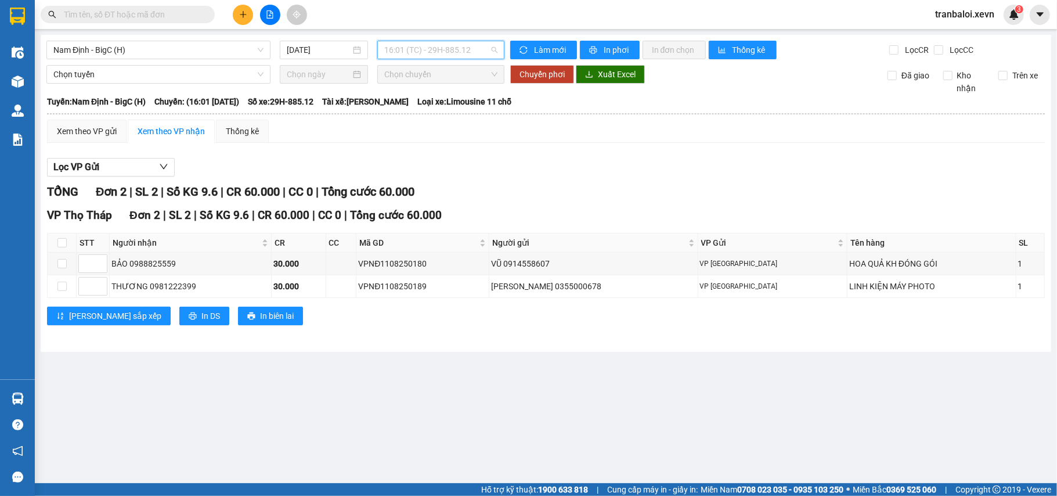
click at [438, 48] on span "16:01 (TC) - 29H-885.12" at bounding box center [440, 49] width 113 height 17
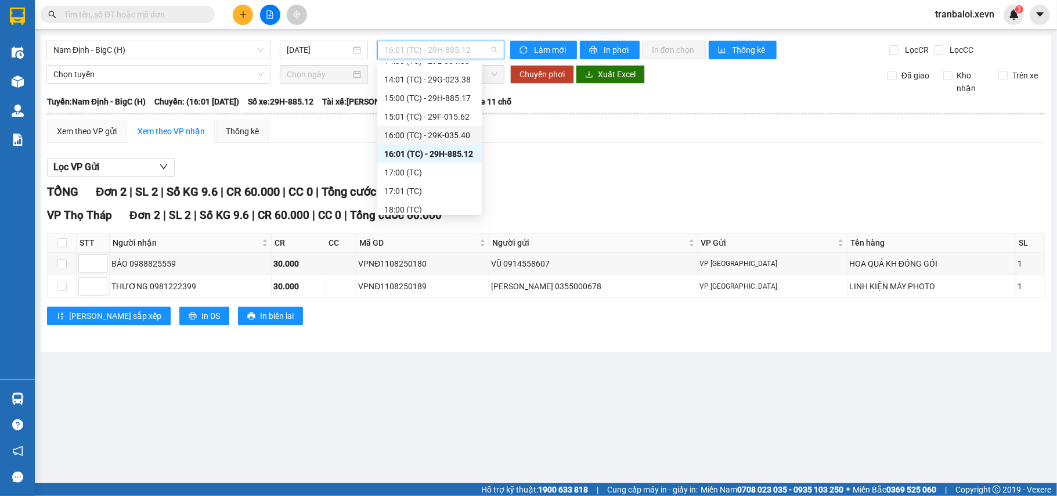
click at [455, 133] on div "16:00 (TC) - 29K-035.40" at bounding box center [429, 135] width 91 height 13
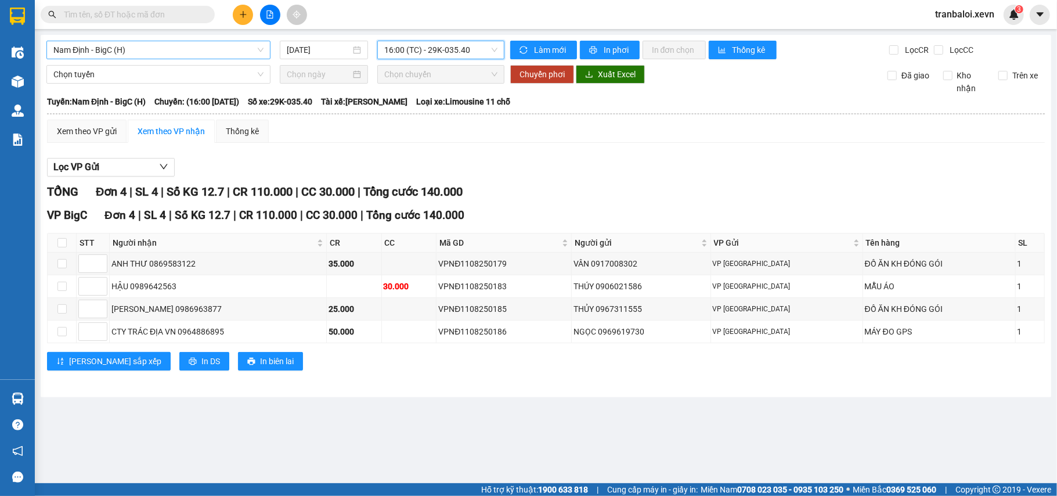
click at [170, 52] on span "Nam Định - BigC (H)" at bounding box center [158, 49] width 210 height 17
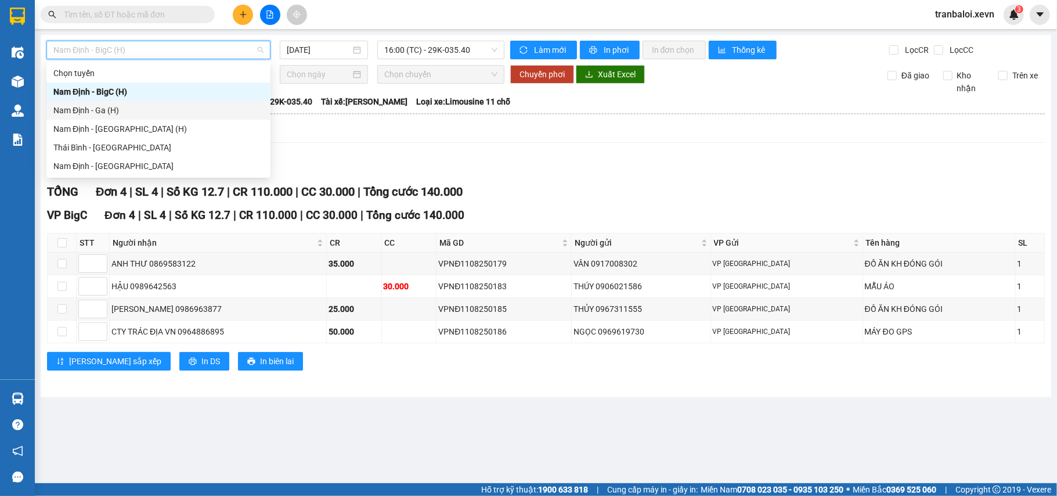
click at [107, 102] on div "Nam Định - Ga (H)" at bounding box center [158, 110] width 224 height 19
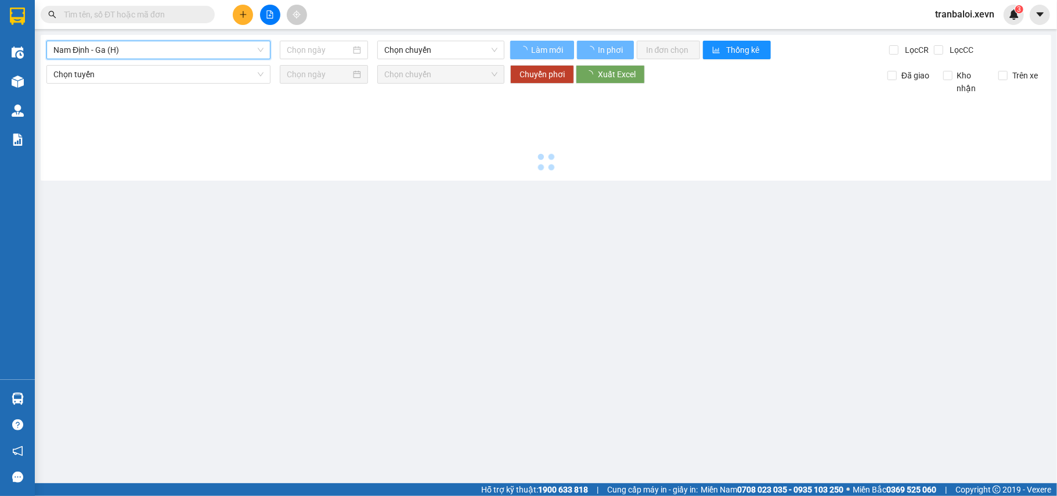
type input "[DATE]"
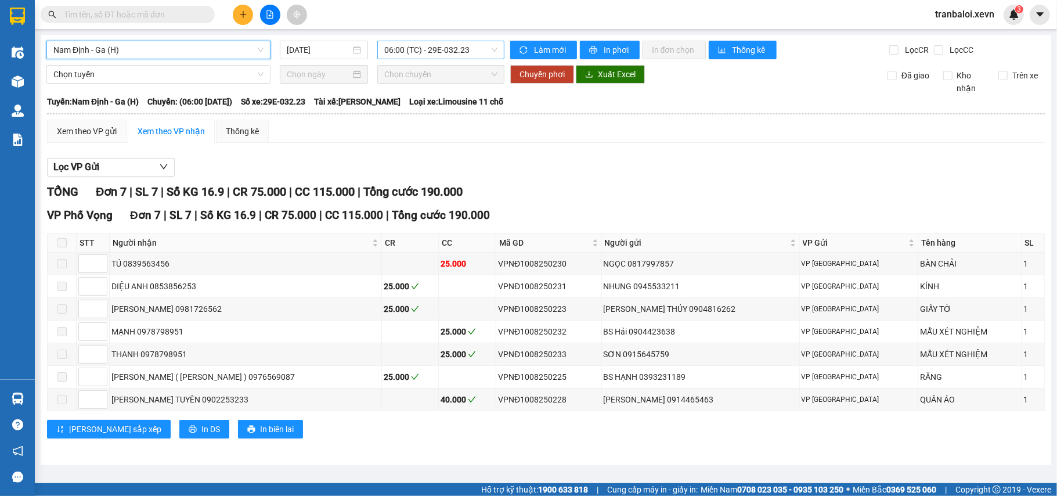
click at [404, 44] on span "06:00 (TC) - 29E-032.23" at bounding box center [440, 49] width 113 height 17
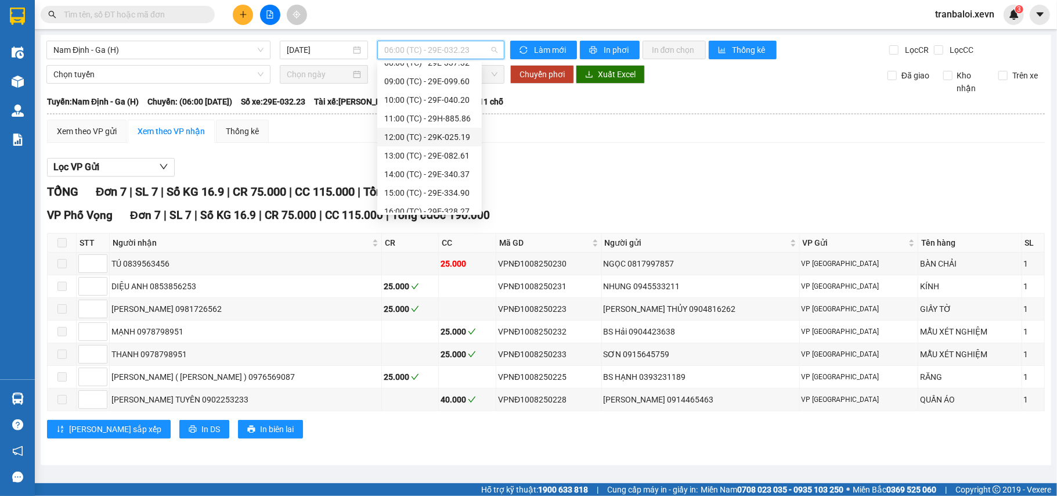
scroll to position [111, 0]
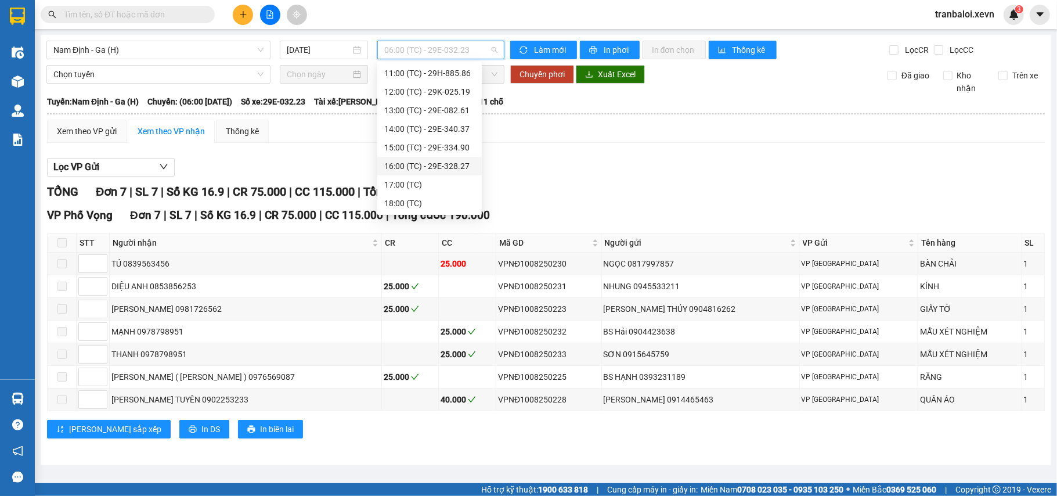
click at [439, 163] on div "16:00 (TC) - 29E-328.27" at bounding box center [429, 166] width 91 height 13
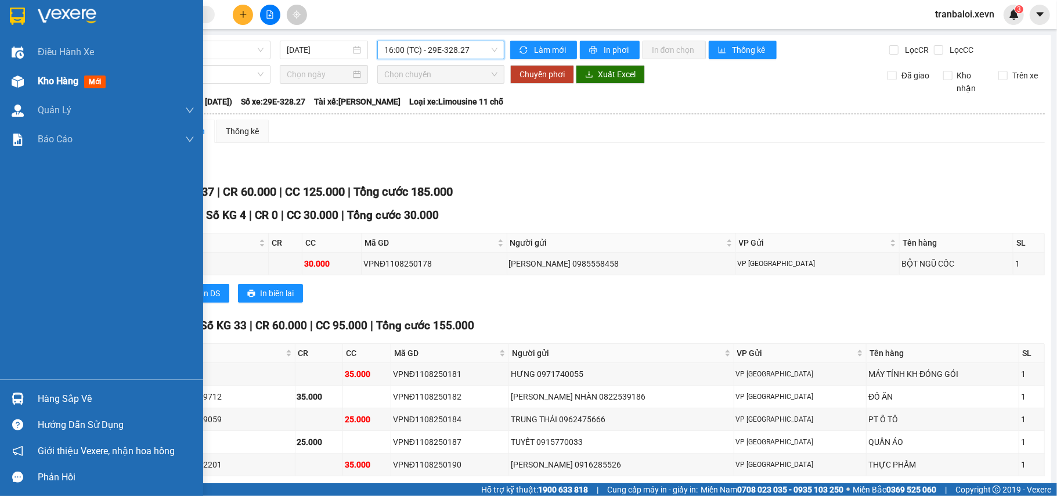
click at [63, 81] on span "Kho hàng" at bounding box center [58, 80] width 41 height 11
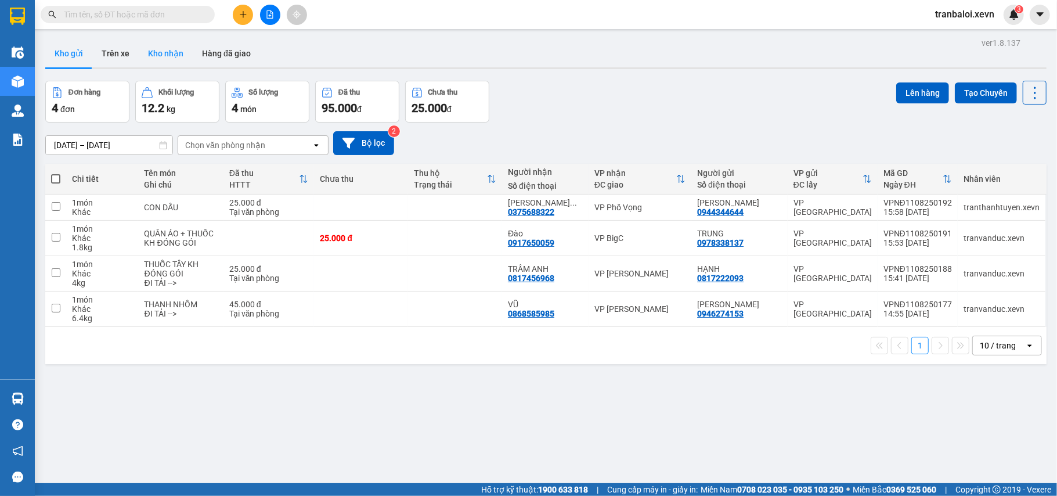
click at [156, 55] on button "Kho nhận" at bounding box center [166, 53] width 54 height 28
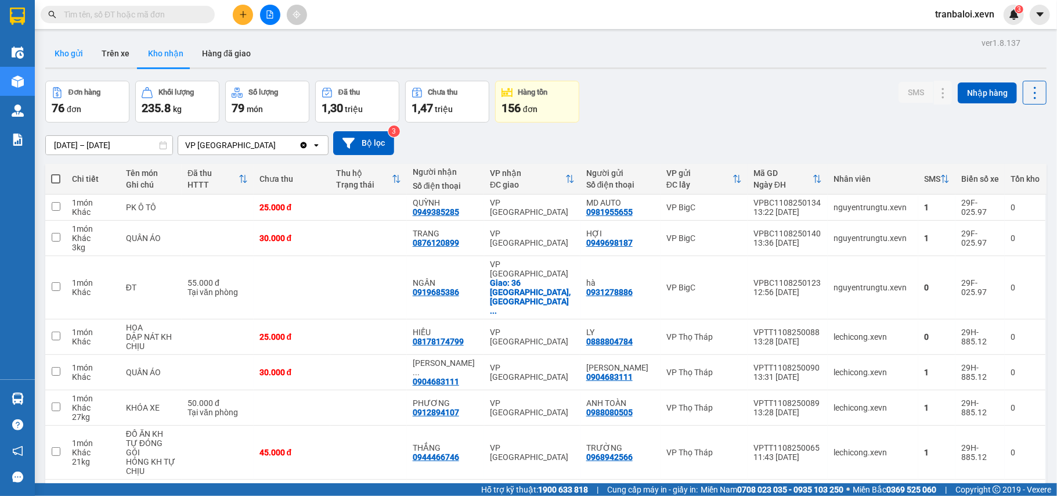
click at [71, 53] on button "Kho gửi" at bounding box center [68, 53] width 47 height 28
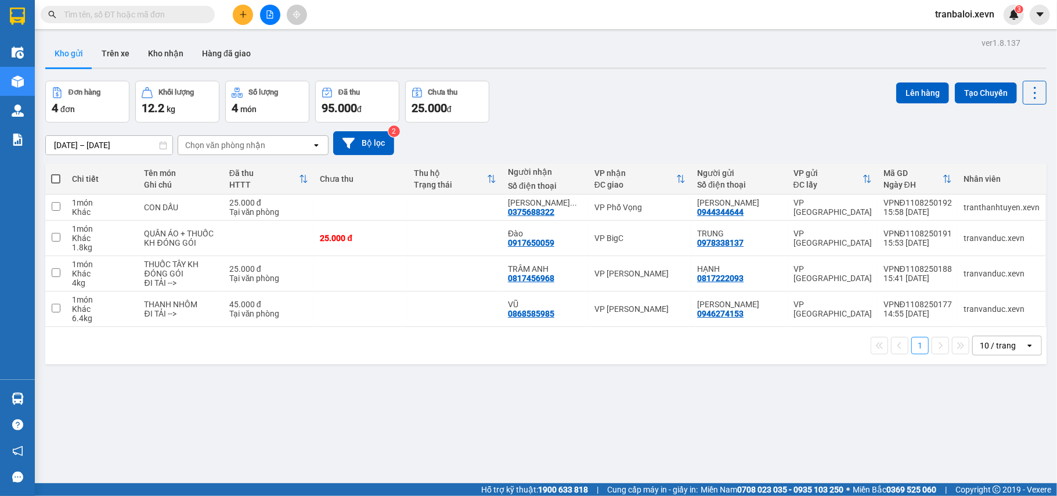
click at [167, 12] on input "text" at bounding box center [132, 14] width 137 height 13
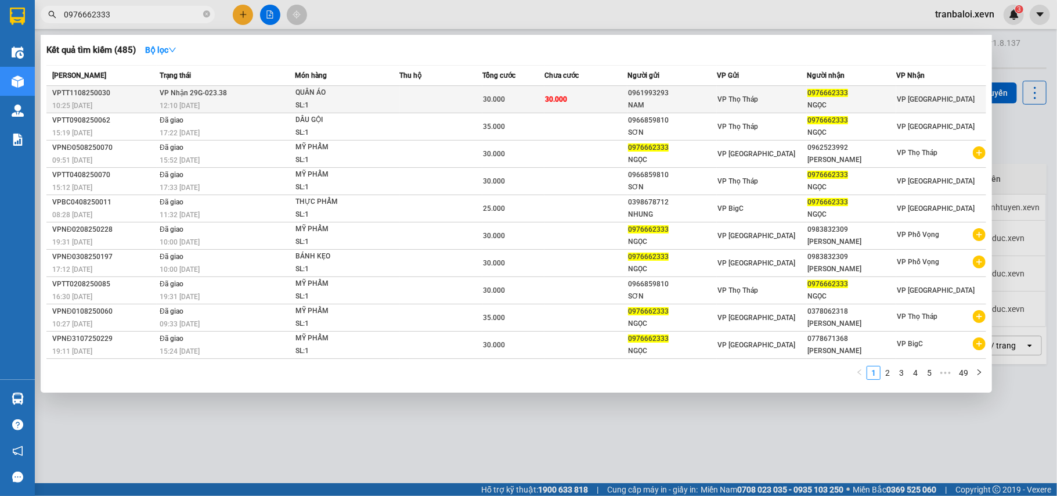
type input "0976662333"
click at [370, 99] on div "SL: 1" at bounding box center [338, 105] width 87 height 13
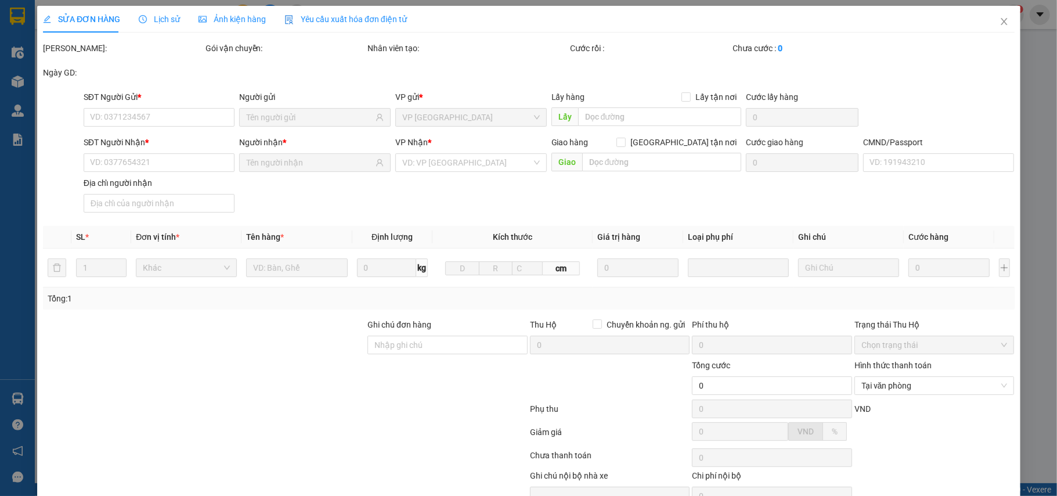
type input "0961993293"
type input "NAM"
type input "0976662333"
type input "NGỌC"
type input "001187015039 BÙI MINH NGỌC TÂY HỒ HN"
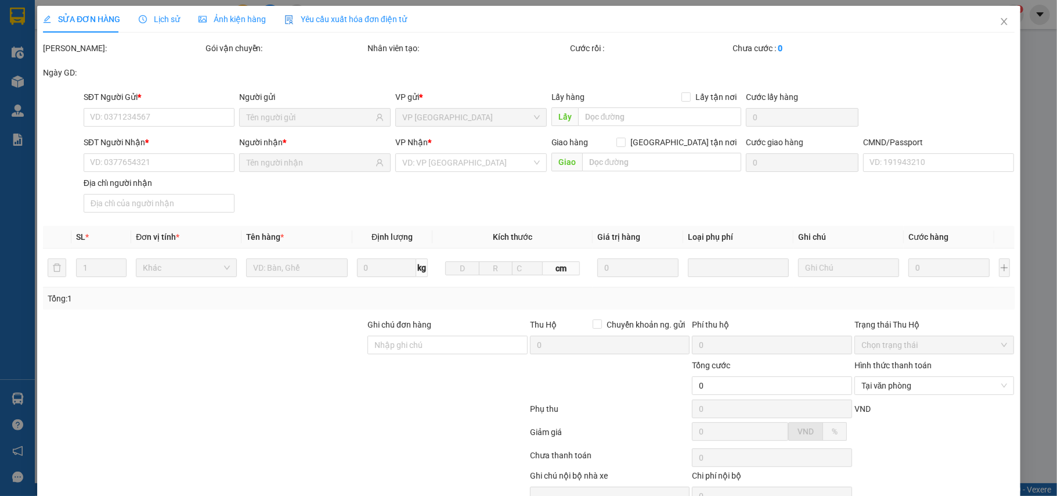
type input "BÙI MINH NGỌC 264 THỤY KHÊ TÂY HỒ"
type input "30.000"
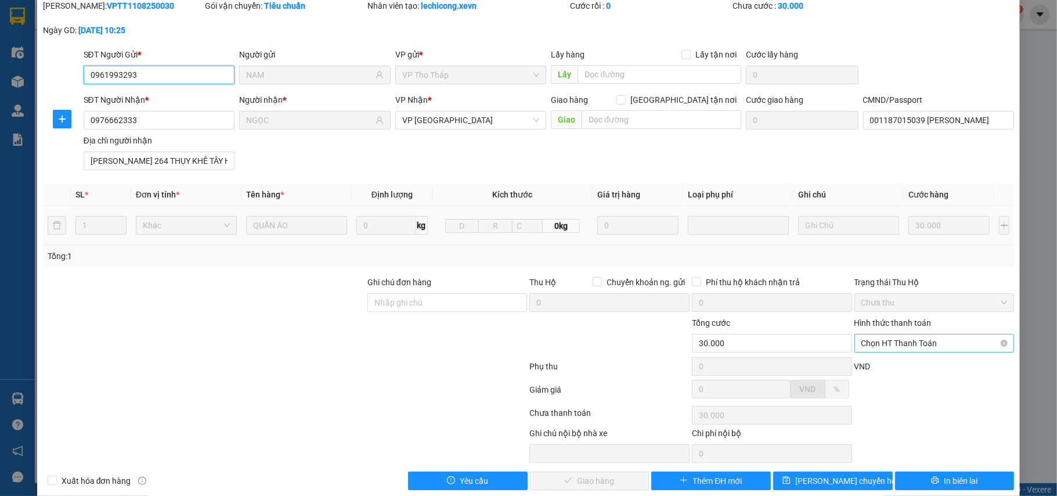
scroll to position [62, 0]
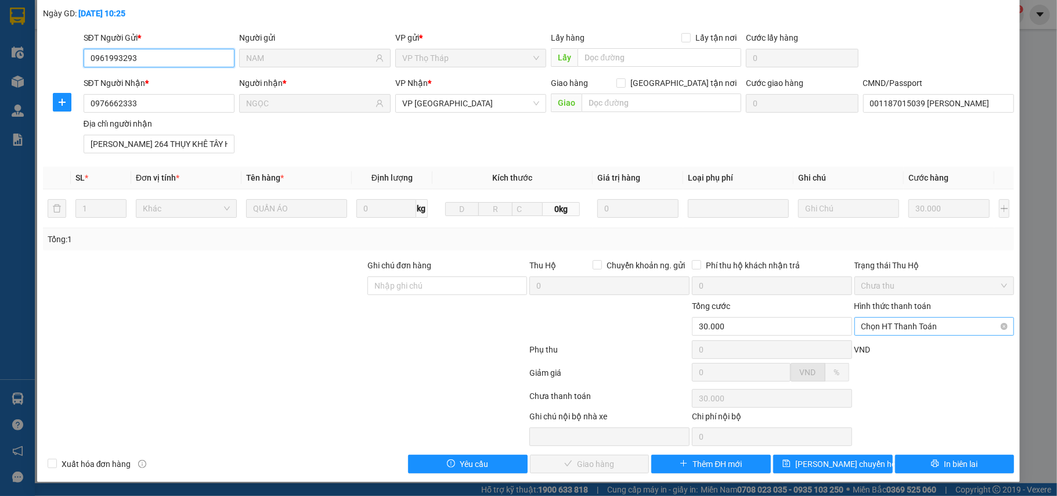
click at [892, 322] on span "Chọn HT Thanh Toán" at bounding box center [934, 325] width 146 height 17
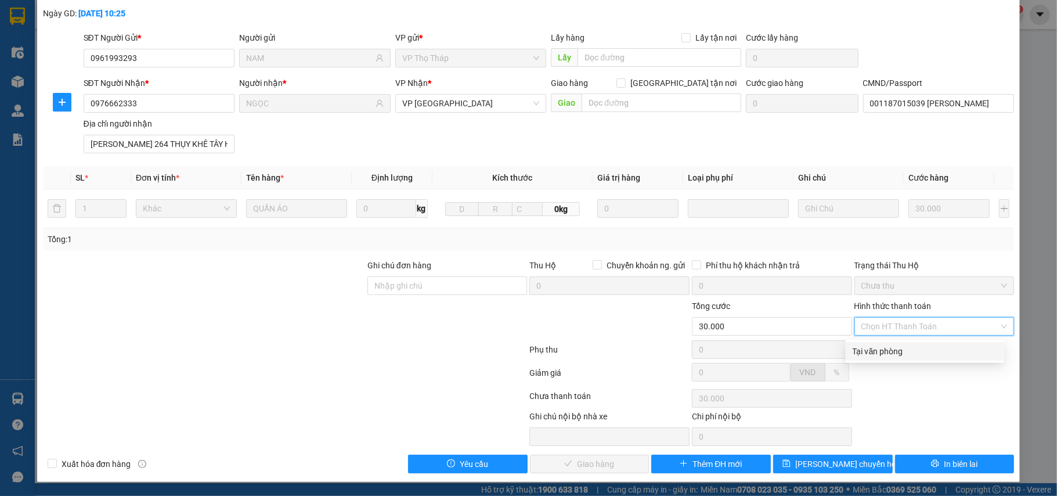
drag, startPoint x: 880, startPoint y: 344, endPoint x: 785, endPoint y: 372, distance: 98.6
click at [879, 345] on div "Tại văn phòng" at bounding box center [925, 351] width 145 height 13
type input "0"
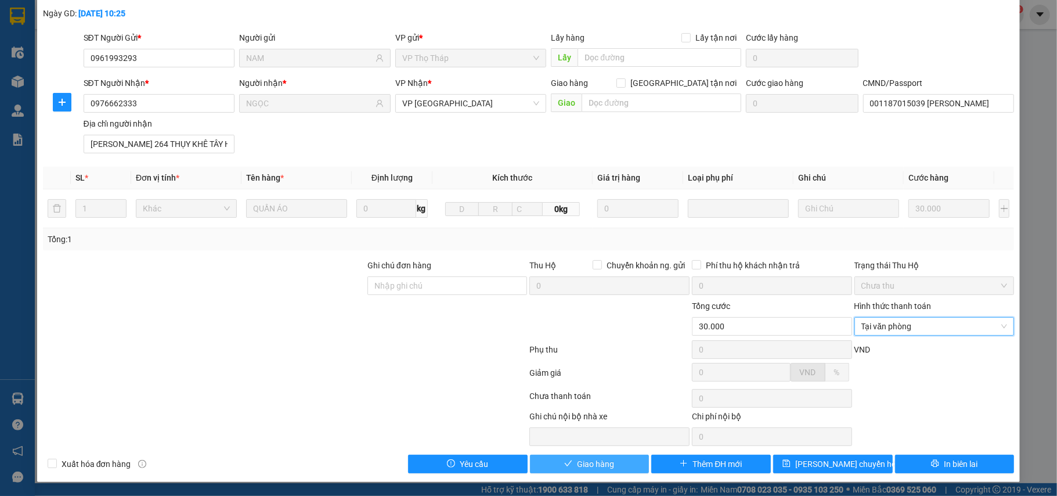
click at [564, 460] on icon "check" at bounding box center [568, 463] width 8 height 8
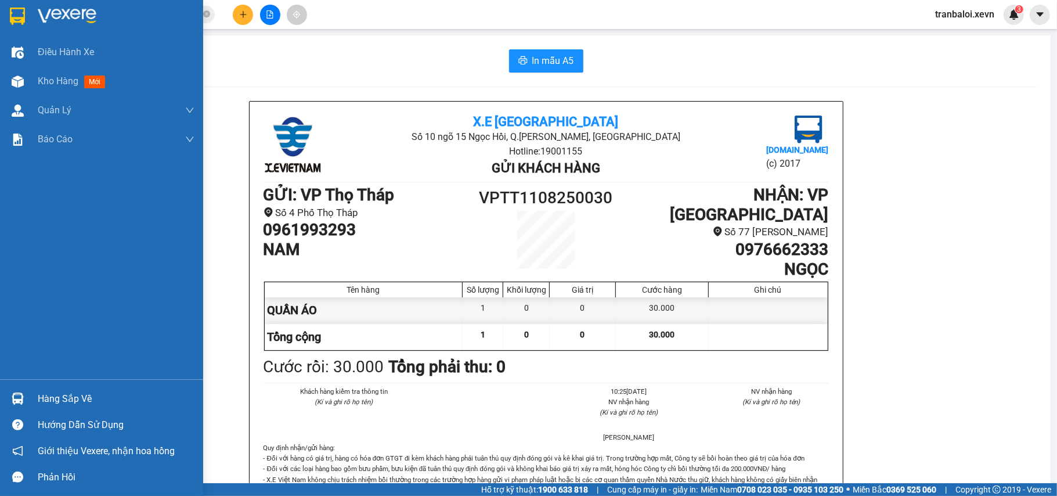
click at [19, 394] on img at bounding box center [18, 398] width 12 height 12
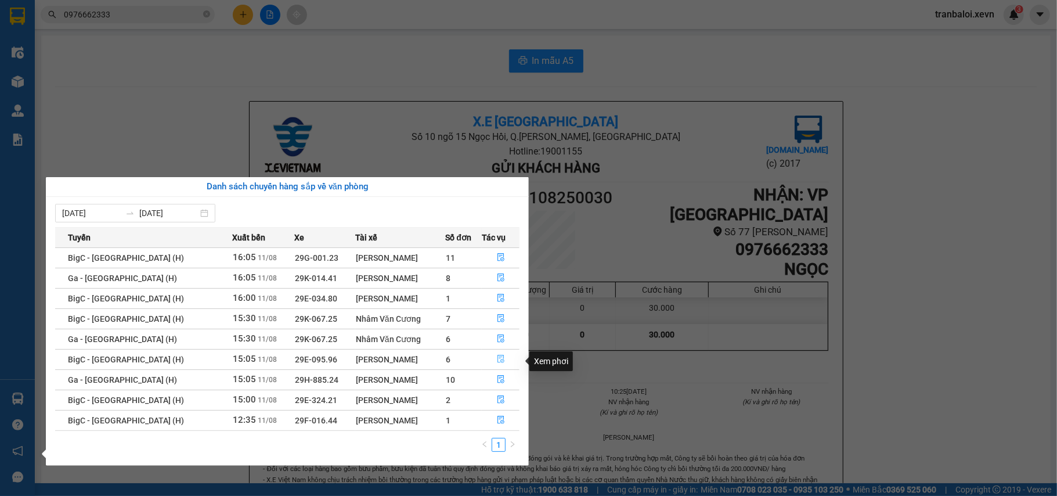
click at [497, 360] on icon "file-done" at bounding box center [500, 359] width 7 height 8
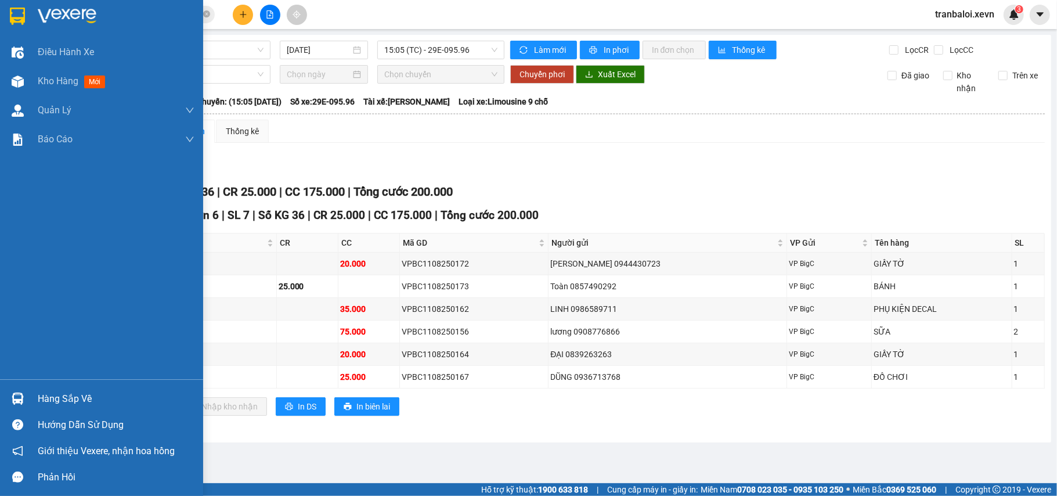
click at [20, 395] on img at bounding box center [18, 398] width 12 height 12
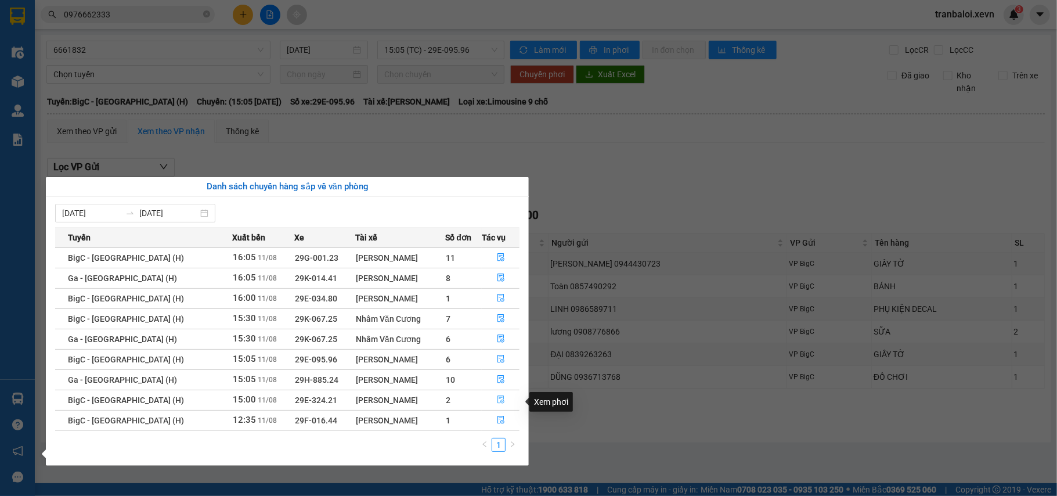
click at [502, 400] on button "button" at bounding box center [500, 400] width 37 height 19
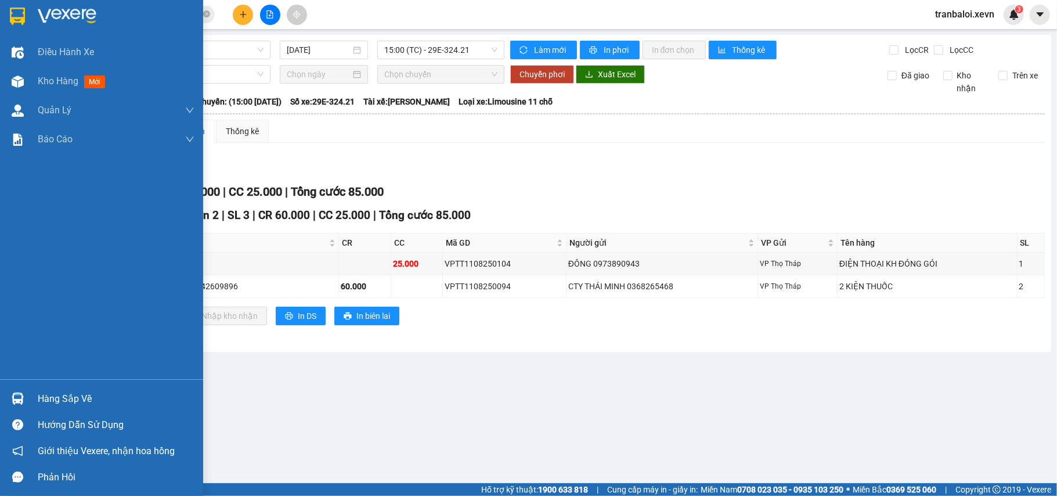
click at [8, 398] on div at bounding box center [18, 398] width 20 height 20
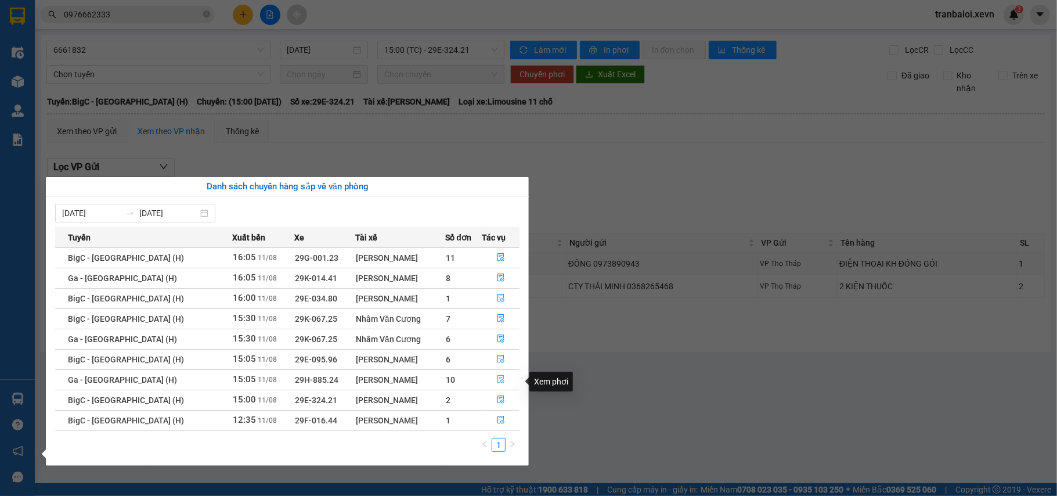
click at [491, 381] on button "button" at bounding box center [500, 379] width 37 height 19
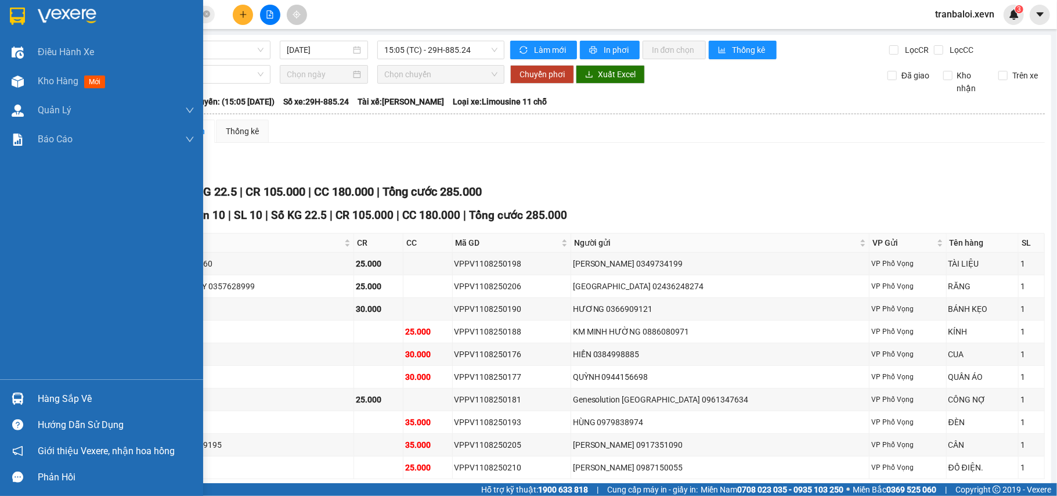
click at [22, 395] on img at bounding box center [18, 398] width 12 height 12
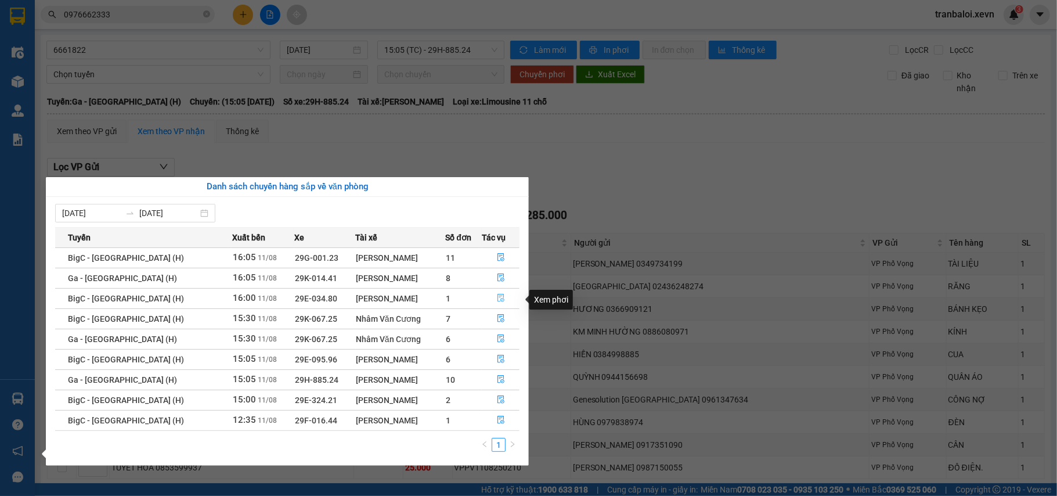
click at [497, 298] on icon "file-done" at bounding box center [500, 298] width 7 height 8
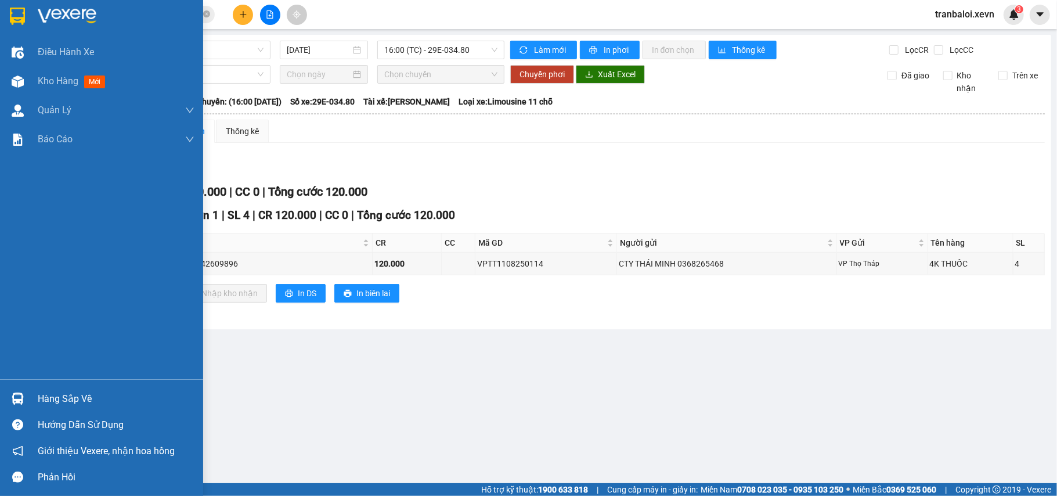
click at [24, 396] on div at bounding box center [18, 398] width 20 height 20
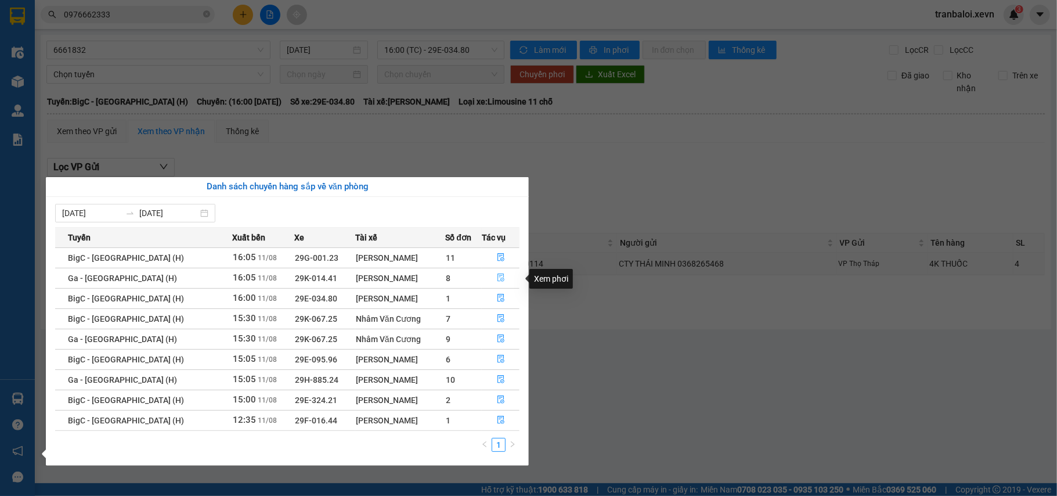
click at [498, 275] on icon "file-done" at bounding box center [501, 277] width 8 height 8
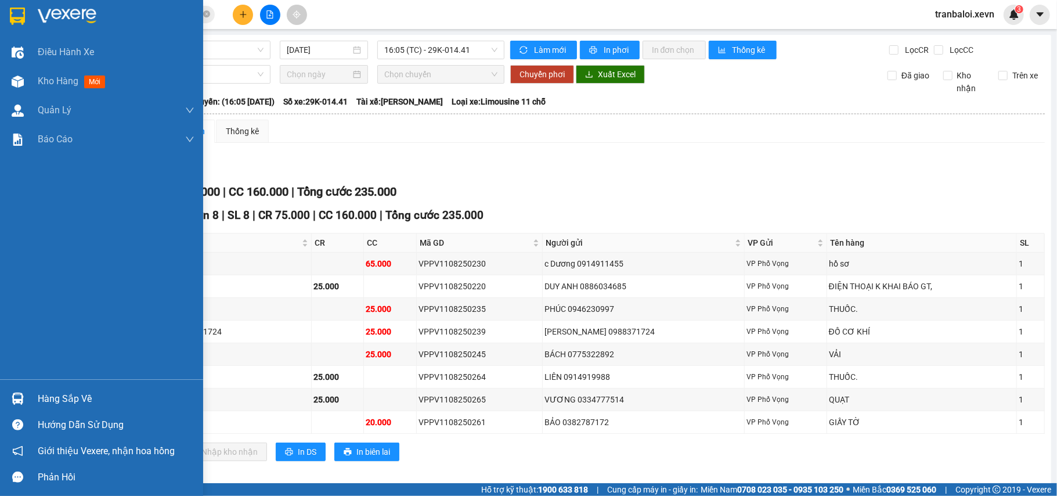
click at [21, 399] on img at bounding box center [18, 398] width 12 height 12
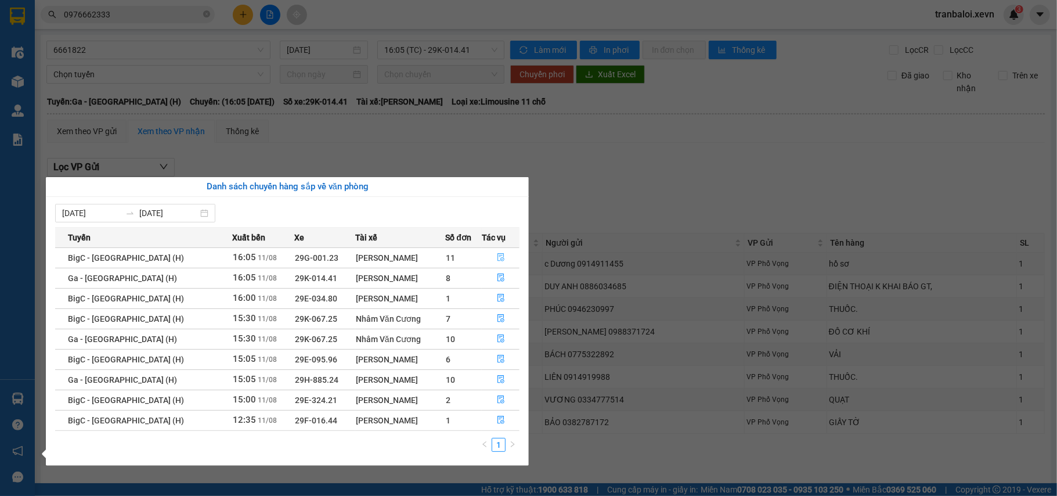
click at [499, 255] on icon "file-done" at bounding box center [501, 257] width 8 height 8
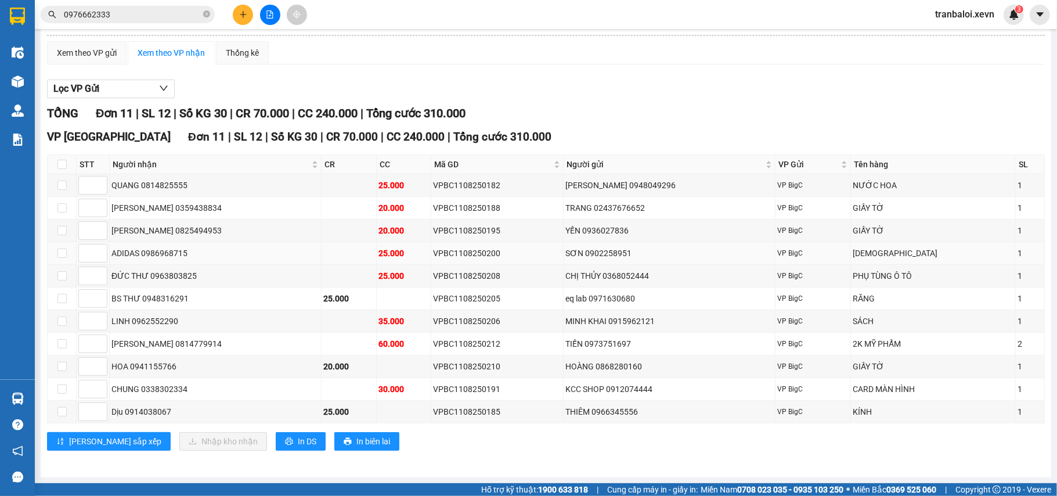
scroll to position [86, 0]
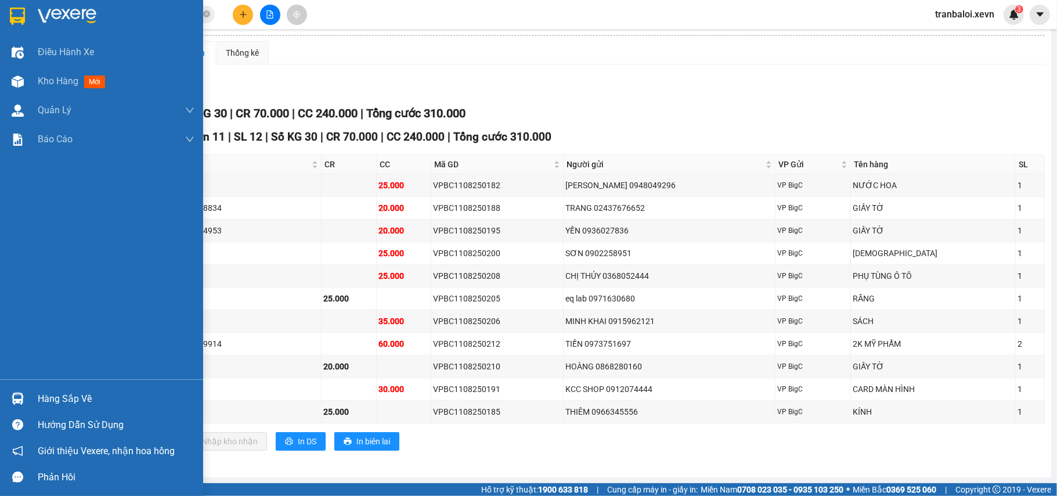
click at [12, 395] on img at bounding box center [18, 398] width 12 height 12
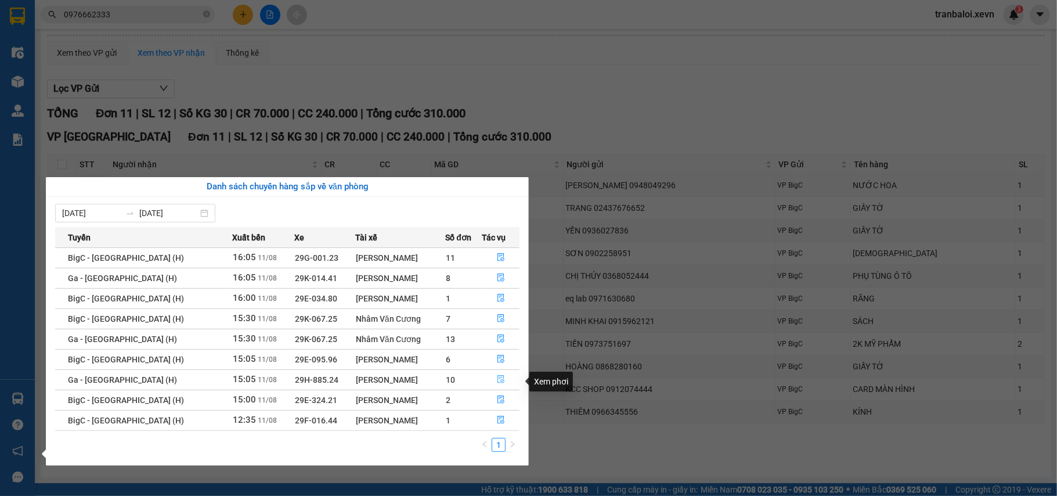
click at [502, 381] on button "button" at bounding box center [500, 379] width 37 height 19
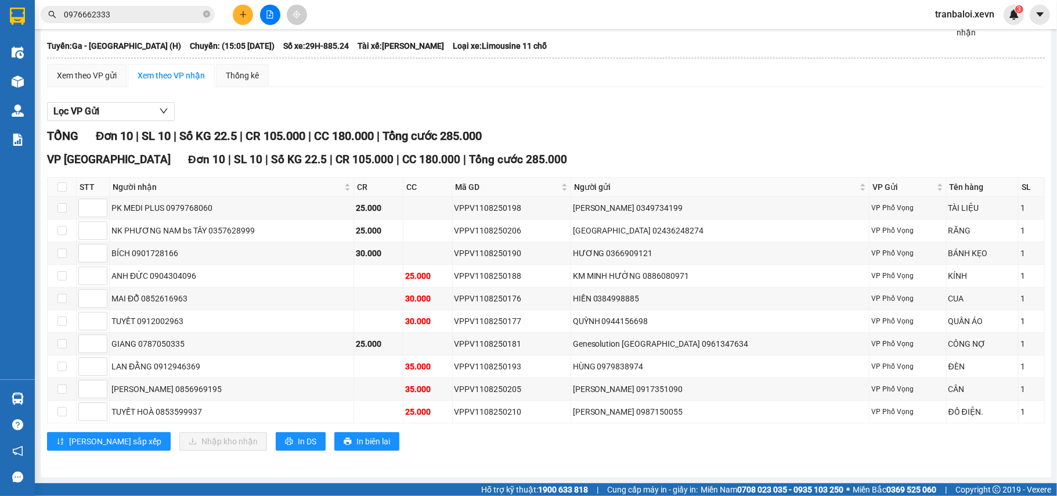
scroll to position [63, 0]
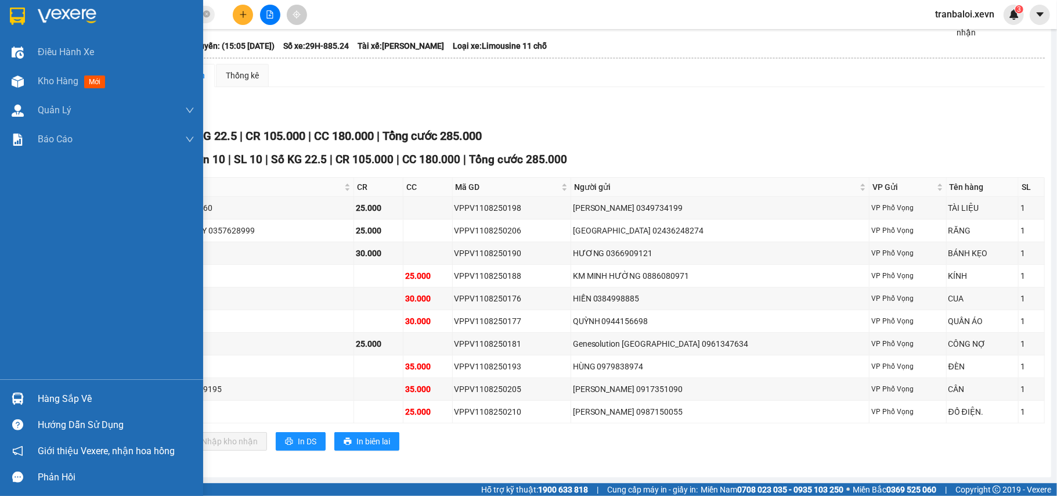
click at [19, 395] on img at bounding box center [18, 398] width 12 height 12
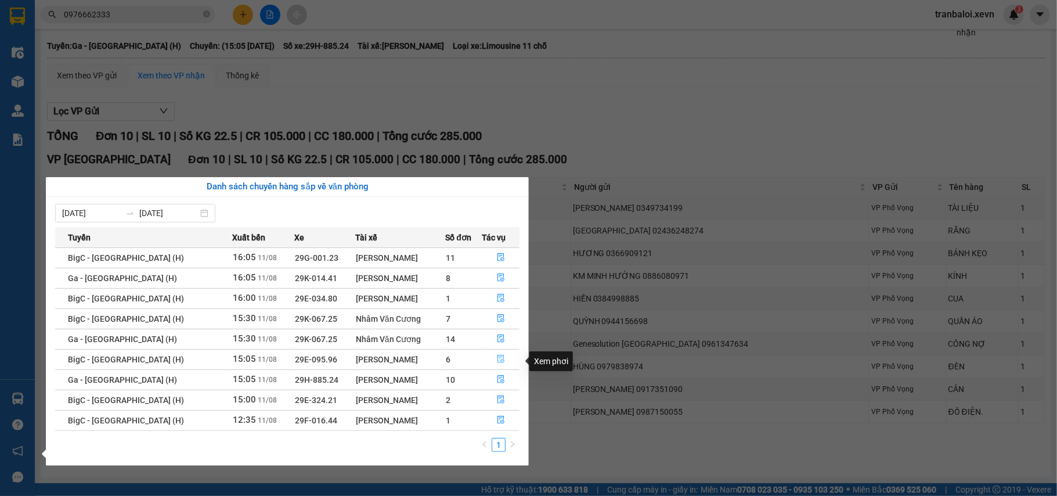
click at [492, 360] on button "button" at bounding box center [500, 359] width 37 height 19
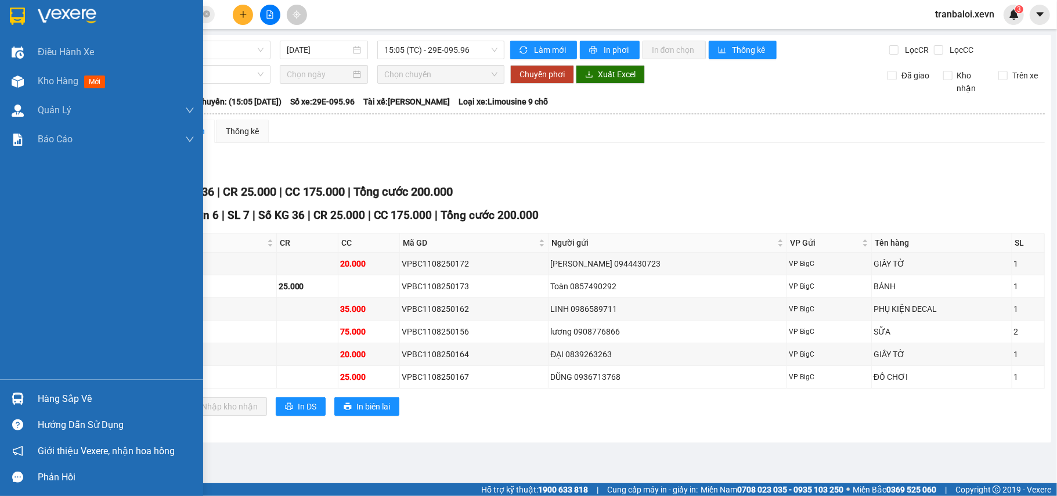
click at [36, 395] on div "Hàng sắp về" at bounding box center [101, 398] width 203 height 26
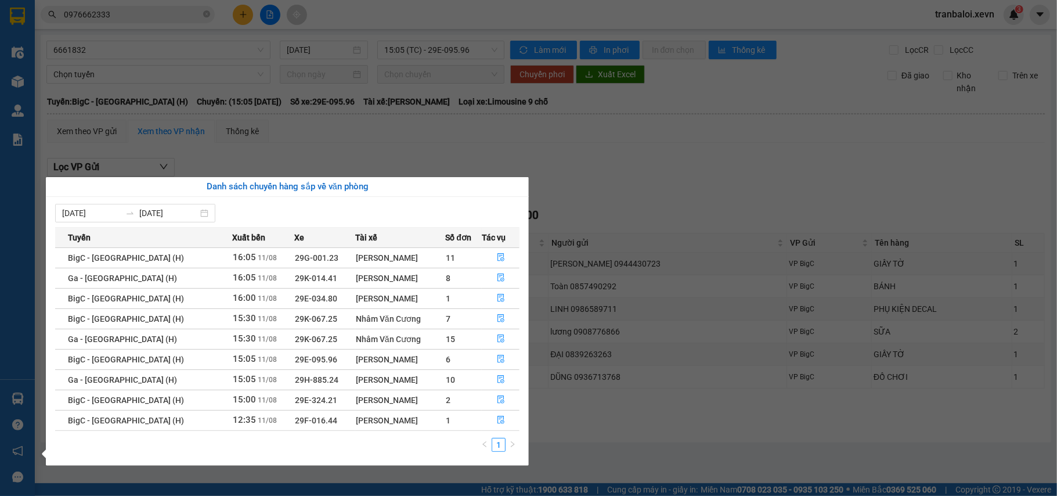
click at [152, 33] on section "Kết quả tìm kiếm ( 485 ) Bộ lọc Mã ĐH Trạng thái Món hàng Thu hộ Tổng cước Chưa…" at bounding box center [528, 248] width 1057 height 496
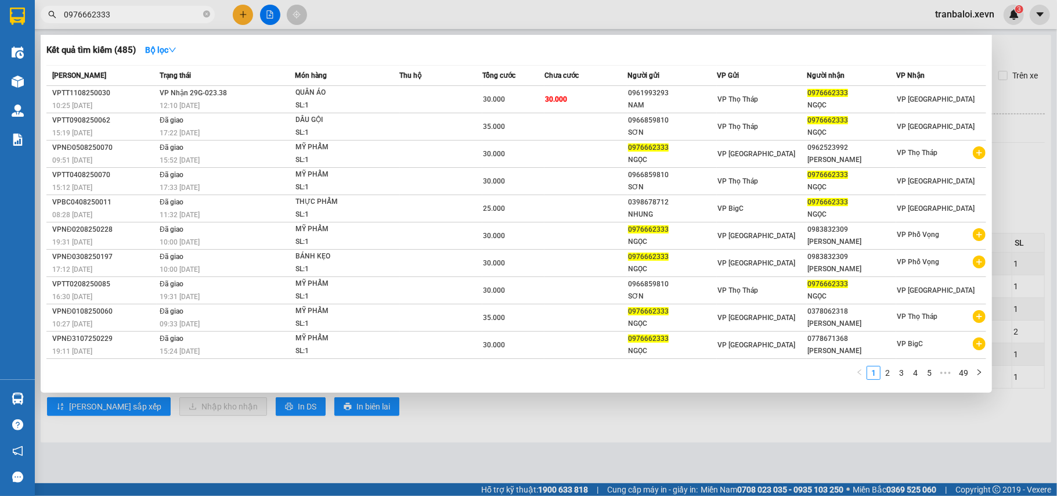
click at [143, 9] on input "0976662333" at bounding box center [132, 14] width 137 height 13
click at [205, 9] on span at bounding box center [206, 14] width 7 height 11
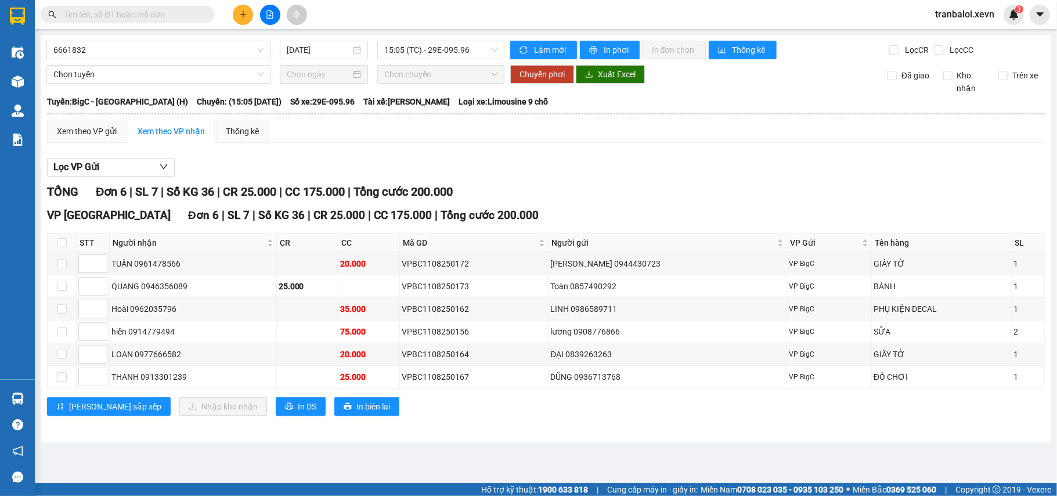
click at [187, 10] on input "text" at bounding box center [132, 14] width 137 height 13
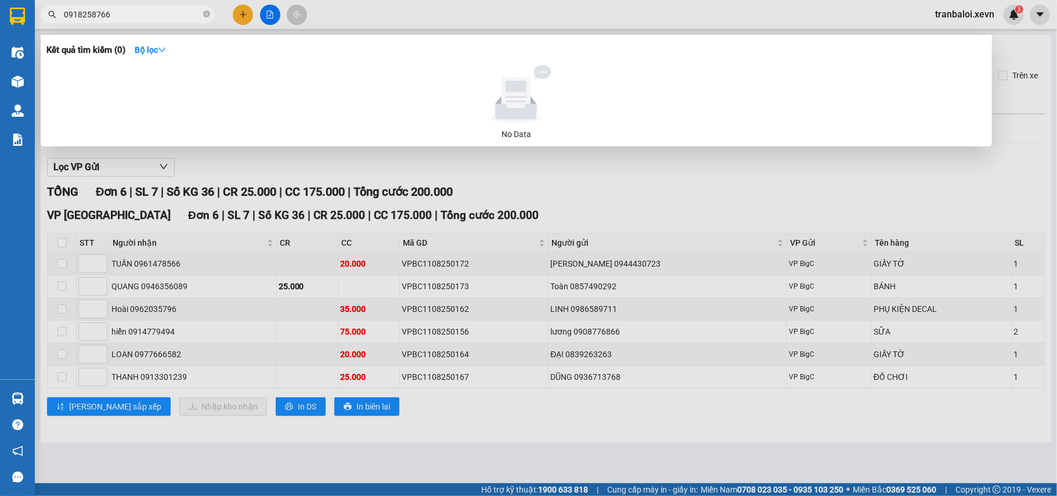
click at [93, 10] on input "0918258766" at bounding box center [132, 14] width 137 height 13
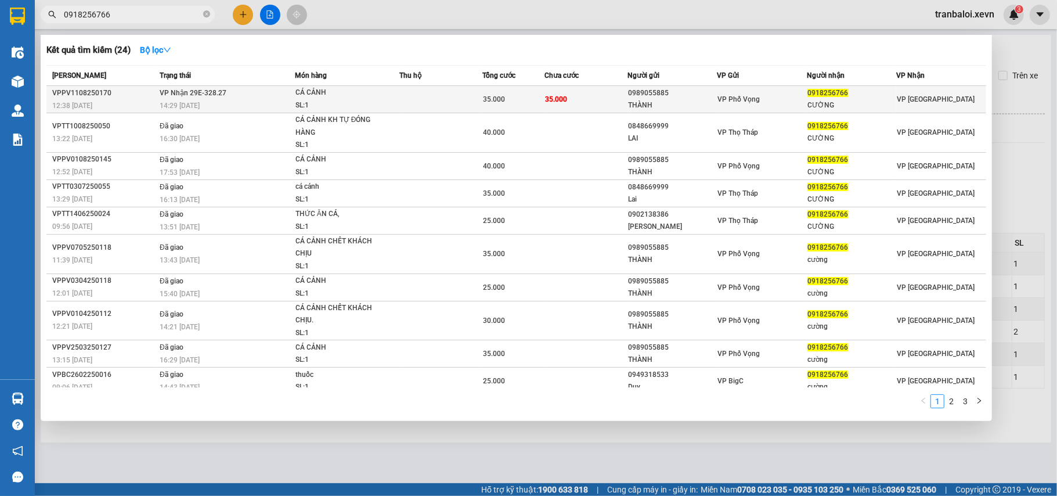
type input "0918256766"
click at [296, 102] on div "SL: 1" at bounding box center [338, 105] width 87 height 13
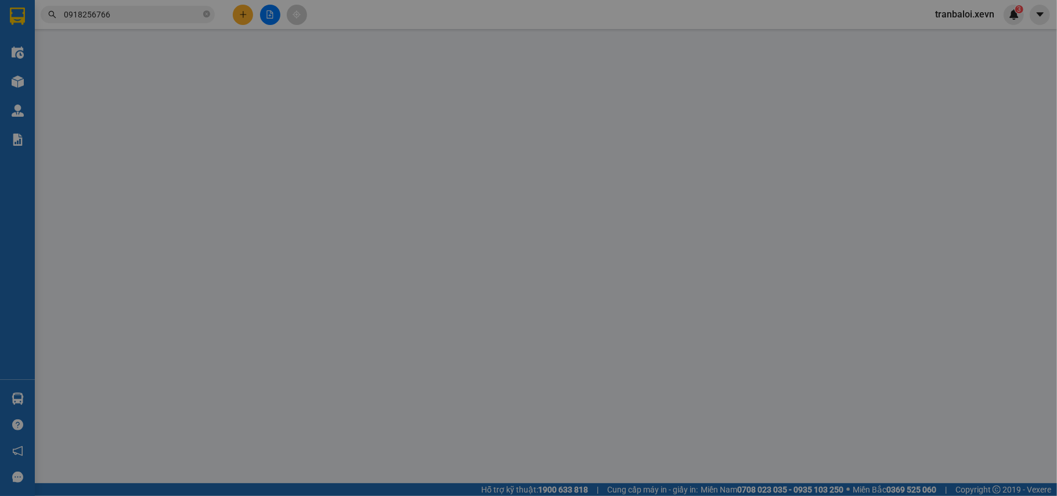
type input "0989055885"
type input "THÀNH"
type input "0918256766"
type input "CƯỜNG"
type input "036088014981 PHÙNG MẠNH CƯỜNG 7C/294 KÊNH NĐ"
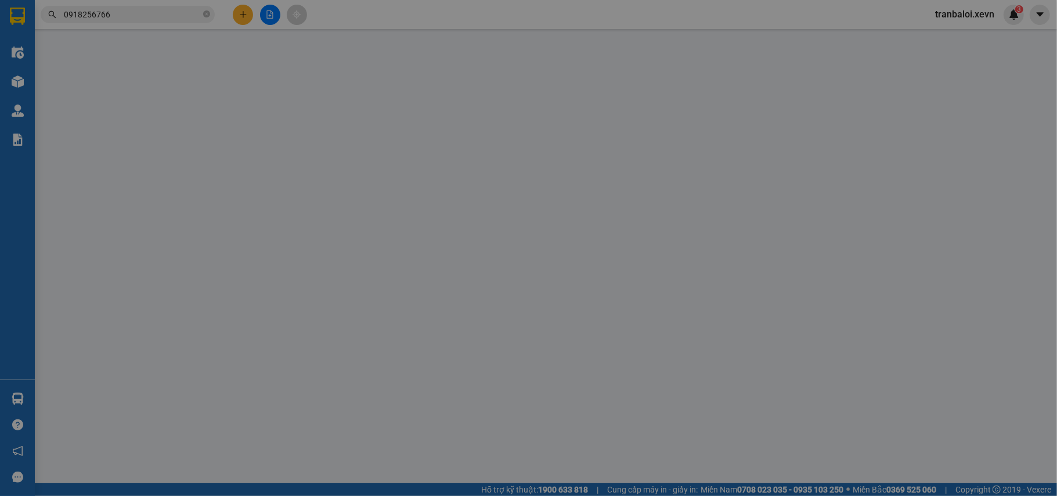
type input "35.000"
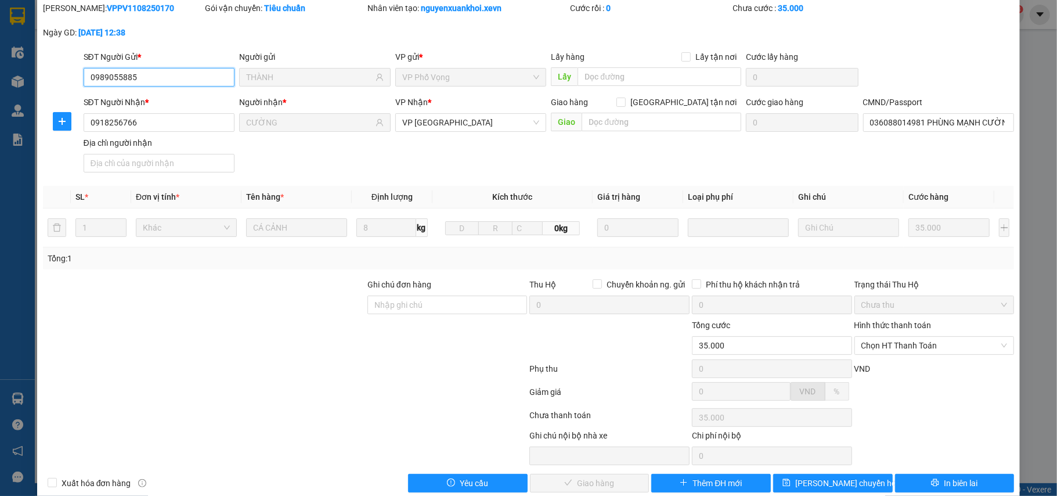
scroll to position [62, 0]
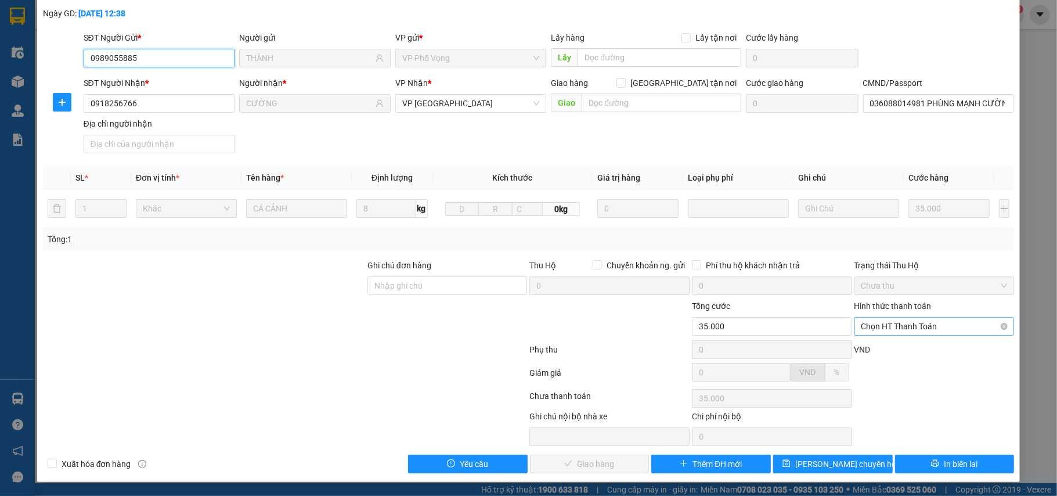
click at [926, 325] on span "Chọn HT Thanh Toán" at bounding box center [934, 325] width 146 height 17
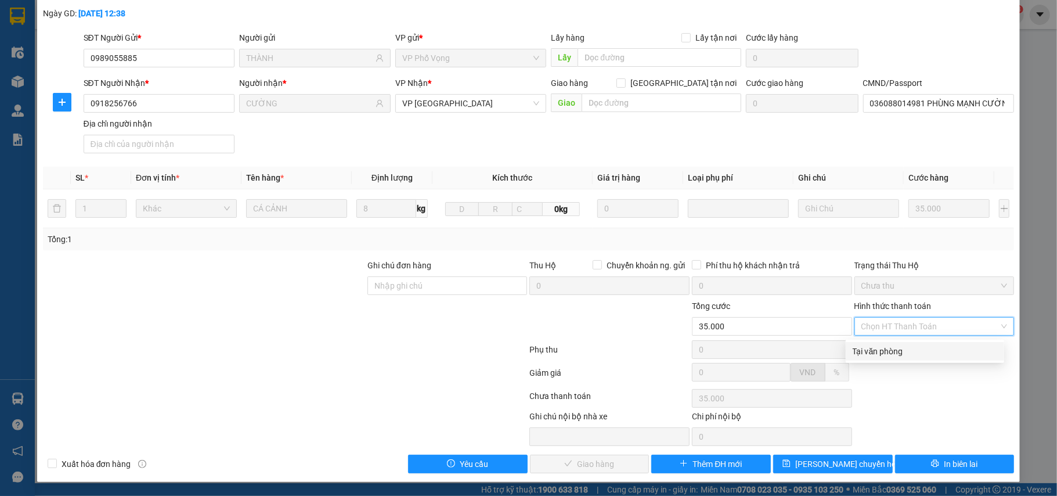
drag, startPoint x: 906, startPoint y: 348, endPoint x: 703, endPoint y: 428, distance: 217.8
click at [904, 349] on div "Tại văn phòng" at bounding box center [925, 351] width 145 height 13
type input "0"
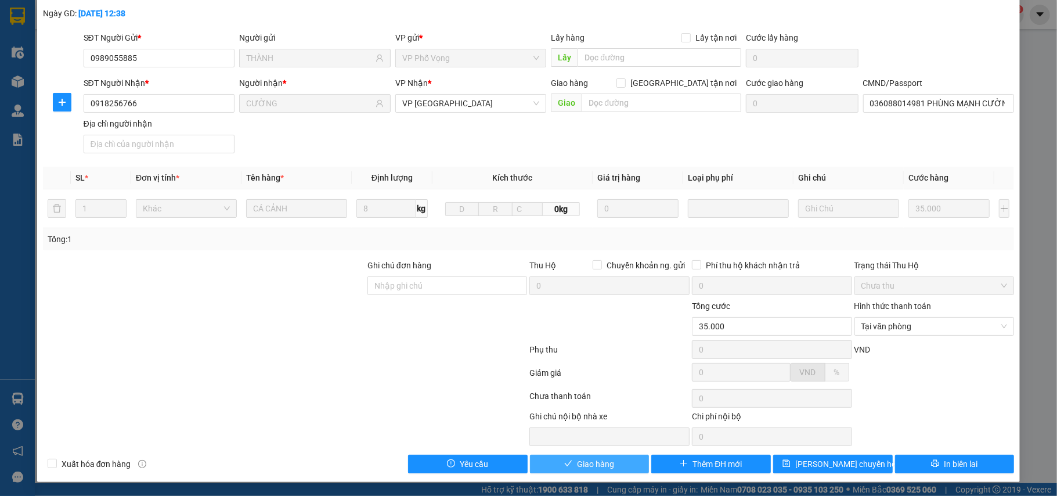
click at [604, 460] on span "Giao hàng" at bounding box center [595, 463] width 37 height 13
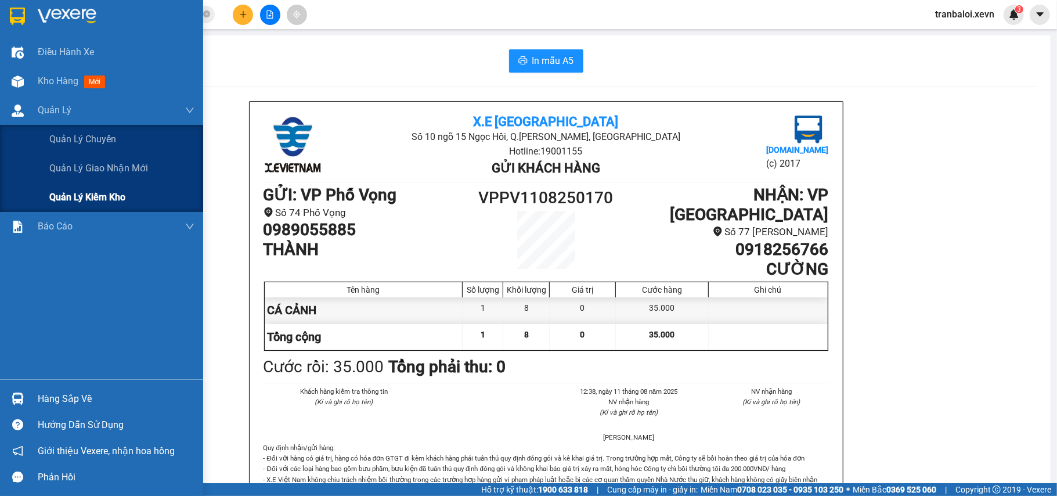
click at [115, 193] on span "Quản lý kiểm kho" at bounding box center [87, 197] width 76 height 15
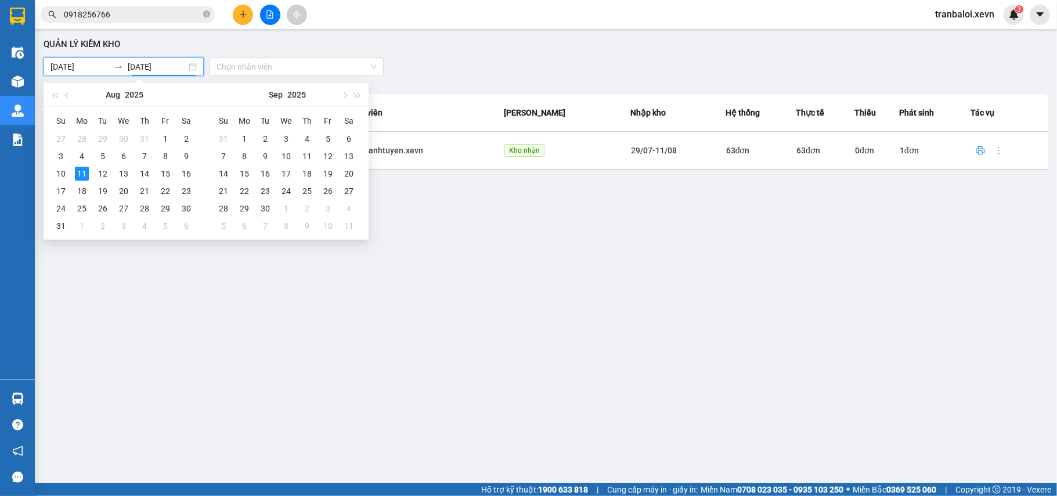
click at [166, 67] on input "[DATE]" at bounding box center [157, 66] width 59 height 13
type input "10/08/2025"
click at [65, 170] on div "10" at bounding box center [61, 174] width 14 height 14
type input "29/07/2025"
type input "[DATE]"
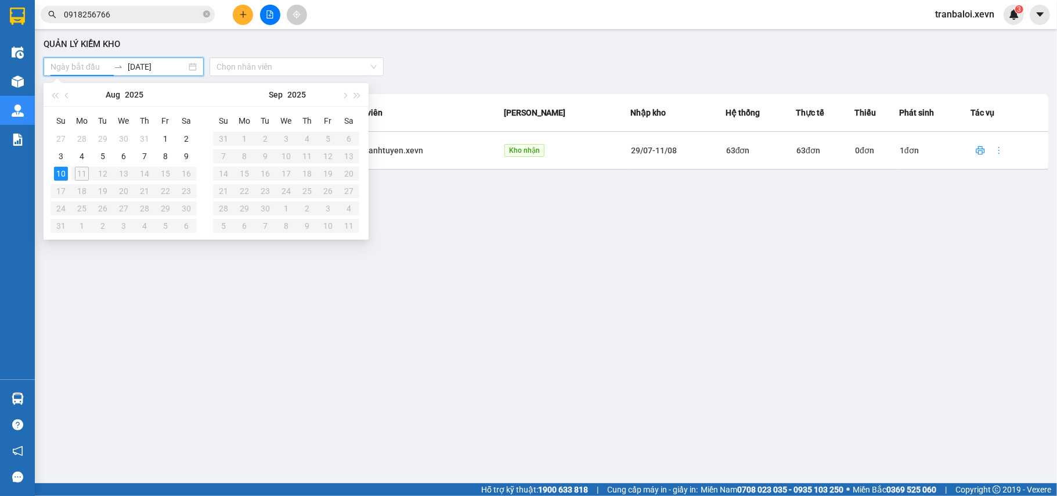
type input "[DATE]"
click at [524, 54] on div "Quản lý kiểm kho 11/08/2025 11/08/2025 Chọn nhân viên Văn phòng Ngày kiểm Nhân …" at bounding box center [546, 250] width 1011 height 431
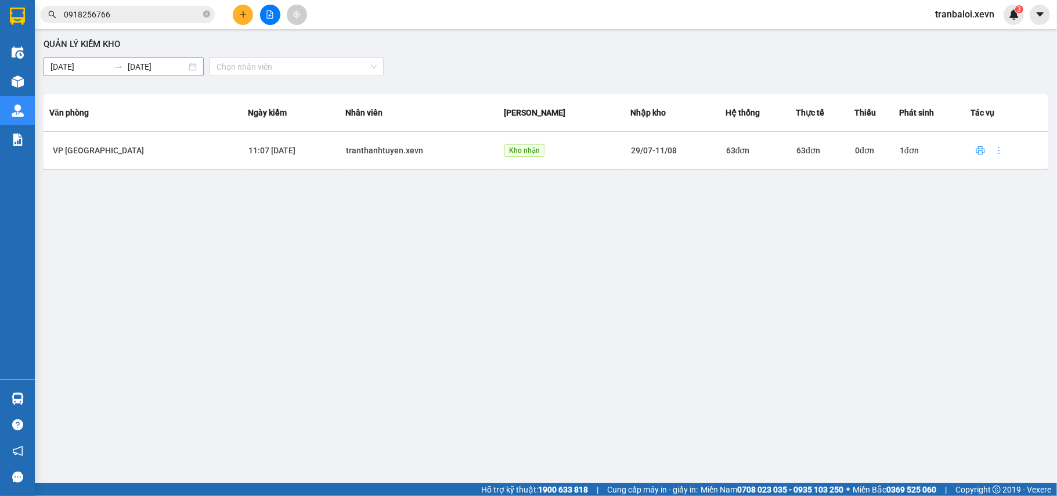
click at [109, 65] on input "[DATE]" at bounding box center [79, 66] width 59 height 13
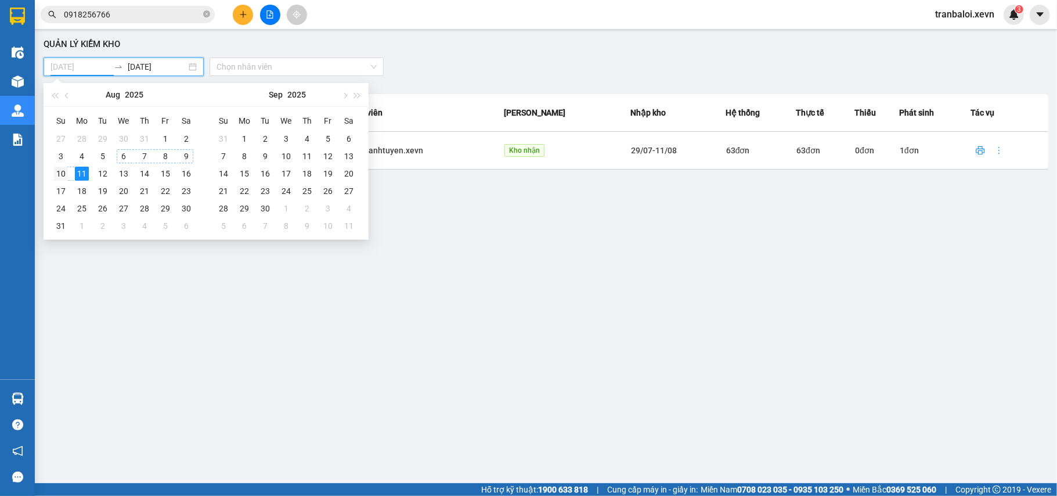
type input "10/08/2025"
click at [63, 173] on div "10" at bounding box center [61, 174] width 14 height 14
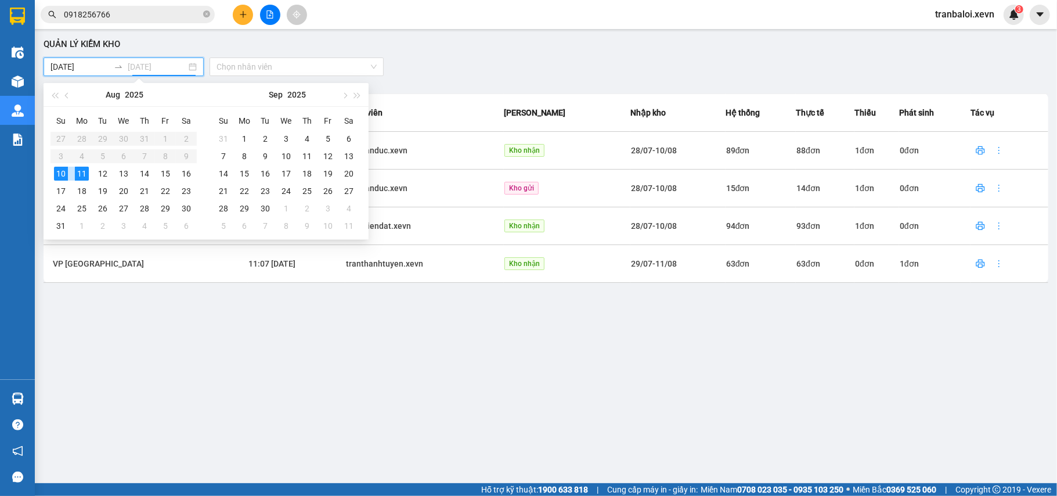
type input "[DATE]"
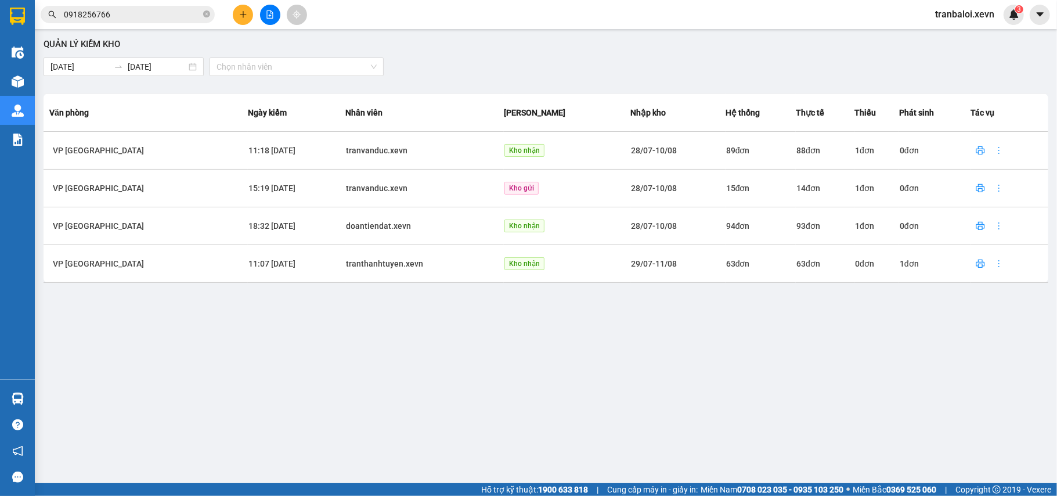
click at [613, 33] on main "Quản lý kiểm kho 10/08/2025 11/08/2025 Chọn nhân viên Văn phòng Ngày kiểm Nhân …" at bounding box center [528, 241] width 1057 height 483
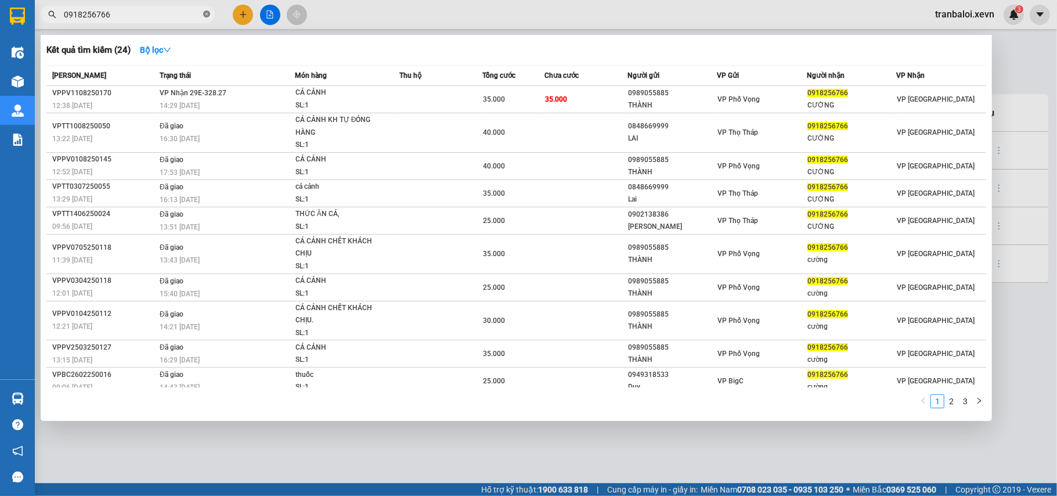
click at [204, 14] on icon "close-circle" at bounding box center [206, 13] width 7 height 7
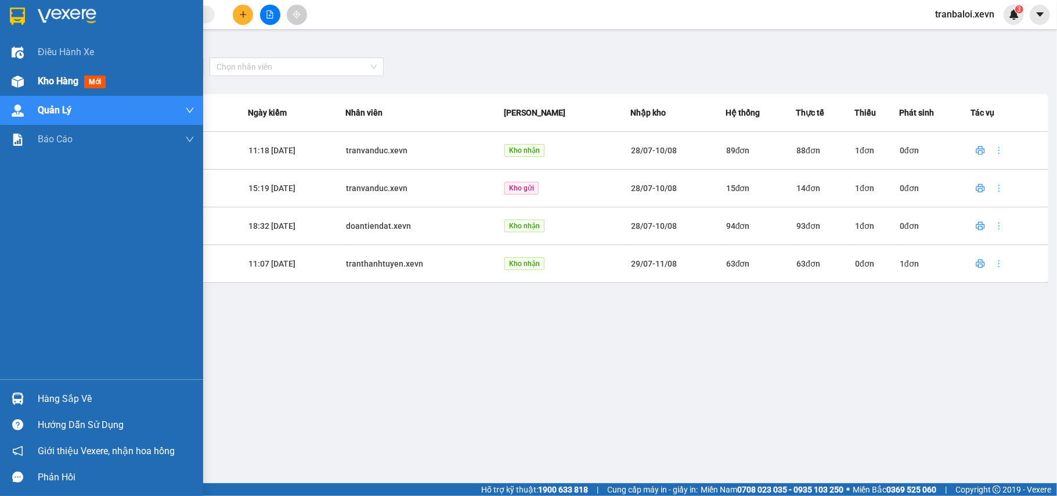
click at [31, 77] on div "Kho hàng mới" at bounding box center [101, 81] width 203 height 29
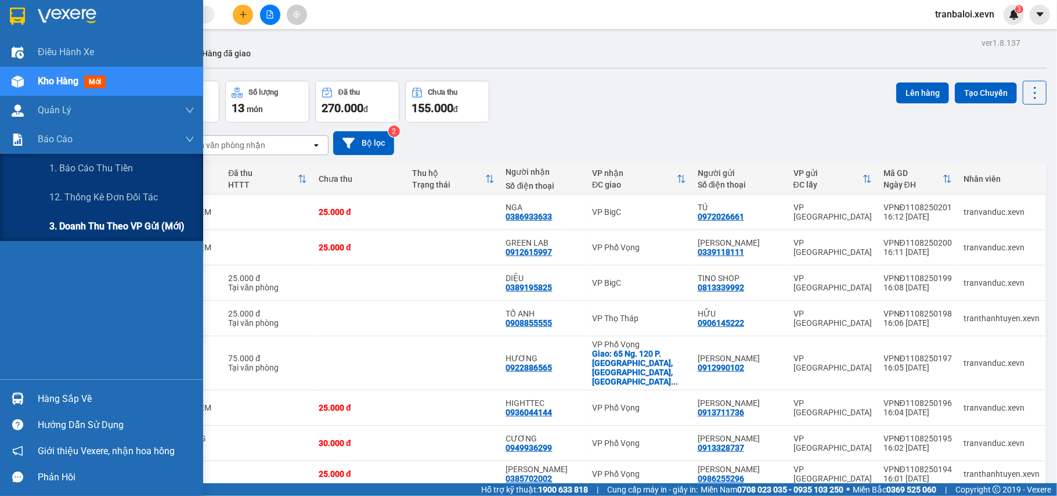
click at [78, 224] on span "3. Doanh Thu theo VP Gửi (mới)" at bounding box center [116, 226] width 135 height 15
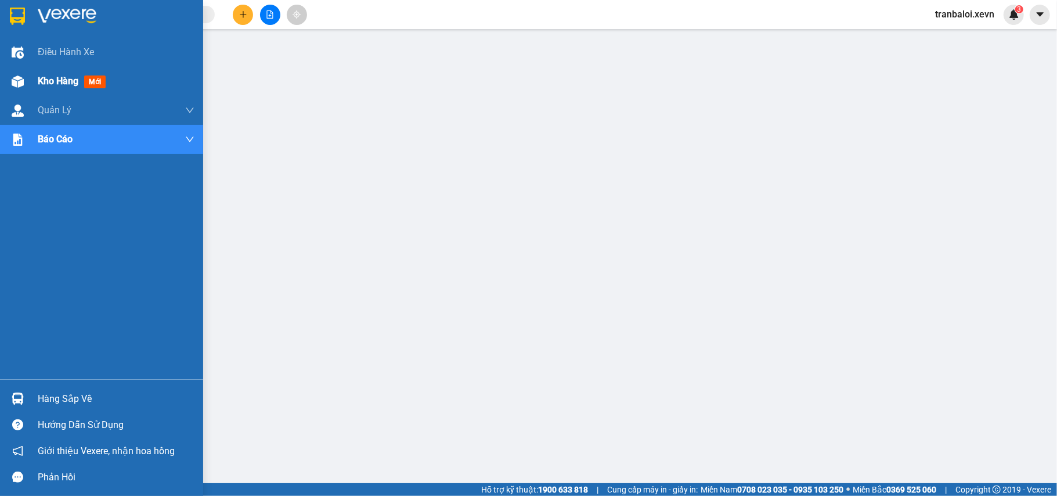
click at [20, 79] on img at bounding box center [18, 81] width 12 height 12
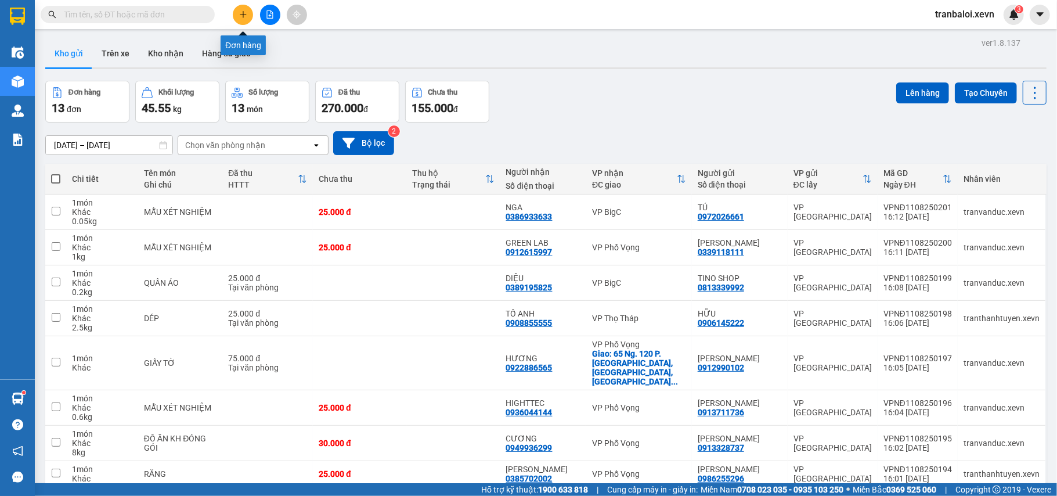
click at [241, 17] on icon "plus" at bounding box center [243, 14] width 8 height 8
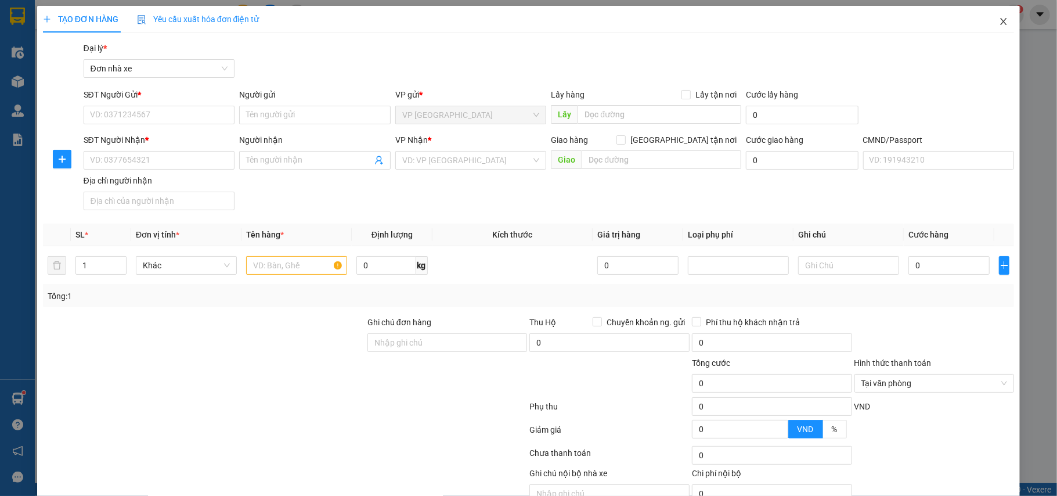
click at [1001, 19] on icon "close" at bounding box center [1004, 21] width 6 height 7
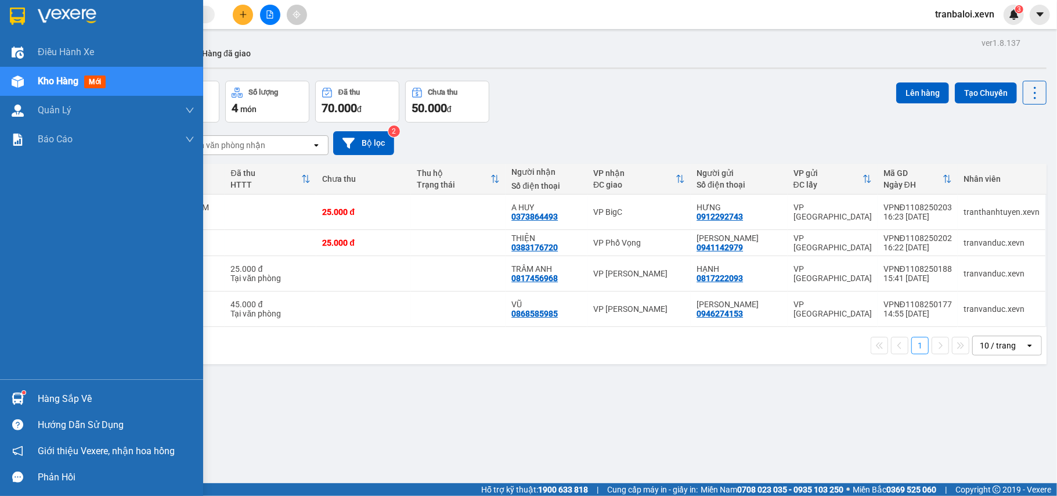
click at [23, 397] on img at bounding box center [18, 398] width 12 height 12
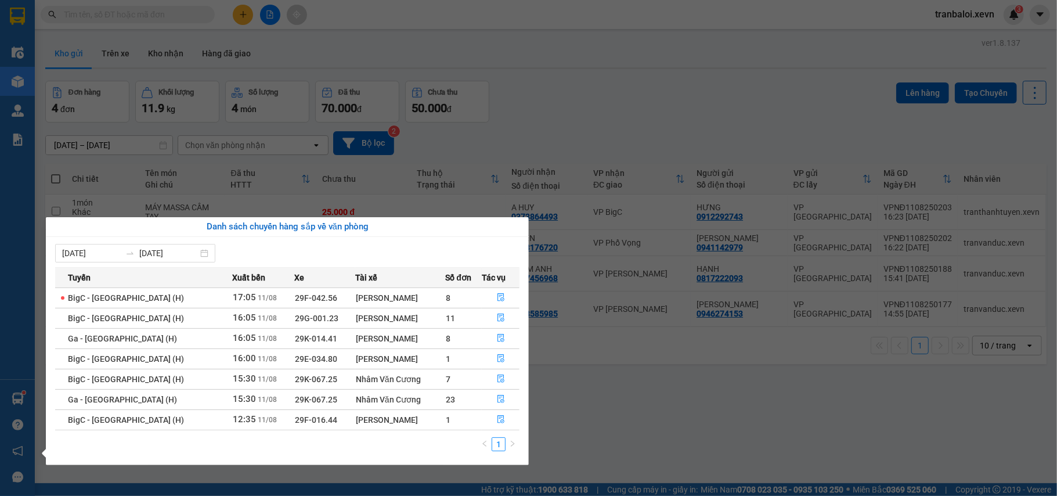
click at [23, 397] on div "Điều hành xe Kho hàng mới Quản [PERSON_NAME] lý chuyến Quản lý giao nhận mới Qu…" at bounding box center [17, 248] width 35 height 496
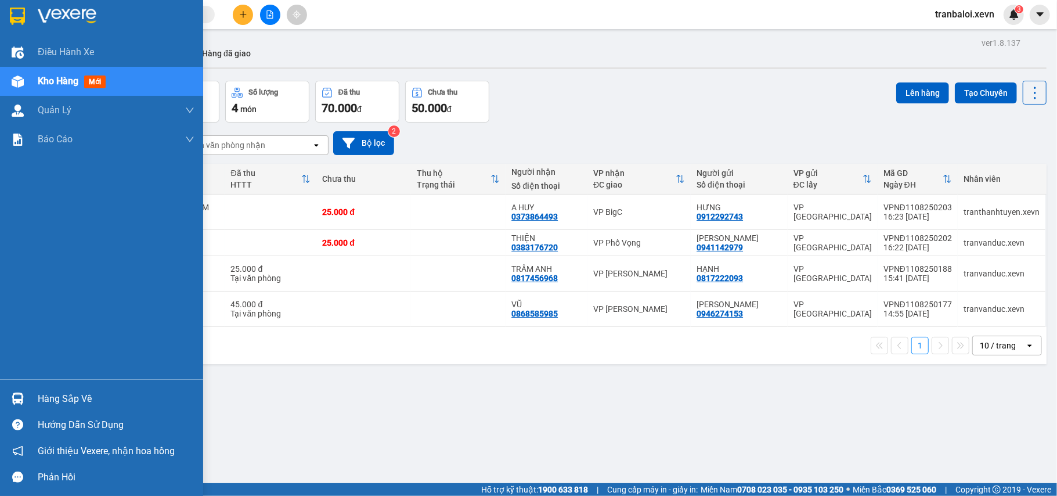
click at [23, 397] on img at bounding box center [18, 398] width 12 height 12
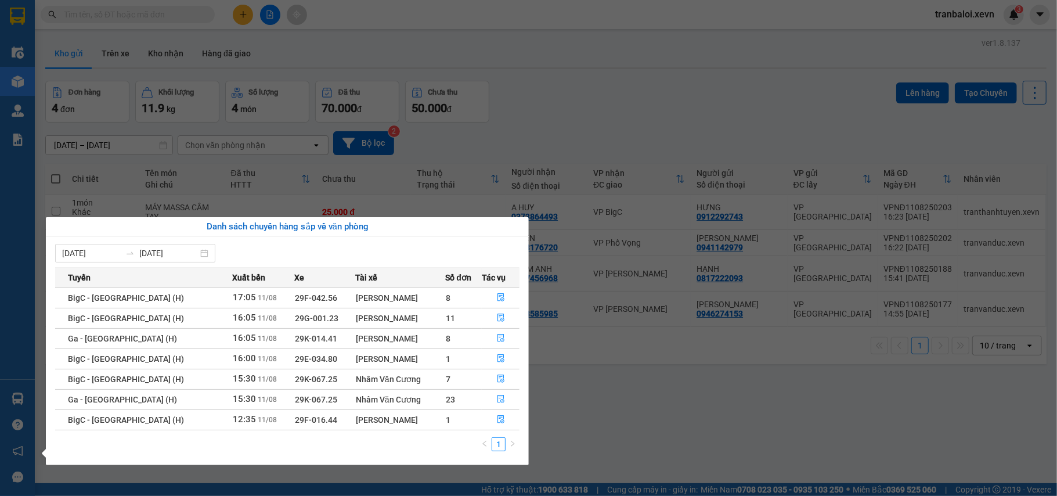
drag, startPoint x: 405, startPoint y: 49, endPoint x: 395, endPoint y: 46, distance: 9.6
click at [399, 48] on section "Kết quả tìm kiếm ( 24 ) Bộ lọc Mã ĐH Trạng thái Món hàng Thu hộ Tổng cước Chưa …" at bounding box center [528, 248] width 1057 height 496
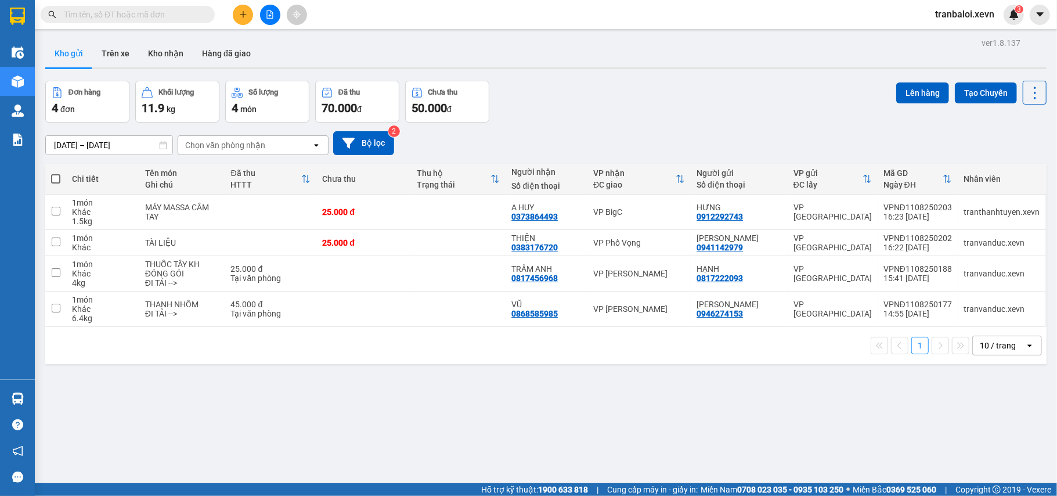
click at [247, 10] on icon "plus" at bounding box center [243, 14] width 8 height 8
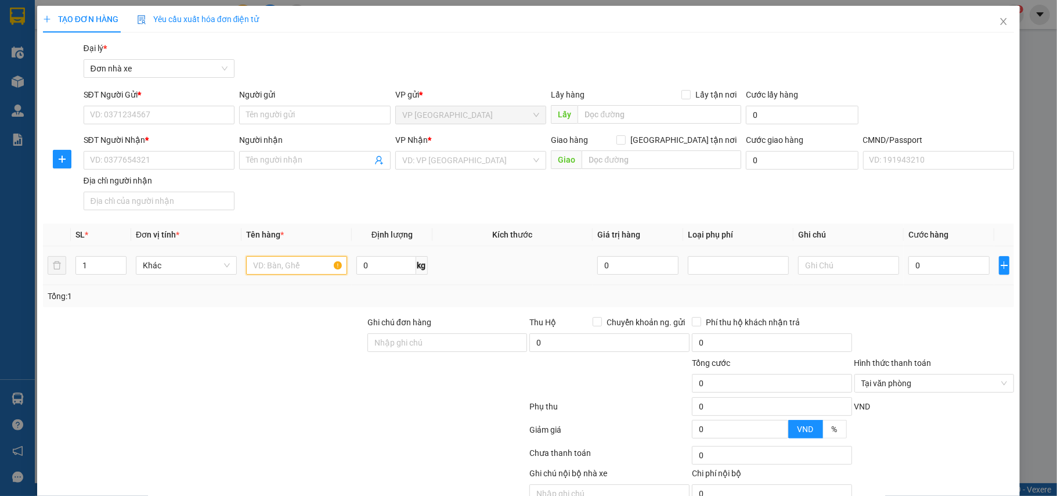
click at [293, 268] on input "text" at bounding box center [296, 265] width 101 height 19
type input "THIẾT BỊ ĐIỆN TỬ"
click at [380, 272] on input "0" at bounding box center [385, 265] width 59 height 19
type input "6.5"
click at [182, 112] on input "SĐT Người Gửi *" at bounding box center [159, 115] width 151 height 19
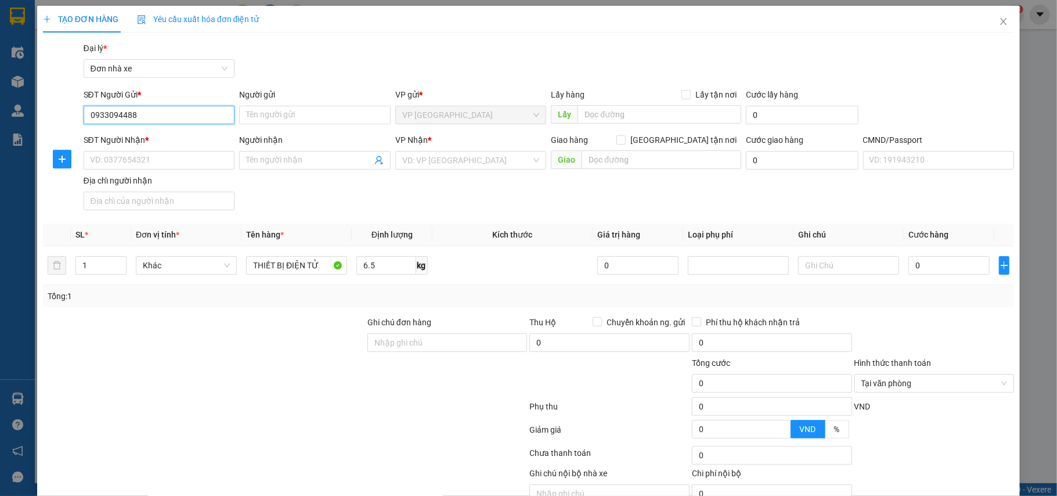
click at [182, 112] on input "0933094488" at bounding box center [159, 115] width 151 height 19
click at [175, 115] on input "0933094488" at bounding box center [159, 115] width 151 height 19
click at [174, 115] on input "0933094488" at bounding box center [159, 115] width 151 height 19
type input "0933094488"
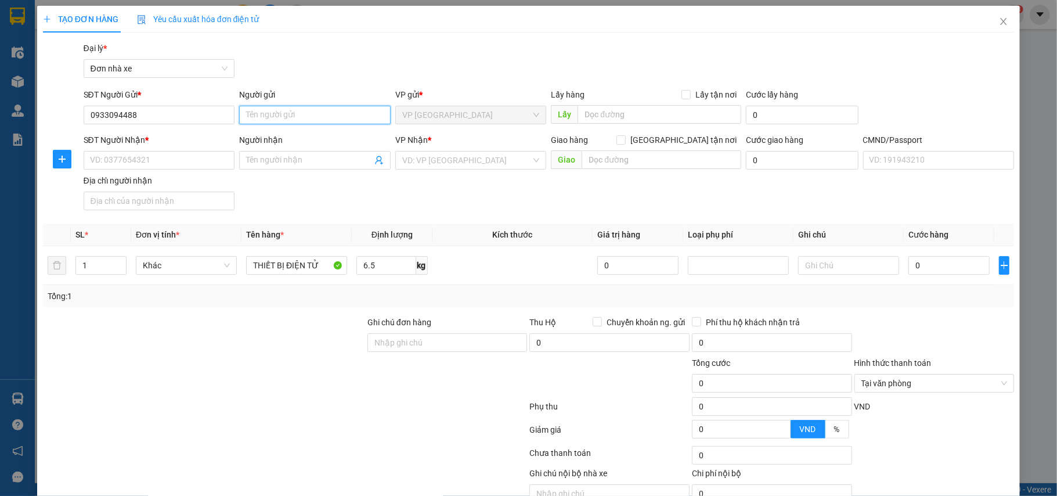
click at [282, 115] on input "Người gửi" at bounding box center [314, 115] width 151 height 19
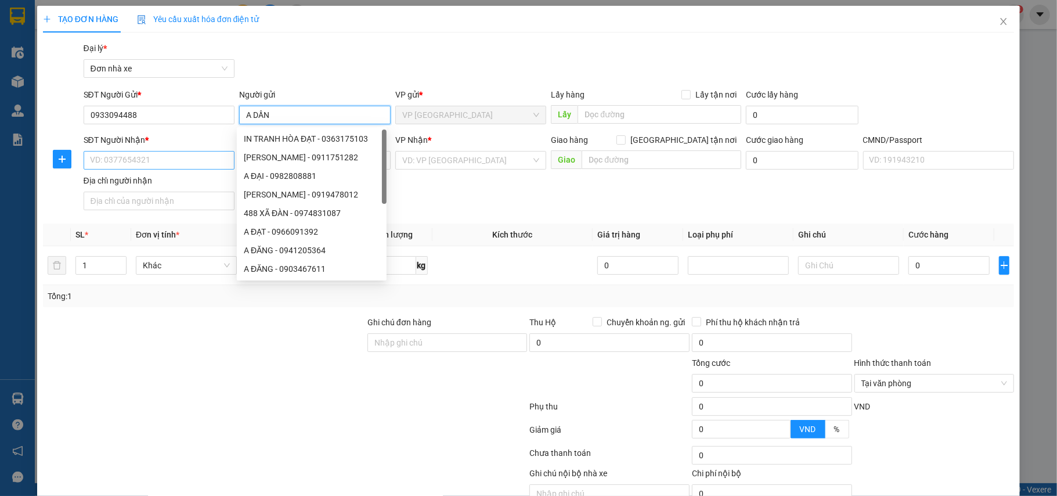
type input "A DẦN"
click at [166, 156] on input "SĐT Người Nhận *" at bounding box center [159, 160] width 151 height 19
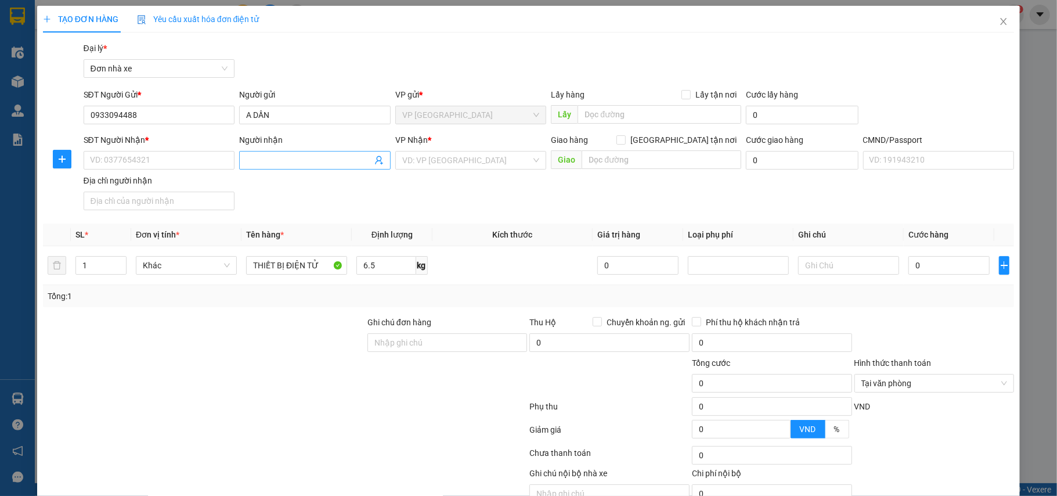
click at [259, 159] on input "Người nhận" at bounding box center [309, 160] width 126 height 13
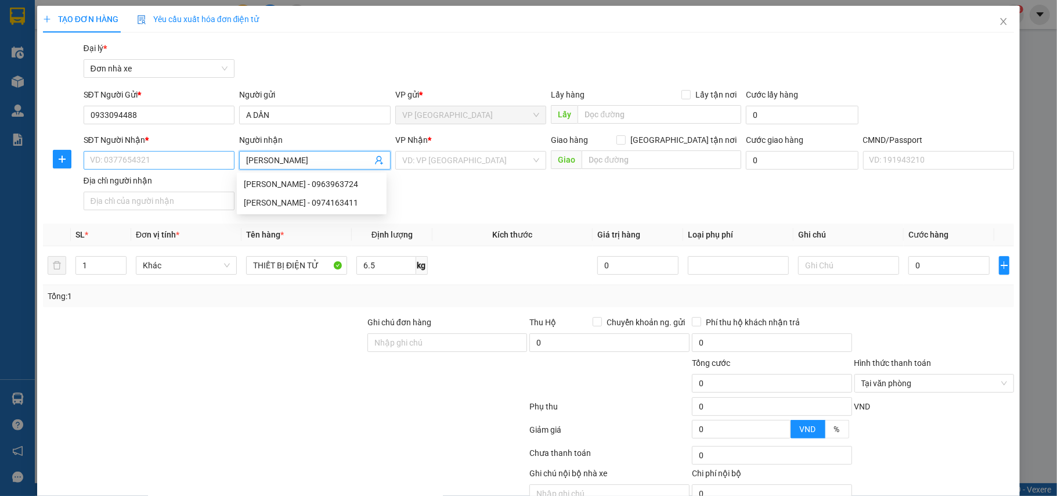
type input "NGUYỄN TRUNG HIẾU"
click at [185, 160] on input "SĐT Người Nhận *" at bounding box center [159, 160] width 151 height 19
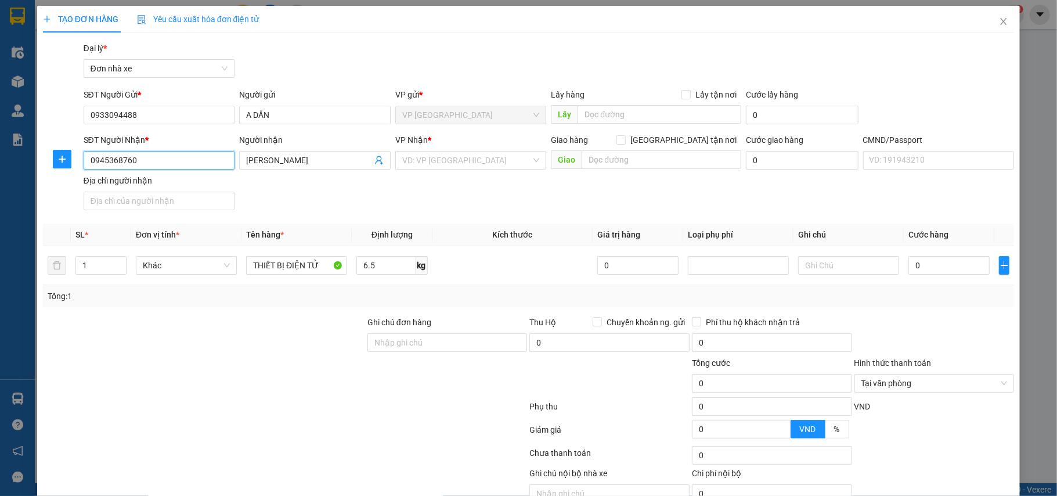
click at [185, 160] on input "0945368760" at bounding box center [159, 160] width 151 height 19
type input "0945368760"
click at [293, 192] on div "SĐT Người Nhận * 0945368760 Người nhận NGUYỄN TRUNG HIẾU VP Nhận * VD: VP Sài G…" at bounding box center [549, 173] width 936 height 81
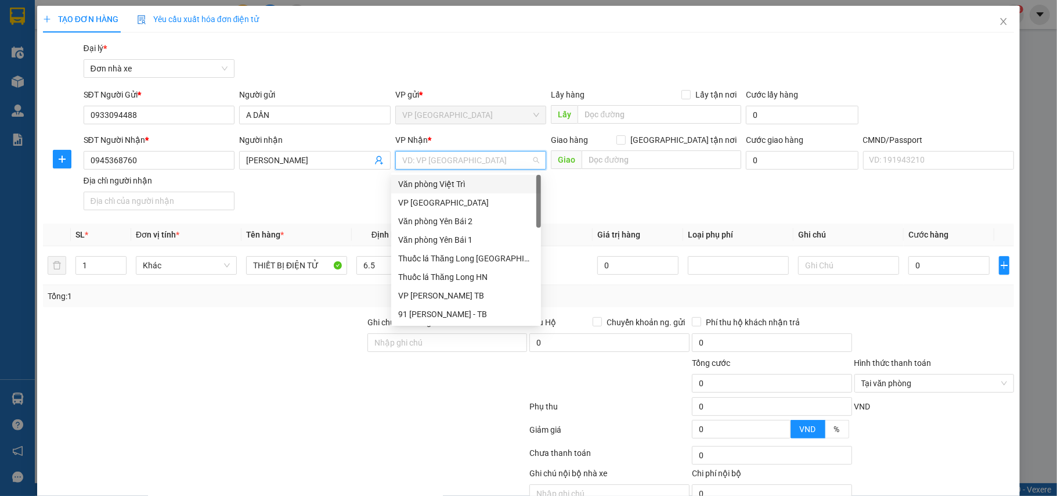
click at [452, 163] on input "search" at bounding box center [466, 159] width 129 height 17
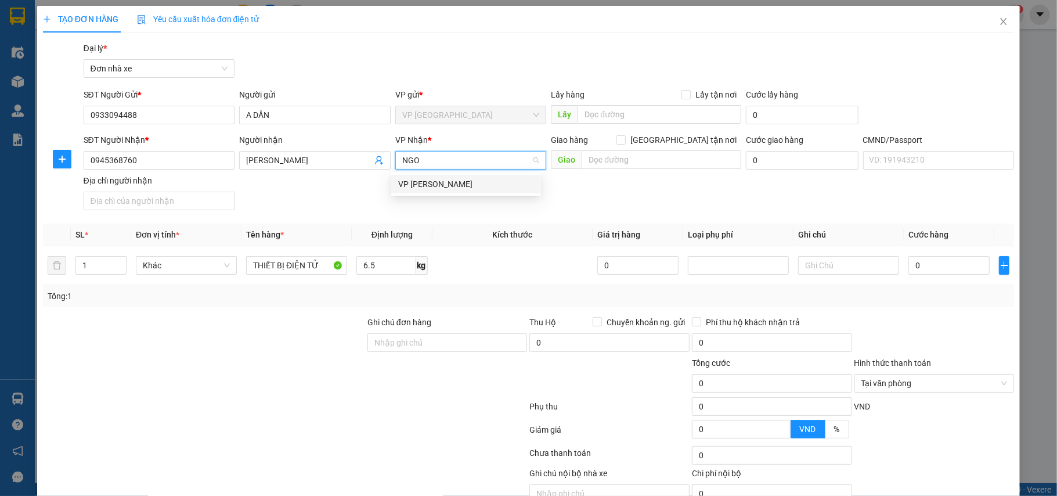
type input "NGOC"
click at [438, 187] on div "VP [PERSON_NAME]" at bounding box center [466, 184] width 136 height 13
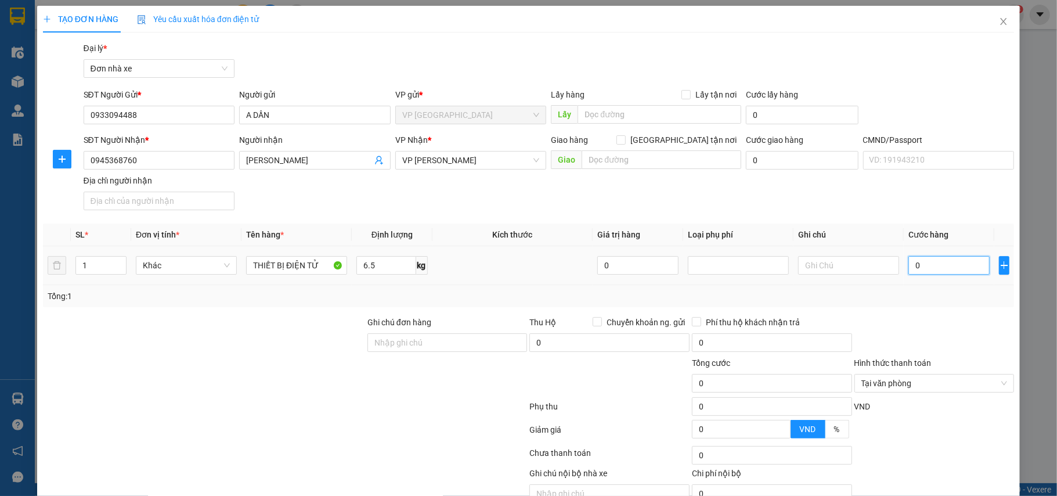
click at [929, 268] on input "0" at bounding box center [948, 265] width 81 height 19
type input "3"
type input "30"
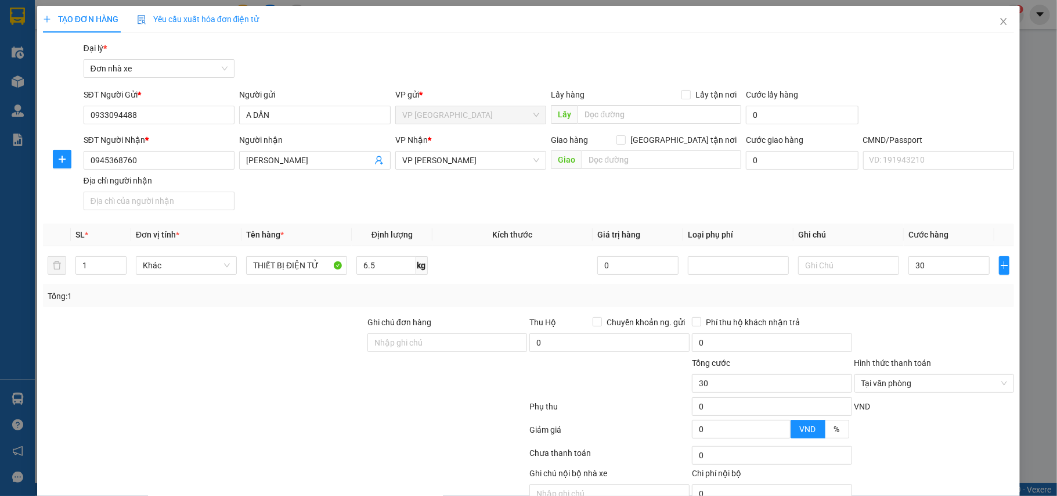
type input "30.000"
click at [913, 309] on div "Transit Pickup Surcharge Ids Transit Deliver Surcharge Ids Transit Deliver Surc…" at bounding box center [529, 286] width 972 height 488
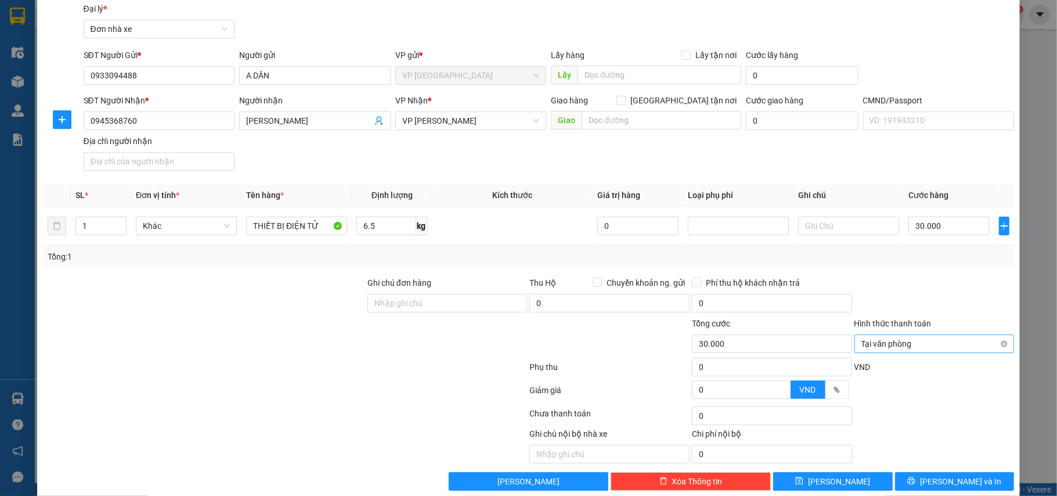
scroll to position [59, 0]
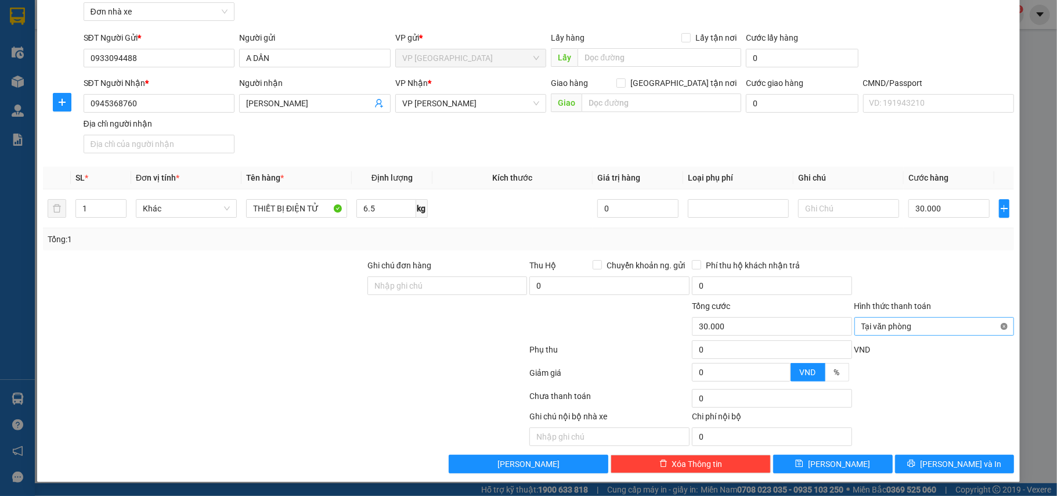
type input "30.000"
click at [950, 460] on span "[PERSON_NAME] và In" at bounding box center [960, 463] width 81 height 13
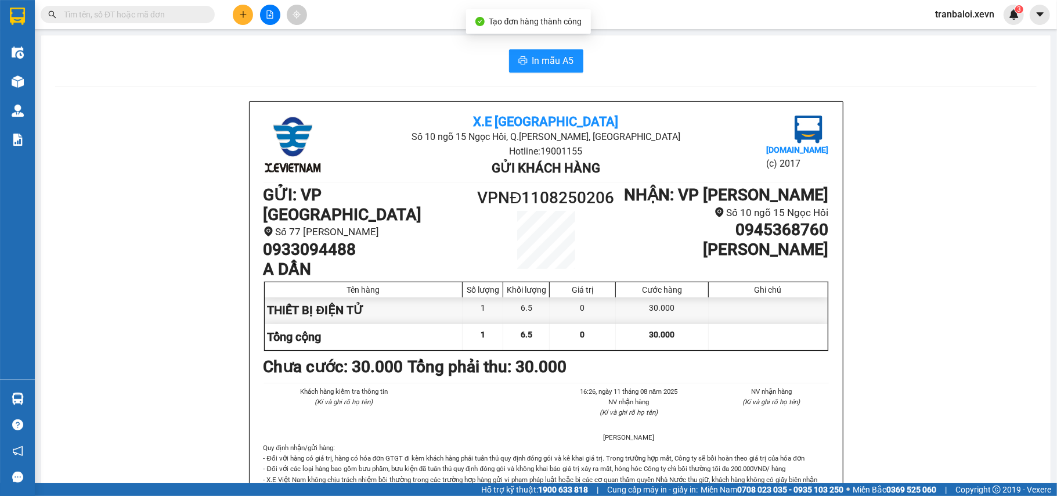
click at [533, 56] on span "In mẫu A5" at bounding box center [553, 60] width 42 height 15
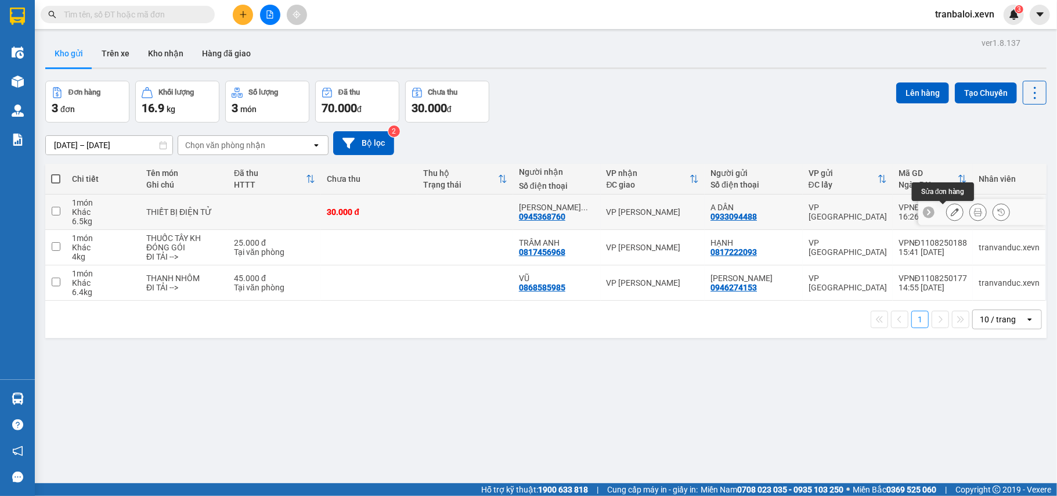
click at [951, 210] on icon at bounding box center [955, 212] width 8 height 8
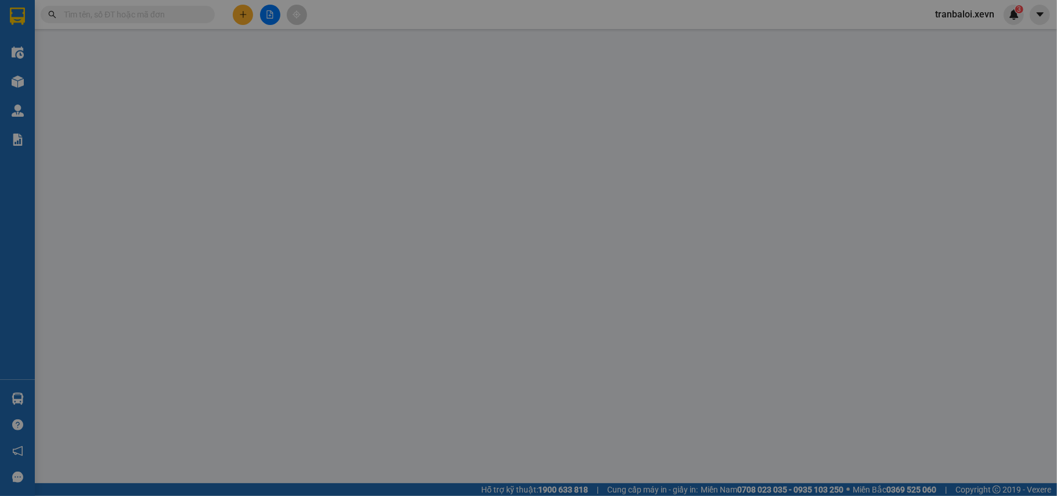
type input "0933094488"
type input "0945368760"
type input "30.000"
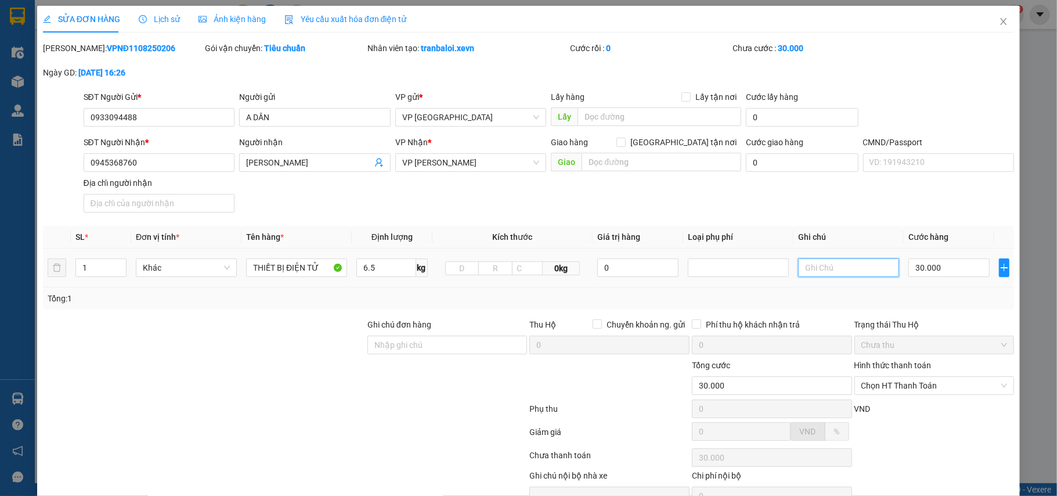
click at [823, 272] on input "text" at bounding box center [848, 267] width 101 height 19
type input "D"
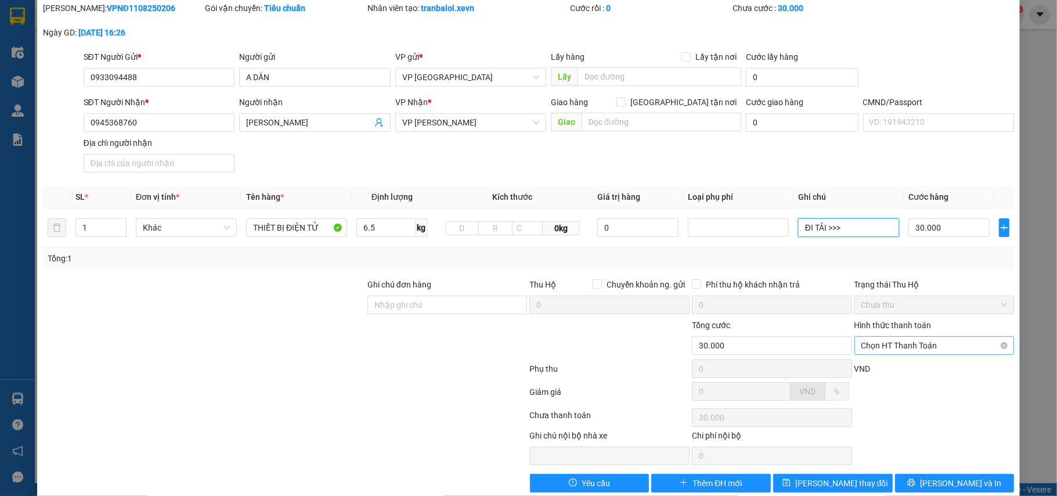
scroll to position [62, 0]
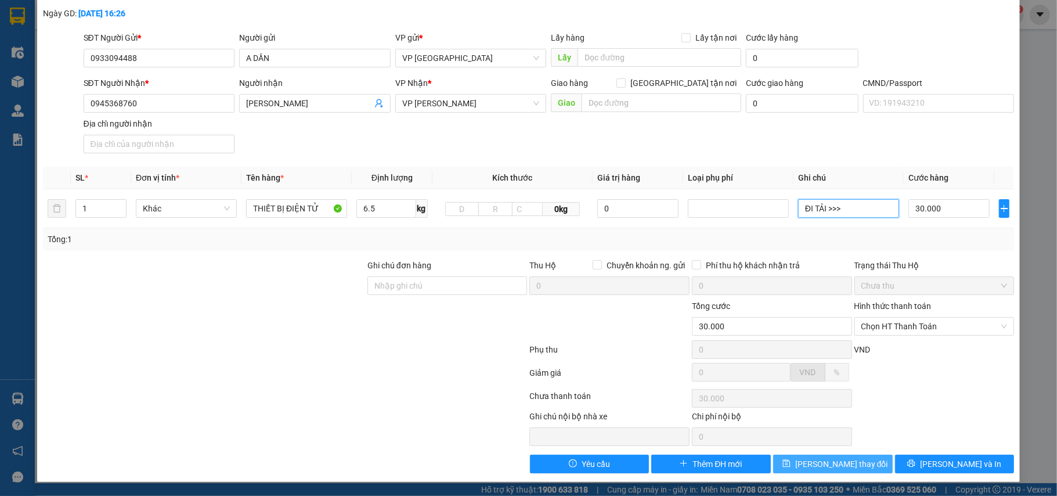
type input "ĐI TẢI >>>"
click at [822, 462] on span "Lưu thay đổi" at bounding box center [841, 463] width 93 height 13
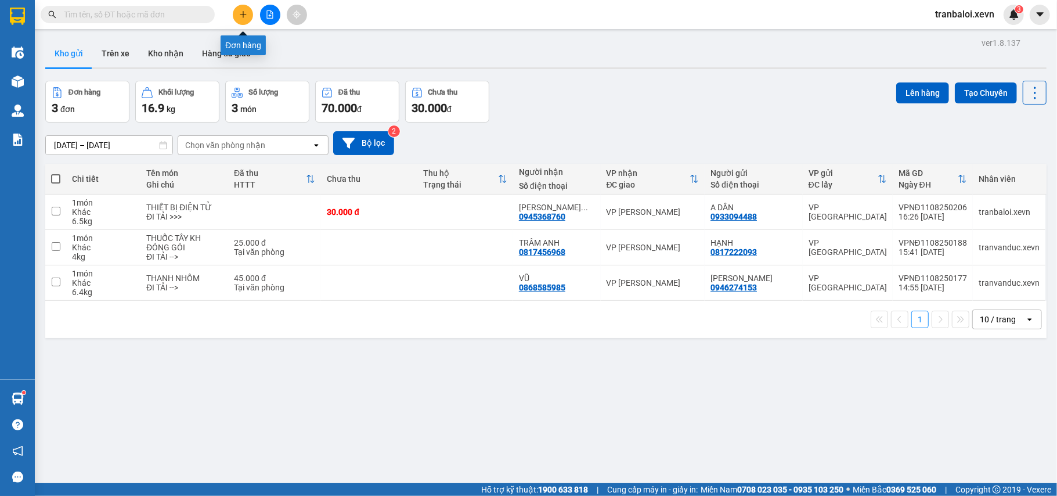
click at [249, 9] on button at bounding box center [243, 15] width 20 height 20
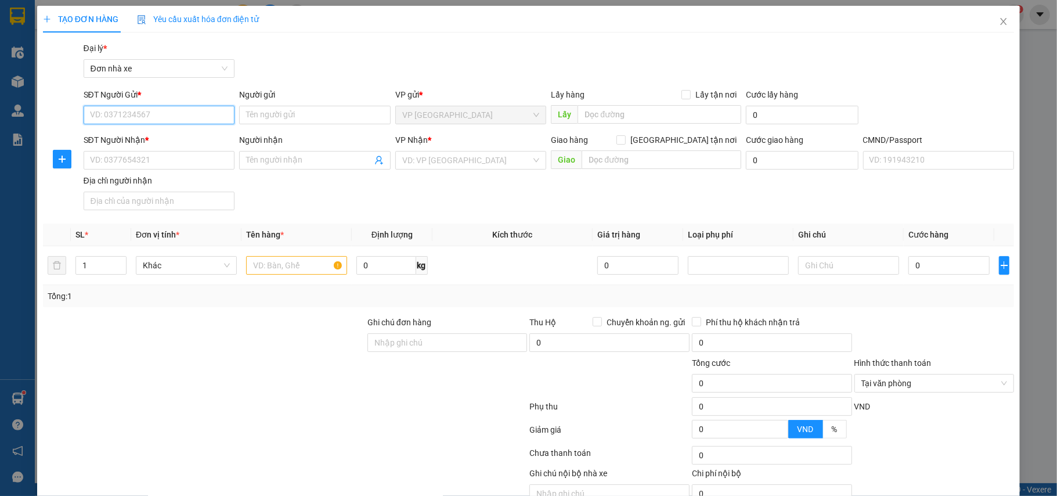
click at [189, 113] on input "SĐT Người Gửi *" at bounding box center [159, 115] width 151 height 19
click at [188, 113] on input "2662" at bounding box center [159, 115] width 151 height 19
click at [181, 158] on div "0946402662 - KHÁNH" at bounding box center [157, 157] width 136 height 13
type input "0946402662"
type input "KHÁNH"
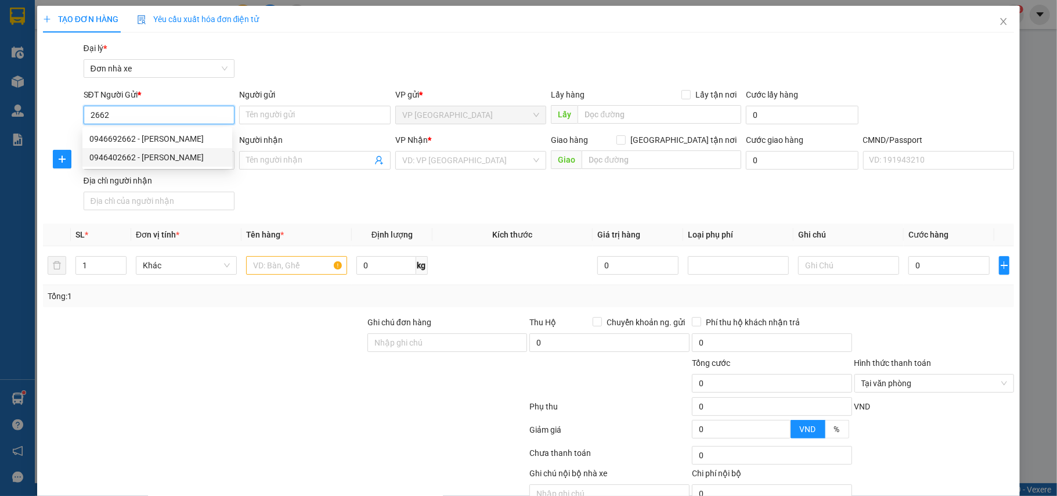
type input "0917081856"
type input "MELATEC"
type input "LÊ VĂN THẠCH"
type input "0946402662"
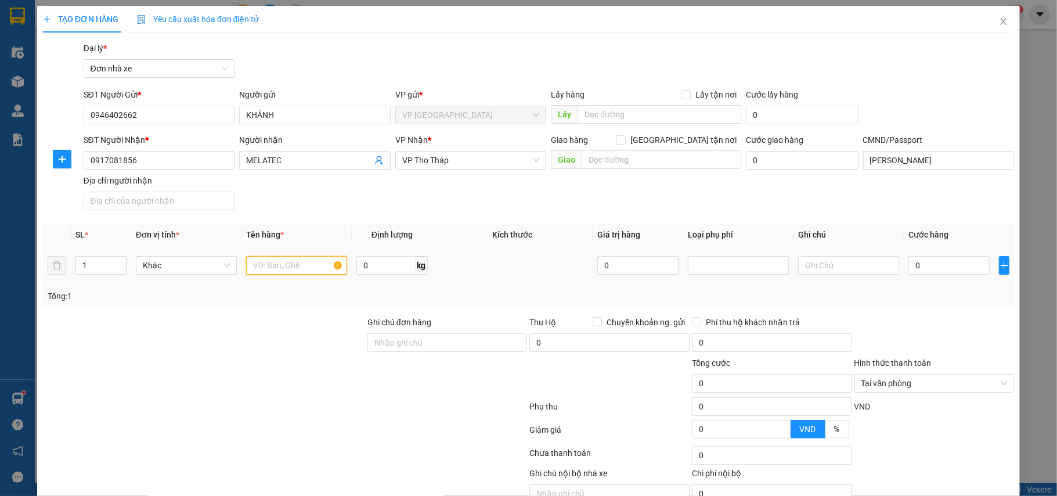
click at [291, 265] on input "text" at bounding box center [296, 265] width 101 height 19
type input "MẪU XÉT NGHIỆM"
click at [923, 261] on input "0" at bounding box center [948, 265] width 81 height 19
type input "2"
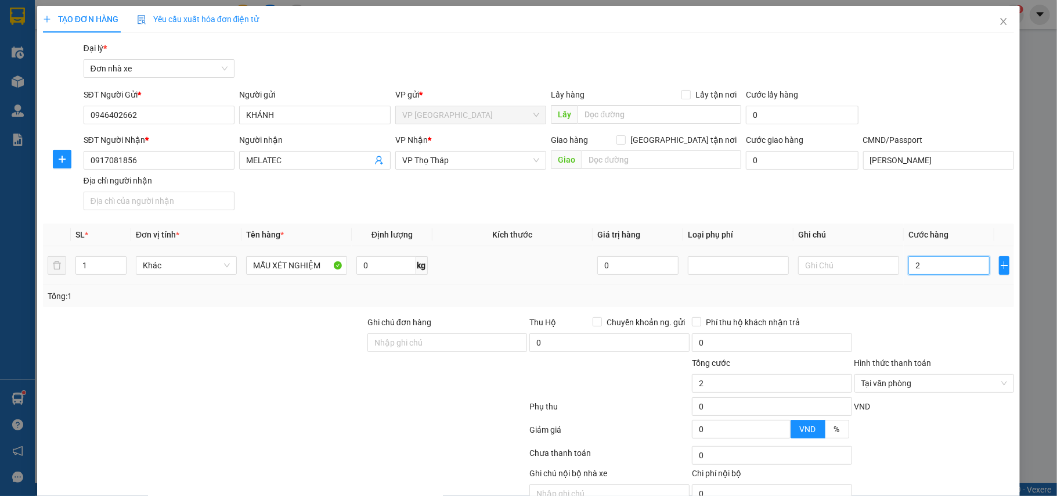
type input "25"
type input "25.000"
click at [934, 307] on div "Tổng: 1" at bounding box center [529, 296] width 972 height 22
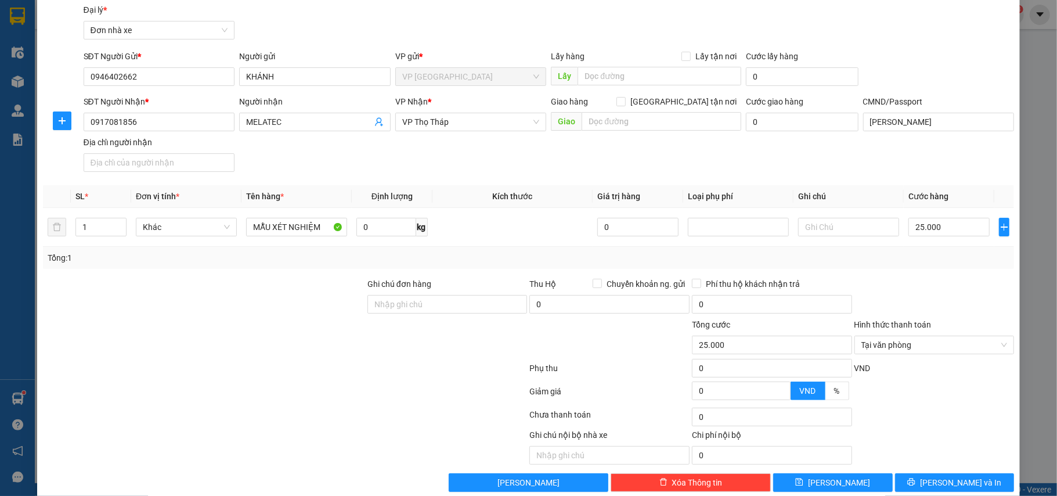
scroll to position [59, 0]
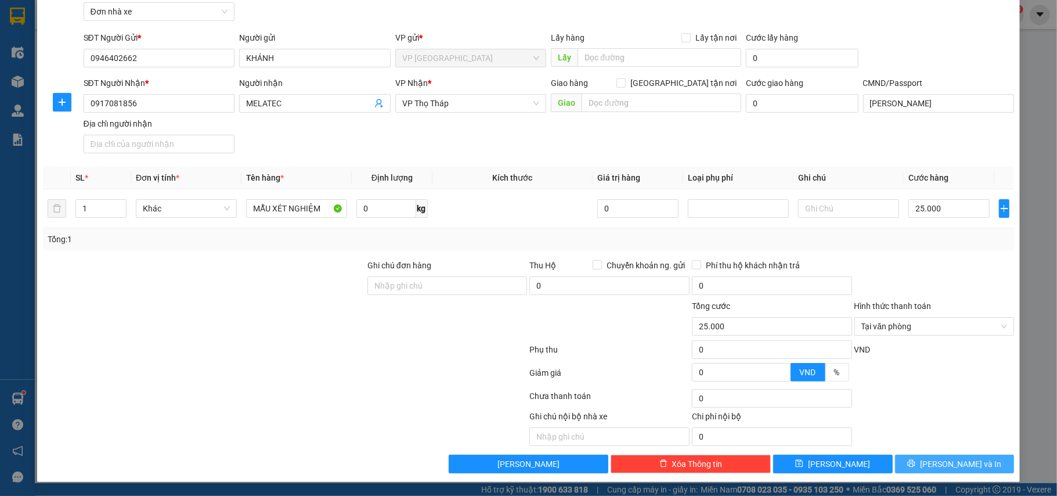
click at [912, 463] on button "[PERSON_NAME] và In" at bounding box center [955, 463] width 120 height 19
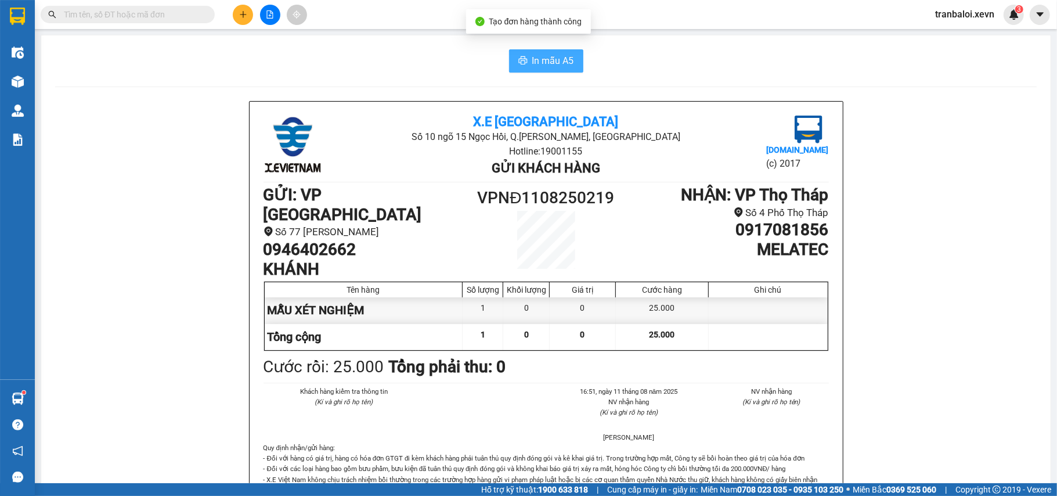
click at [551, 52] on button "In mẫu A5" at bounding box center [546, 60] width 74 height 23
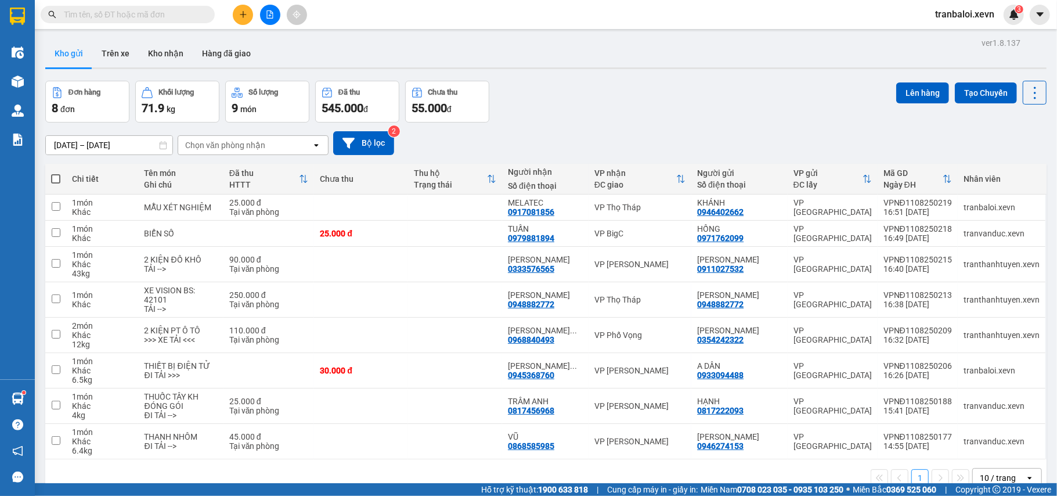
click at [179, 21] on span at bounding box center [128, 14] width 174 height 17
click at [179, 17] on input "text" at bounding box center [132, 14] width 137 height 13
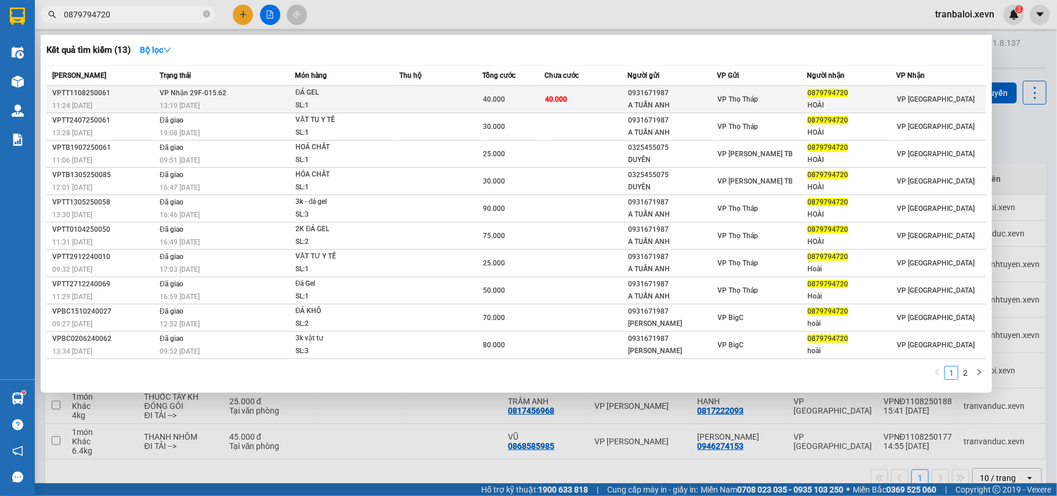
type input "0879794720"
click at [470, 103] on td at bounding box center [441, 99] width 83 height 27
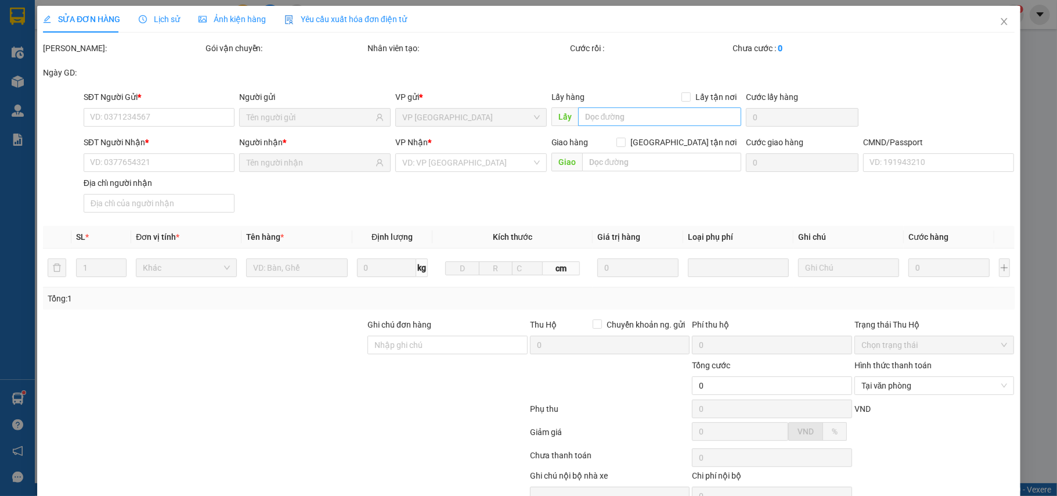
type input "0931671987"
type input "A TUẤN ANH"
type input "0879794720"
type input "HOÀI"
type input "036093009058 NGUYỄN NGỌC SANG"
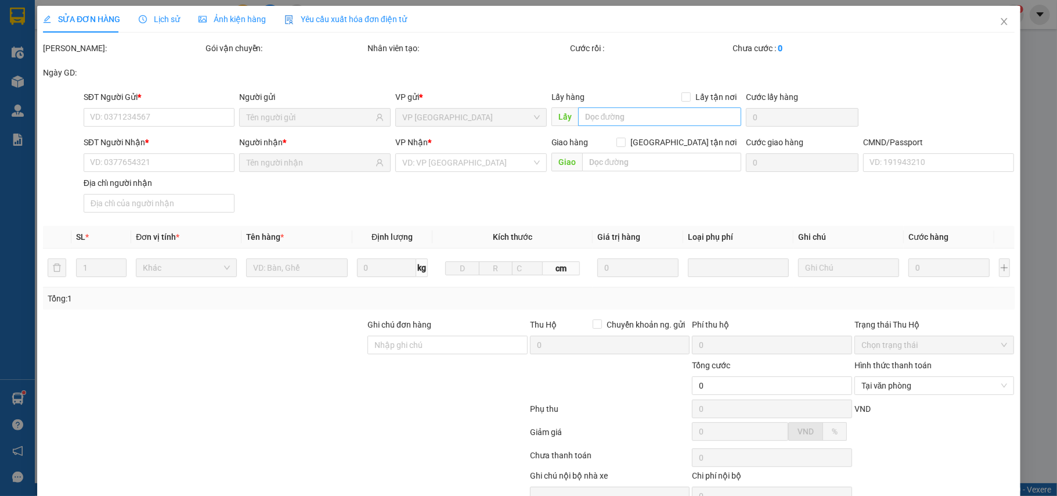
type input "40.000"
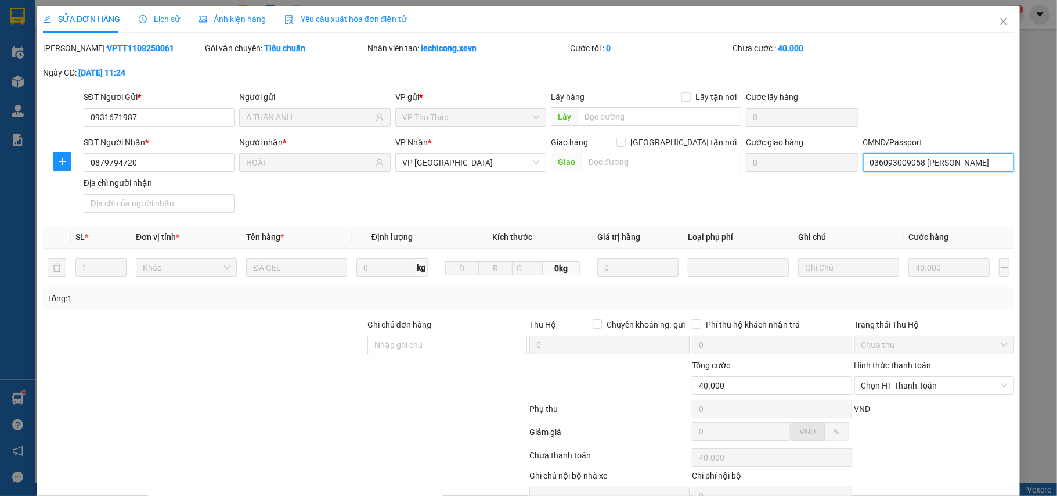
click at [958, 167] on input "036093009058 NGUYỄN NGỌC SANG" at bounding box center [938, 162] width 151 height 19
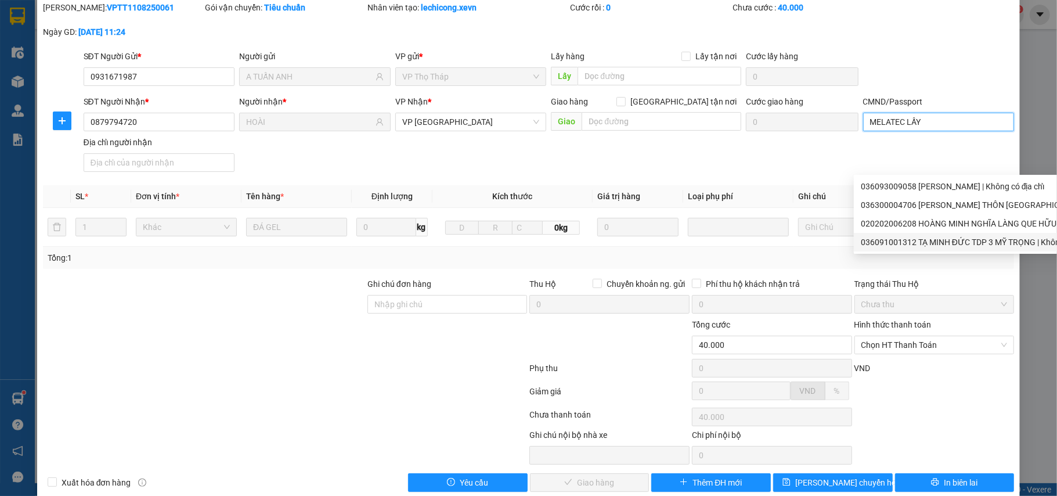
scroll to position [62, 0]
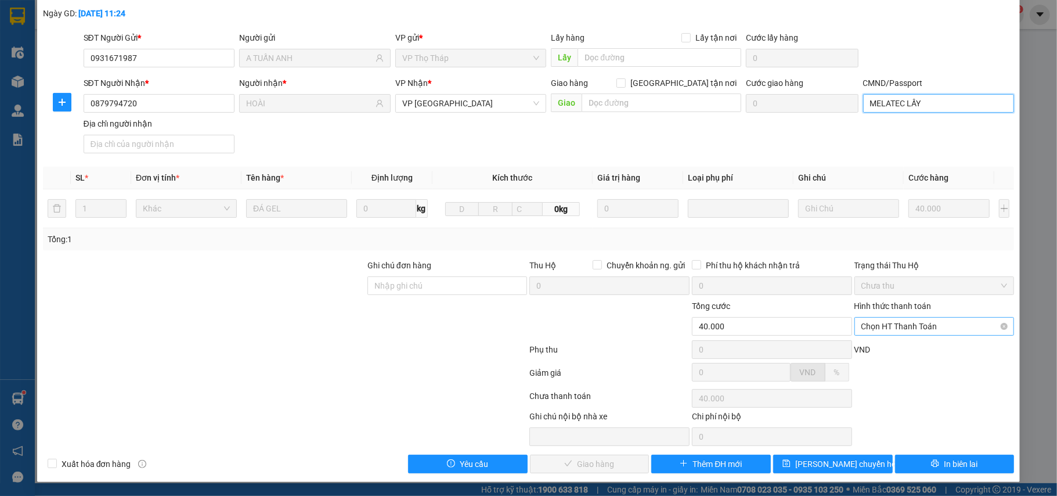
click at [895, 326] on span "Chọn HT Thanh Toán" at bounding box center [934, 325] width 146 height 17
type input "MELATEC LẤY"
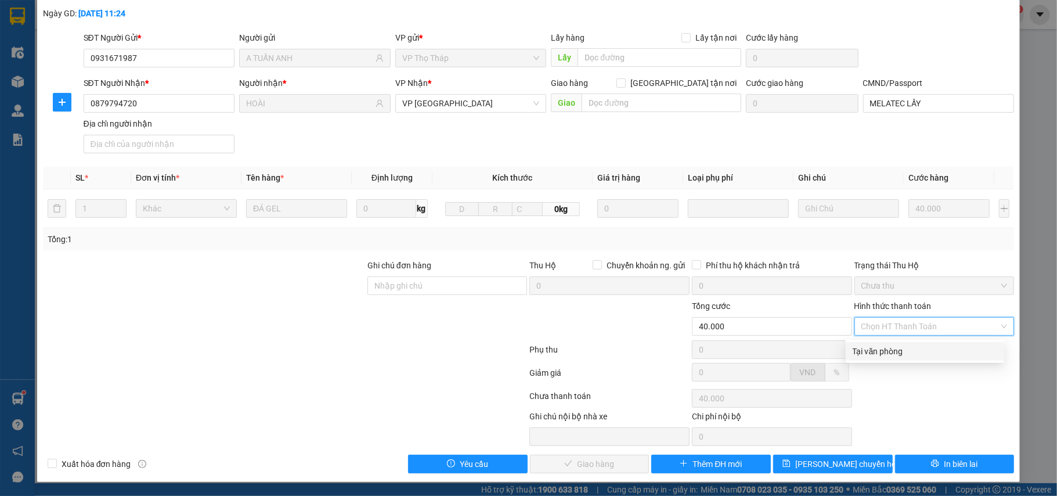
click at [878, 345] on div "Tại văn phòng" at bounding box center [925, 351] width 145 height 13
type input "0"
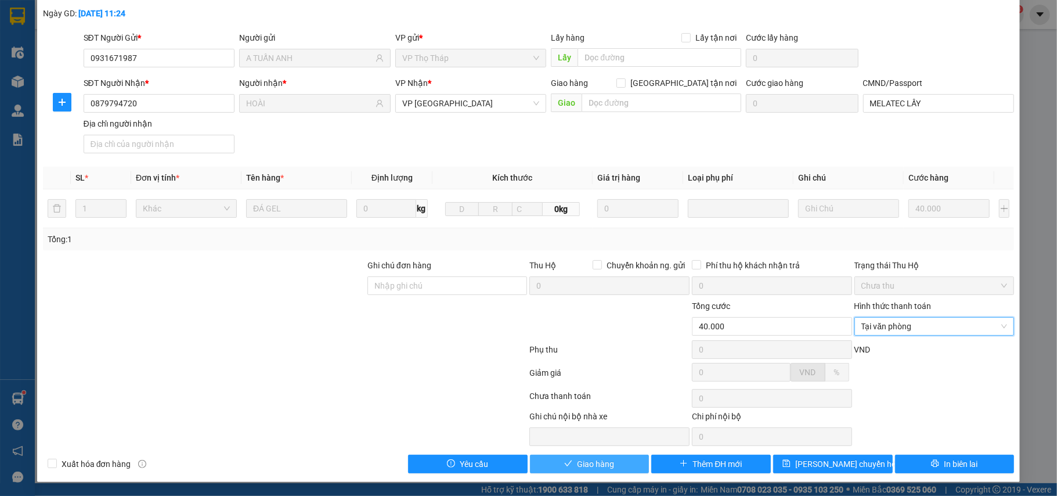
click at [597, 460] on span "Giao hàng" at bounding box center [595, 463] width 37 height 13
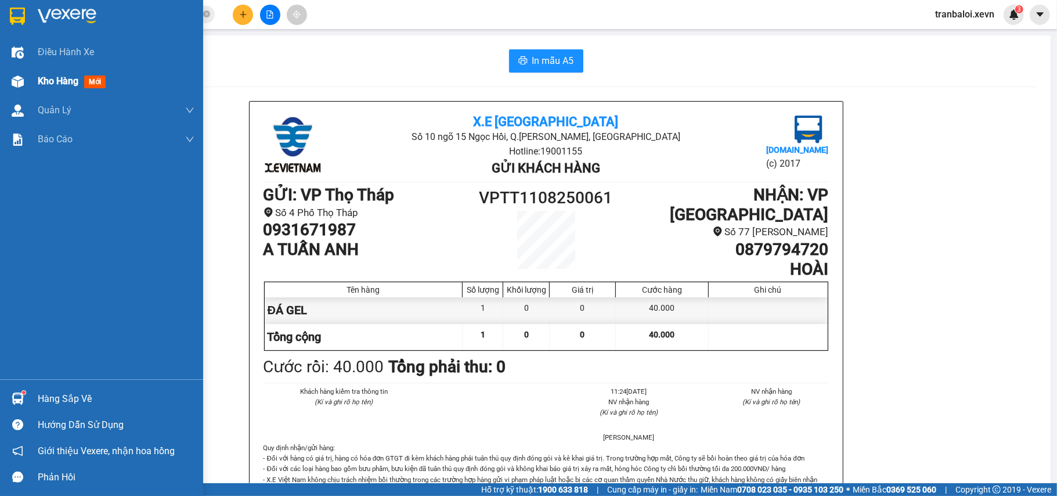
click at [22, 75] on img at bounding box center [18, 81] width 12 height 12
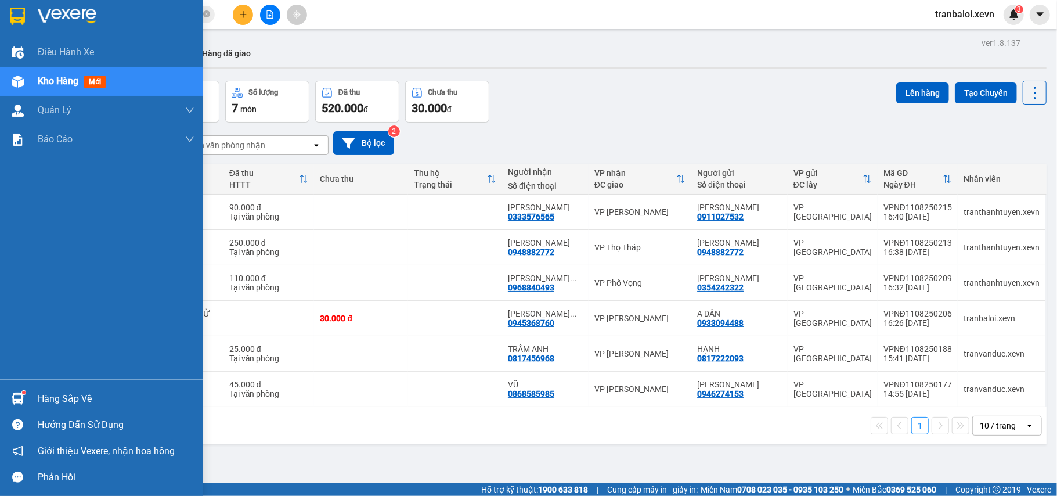
click at [19, 394] on img at bounding box center [18, 398] width 12 height 12
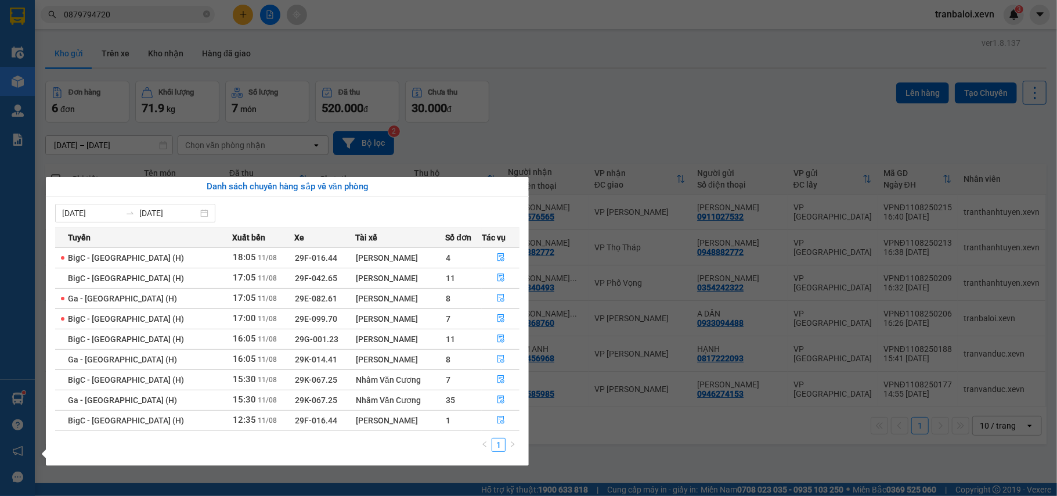
click at [270, 45] on section "Kết quả tìm kiếm ( 13 ) Bộ lọc Mã ĐH Trạng thái Món hàng Thu hộ Tổng cước Chưa …" at bounding box center [528, 248] width 1057 height 496
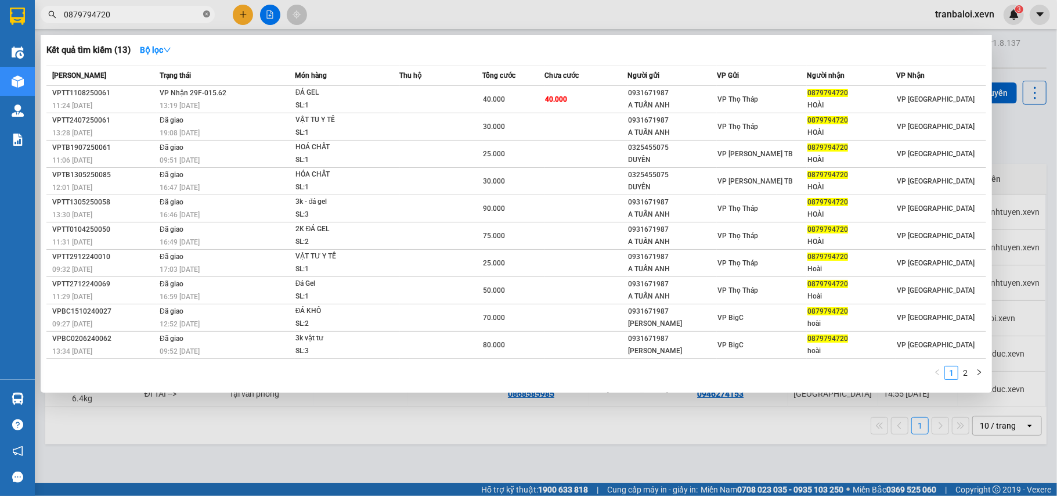
click at [204, 12] on icon "close-circle" at bounding box center [206, 13] width 7 height 7
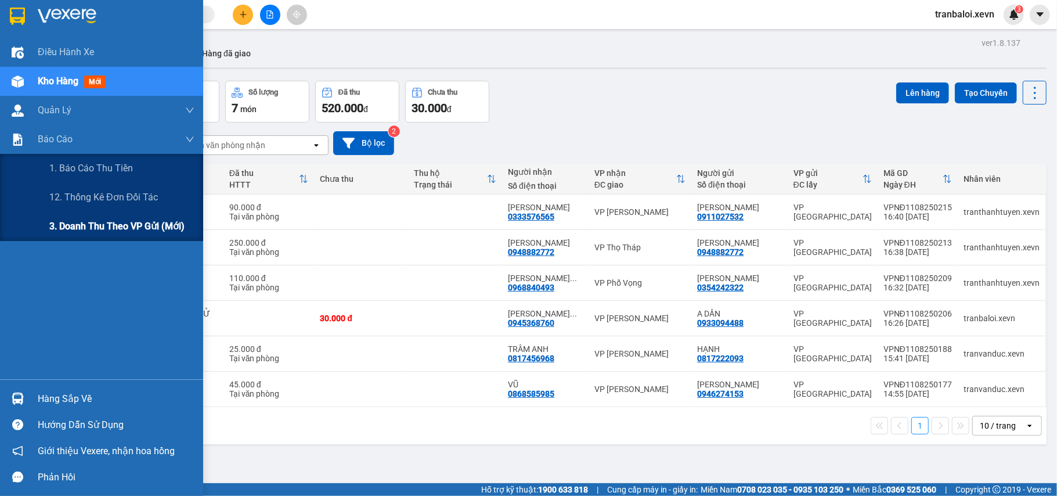
drag, startPoint x: 100, startPoint y: 226, endPoint x: 182, endPoint y: 195, distance: 87.6
click at [101, 226] on span "3. Doanh Thu theo VP Gửi (mới)" at bounding box center [116, 226] width 135 height 15
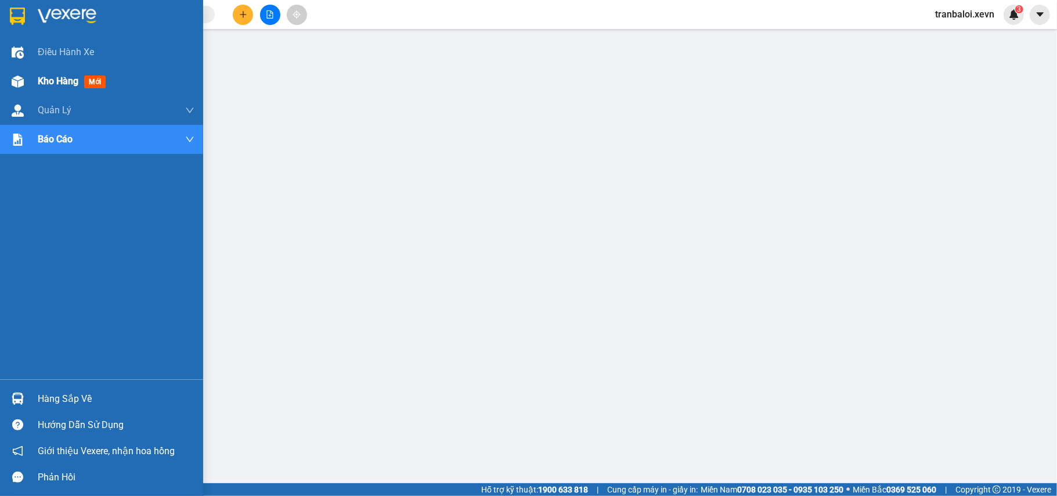
click at [24, 78] on div at bounding box center [18, 81] width 20 height 20
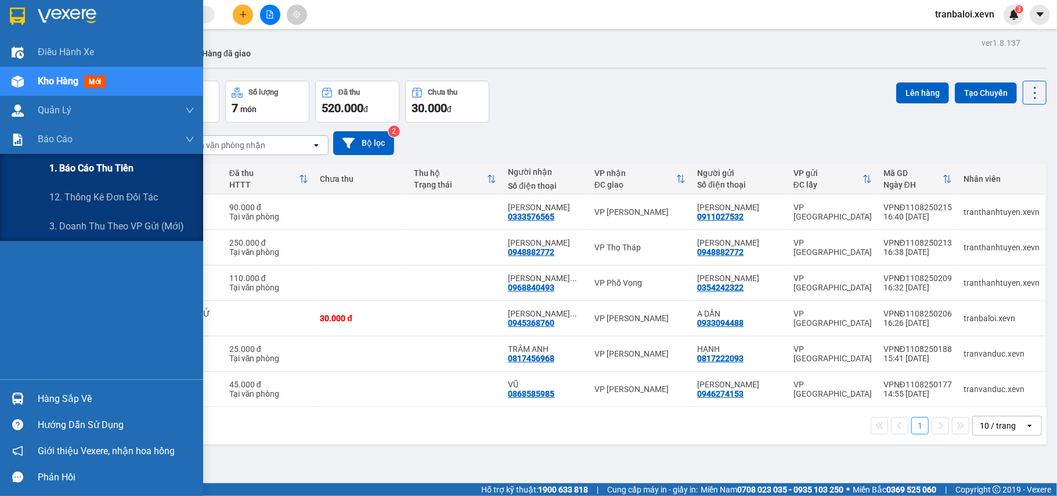
click at [95, 168] on span "1. Báo cáo thu tiền" at bounding box center [91, 168] width 84 height 15
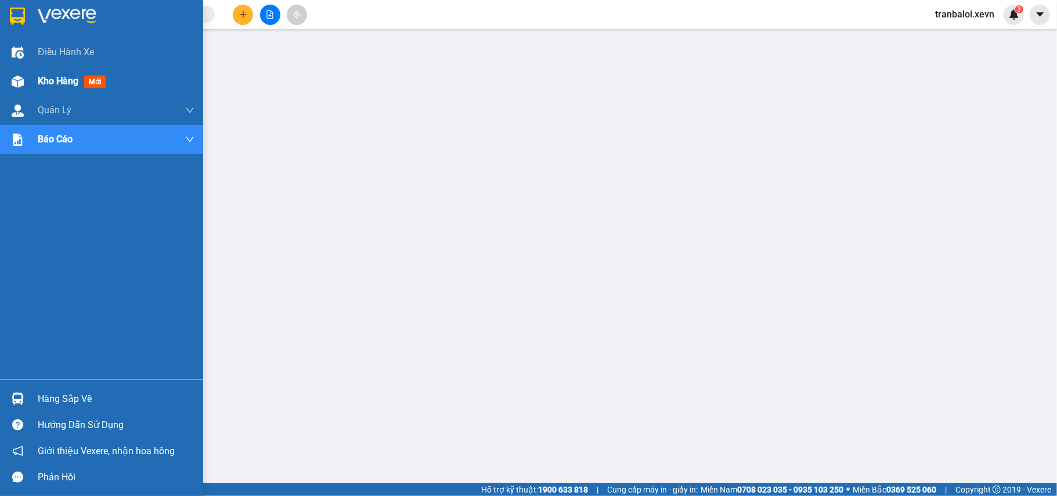
click at [24, 70] on div "Kho hàng mới" at bounding box center [101, 81] width 203 height 29
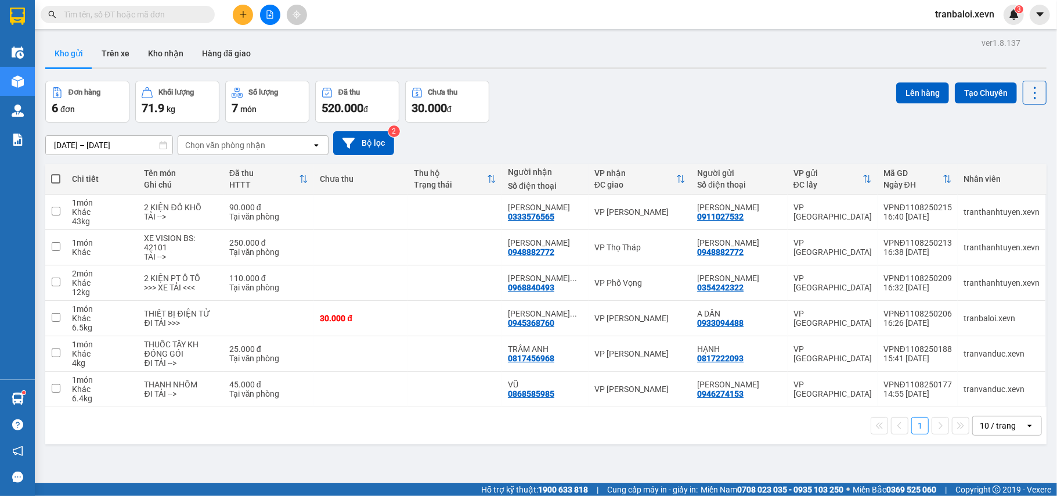
click at [192, 19] on input "text" at bounding box center [132, 14] width 137 height 13
click at [161, 10] on input "text" at bounding box center [132, 14] width 137 height 13
click at [159, 12] on input "text" at bounding box center [132, 14] width 137 height 13
click at [158, 53] on button "Kho nhận" at bounding box center [166, 53] width 54 height 28
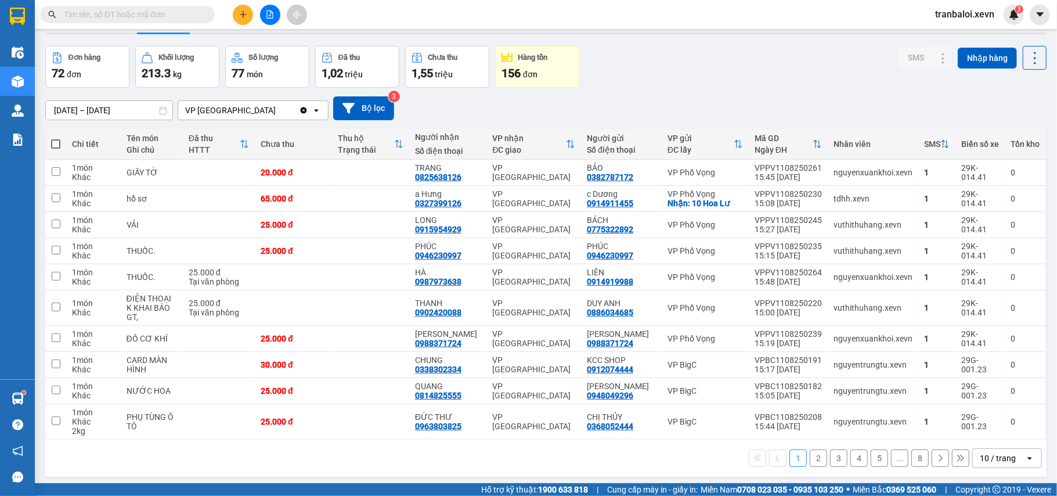
scroll to position [53, 0]
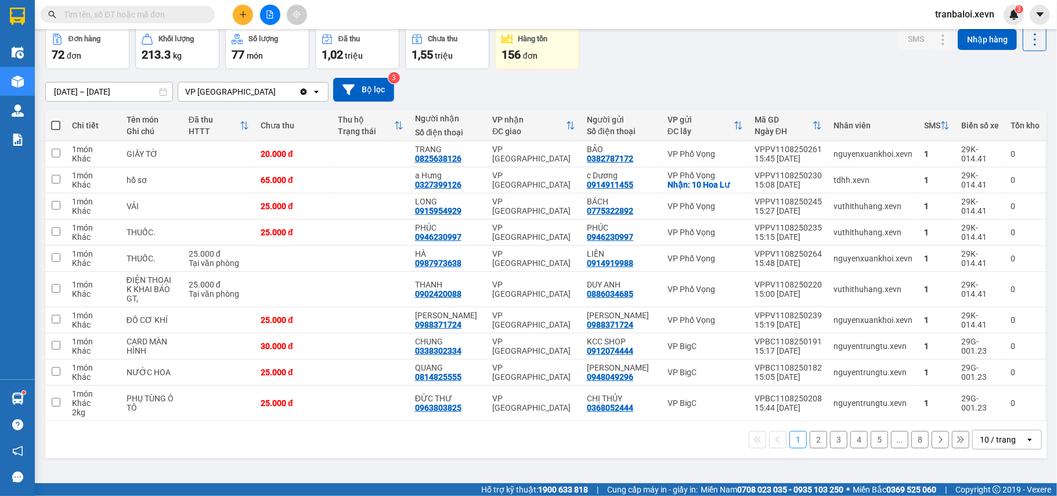
click at [810, 438] on button "2" at bounding box center [818, 439] width 17 height 17
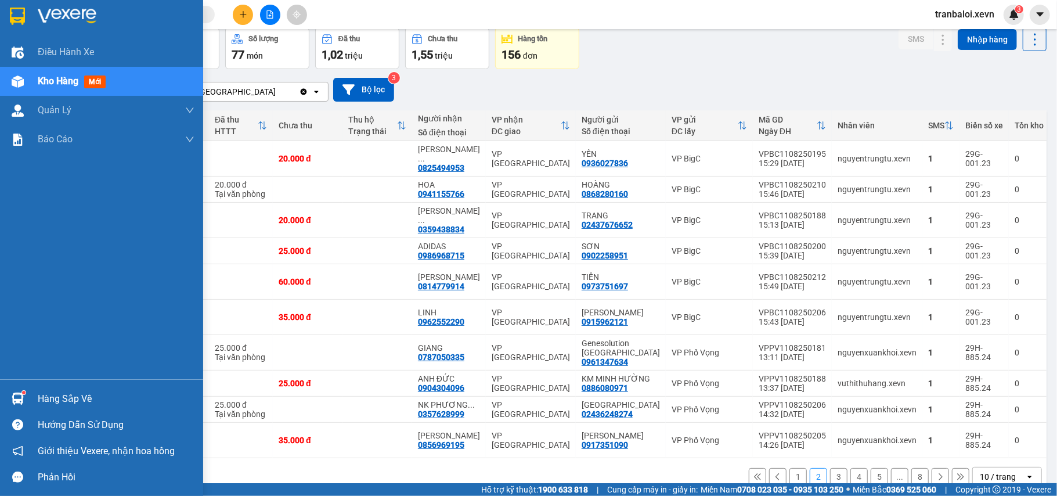
click at [41, 394] on div "Hàng sắp về" at bounding box center [116, 398] width 157 height 17
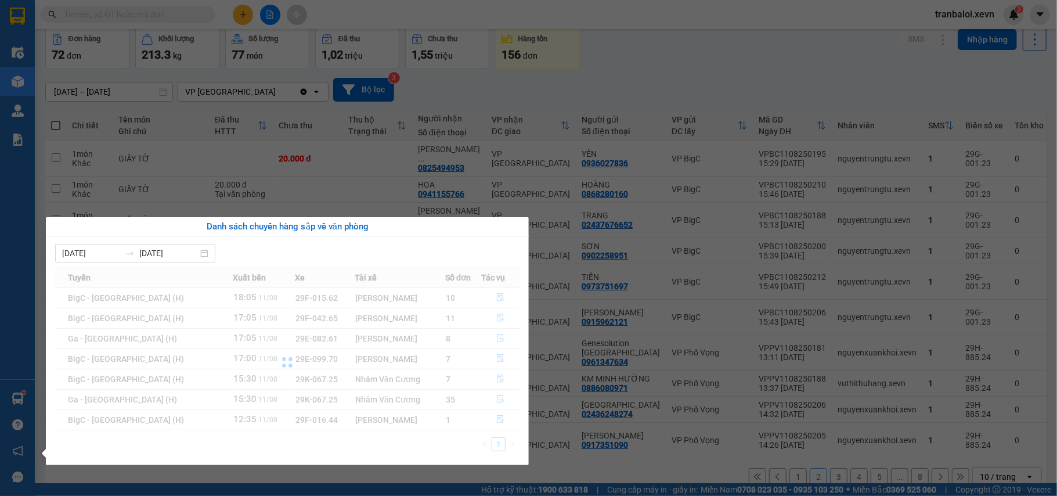
click at [19, 395] on div "Điều hành xe Kho hàng mới Quản [PERSON_NAME] lý chuyến Quản lý giao nhận mới Qu…" at bounding box center [17, 248] width 35 height 496
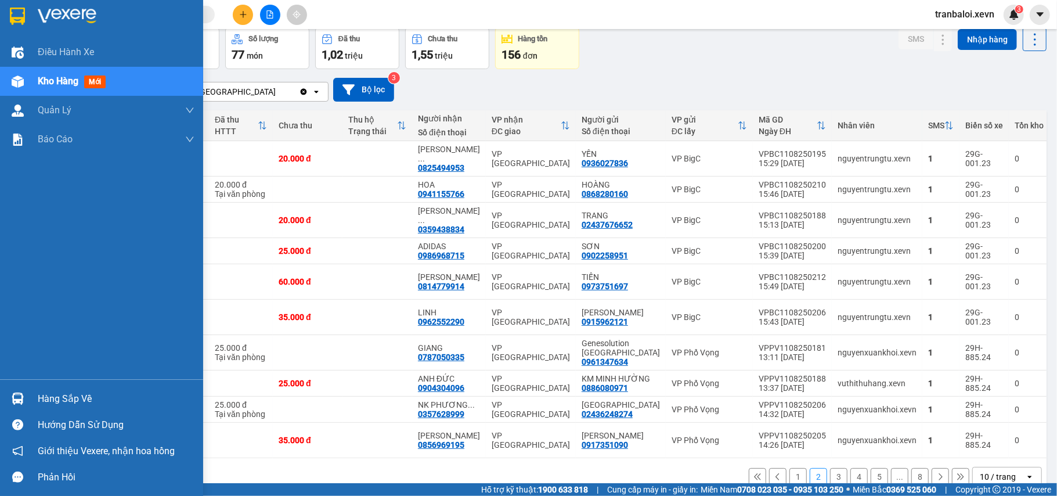
click at [19, 395] on img at bounding box center [18, 398] width 12 height 12
click at [19, 395] on div "Điều hành xe Kho hàng mới Quản [PERSON_NAME] lý chuyến Quản lý giao nhận mới Qu…" at bounding box center [101, 248] width 203 height 496
click at [19, 395] on img at bounding box center [18, 398] width 12 height 12
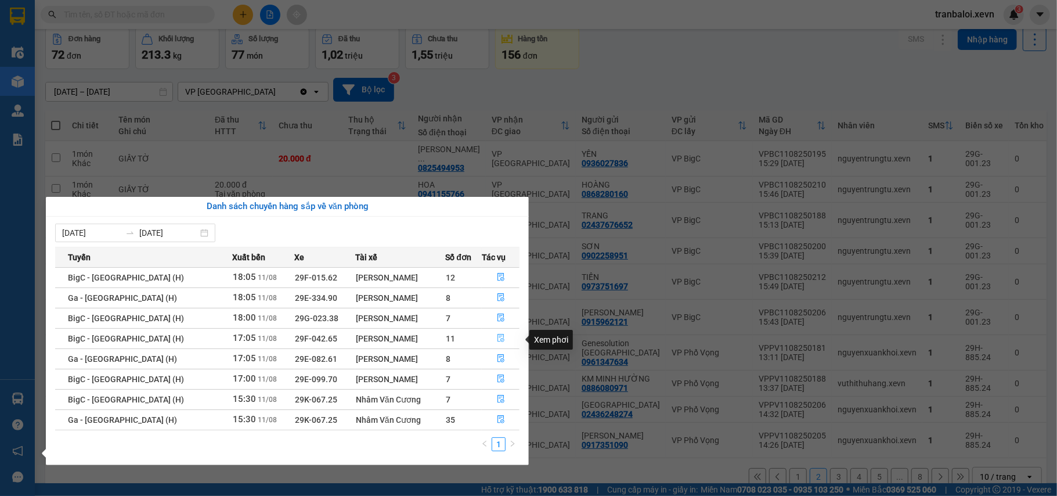
click at [497, 335] on icon "file-done" at bounding box center [500, 338] width 7 height 8
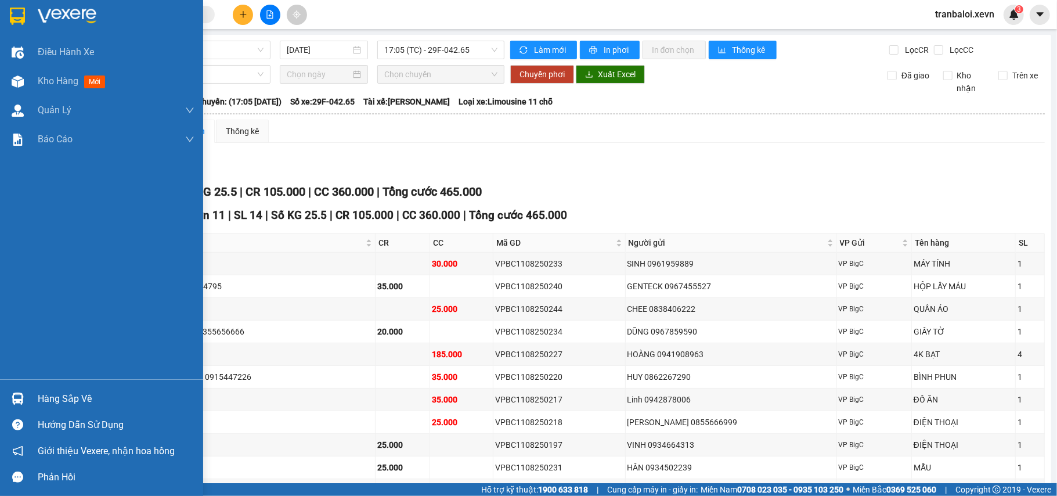
click at [19, 400] on img at bounding box center [18, 398] width 12 height 12
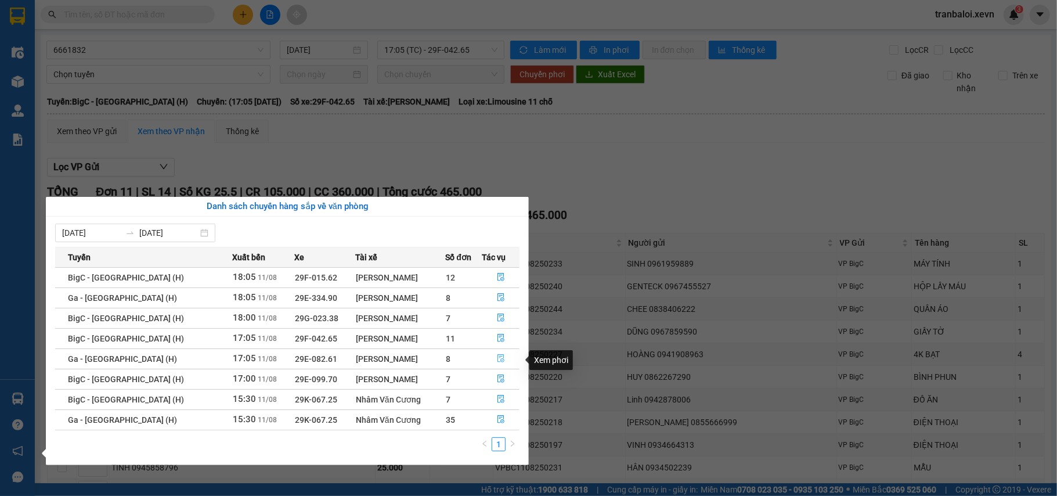
click at [497, 359] on icon "file-done" at bounding box center [500, 359] width 7 height 8
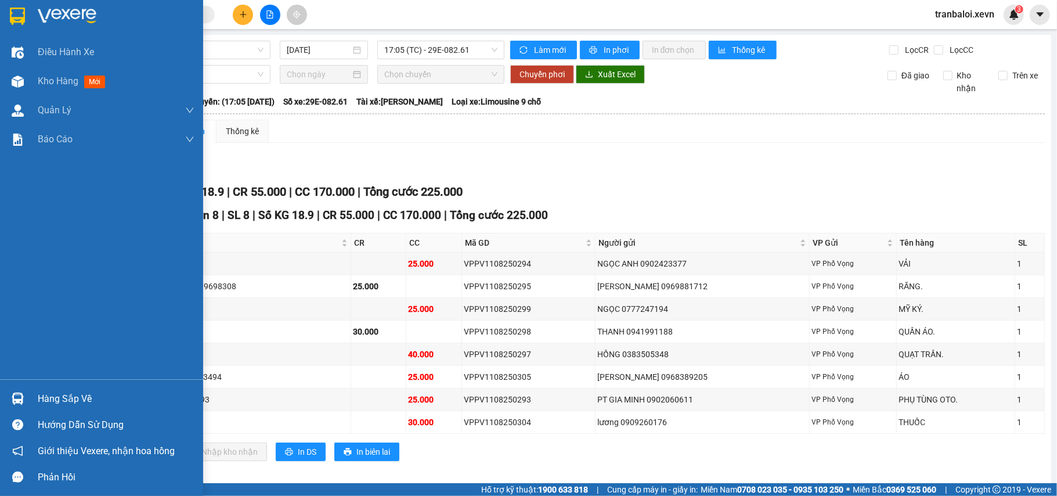
click at [15, 391] on div at bounding box center [18, 398] width 20 height 20
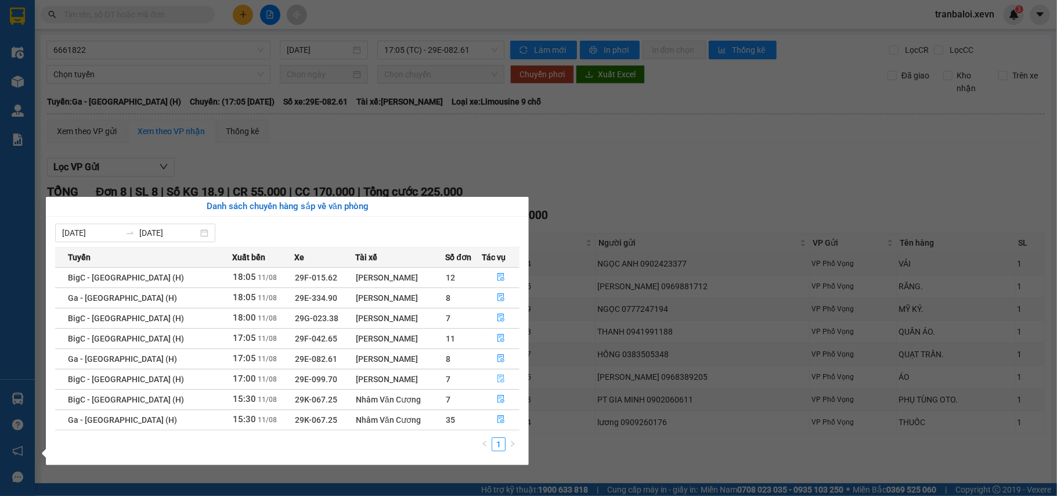
click at [497, 378] on icon "file-done" at bounding box center [501, 378] width 8 height 8
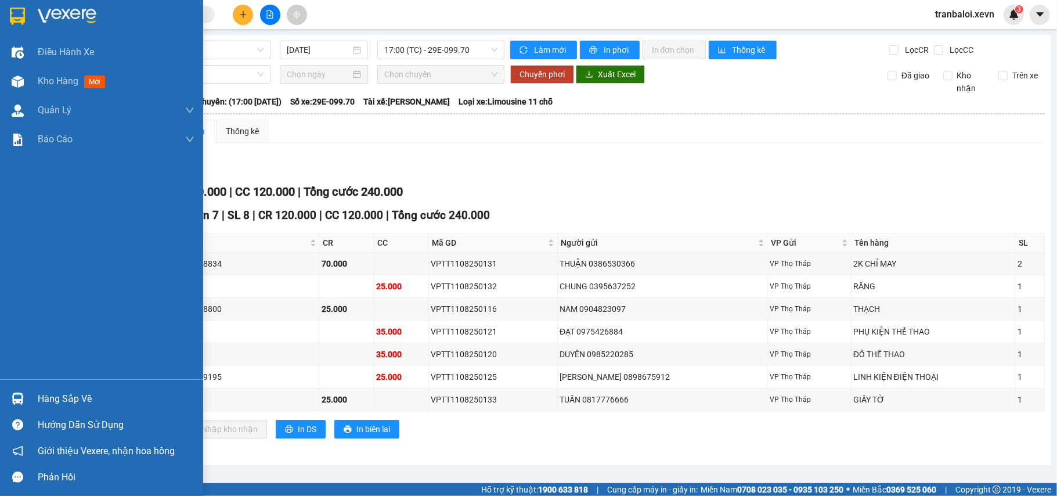
click at [19, 390] on div at bounding box center [18, 398] width 20 height 20
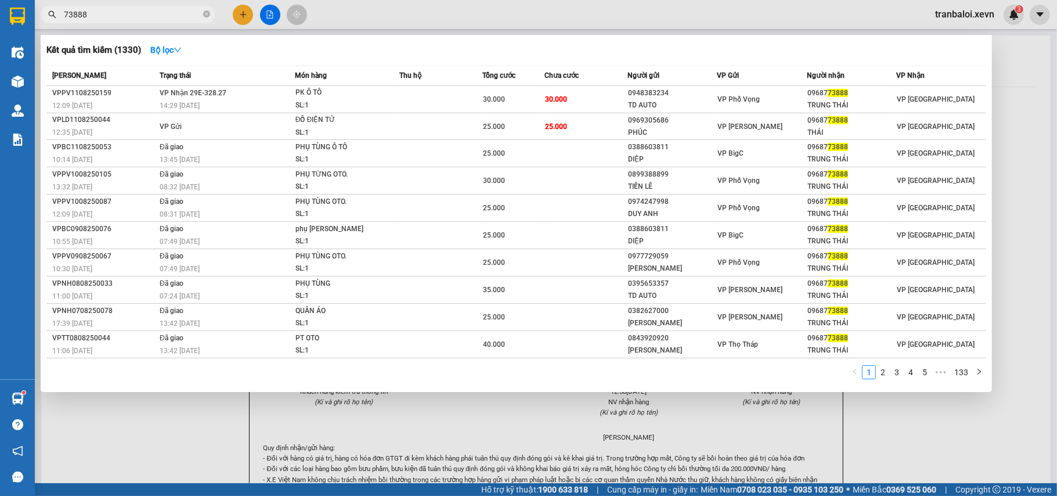
click at [240, 9] on div at bounding box center [528, 248] width 1057 height 496
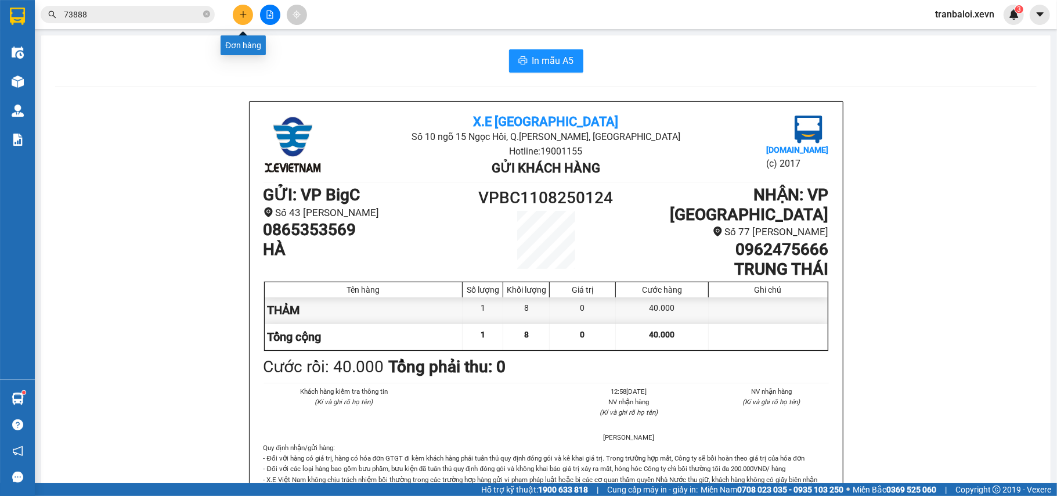
click at [247, 12] on icon "plus" at bounding box center [243, 14] width 8 height 8
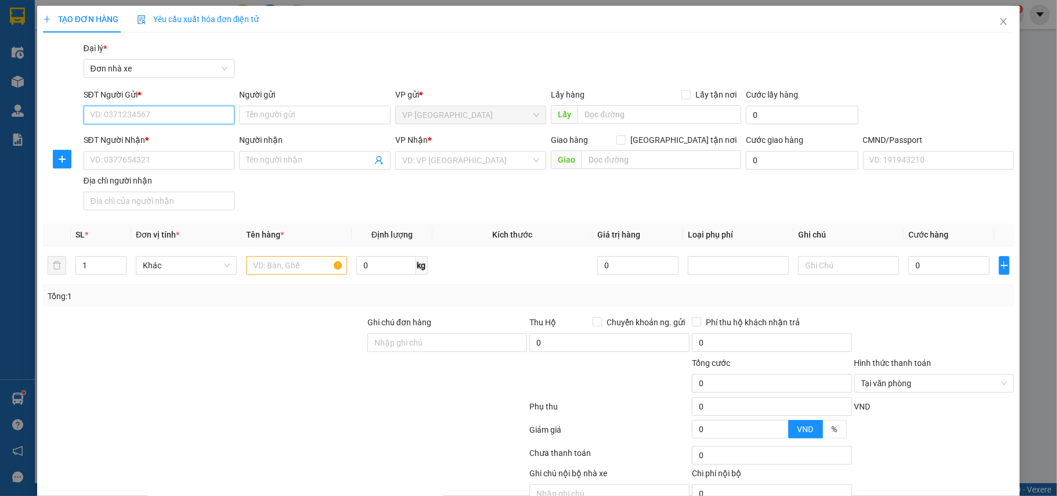
click at [158, 114] on input "SĐT Người Gửi *" at bounding box center [159, 115] width 151 height 19
type input "0904838006"
click at [168, 136] on div "0904838006 - ĐOÀN VĂN TIỆP" at bounding box center [157, 138] width 136 height 13
type input "ĐOÀN VĂN TIỆP"
type input "0917007988"
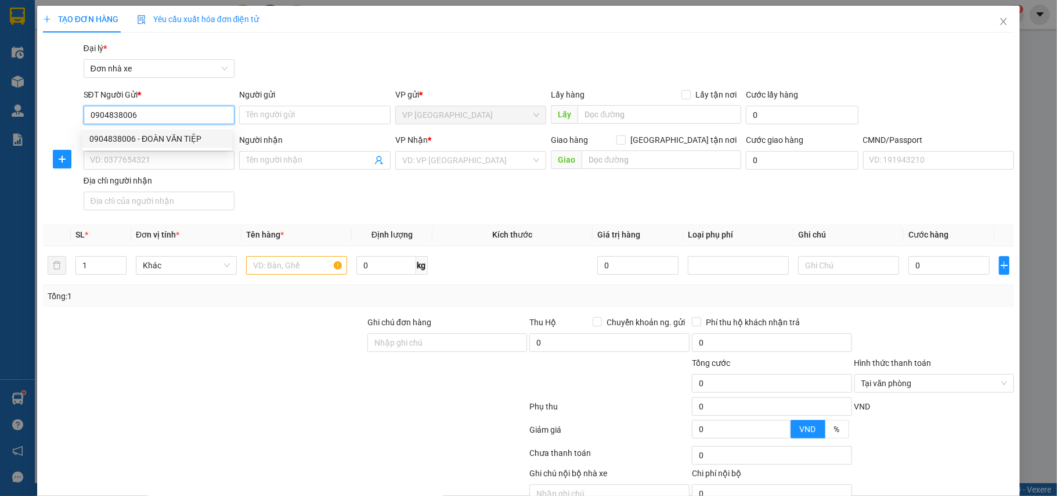
type input "[PERSON_NAME]"
type input "1cc"
type input "0904838006"
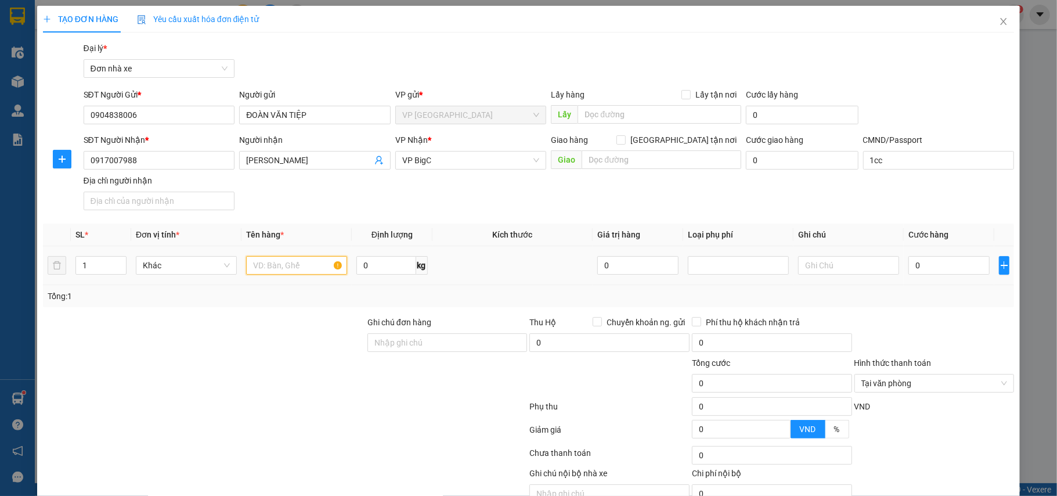
click at [288, 265] on input "text" at bounding box center [296, 265] width 101 height 19
type input "A"
type input "ÁO MẪU"
click at [366, 265] on input "0" at bounding box center [385, 265] width 59 height 19
type input "1"
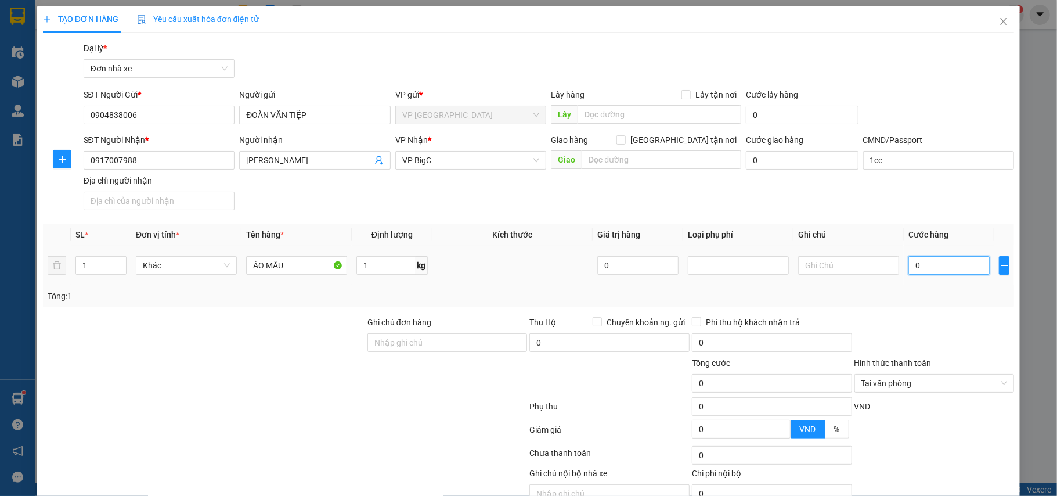
click at [943, 261] on input "0" at bounding box center [948, 265] width 81 height 19
type input "2"
type input "25"
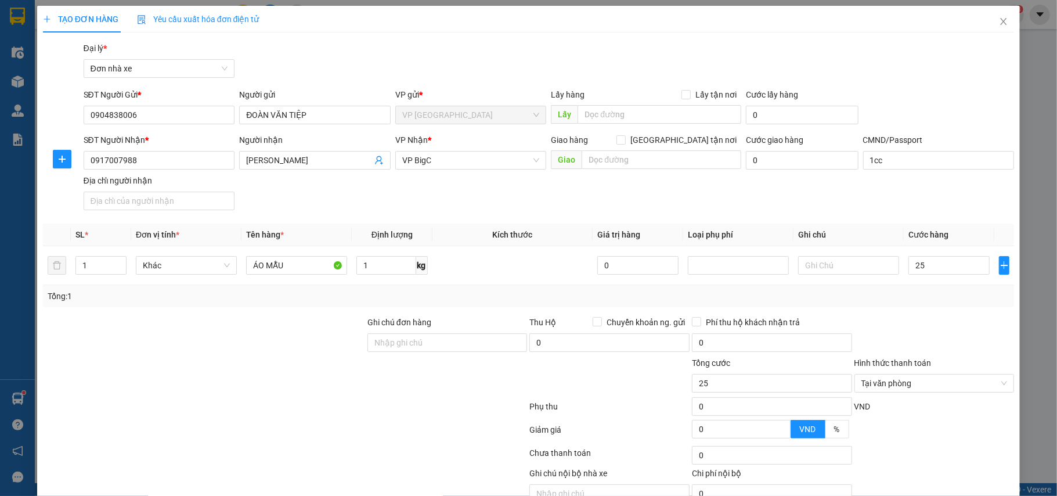
type input "25.000"
drag, startPoint x: 951, startPoint y: 320, endPoint x: 950, endPoint y: 312, distance: 8.2
click at [950, 320] on div at bounding box center [934, 336] width 163 height 41
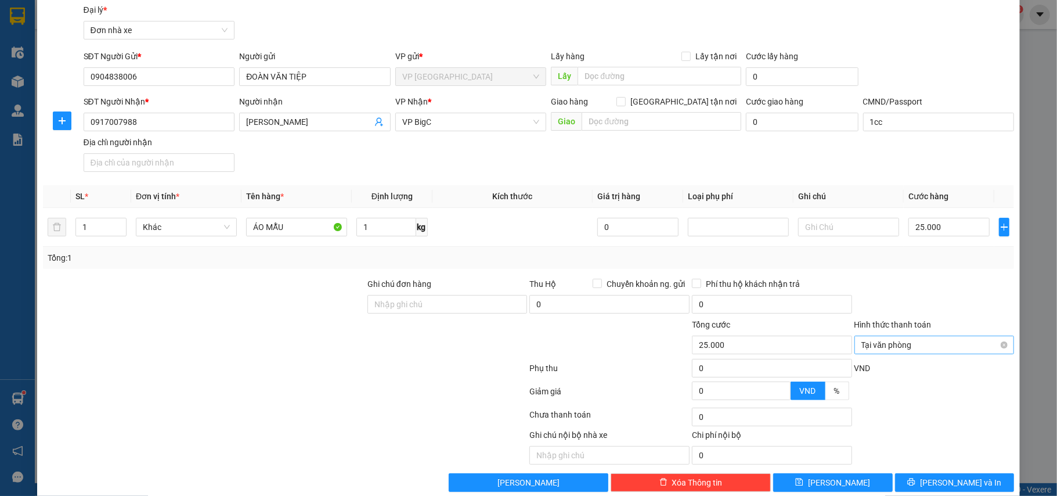
scroll to position [59, 0]
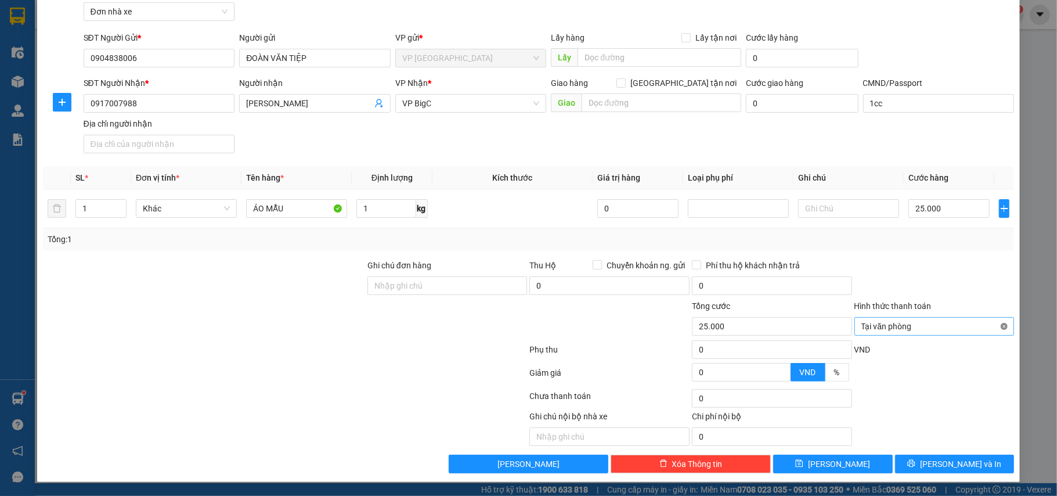
type input "25.000"
click at [930, 457] on button "[PERSON_NAME] và In" at bounding box center [955, 463] width 120 height 19
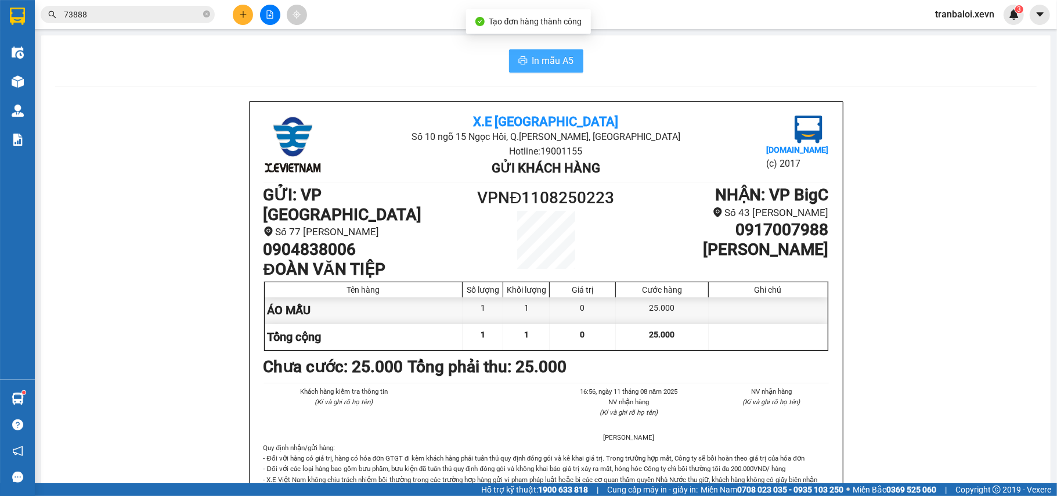
click at [521, 56] on button "In mẫu A5" at bounding box center [546, 60] width 74 height 23
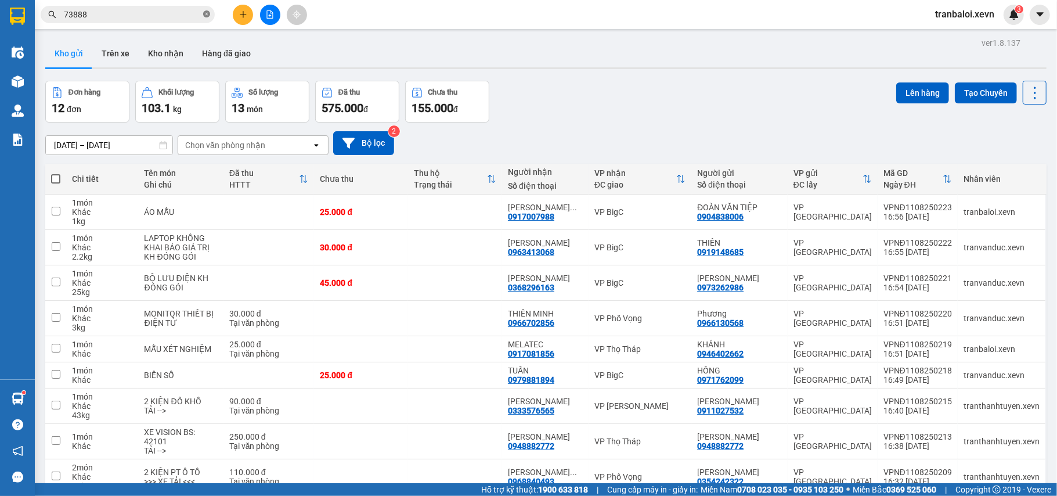
click at [209, 13] on icon "close-circle" at bounding box center [206, 13] width 7 height 7
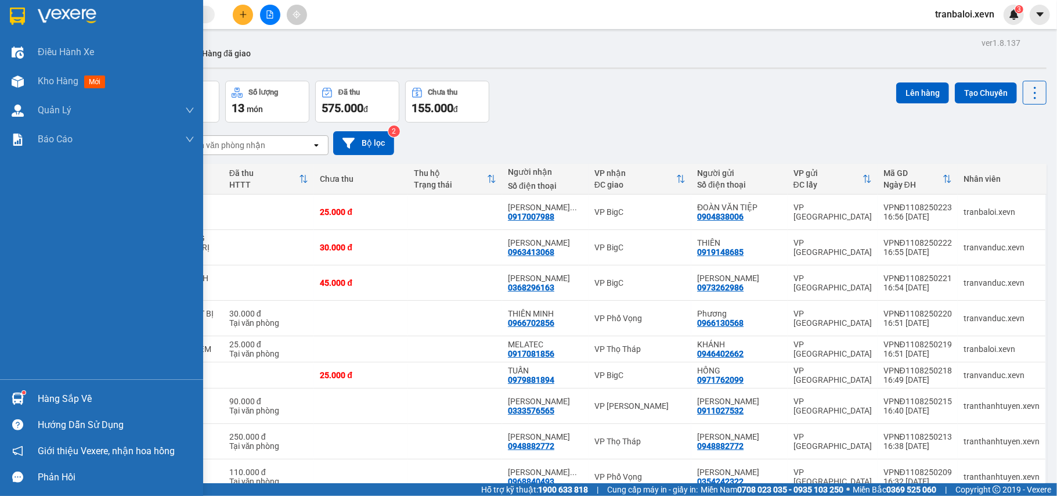
click at [43, 388] on div "Hàng sắp về" at bounding box center [101, 398] width 203 height 26
click at [23, 402] on div "Điều hành xe Kho hàng mới Quản [PERSON_NAME] lý chuyến Quản lý giao nhận mới Qu…" at bounding box center [101, 248] width 203 height 496
click at [23, 400] on img at bounding box center [18, 398] width 12 height 12
click at [23, 400] on div "Điều hành xe Kho hàng mới Quản [PERSON_NAME] lý chuyến Quản lý giao nhận mới Qu…" at bounding box center [101, 248] width 203 height 496
click at [23, 400] on img at bounding box center [18, 398] width 12 height 12
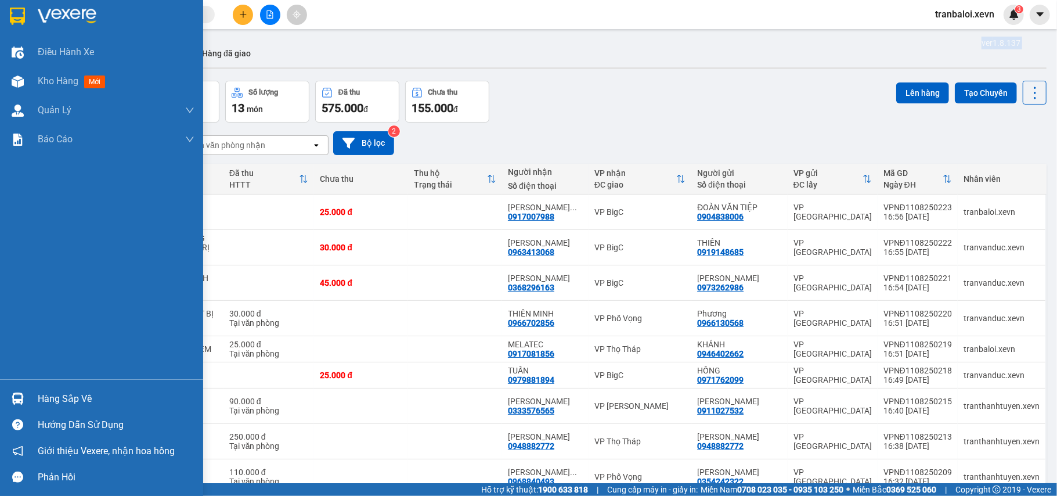
click at [23, 400] on div "Điều hành xe Kho hàng mới Quản [PERSON_NAME] lý chuyến Quản lý giao nhận mới Qu…" at bounding box center [101, 248] width 203 height 496
click at [23, 400] on img at bounding box center [18, 398] width 12 height 12
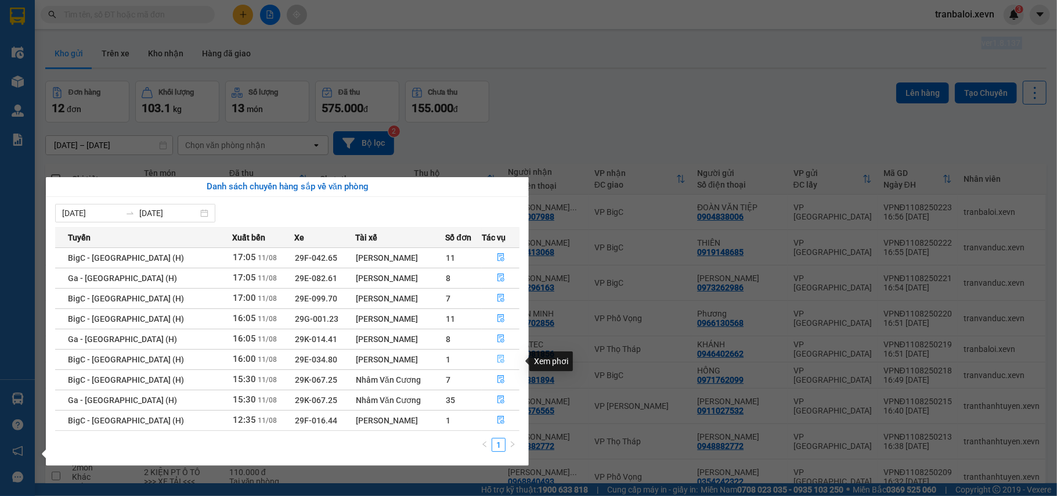
click at [497, 361] on icon "file-done" at bounding box center [501, 359] width 8 height 8
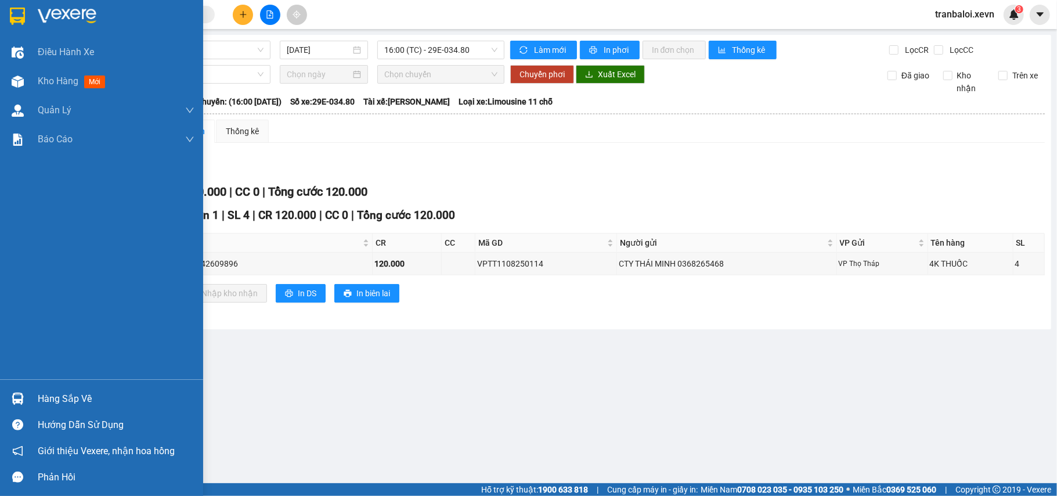
click at [5, 396] on div "Hàng sắp về" at bounding box center [101, 398] width 203 height 26
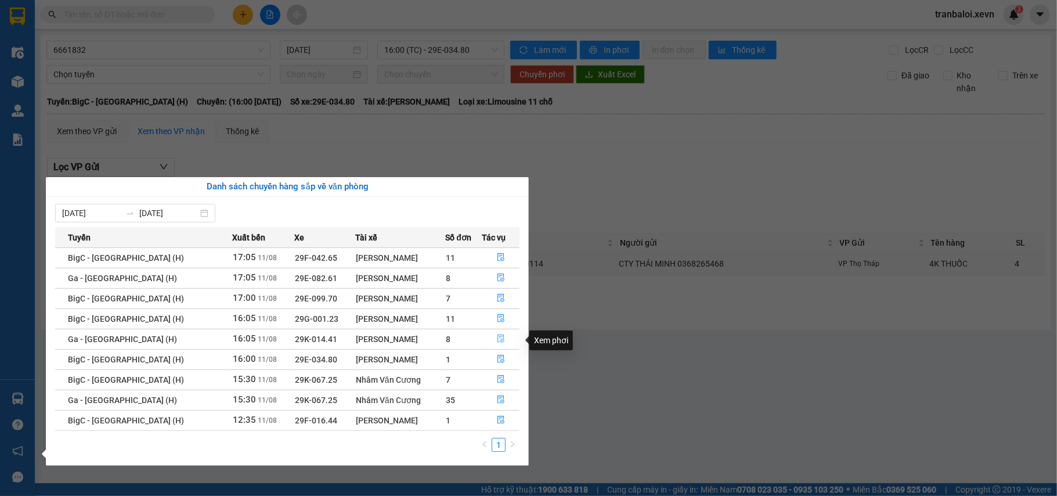
click at [497, 337] on icon "file-done" at bounding box center [500, 339] width 7 height 8
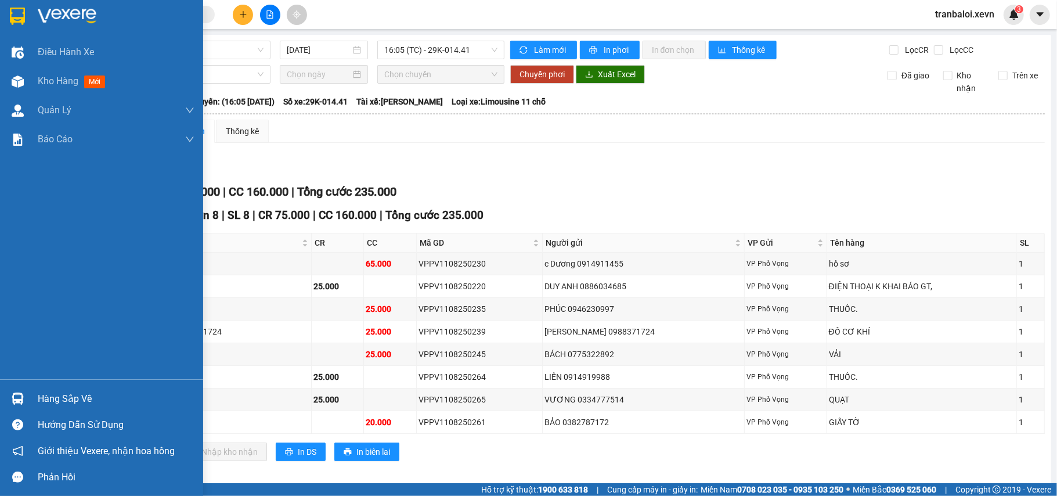
click at [19, 396] on img at bounding box center [18, 398] width 12 height 12
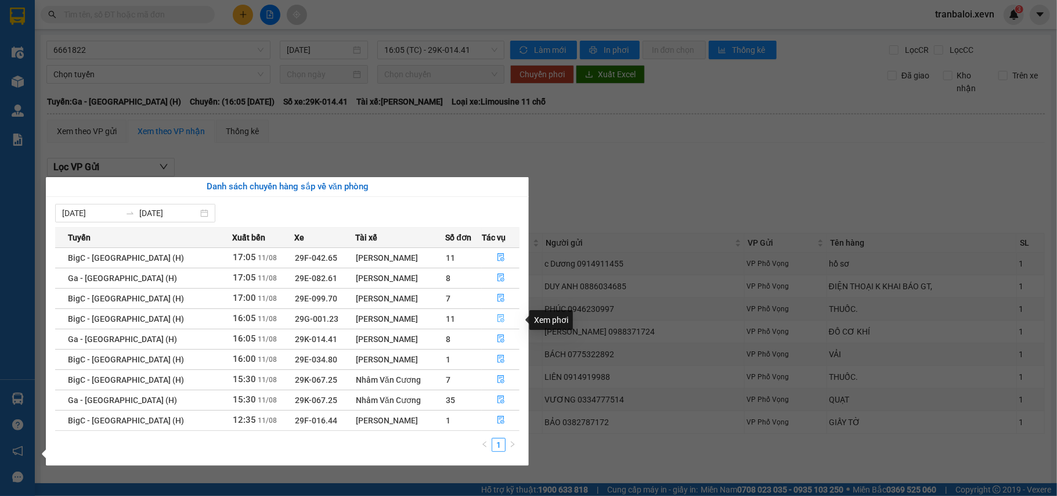
click at [497, 317] on icon "file-done" at bounding box center [501, 318] width 8 height 8
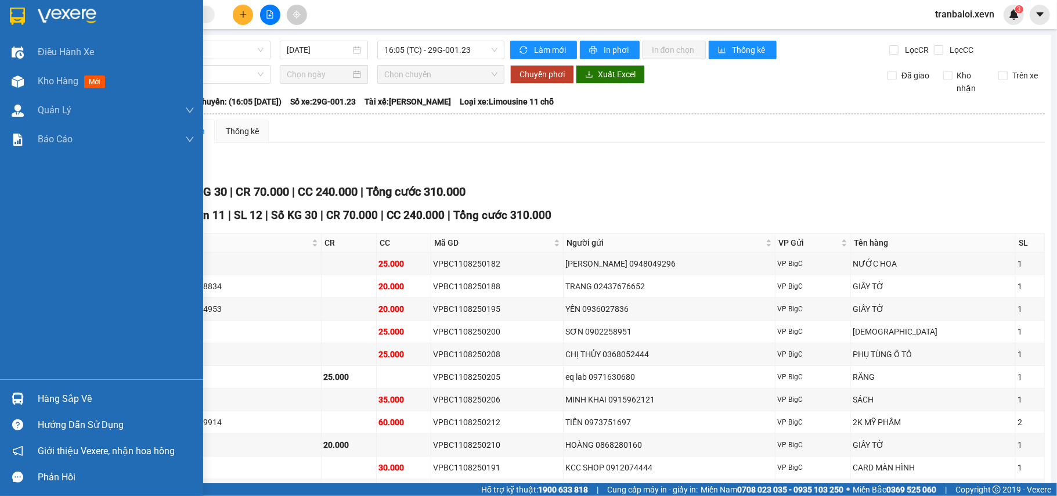
click at [27, 393] on div at bounding box center [18, 398] width 20 height 20
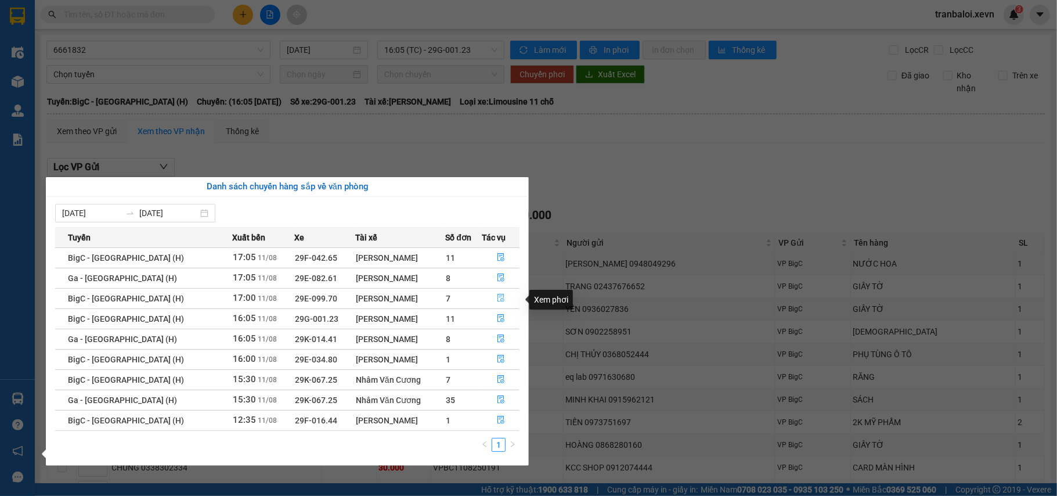
click at [497, 296] on icon "file-done" at bounding box center [501, 298] width 8 height 8
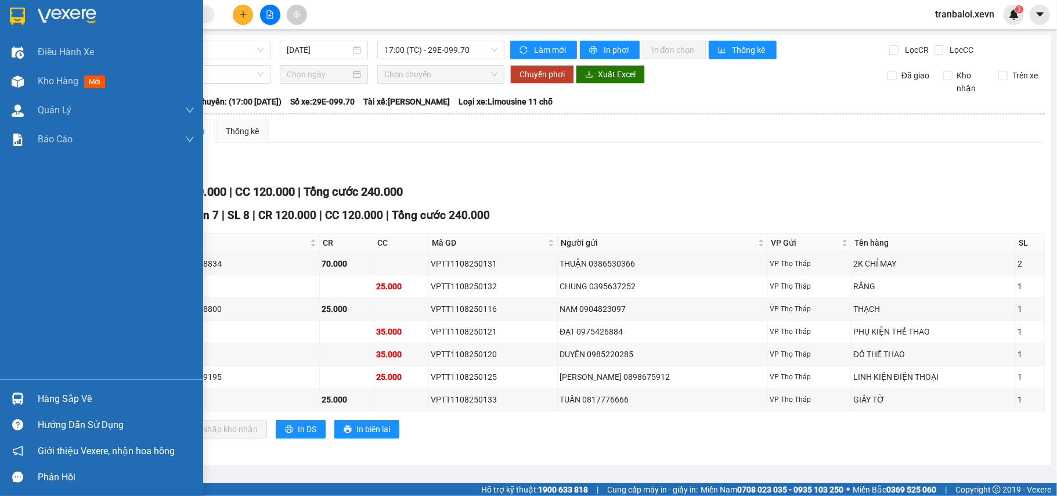
click at [72, 387] on div "Hàng sắp về" at bounding box center [101, 398] width 203 height 26
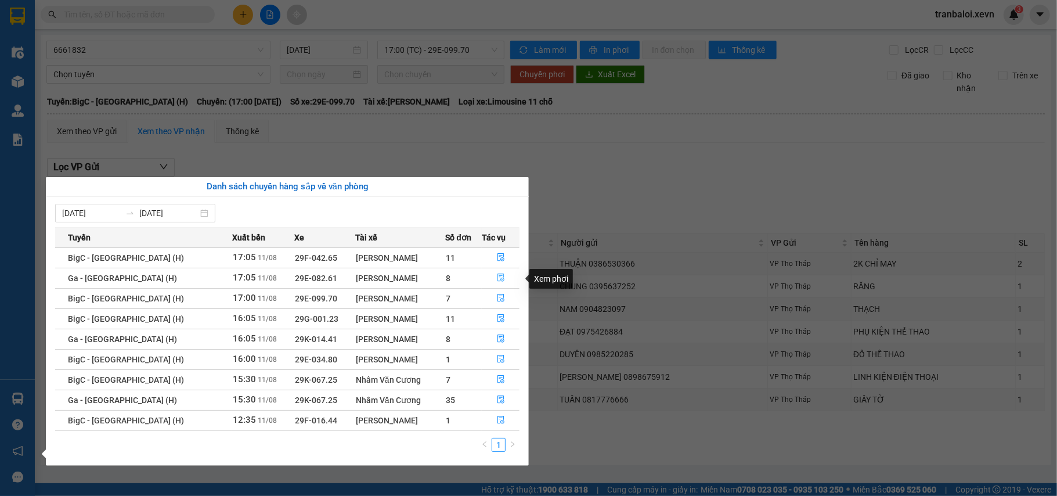
click at [493, 275] on button "button" at bounding box center [500, 278] width 37 height 19
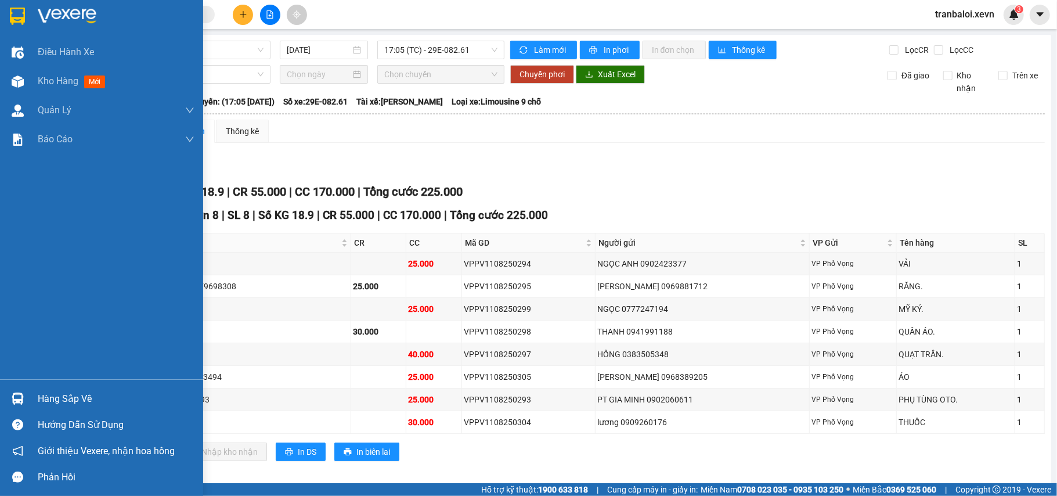
click at [39, 393] on div "Hàng sắp về" at bounding box center [116, 398] width 157 height 17
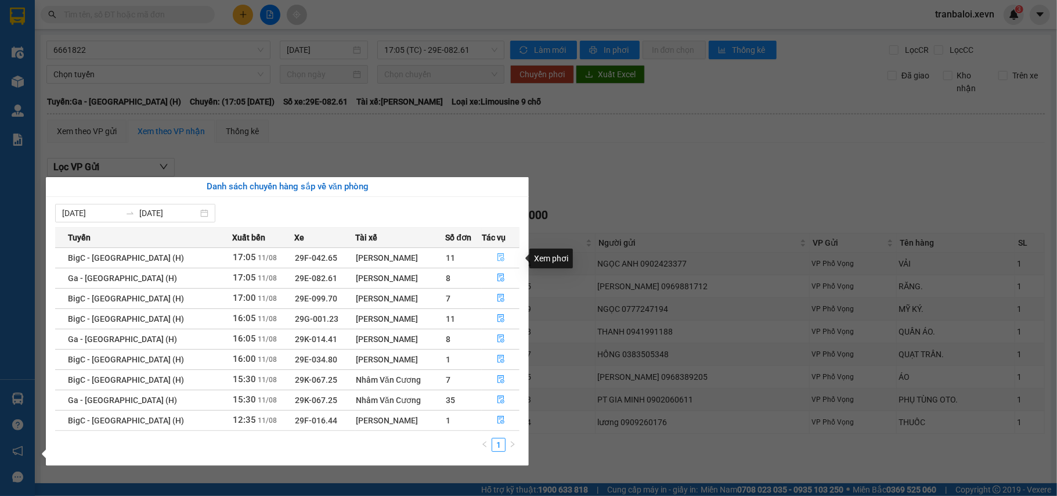
click at [499, 256] on icon "file-done" at bounding box center [500, 258] width 7 height 8
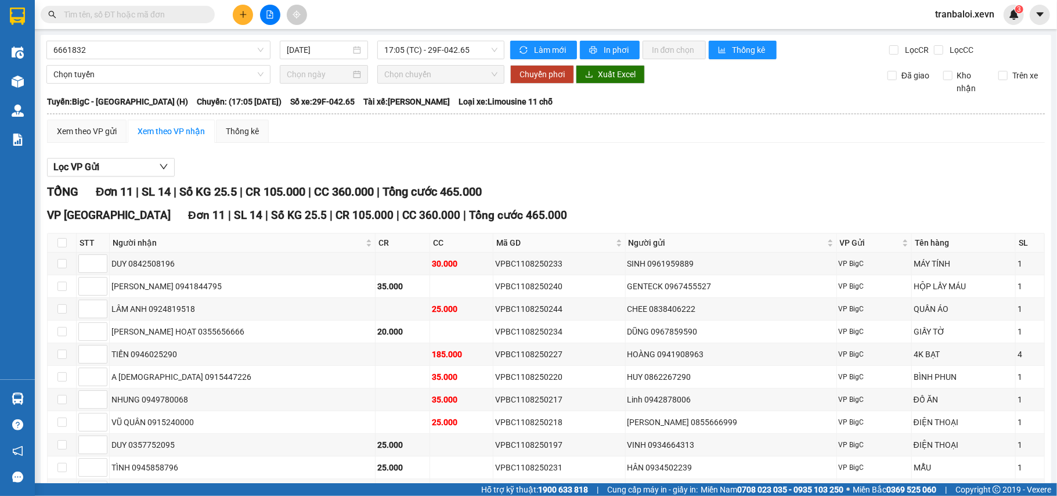
click at [168, 15] on input "text" at bounding box center [132, 14] width 137 height 13
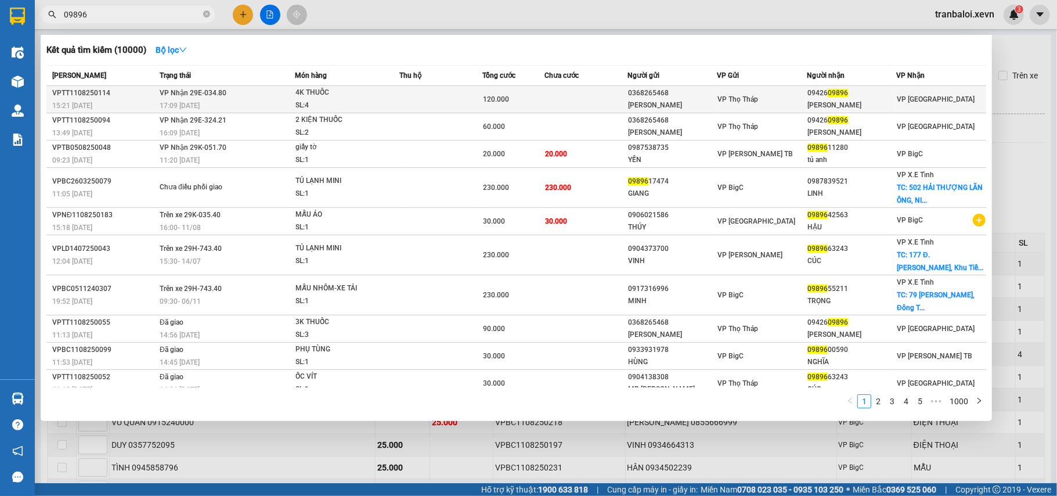
type input "09896"
click at [344, 98] on div "4K THUỐC" at bounding box center [338, 92] width 87 height 13
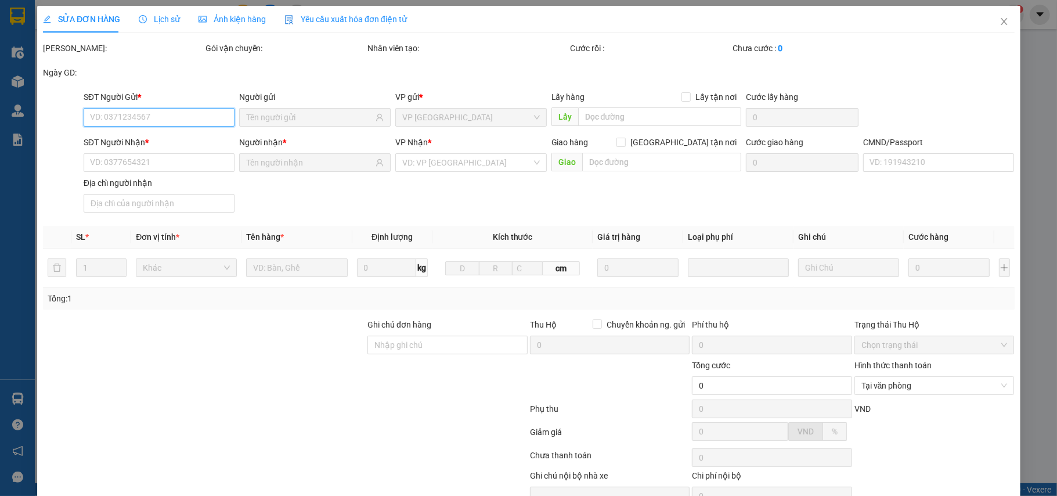
type input "0368265468"
type input "[PERSON_NAME]"
type input "0942609896"
type input "[PERSON_NAME]"
type input "DUNG"
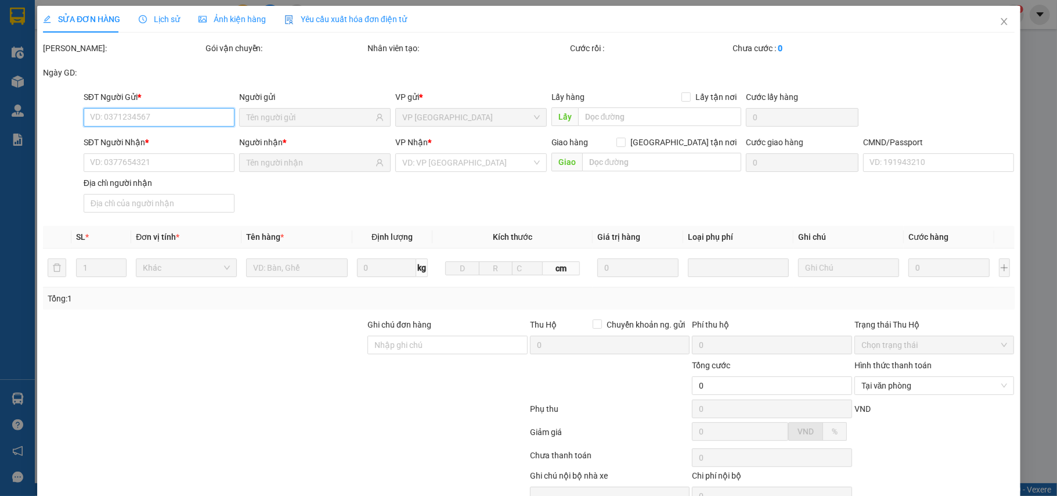
type input "120.000"
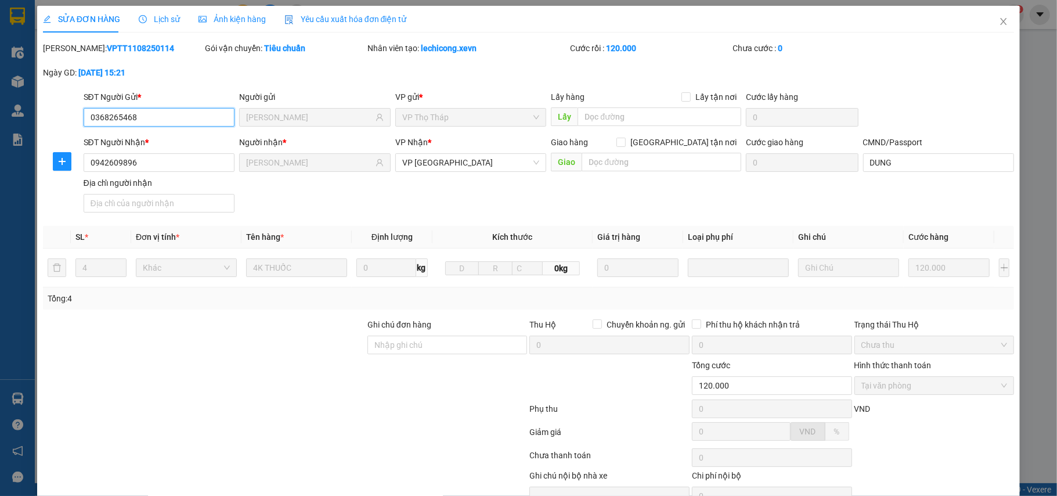
scroll to position [62, 0]
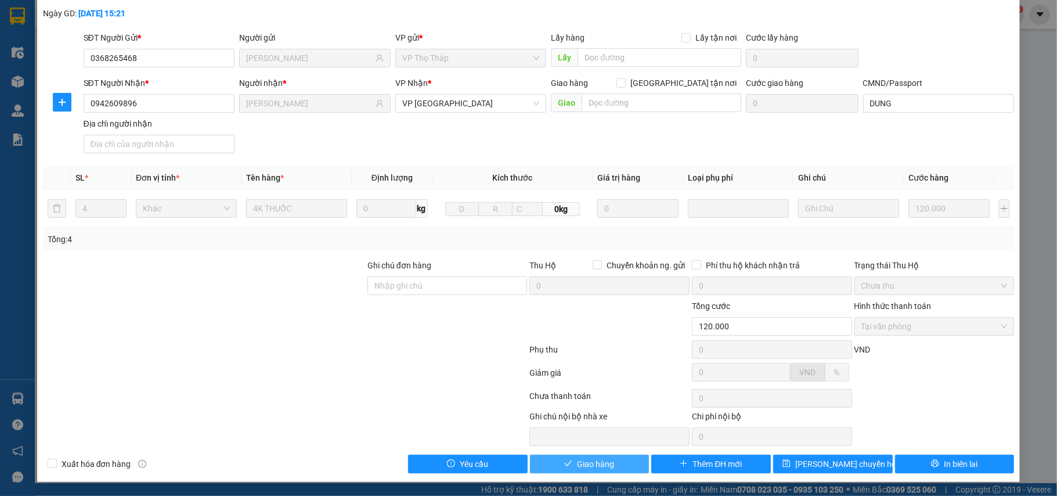
click at [595, 463] on span "Giao hàng" at bounding box center [595, 463] width 37 height 13
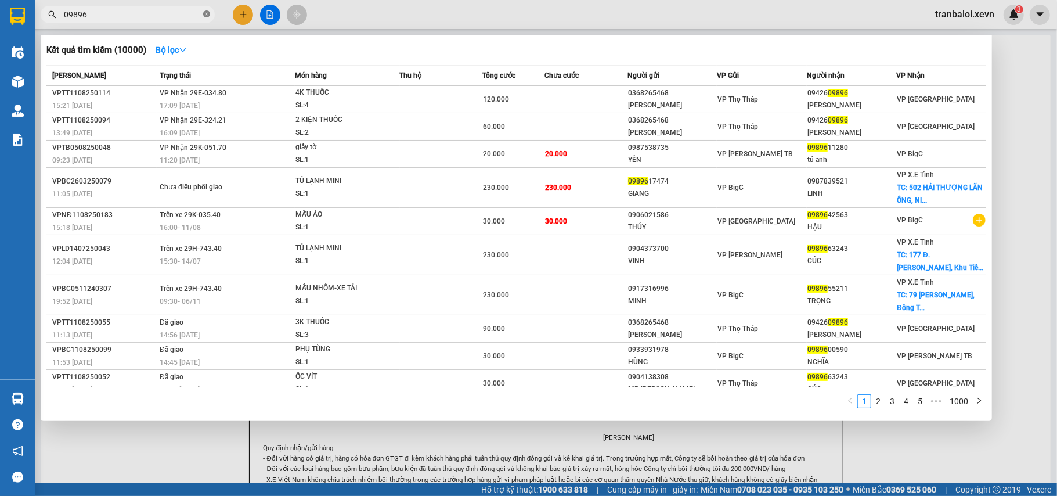
click at [203, 12] on icon "close-circle" at bounding box center [206, 13] width 7 height 7
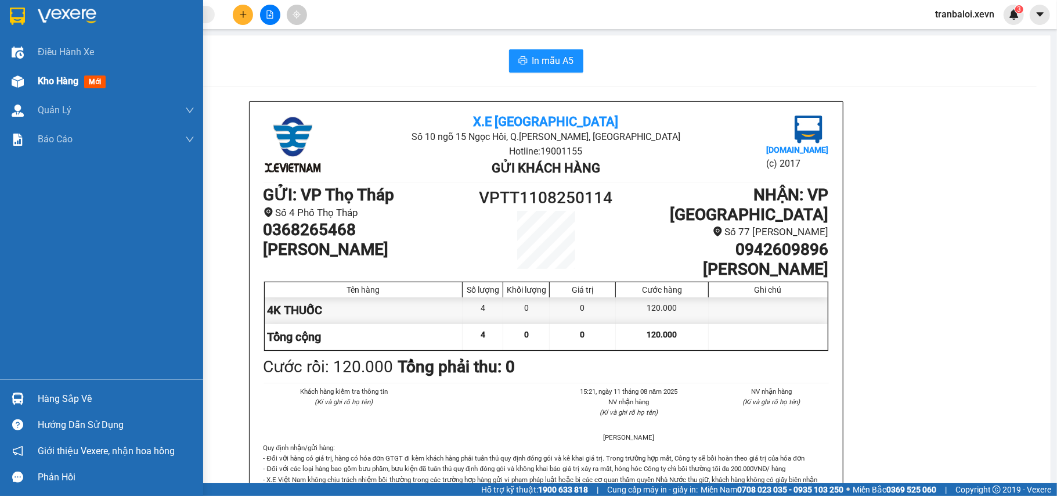
click at [20, 75] on img at bounding box center [18, 81] width 12 height 12
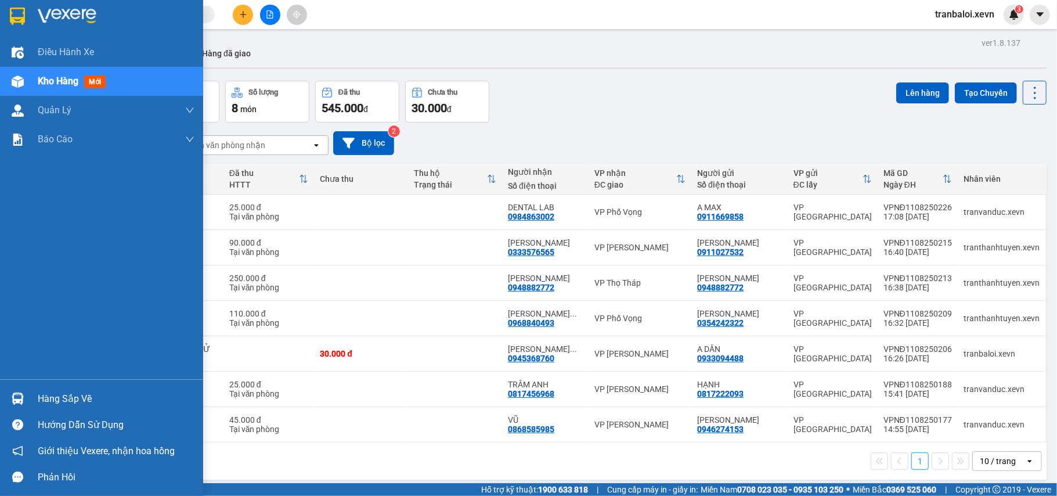
click at [17, 395] on img at bounding box center [18, 398] width 12 height 12
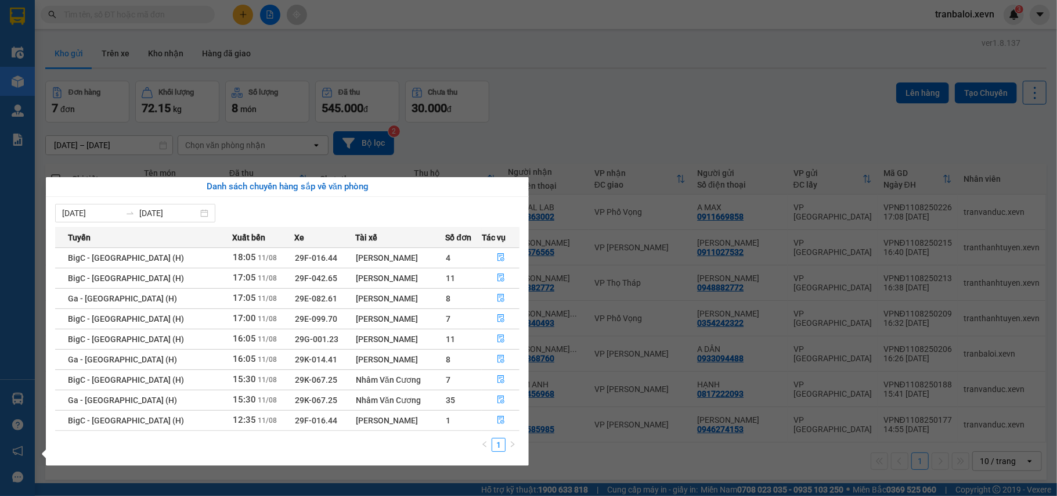
click at [17, 395] on div "Điều hành xe Kho hàng mới Quản [PERSON_NAME] lý chuyến Quản lý giao nhận mới Qu…" at bounding box center [17, 248] width 35 height 496
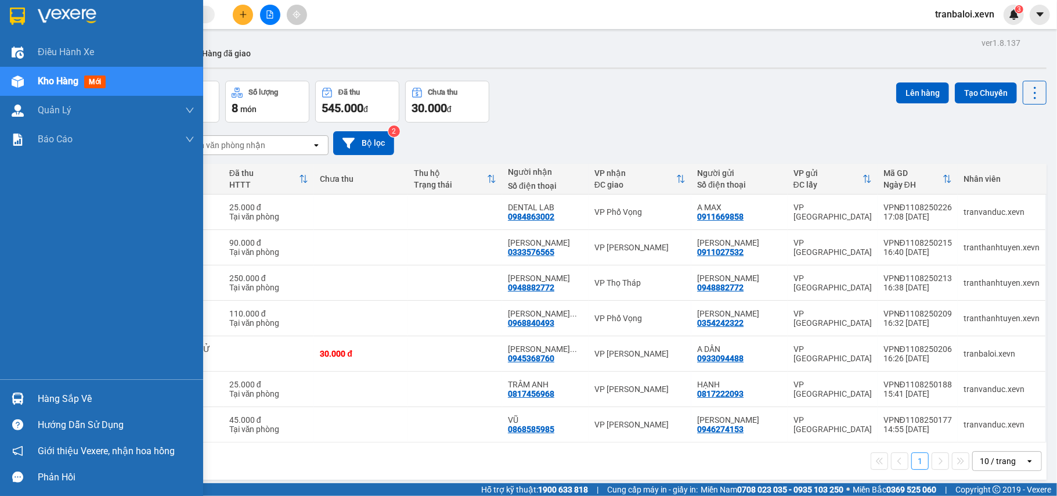
click at [17, 395] on img at bounding box center [18, 398] width 12 height 12
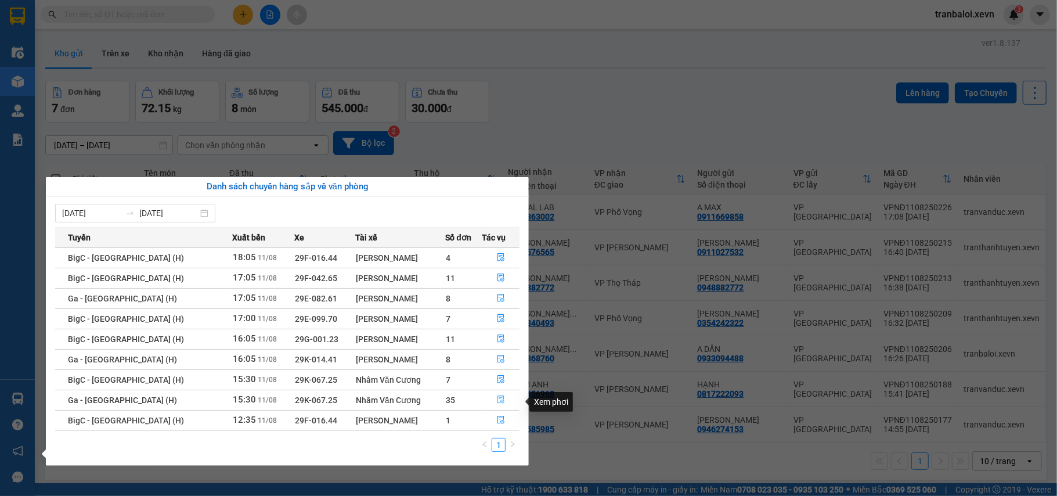
click at [498, 400] on icon "file-done" at bounding box center [501, 399] width 8 height 8
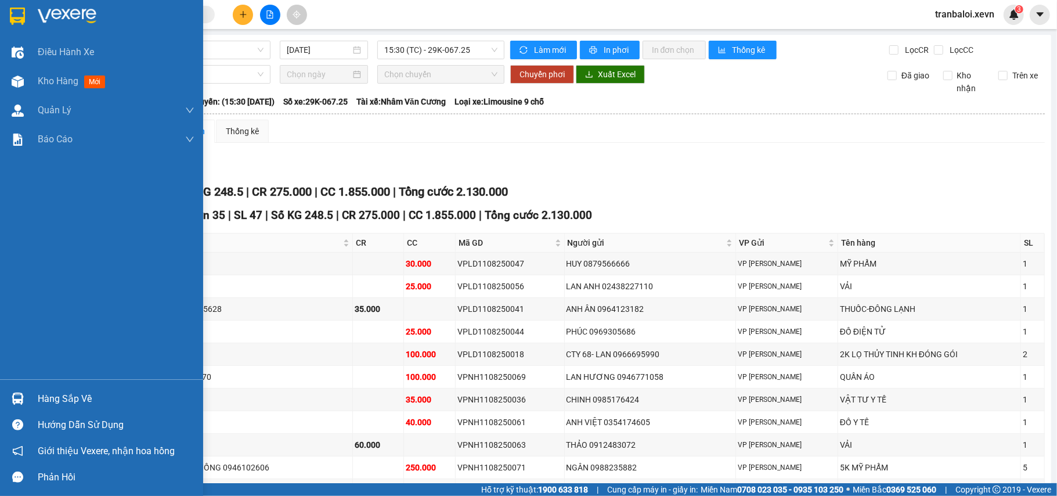
click at [24, 399] on div at bounding box center [18, 398] width 20 height 20
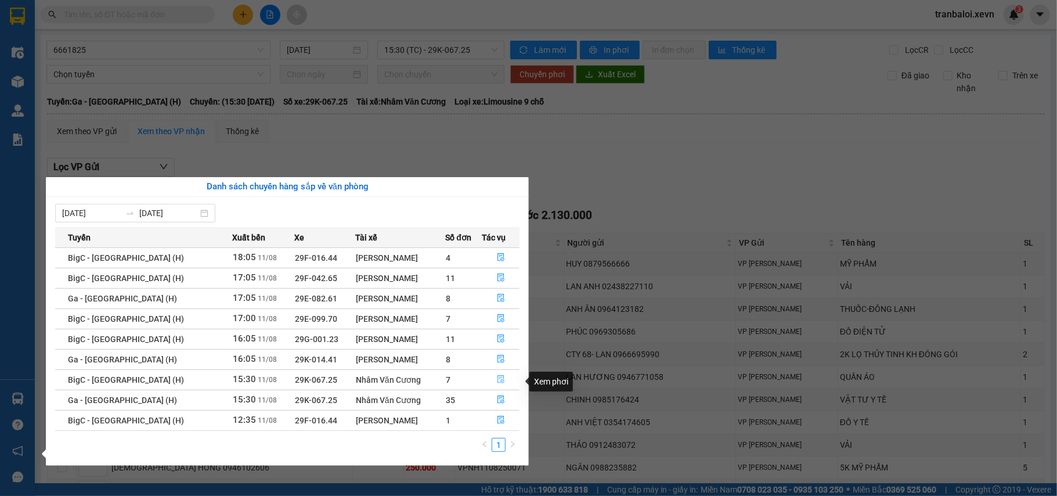
click at [497, 381] on icon "file-done" at bounding box center [501, 379] width 8 height 8
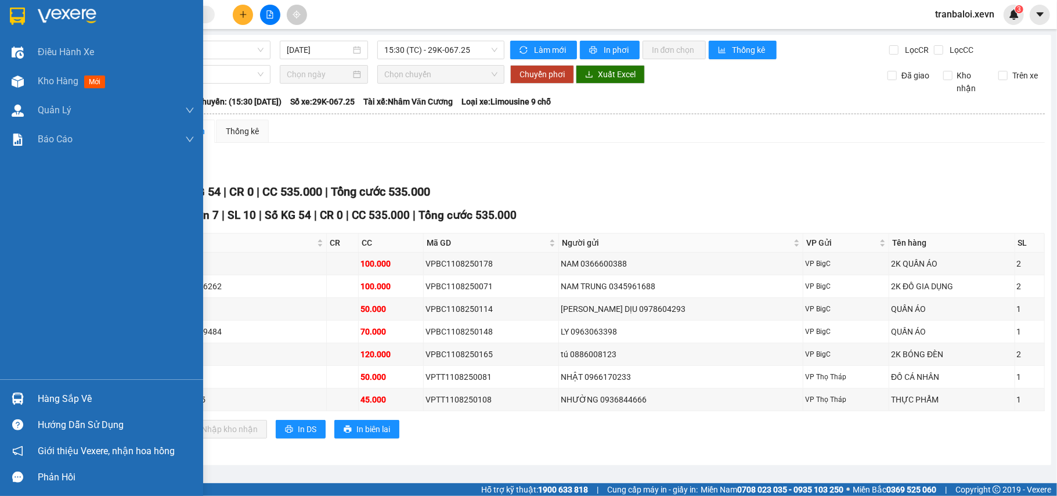
click at [14, 392] on img at bounding box center [18, 398] width 12 height 12
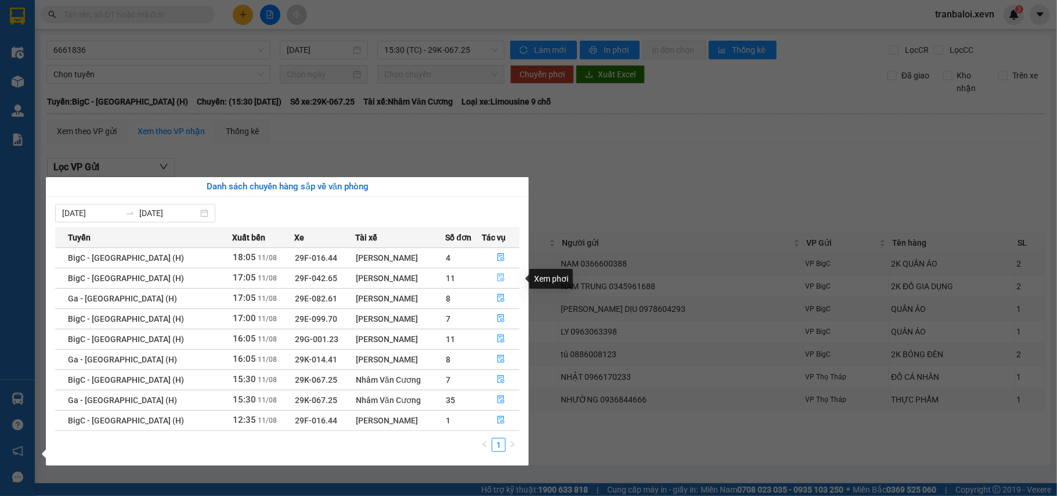
click at [499, 275] on icon "file-done" at bounding box center [501, 277] width 8 height 8
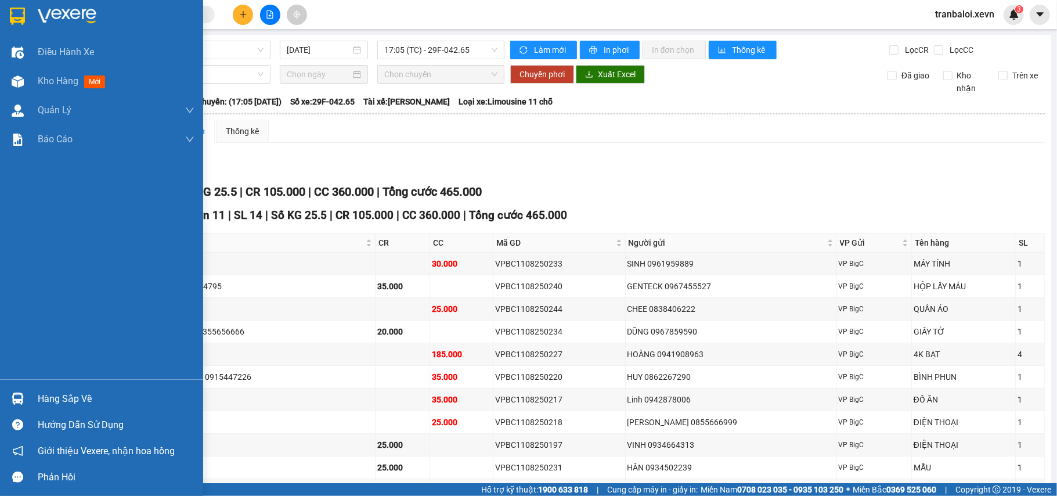
click at [31, 399] on div "Hàng sắp về" at bounding box center [101, 398] width 203 height 26
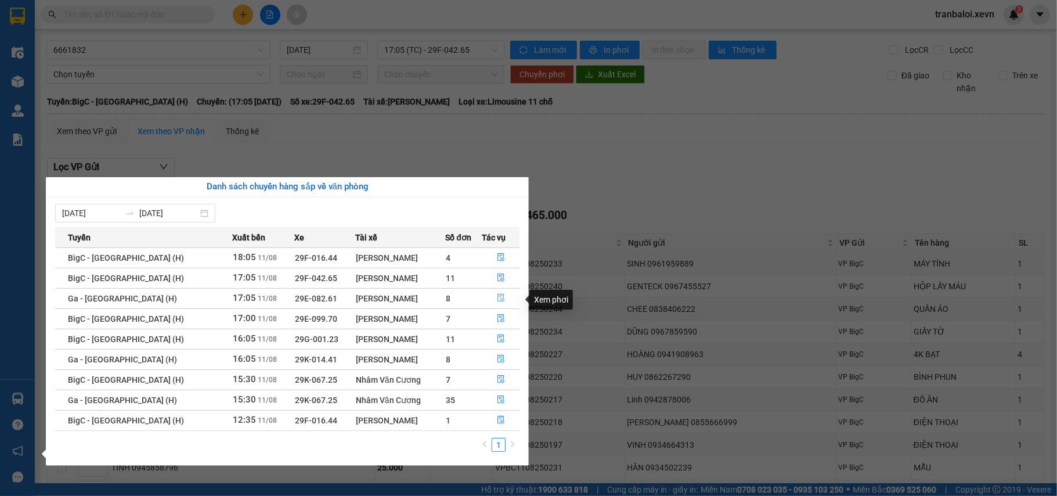
click at [497, 296] on icon "file-done" at bounding box center [501, 298] width 8 height 8
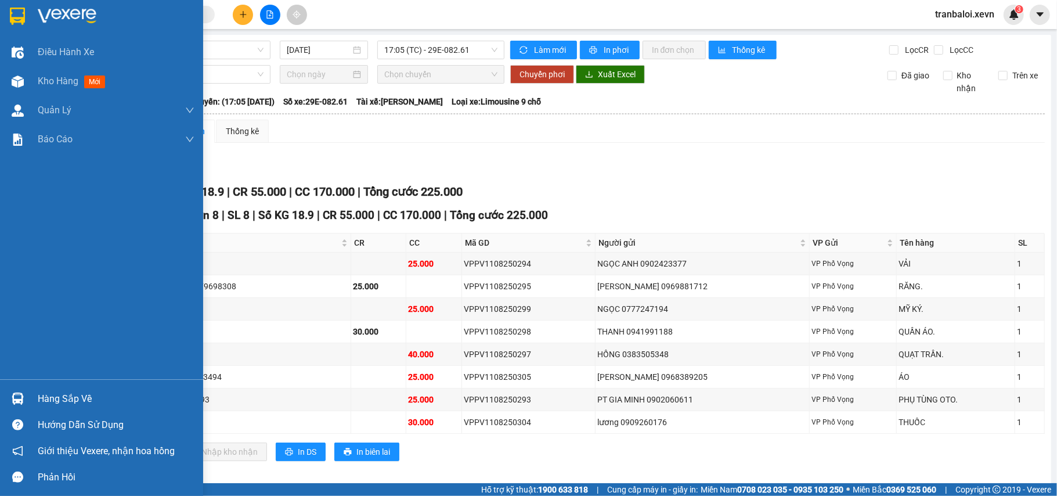
click at [23, 386] on div "Hàng sắp về" at bounding box center [101, 398] width 203 height 26
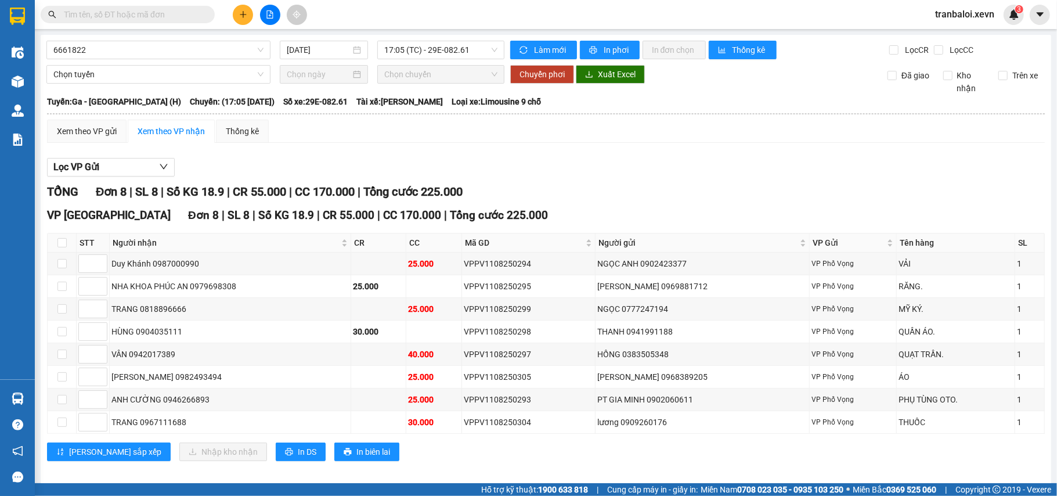
click at [448, 147] on section "Kết quả tìm kiếm ( 10000 ) Bộ lọc Mã ĐH Trạng thái Món hàng Thu hộ Tổng cước Ch…" at bounding box center [528, 248] width 1057 height 496
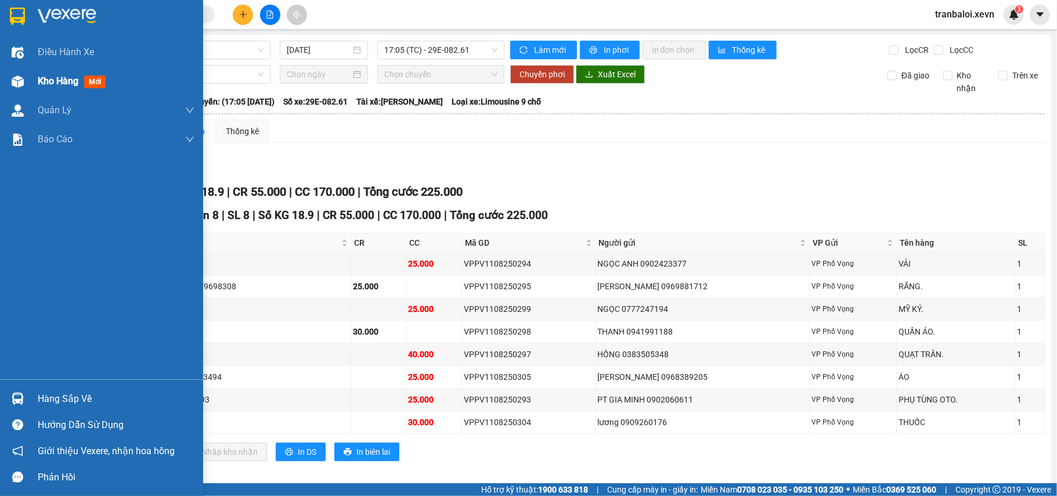
click at [23, 77] on img at bounding box center [18, 81] width 12 height 12
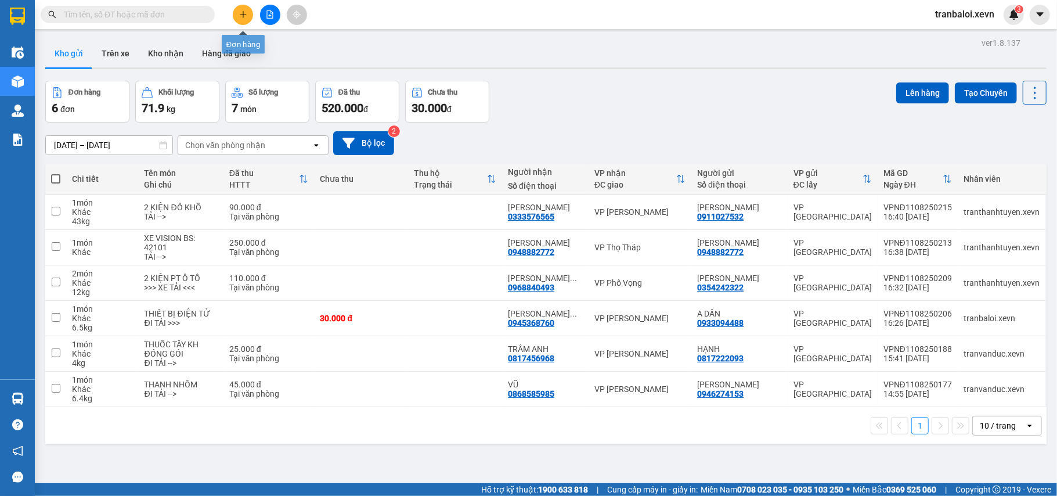
click at [244, 12] on icon "plus" at bounding box center [243, 14] width 8 height 8
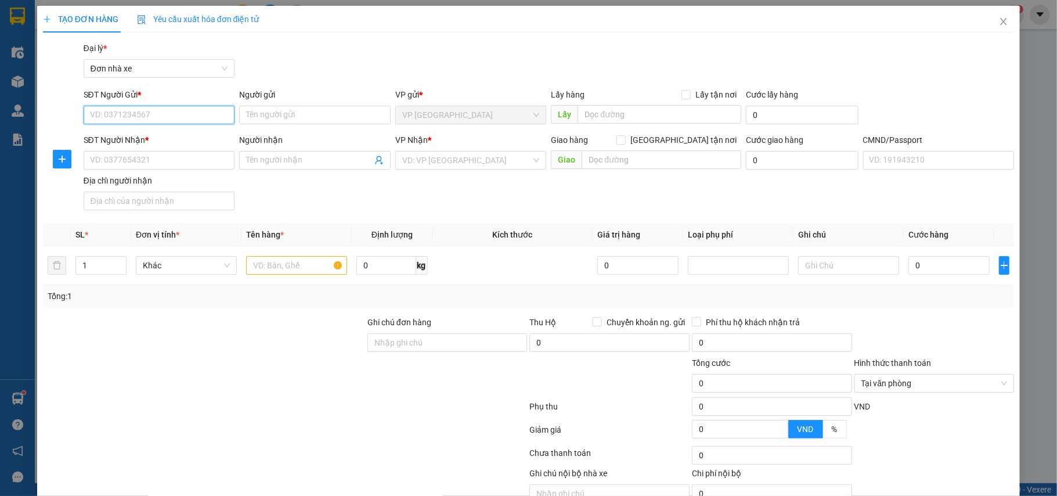
click at [175, 110] on input "SĐT Người Gửi *" at bounding box center [159, 115] width 151 height 19
click at [175, 110] on input "0228" at bounding box center [159, 115] width 151 height 19
click at [185, 139] on div "02283636222 - THÚY KTOAN" at bounding box center [157, 138] width 136 height 13
type input "02283636222"
type input "THÚY KTOAN"
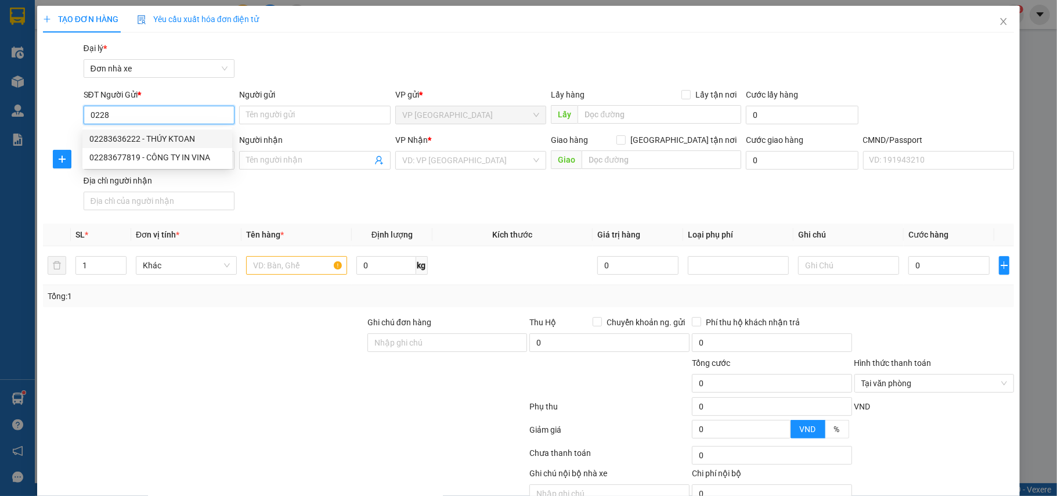
type input "0248333444"
type input "E HẰNG KTNH"
type input "diệp admin"
type input "02283636222"
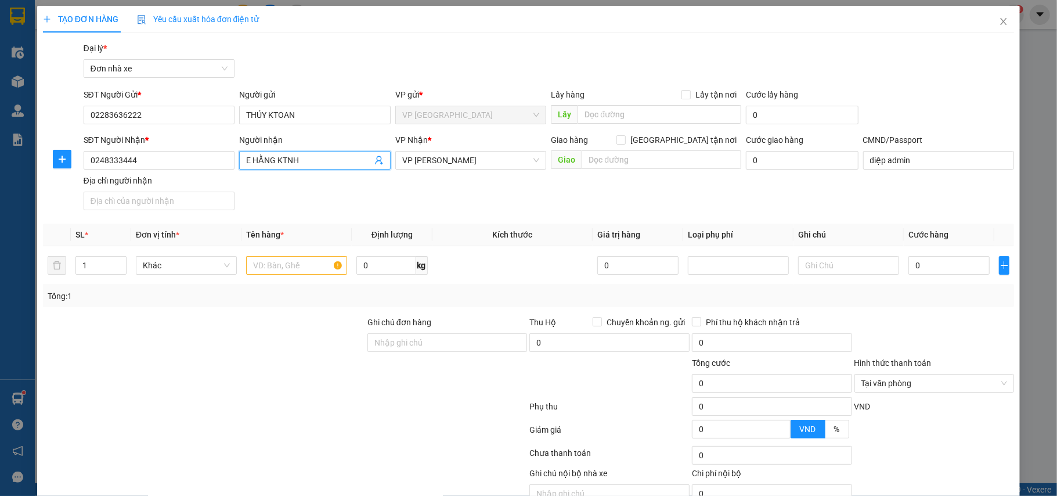
click at [312, 163] on input "E HẰNG KTNH" at bounding box center [309, 160] width 126 height 13
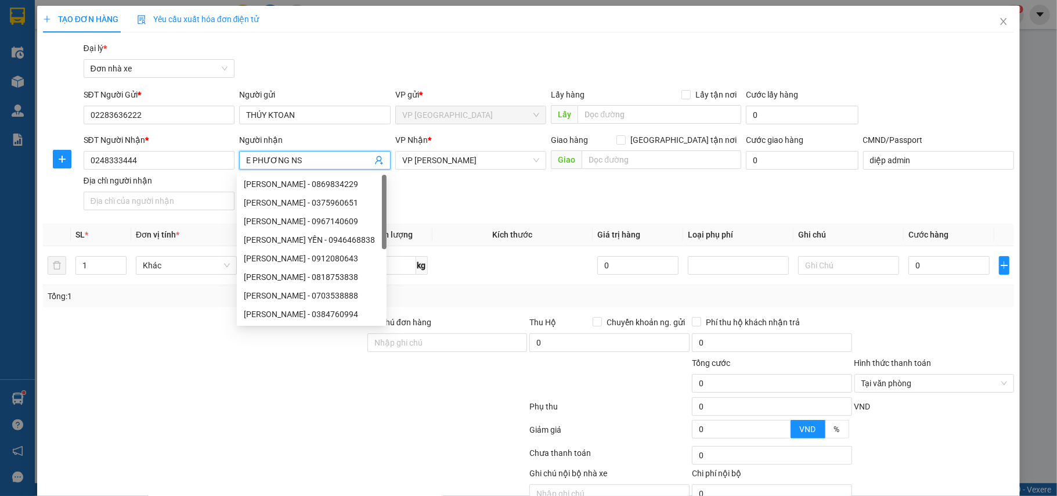
type input "E PHƯƠNG NS"
click at [439, 185] on div "SĐT Người Nhận * 0248333444 Người nhận E PHƯƠNG NS VP Nhận * VP Ngọc Hồi Giao h…" at bounding box center [549, 173] width 936 height 81
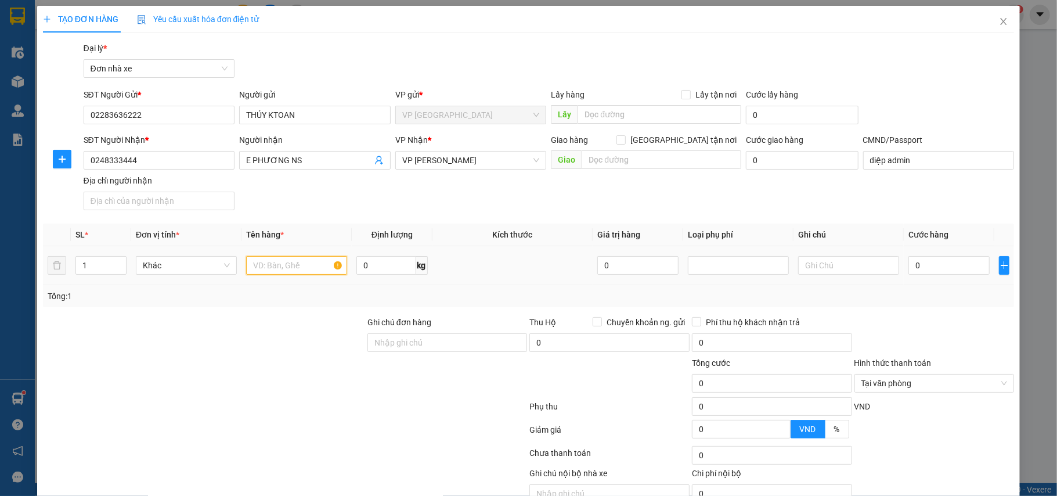
click at [282, 265] on input "text" at bounding box center [296, 265] width 101 height 19
type input "GIẤY TỜ"
click at [917, 268] on input "0" at bounding box center [948, 265] width 81 height 19
click at [962, 381] on span "Tại văn phòng" at bounding box center [934, 382] width 146 height 17
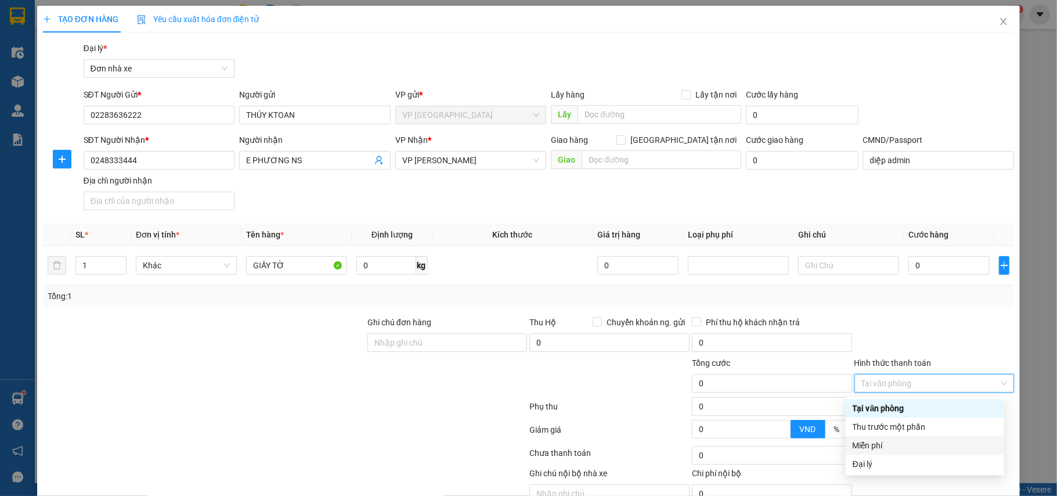
click at [883, 442] on div "Miễn phí" at bounding box center [925, 445] width 145 height 13
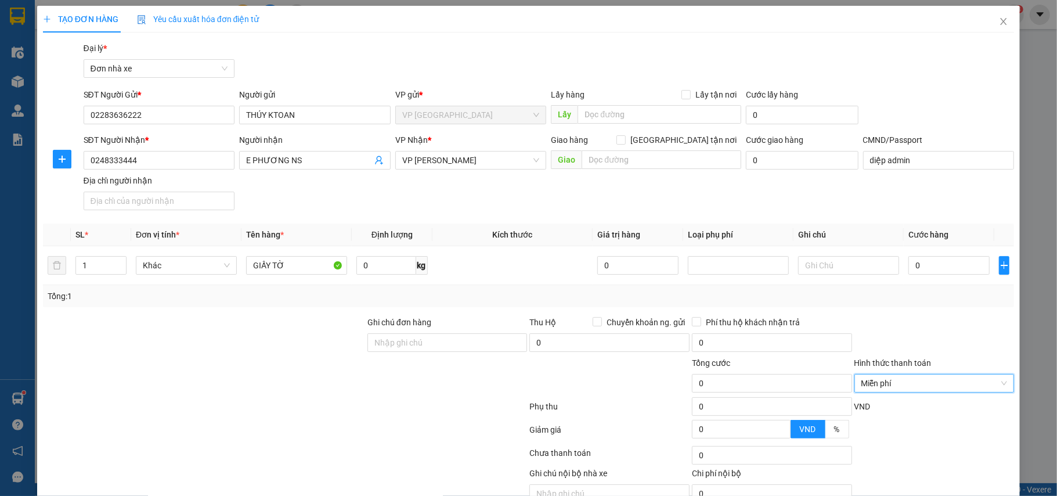
scroll to position [59, 0]
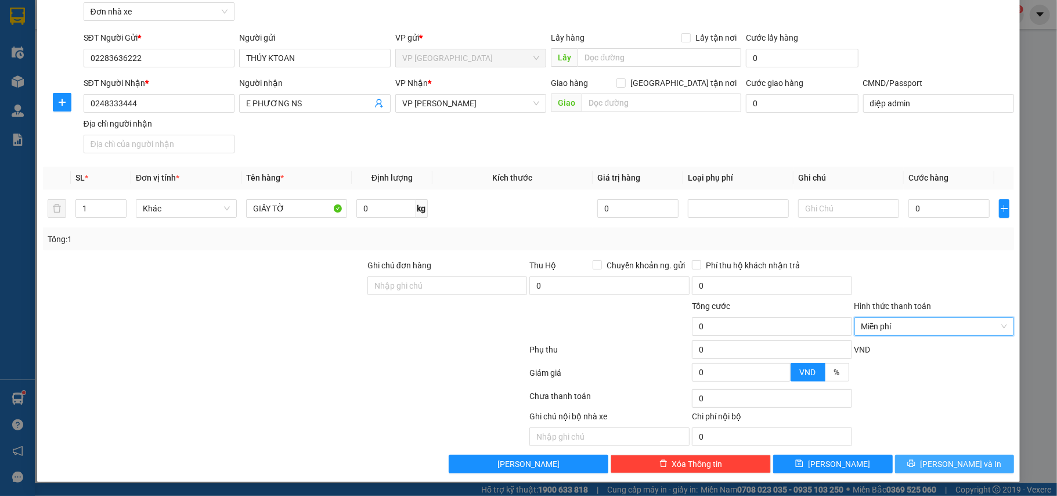
click at [938, 459] on span "[PERSON_NAME] và In" at bounding box center [960, 463] width 81 height 13
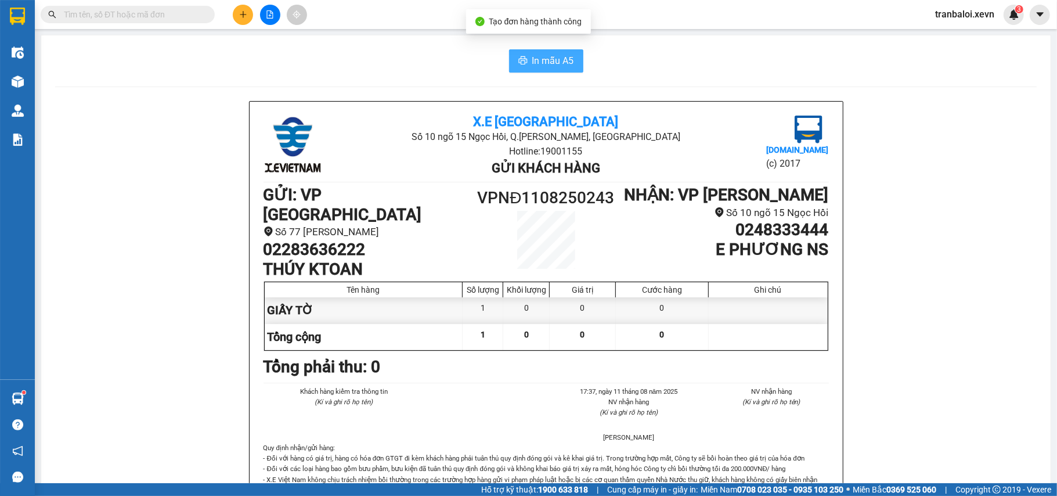
click at [550, 67] on span "In mẫu A5" at bounding box center [553, 60] width 42 height 15
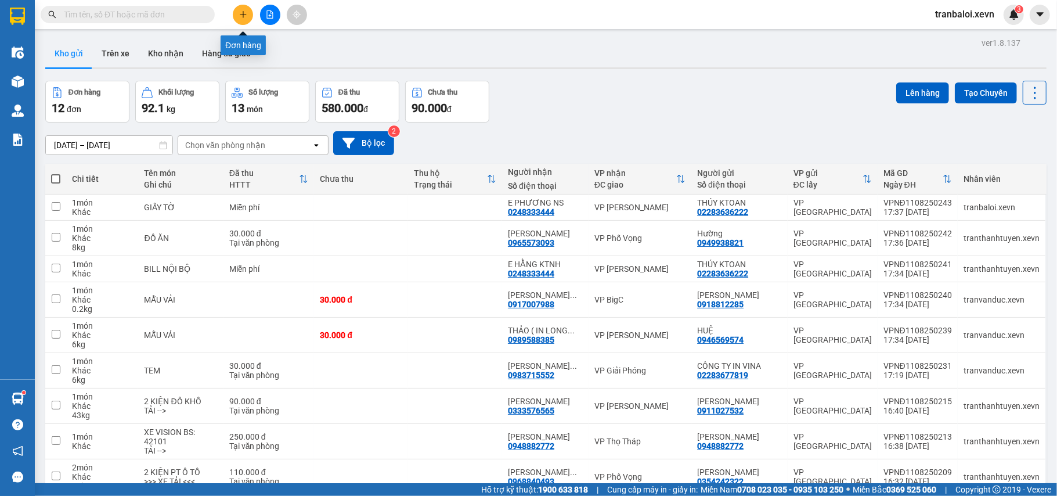
click at [241, 12] on icon "plus" at bounding box center [243, 14] width 8 height 8
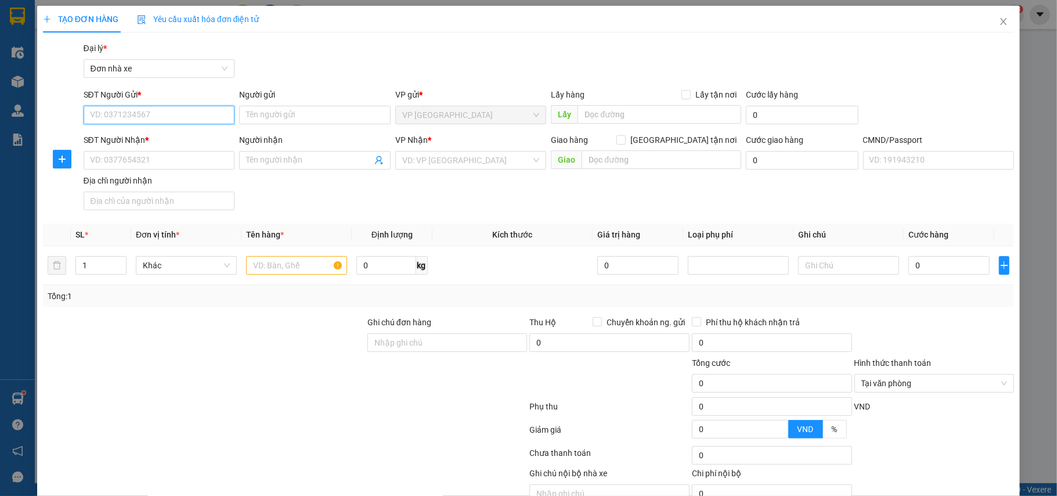
click at [142, 114] on input "SĐT Người Gửi *" at bounding box center [159, 115] width 151 height 19
click at [142, 114] on input "0228" at bounding box center [159, 115] width 151 height 19
click at [159, 131] on div "02283636222 - THÚY KTOAN" at bounding box center [157, 138] width 150 height 19
type input "02283636222"
type input "THÚY KTOAN"
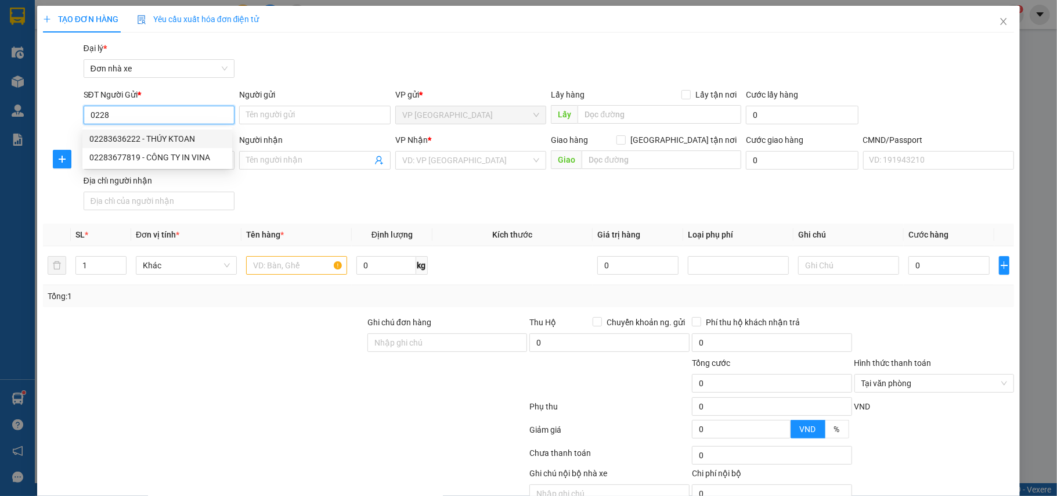
type input "0248333444"
type input "E PHƯƠNG NS"
type input "diệp admin"
type input "02283636222"
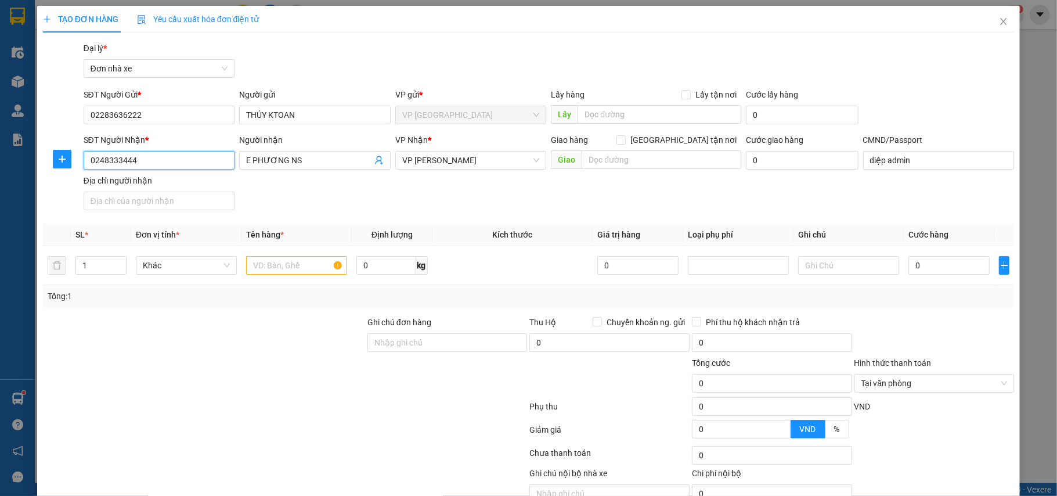
click at [27, 157] on div "TẠO ĐƠN HÀNG Yêu cầu xuất hóa đơn điện tử Transit Pickup Surcharge Ids Transit …" at bounding box center [528, 248] width 1057 height 496
type input "0902204860"
click at [192, 184] on div "0902204860 - [PERSON_NAME] HCNS" at bounding box center [158, 184] width 138 height 13
type input "ĐỖ TUYÊN HCNS"
type input "0902204860"
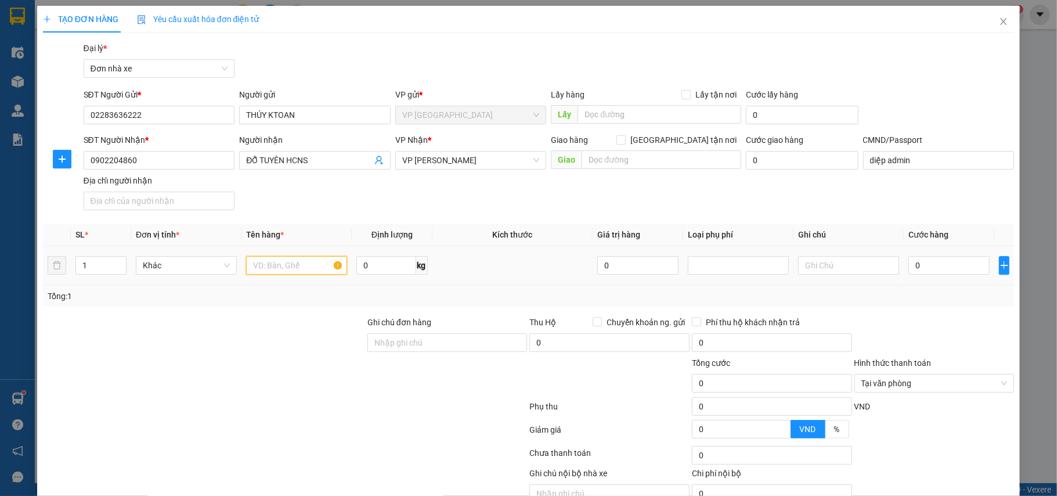
click at [305, 273] on input "text" at bounding box center [296, 265] width 101 height 19
type input "GIẤY TỜ"
click at [937, 265] on input "0" at bounding box center [948, 265] width 81 height 19
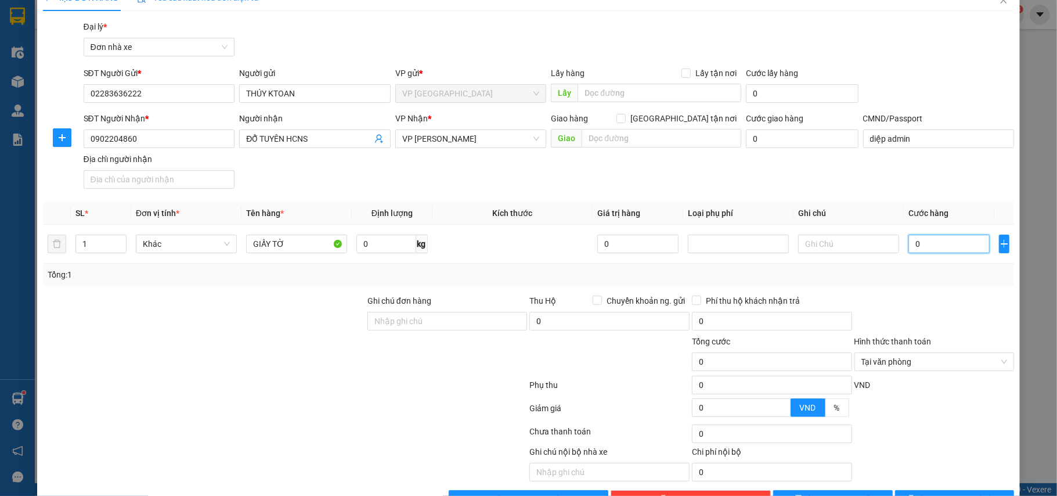
scroll to position [59, 0]
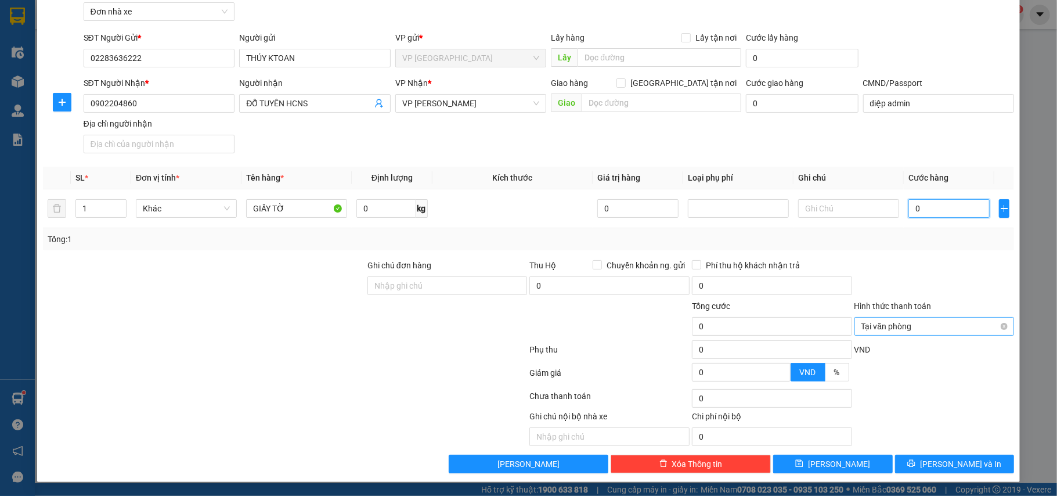
click at [955, 325] on span "Tại văn phòng" at bounding box center [934, 325] width 146 height 17
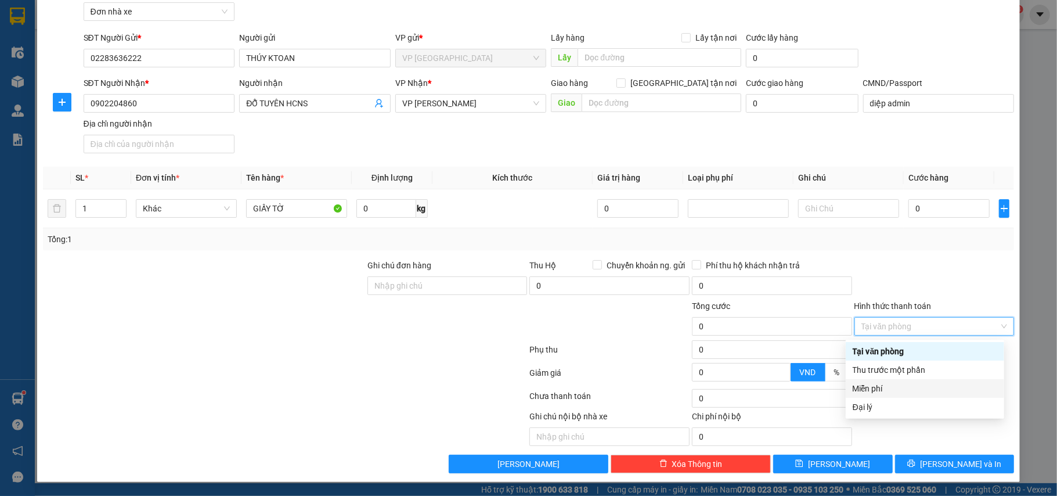
click at [885, 382] on div "Miễn phí" at bounding box center [925, 388] width 145 height 13
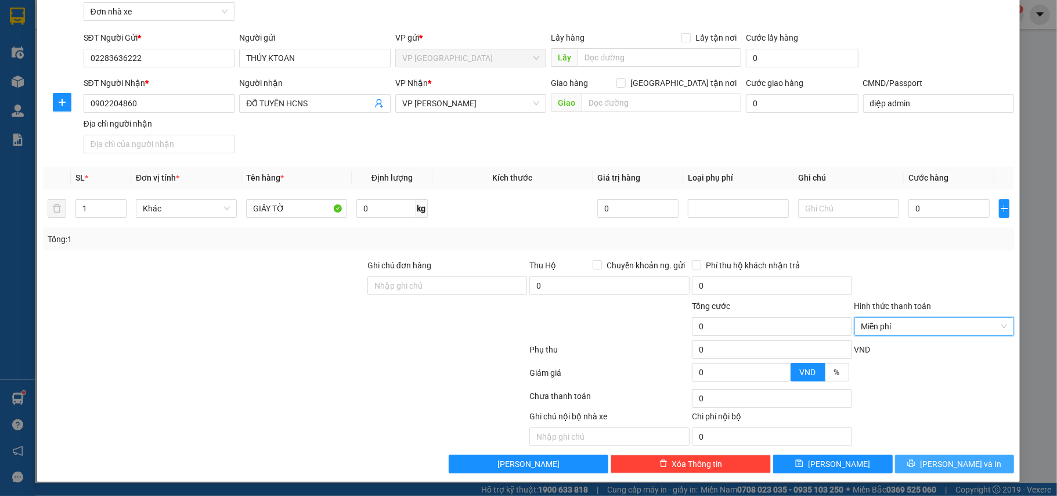
drag, startPoint x: 934, startPoint y: 464, endPoint x: 897, endPoint y: 436, distance: 46.9
click at [934, 463] on span "[PERSON_NAME] và In" at bounding box center [960, 463] width 81 height 13
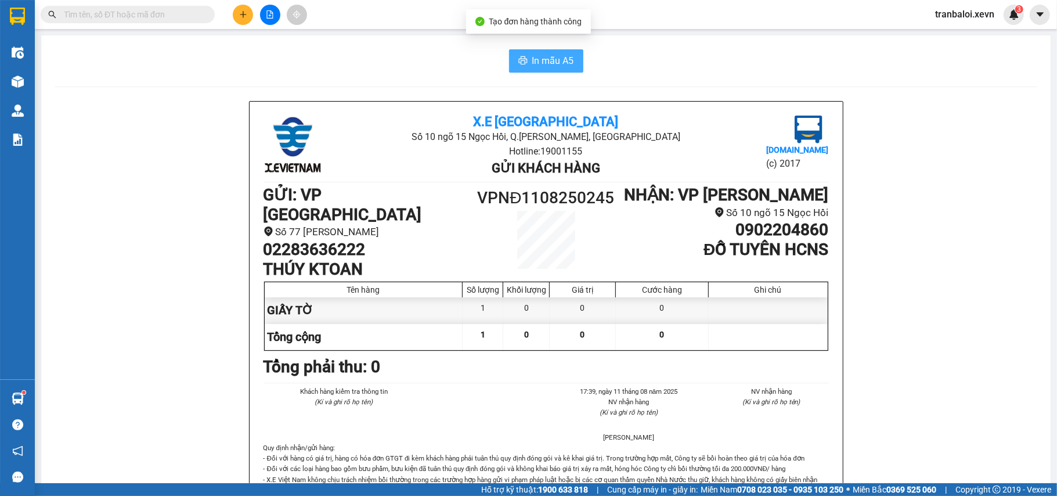
click at [551, 55] on span "In mẫu A5" at bounding box center [553, 60] width 42 height 15
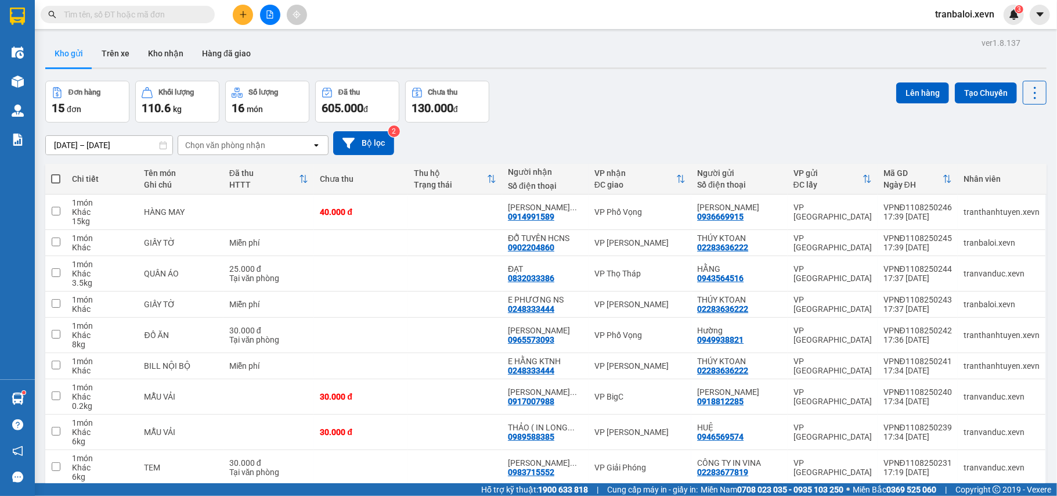
click at [175, 17] on input "text" at bounding box center [132, 14] width 137 height 13
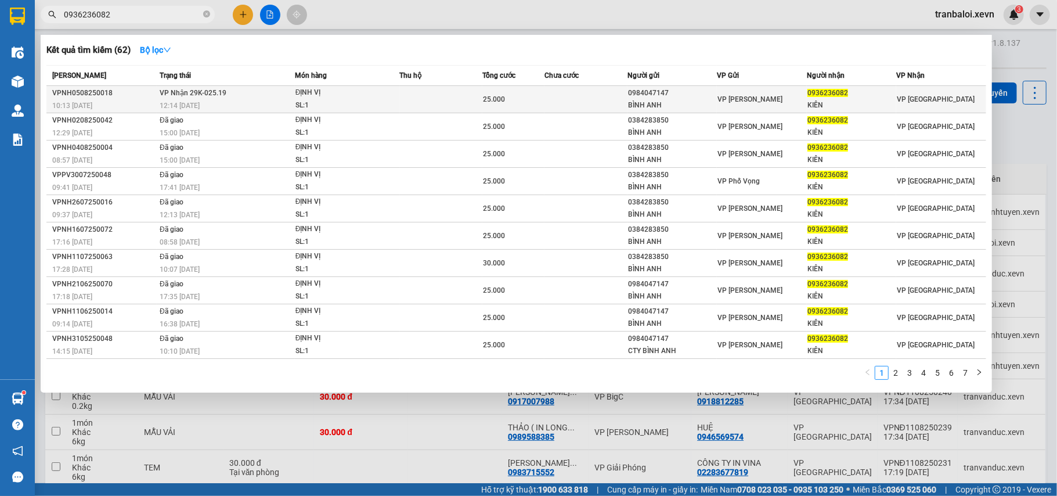
type input "0936236082"
click at [316, 98] on div "ĐỊNH VỊ" at bounding box center [338, 92] width 87 height 13
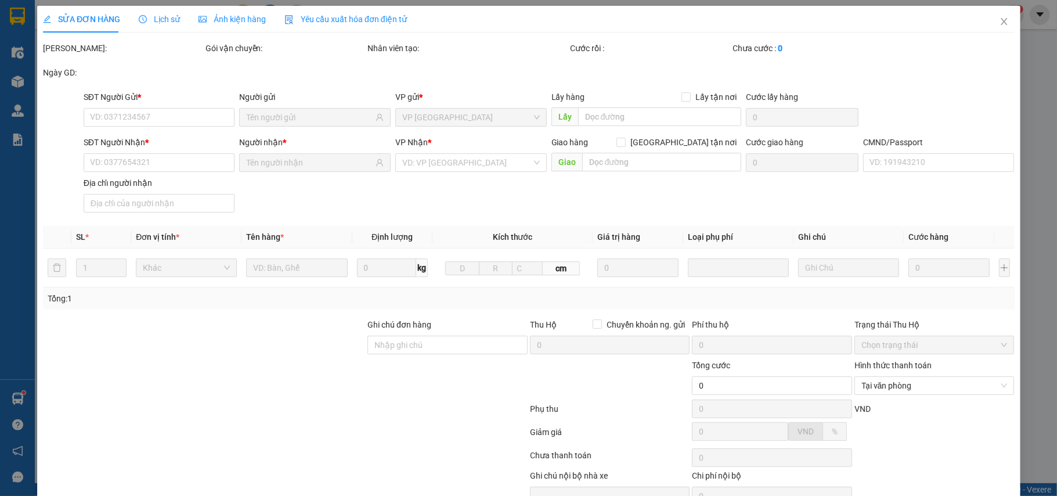
type input "0984047147"
type input "BÌNH ANH"
type input "0936236082"
type input "KIÊN"
type input "036072009745 [PERSON_NAME] 59/21 [PERSON_NAME]"
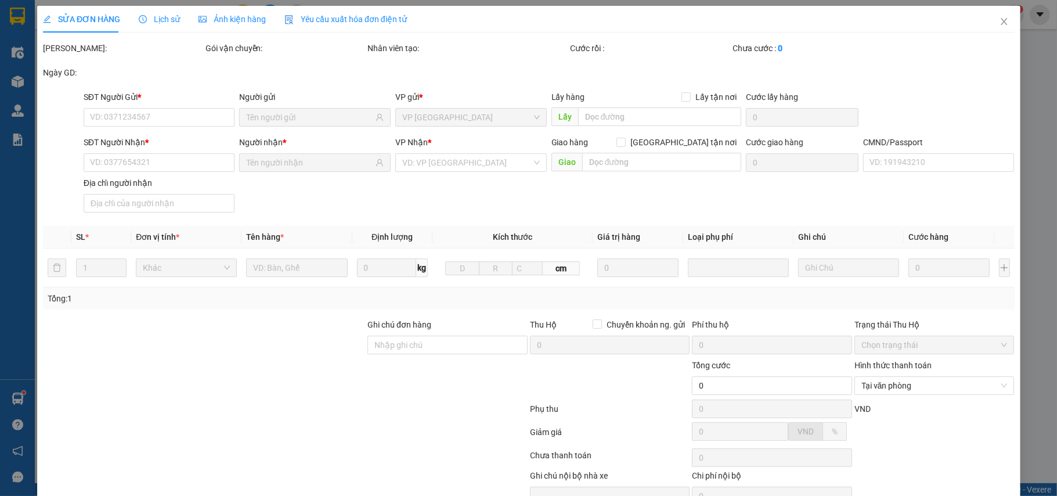
type input "[PERSON_NAME] 59/21 [PERSON_NAME]"
type input "25.000"
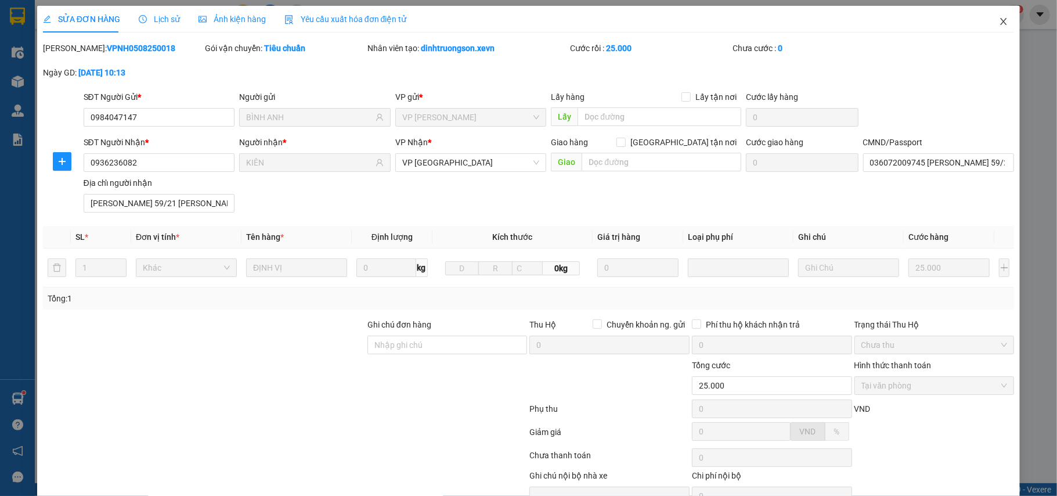
click at [999, 21] on icon "close" at bounding box center [1003, 21] width 9 height 9
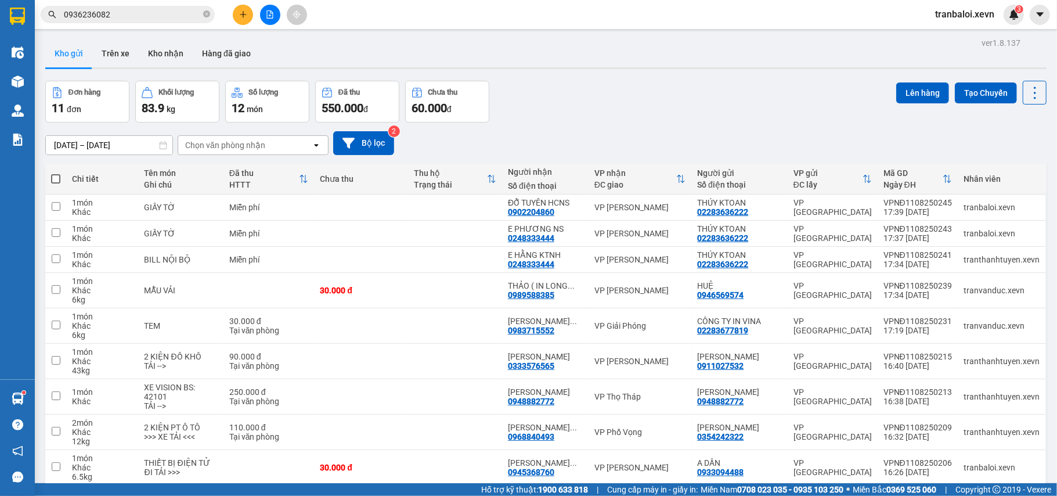
click at [149, 12] on input "0936236082" at bounding box center [132, 14] width 137 height 13
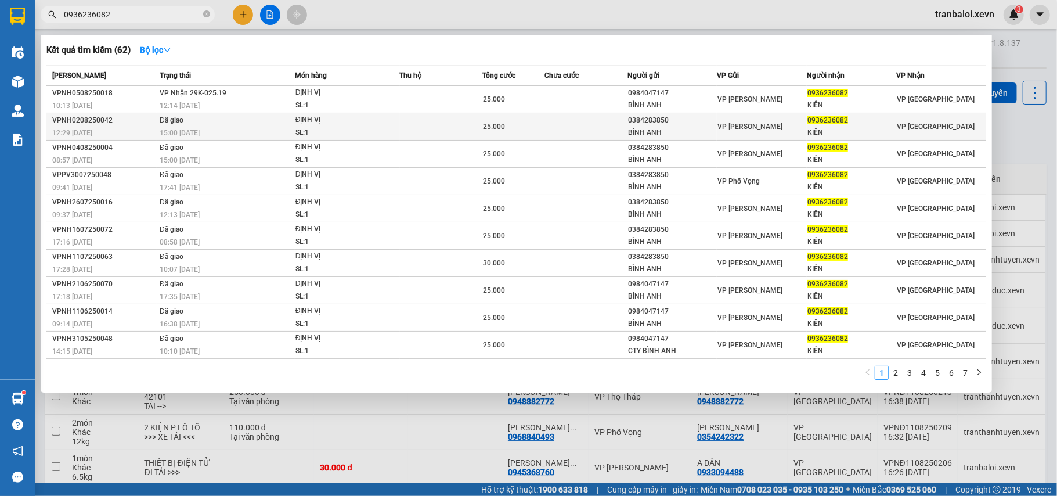
click at [438, 128] on td at bounding box center [441, 126] width 83 height 27
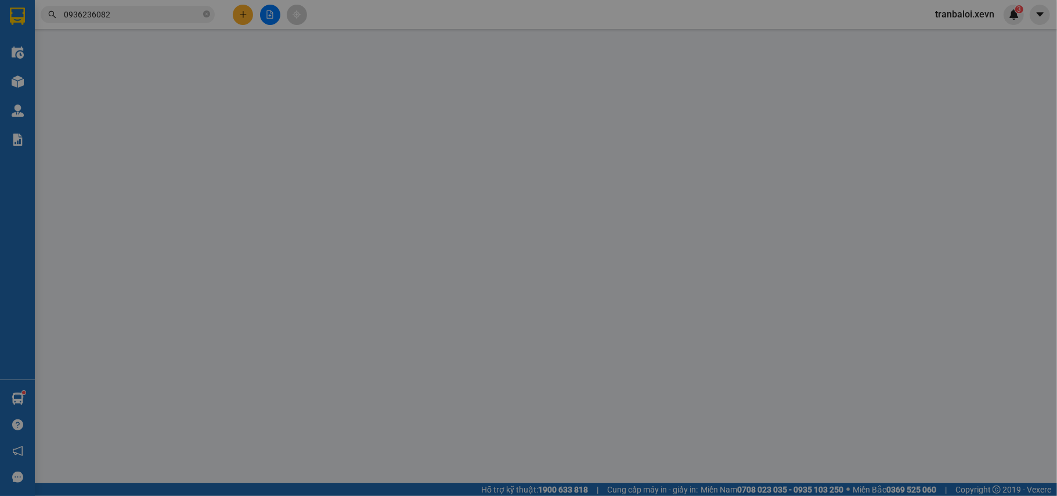
type input "0384283850"
type input "BÌNH ANH"
type input "0936236082"
type input "KIÊN"
type input "036072009745 [PERSON_NAME] 59/21 [PERSON_NAME]"
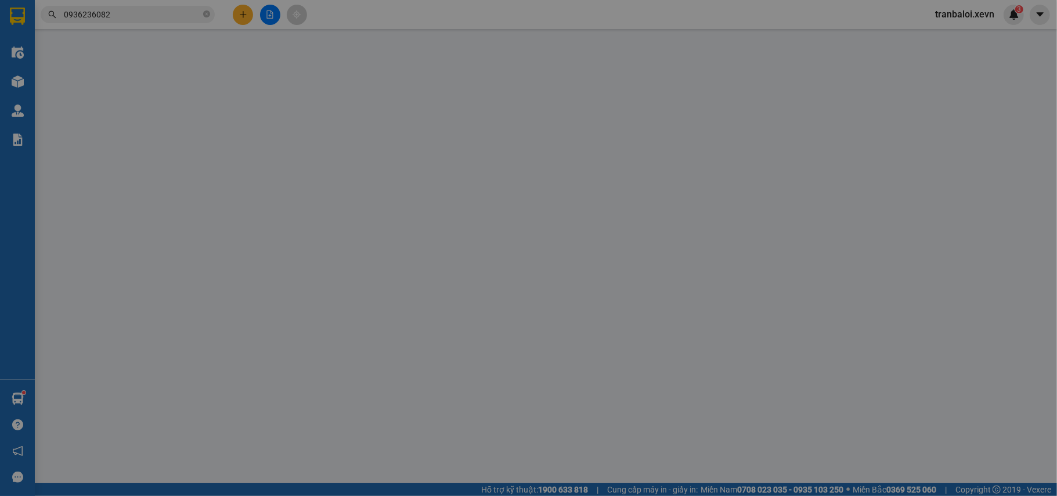
type input "[PERSON_NAME] 59/21 [PERSON_NAME]"
type input "25.000"
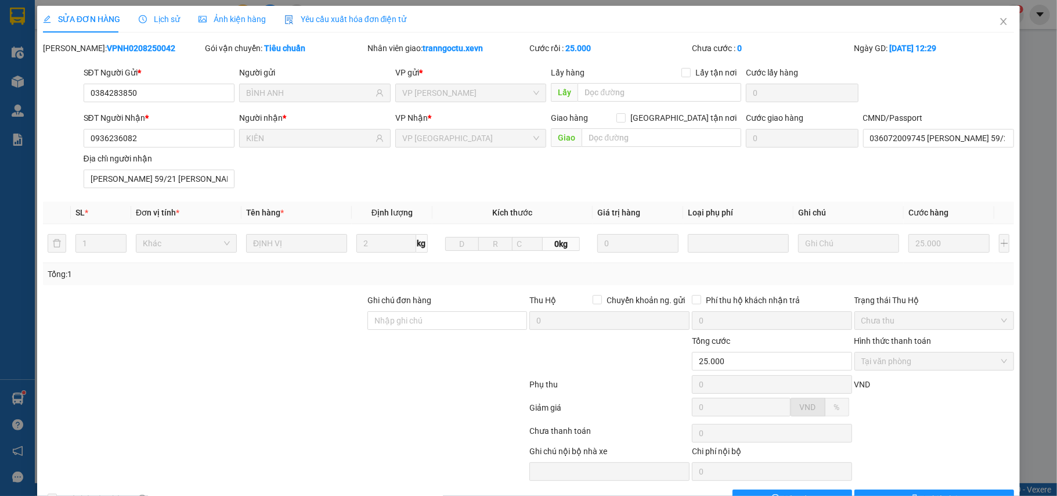
click at [165, 19] on span "Lịch sử" at bounding box center [159, 19] width 41 height 9
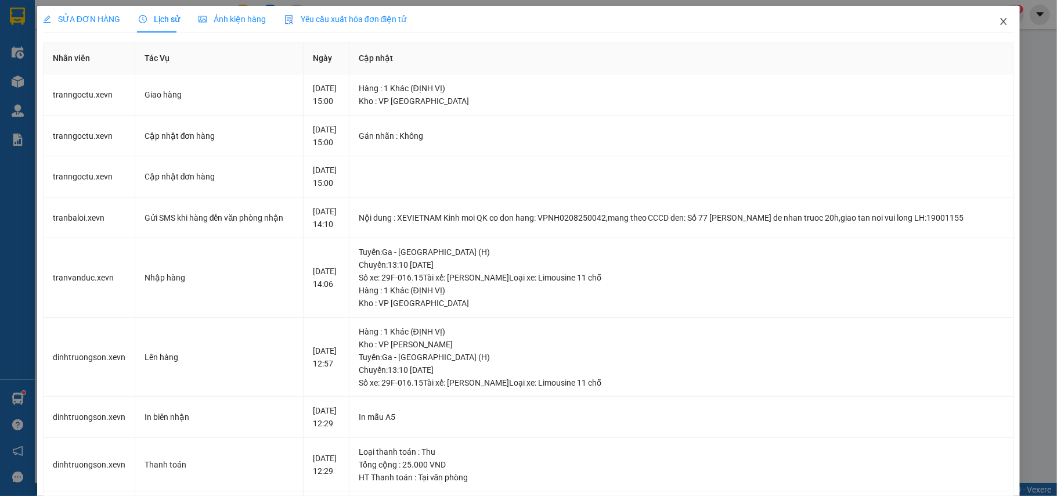
click at [1001, 21] on icon "close" at bounding box center [1004, 21] width 6 height 7
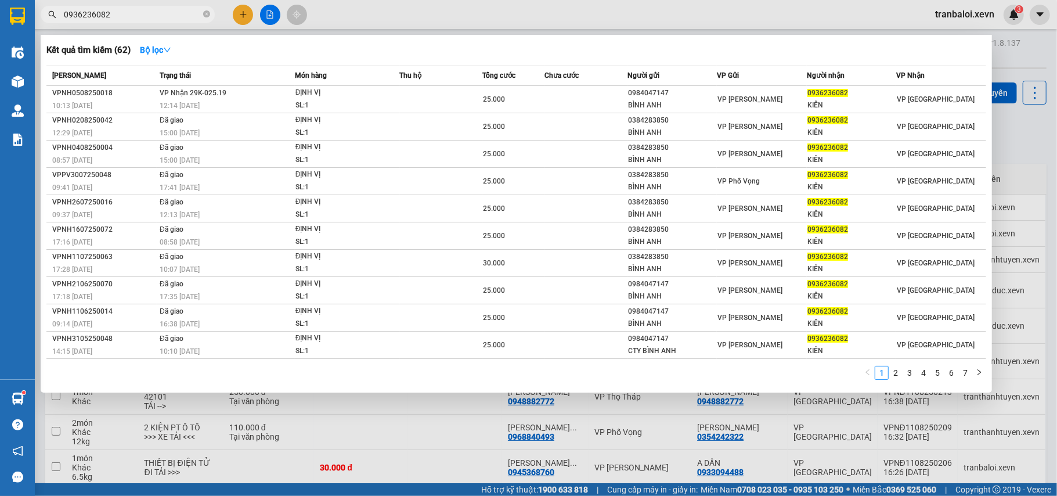
click at [119, 12] on input "0936236082" at bounding box center [132, 14] width 137 height 13
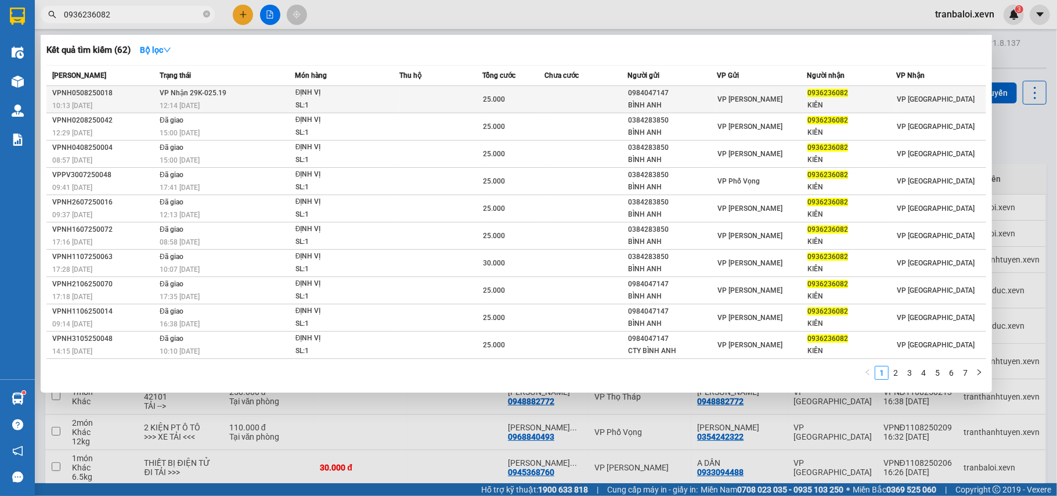
click at [279, 100] on div "12:14 [DATE]" at bounding box center [227, 105] width 135 height 13
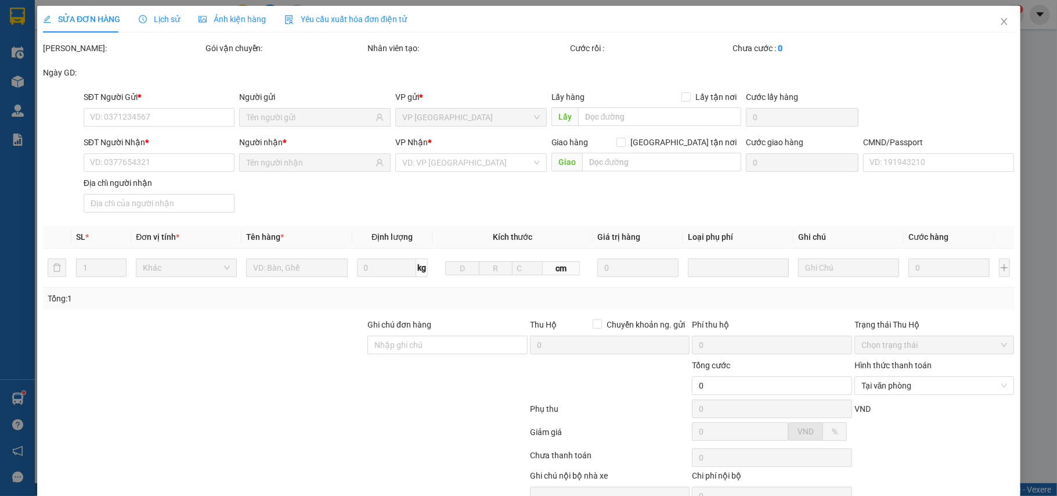
type input "0984047147"
type input "BÌNH ANH"
type input "0936236082"
type input "KIÊN"
type input "036072009745 [PERSON_NAME] 59/21 [PERSON_NAME]"
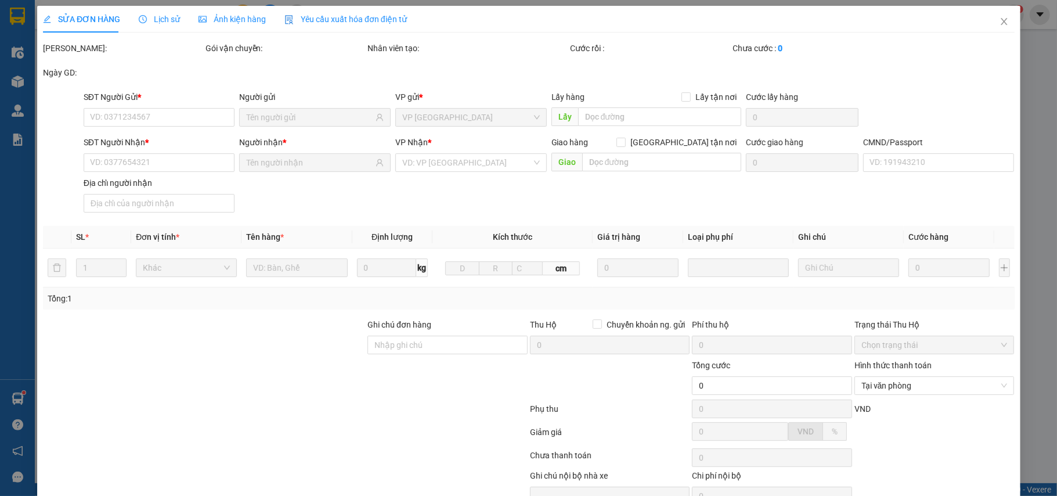
type input "[PERSON_NAME] 59/21 [PERSON_NAME]"
type input "25.000"
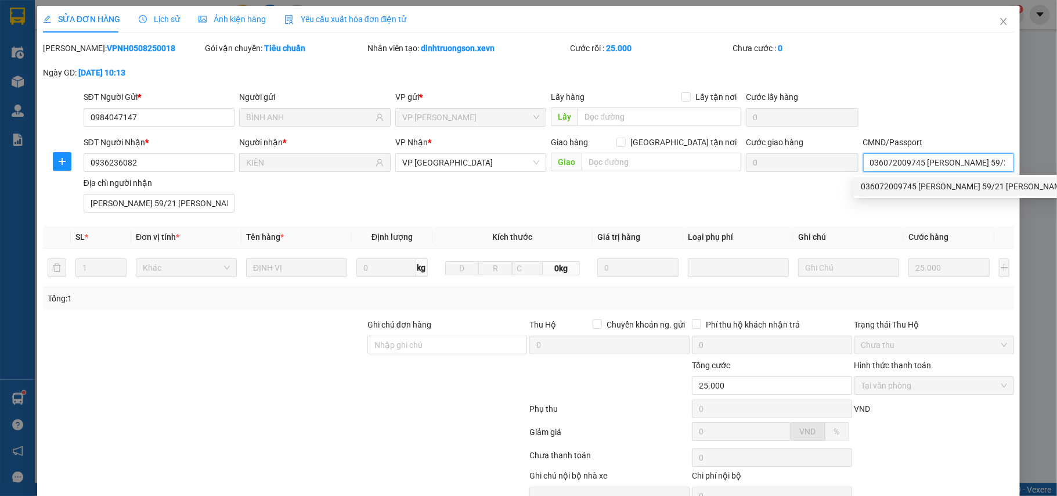
click at [930, 164] on input "036072009745 [PERSON_NAME] 59/21 [PERSON_NAME]" at bounding box center [938, 162] width 151 height 19
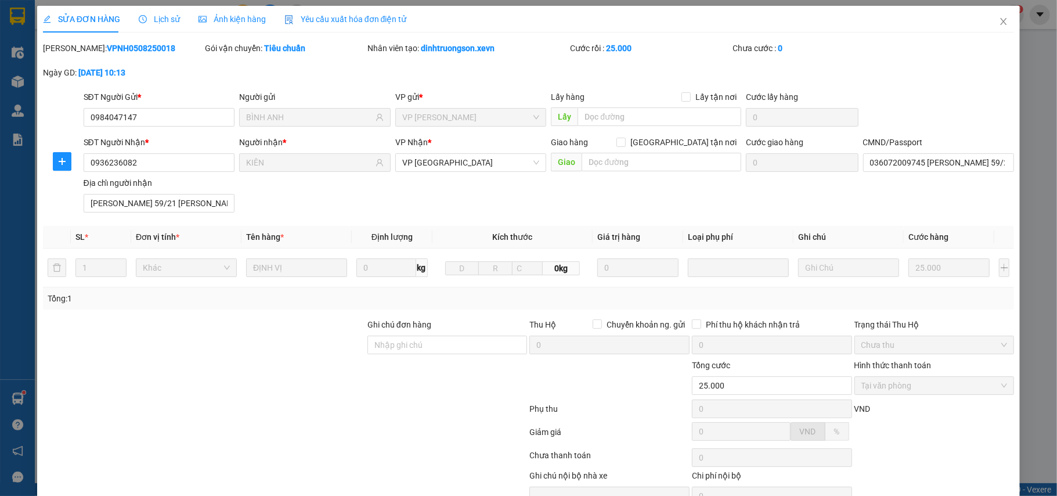
drag, startPoint x: 817, startPoint y: 279, endPoint x: 934, endPoint y: 114, distance: 201.8
click at [934, 114] on div "SĐT Người Gửi * 0984047147 Người gửi BÌNH ANH VP gửi * VP [PERSON_NAME] Lấy hàn…" at bounding box center [549, 111] width 936 height 41
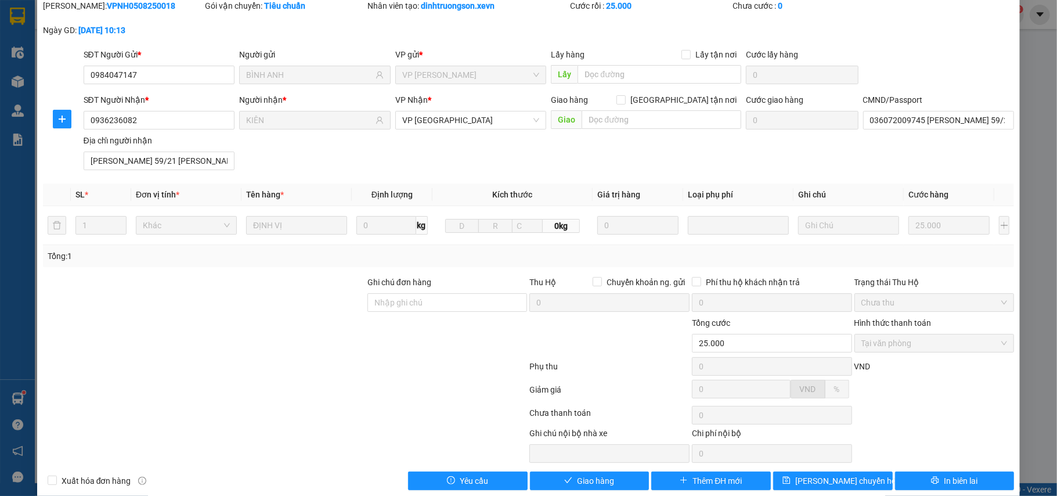
scroll to position [62, 0]
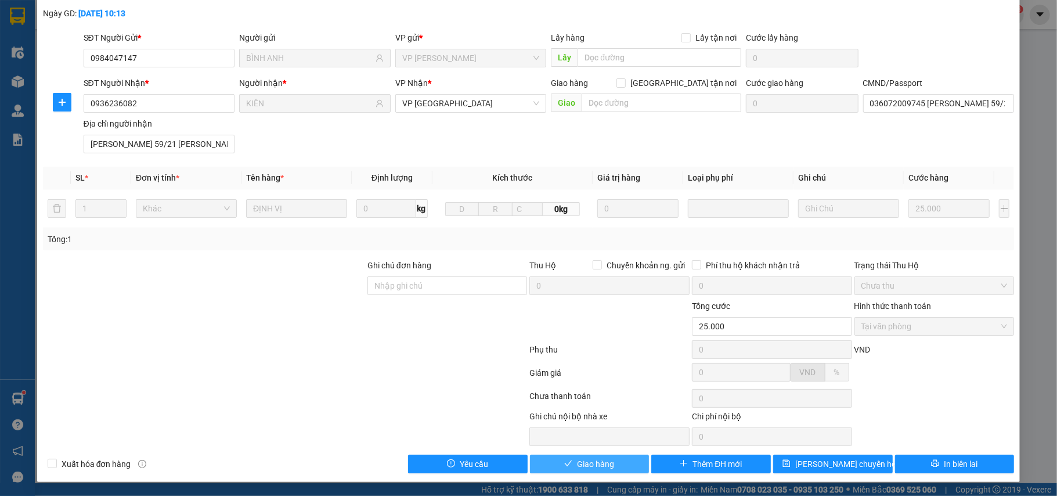
click at [594, 460] on span "Giao hàng" at bounding box center [595, 463] width 37 height 13
